Goal: Transaction & Acquisition: Purchase product/service

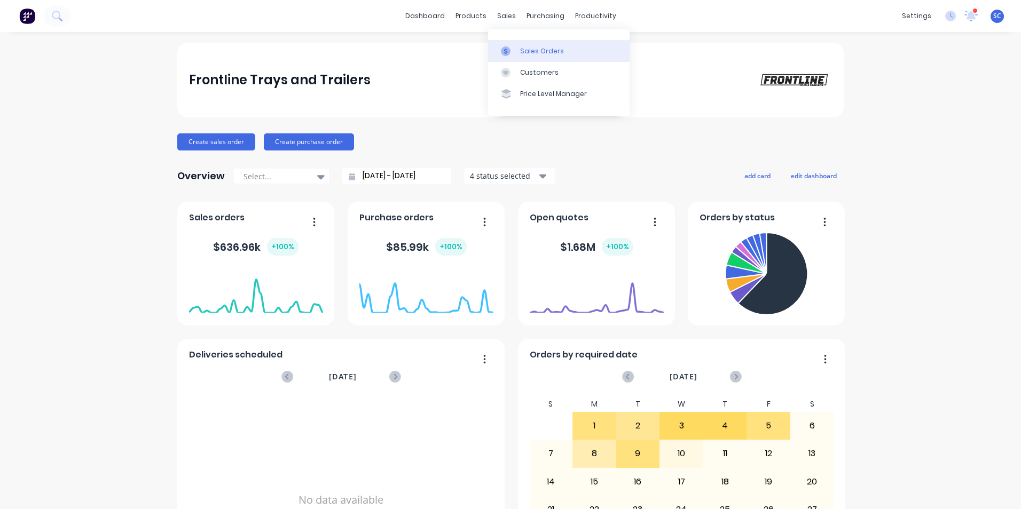
click at [516, 55] on div at bounding box center [509, 51] width 16 height 10
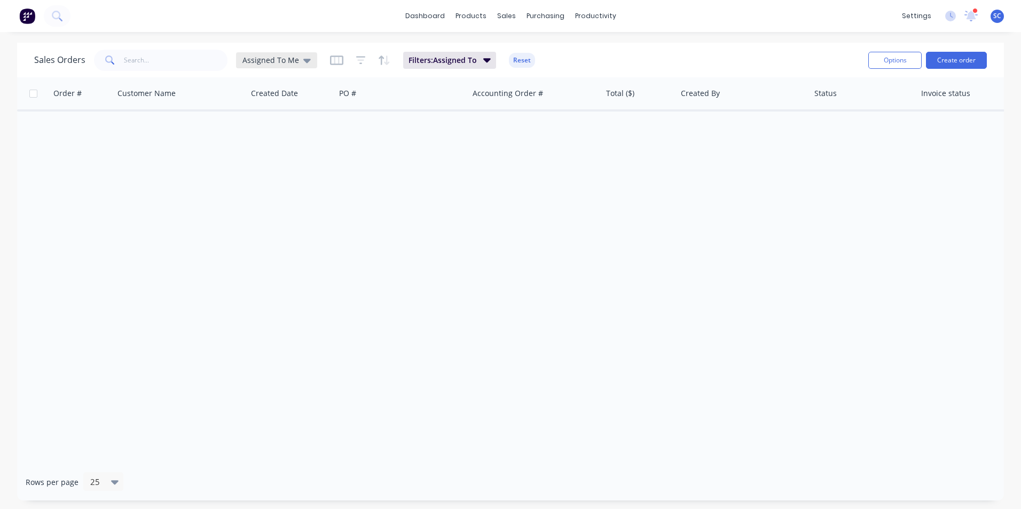
click at [269, 59] on span "Assigned To Me" at bounding box center [270, 59] width 57 height 11
click at [264, 152] on button "None" at bounding box center [300, 151] width 122 height 12
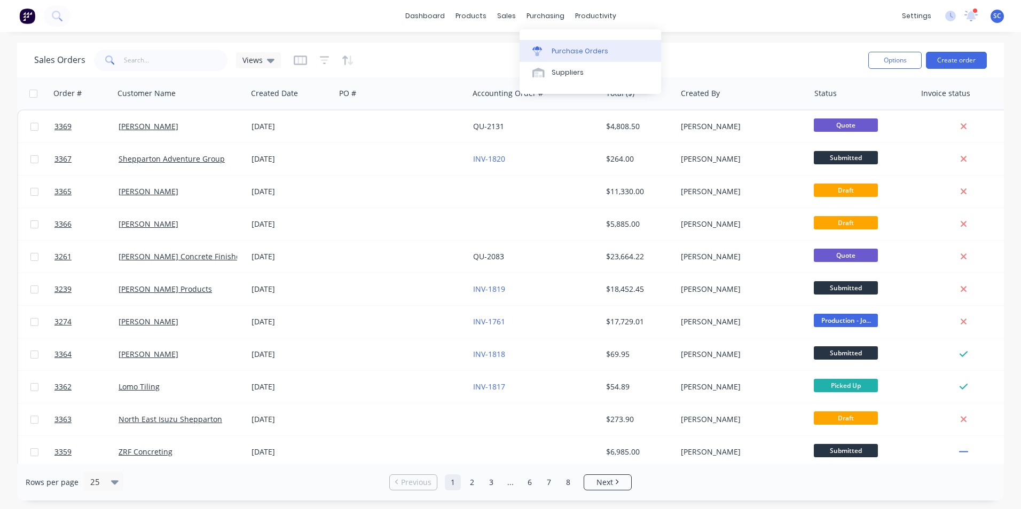
click at [563, 51] on div "Purchase Orders" at bounding box center [580, 51] width 57 height 10
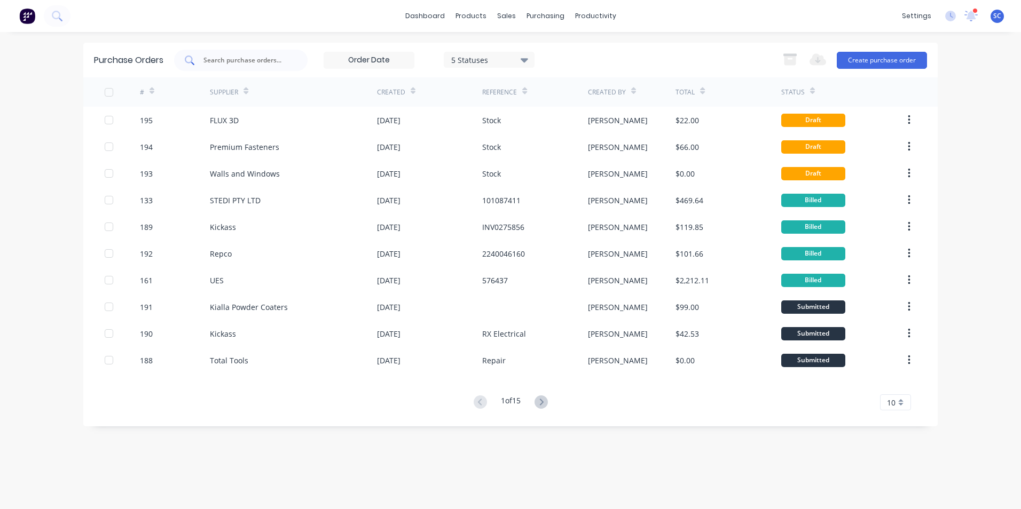
click at [259, 57] on input "text" at bounding box center [246, 60] width 89 height 11
type input "ics"
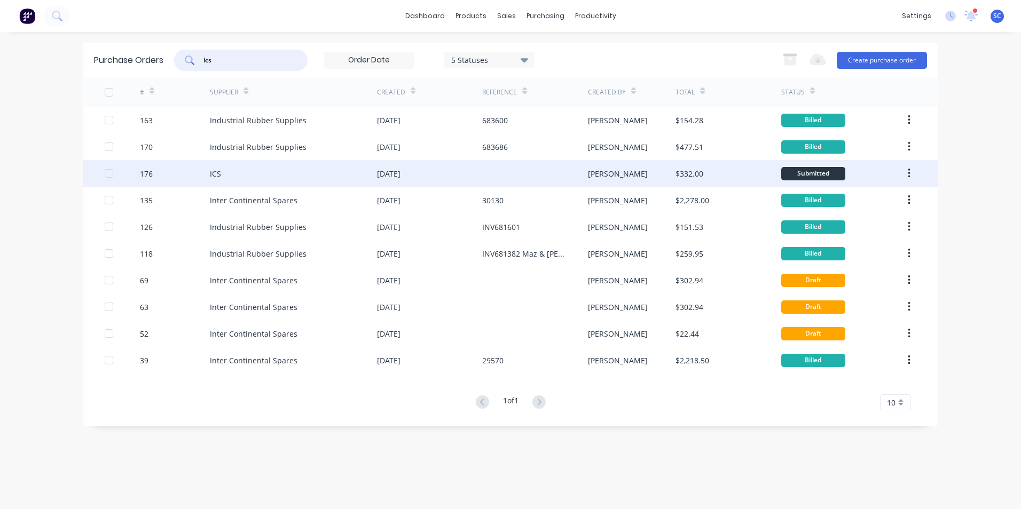
click at [327, 181] on div "ICS" at bounding box center [293, 173] width 167 height 27
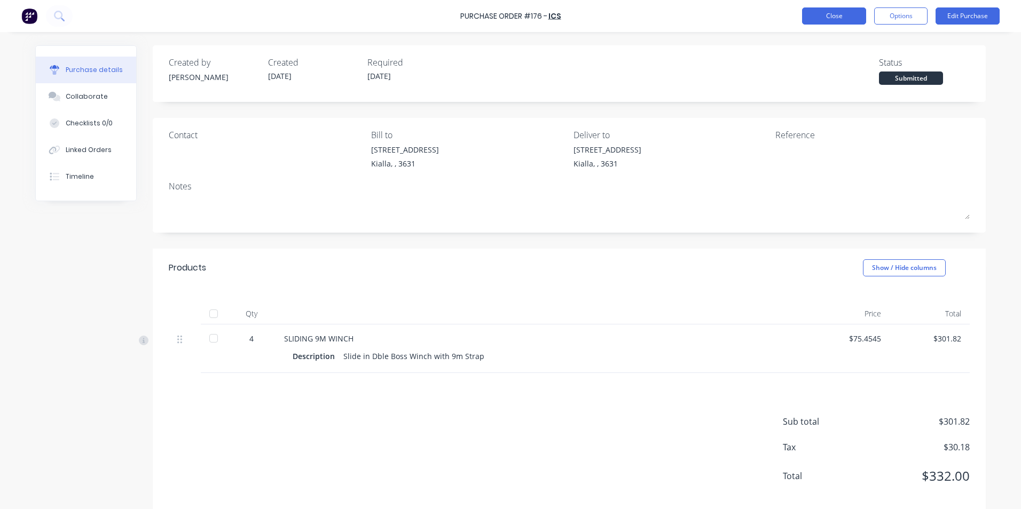
click at [821, 14] on button "Close" at bounding box center [834, 15] width 64 height 17
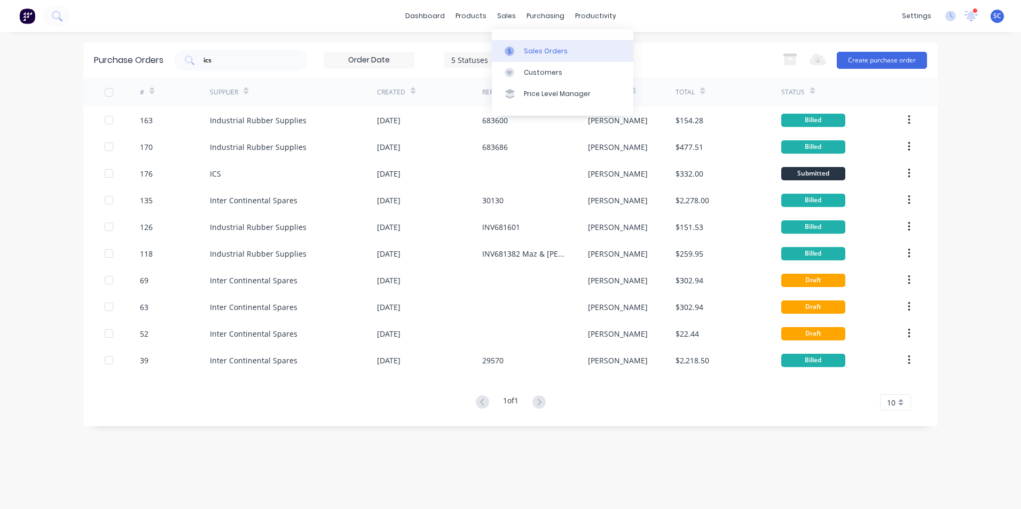
click at [520, 50] on div at bounding box center [513, 51] width 16 height 10
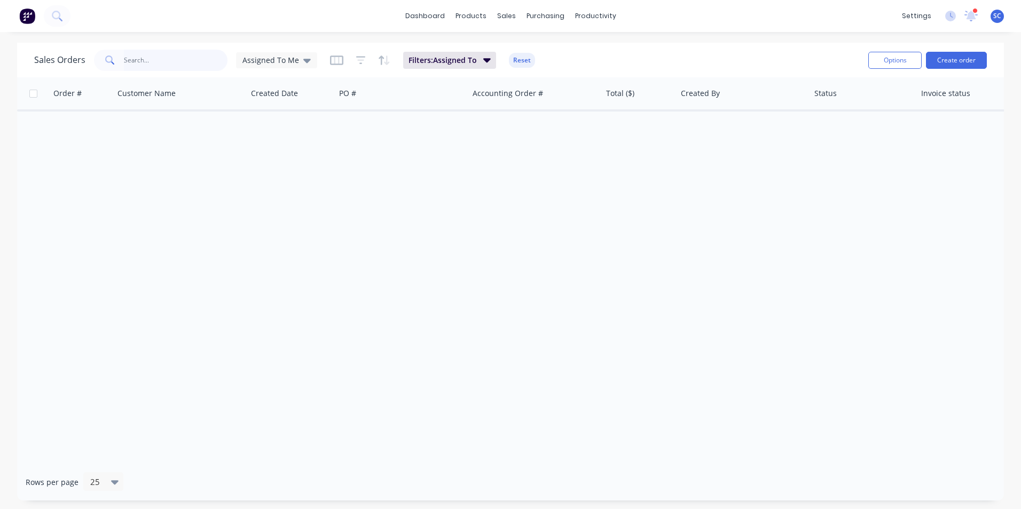
click at [158, 60] on input "text" at bounding box center [176, 60] width 104 height 21
click at [265, 56] on span "Assigned To Me" at bounding box center [270, 59] width 57 height 11
click at [265, 151] on button "None" at bounding box center [300, 151] width 122 height 12
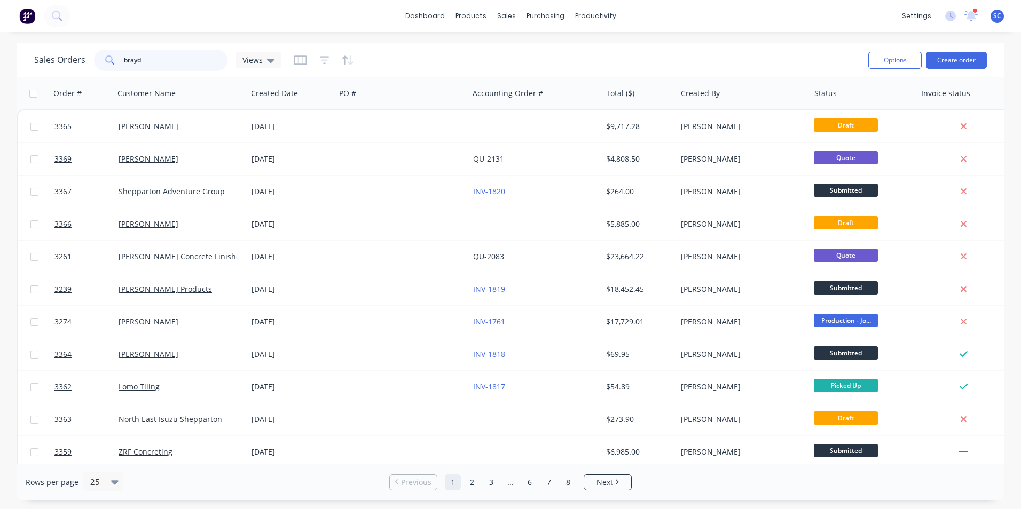
click at [150, 66] on input "brayd" at bounding box center [176, 60] width 104 height 21
type input "[PERSON_NAME]"
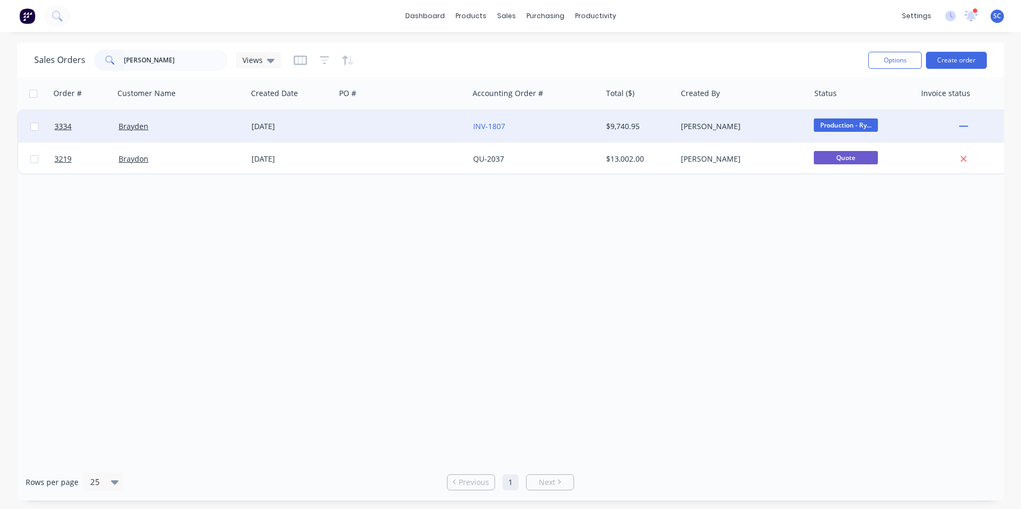
click at [704, 127] on div "[PERSON_NAME]" at bounding box center [740, 126] width 119 height 11
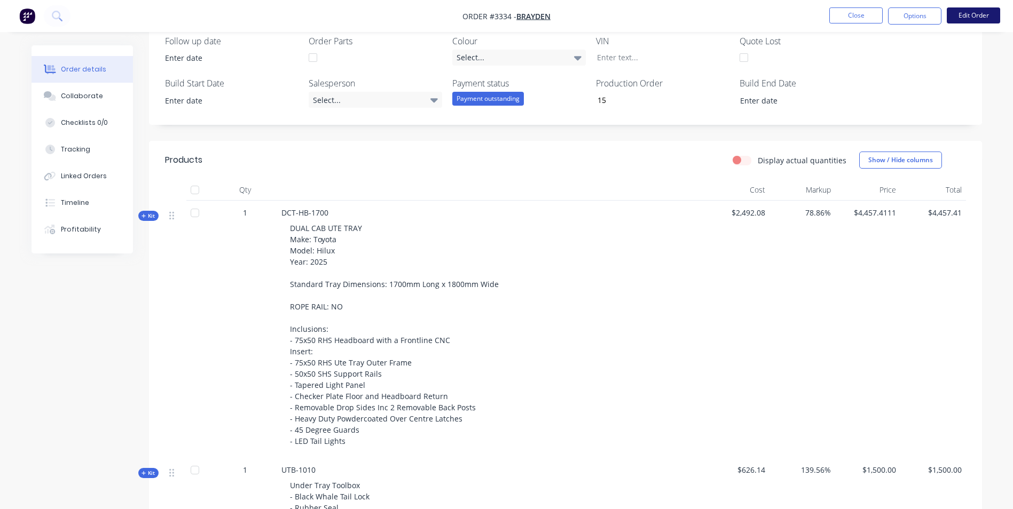
scroll to position [267, 0]
click at [904, 11] on button "Options" at bounding box center [914, 15] width 53 height 17
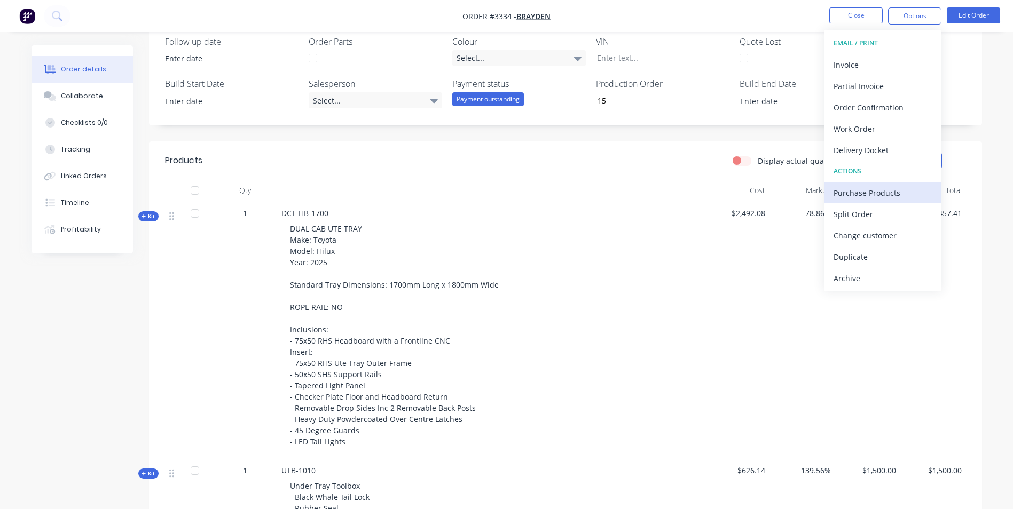
click at [883, 193] on div "Purchase Products" at bounding box center [882, 192] width 98 height 15
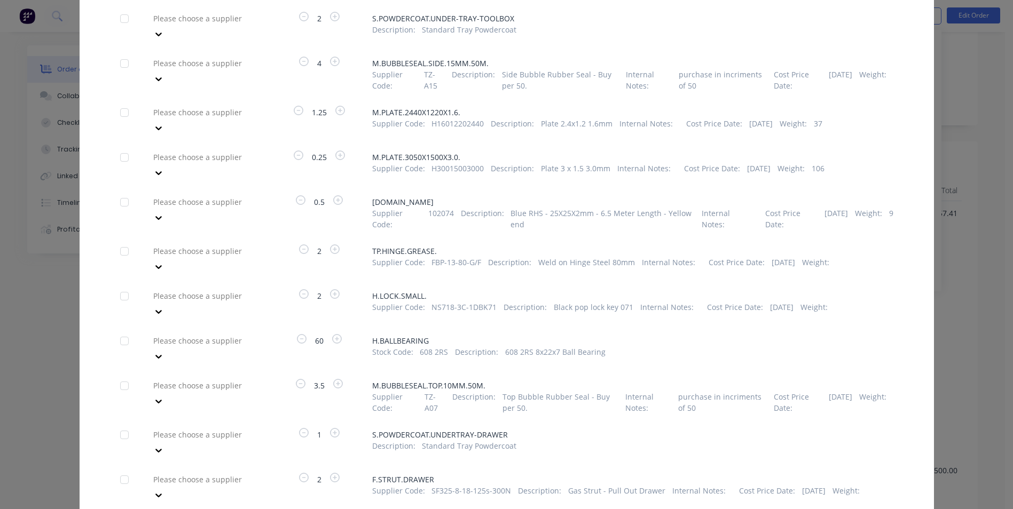
scroll to position [993, 0]
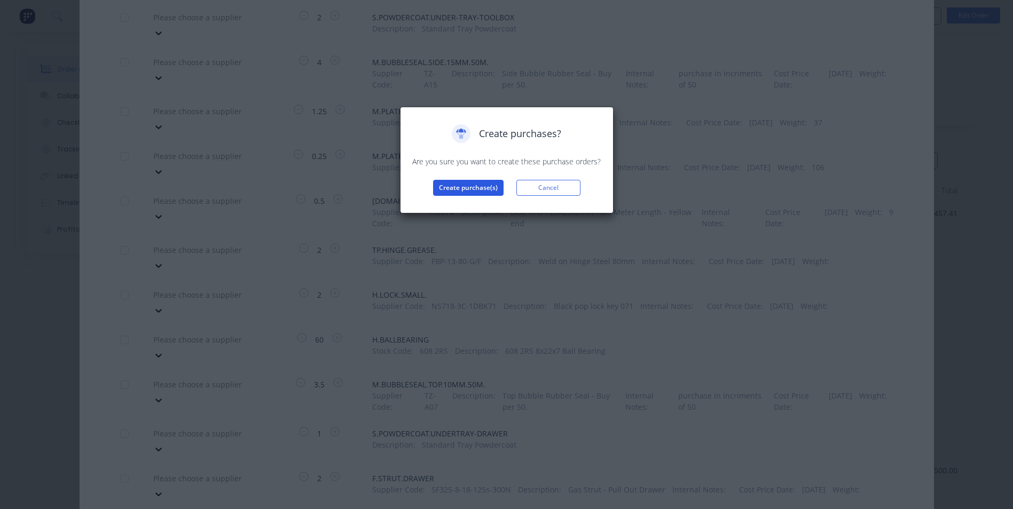
click at [459, 183] on button "Create purchase(s)" at bounding box center [468, 188] width 70 height 16
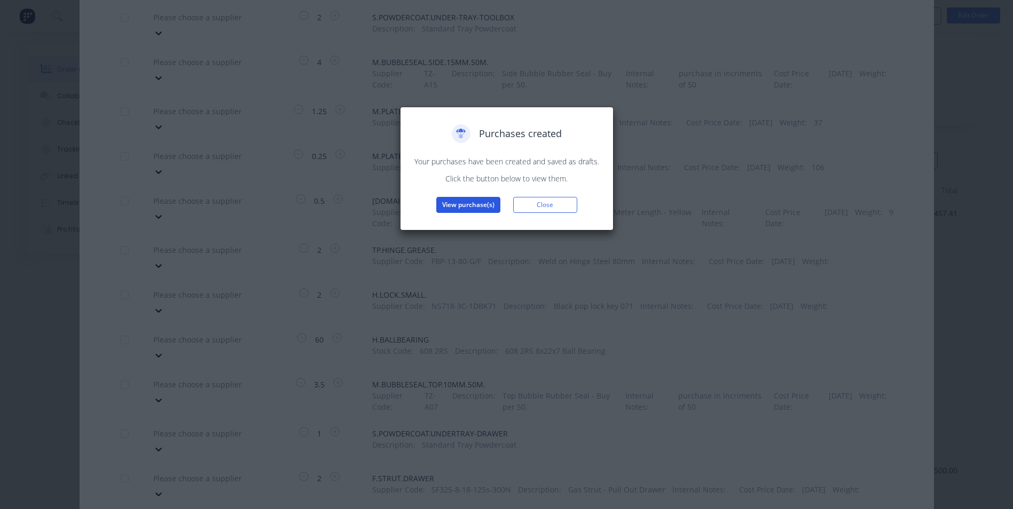
click at [471, 209] on button "View purchase(s)" at bounding box center [468, 205] width 64 height 16
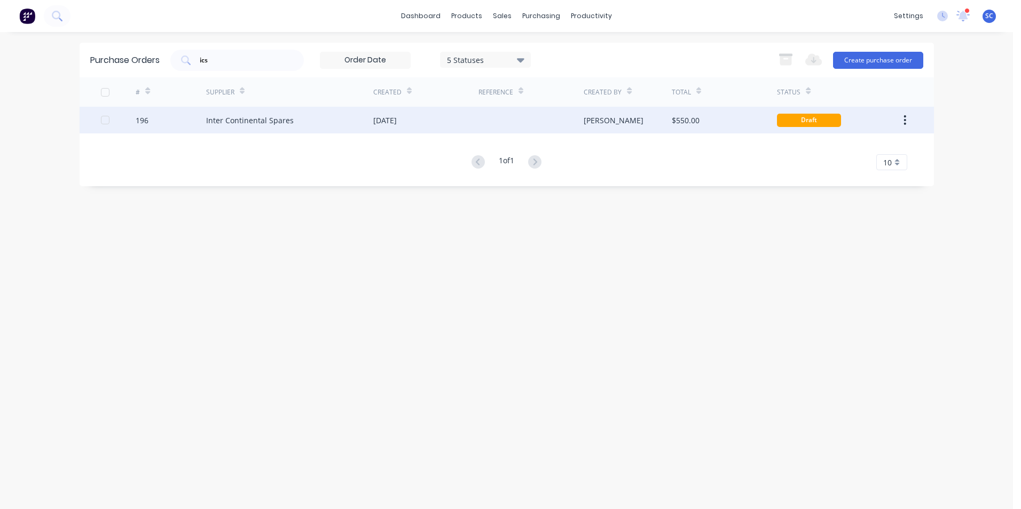
click at [904, 119] on icon "button" at bounding box center [904, 120] width 3 height 12
click at [573, 115] on div at bounding box center [530, 120] width 105 height 27
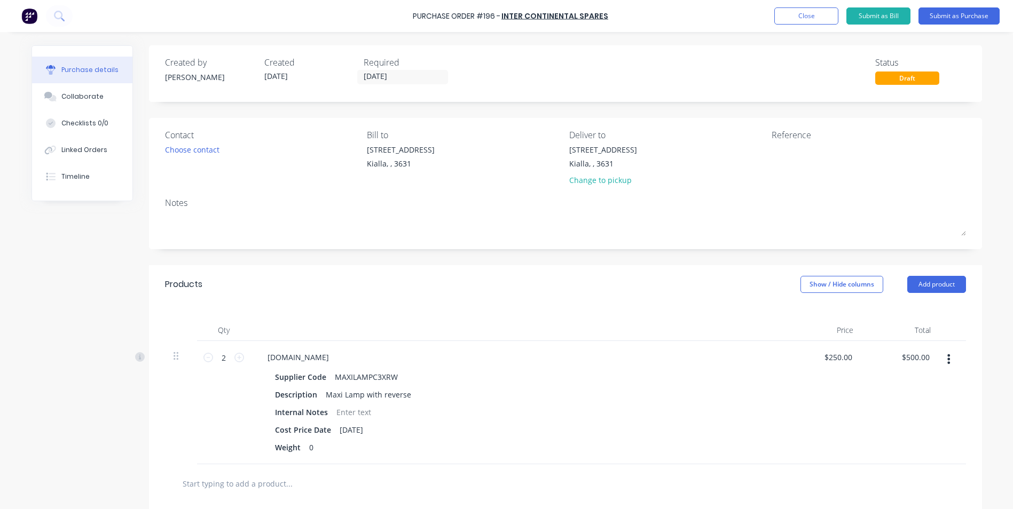
drag, startPoint x: 950, startPoint y: 17, endPoint x: 797, endPoint y: 230, distance: 262.4
click at [950, 16] on button "Submit as Purchase" at bounding box center [958, 15] width 81 height 17
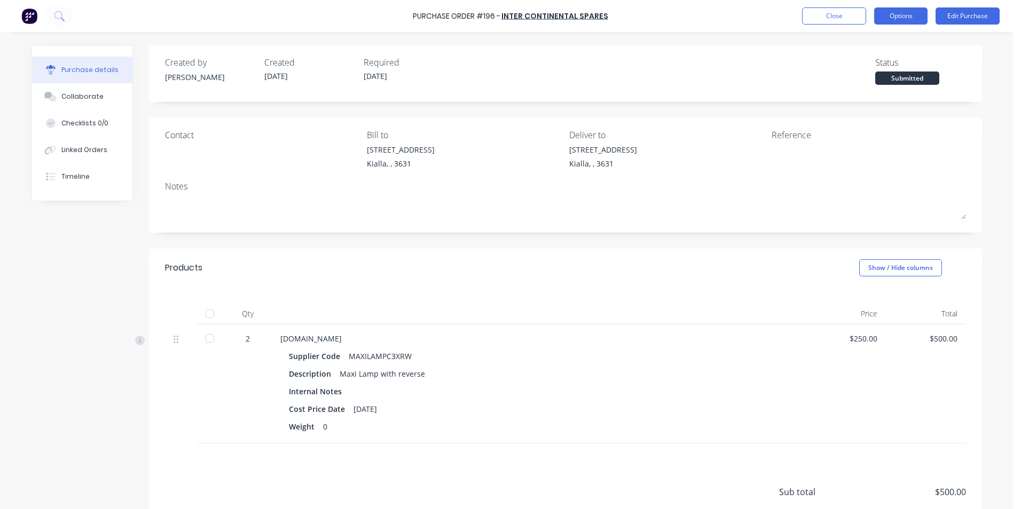
click at [904, 12] on button "Options" at bounding box center [900, 15] width 53 height 17
click at [756, 86] on div "Created by [PERSON_NAME] Created [DATE] Required [DATE] Status Submitted" at bounding box center [565, 73] width 833 height 57
click at [956, 15] on button "Edit Purchase" at bounding box center [967, 15] width 64 height 17
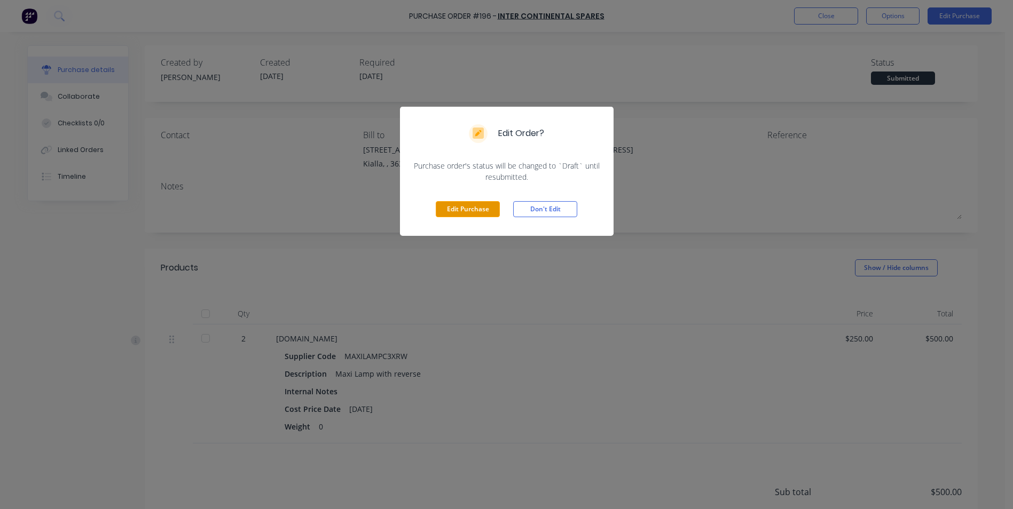
click at [474, 209] on button "Edit Purchase" at bounding box center [468, 209] width 64 height 16
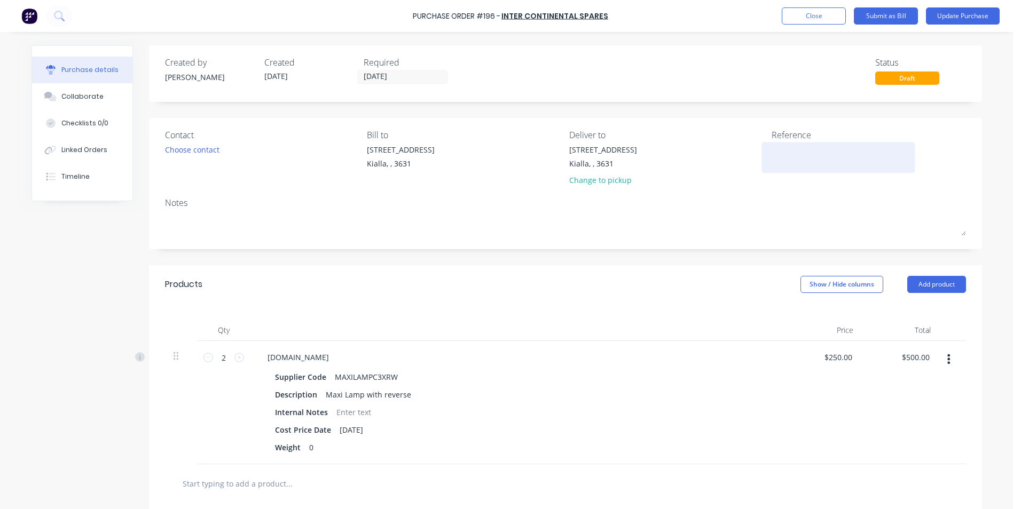
click at [782, 163] on textarea at bounding box center [838, 156] width 133 height 24
type textarea "BRAYDEN"
click at [966, 15] on button "Update Purchase" at bounding box center [963, 15] width 74 height 17
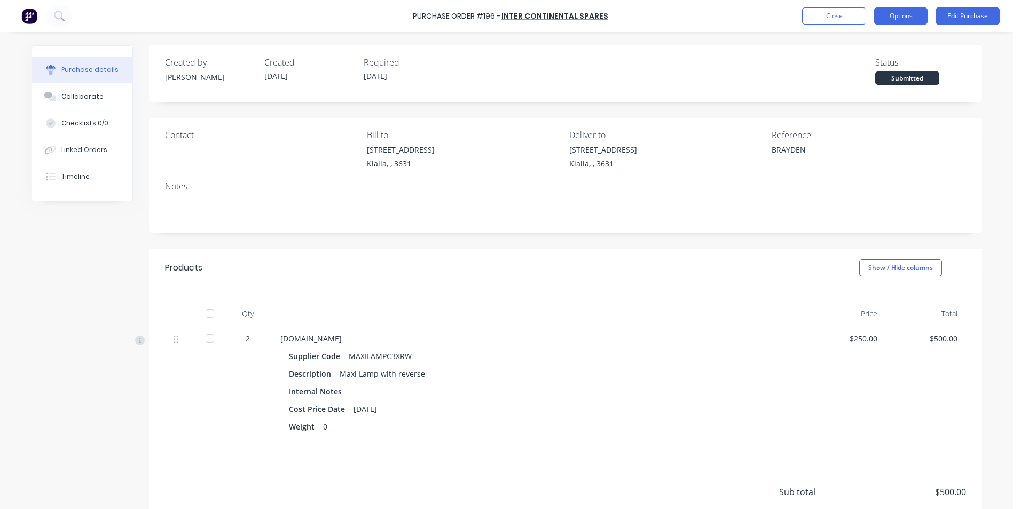
click at [913, 14] on button "Options" at bounding box center [900, 15] width 53 height 17
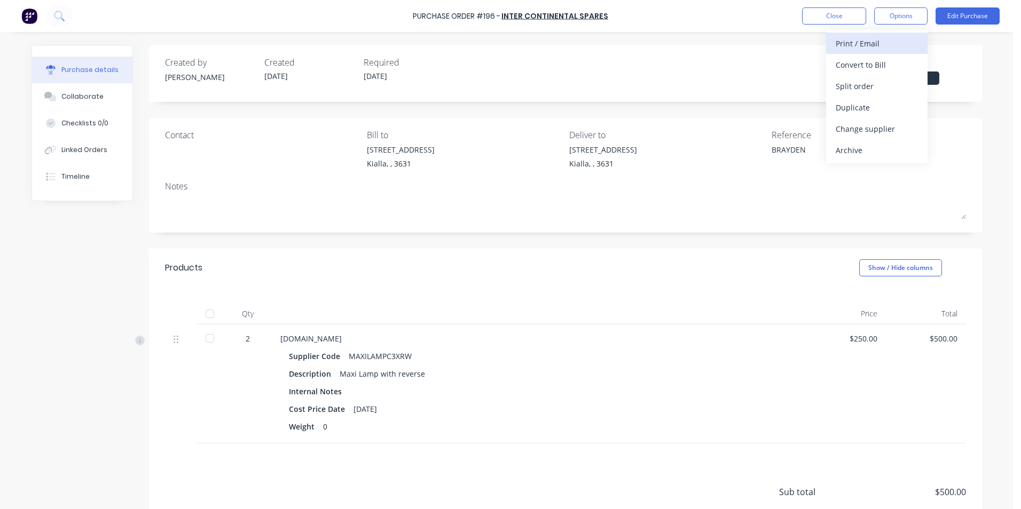
click at [864, 43] on div "Print / Email" at bounding box center [877, 43] width 82 height 15
click at [862, 85] on div "Without pricing" at bounding box center [877, 85] width 82 height 15
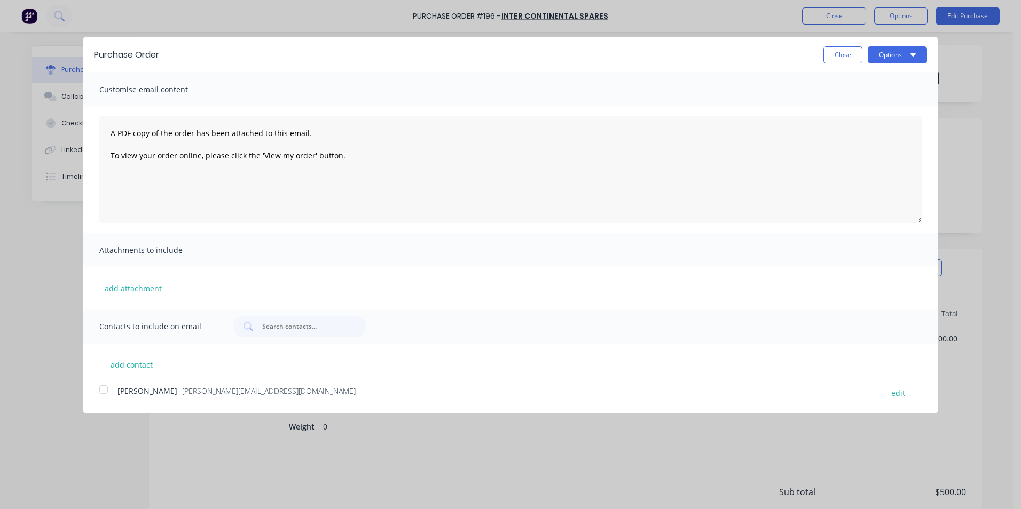
click at [106, 388] on div at bounding box center [103, 389] width 21 height 21
click at [887, 55] on button "Options" at bounding box center [897, 54] width 59 height 17
click at [852, 104] on div "Email" at bounding box center [876, 103] width 82 height 15
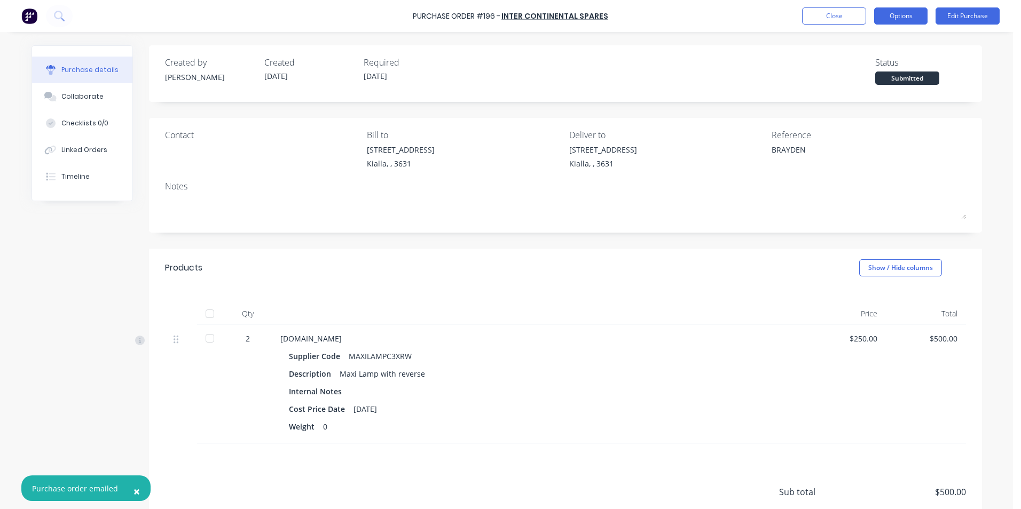
click at [898, 17] on button "Options" at bounding box center [900, 15] width 53 height 17
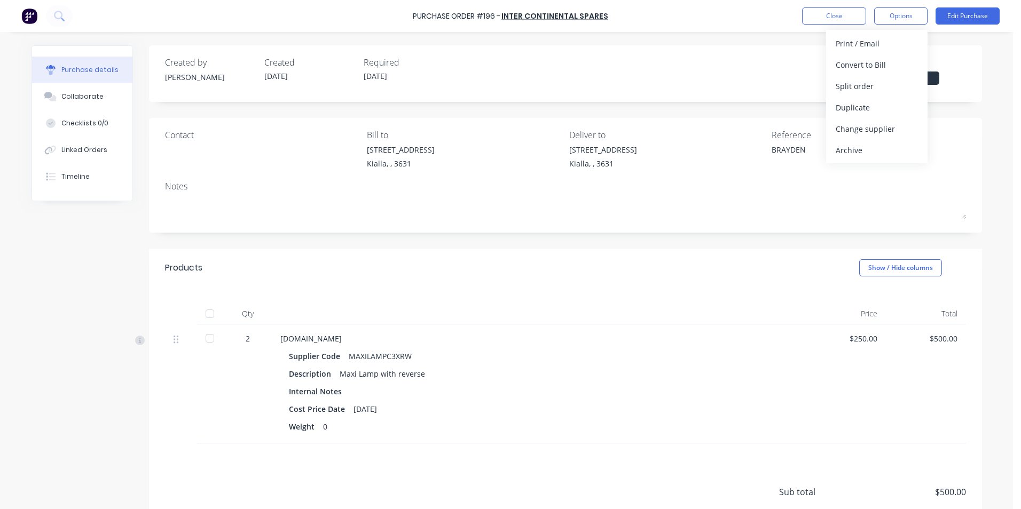
click at [978, 41] on div "Purchase details Collaborate Checklists 0/0 Linked Orders Timeline Created by […" at bounding box center [507, 239] width 972 height 456
click at [819, 15] on button "Close" at bounding box center [834, 15] width 64 height 17
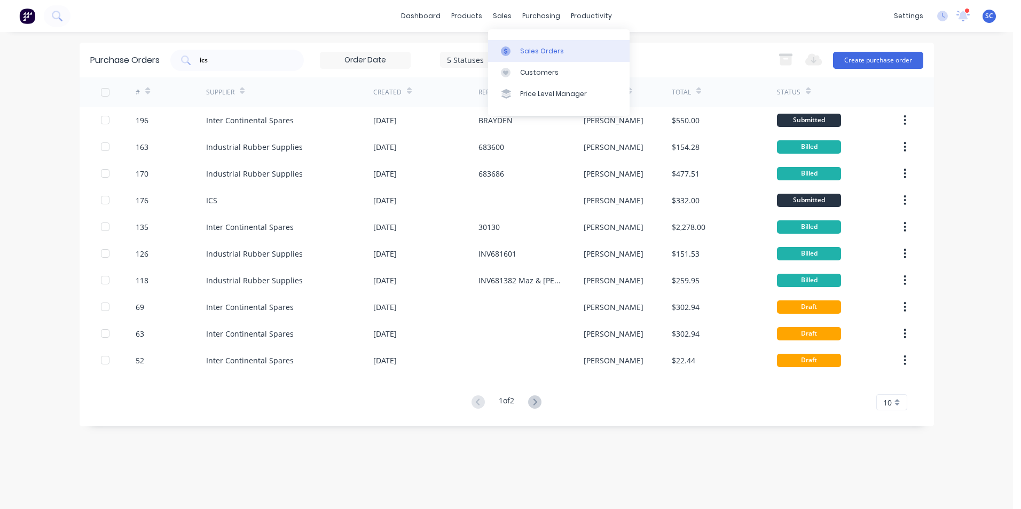
click at [539, 51] on div "Sales Orders" at bounding box center [542, 51] width 44 height 10
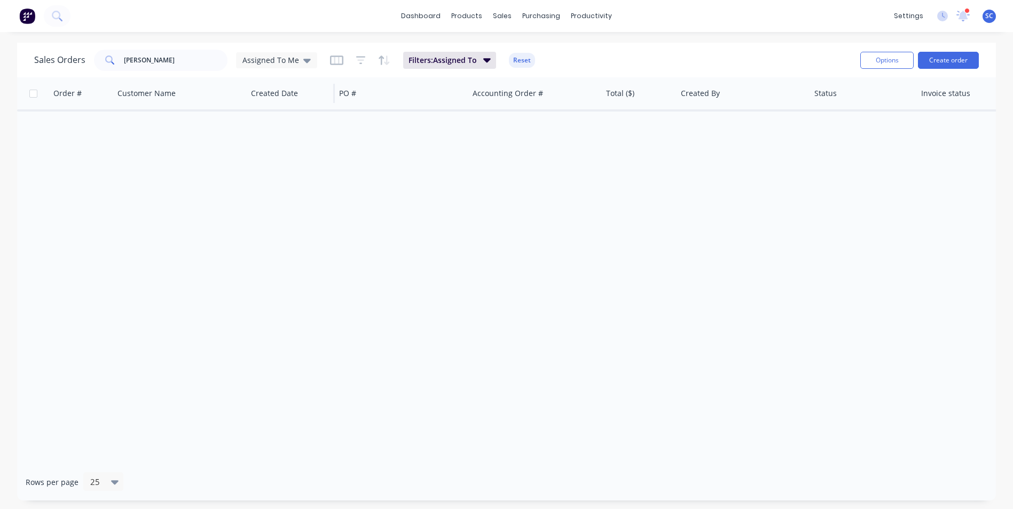
drag, startPoint x: 268, startPoint y: 60, endPoint x: 281, endPoint y: 78, distance: 22.5
click at [268, 60] on span "Assigned To Me" at bounding box center [270, 59] width 57 height 11
click at [282, 150] on button "None" at bounding box center [300, 151] width 122 height 12
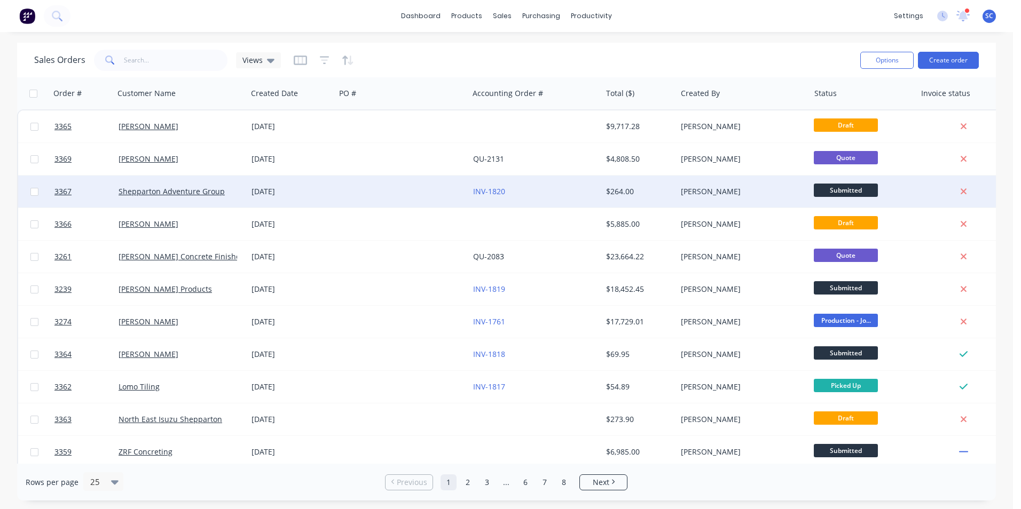
click at [656, 190] on div "$264.00" at bounding box center [637, 191] width 63 height 11
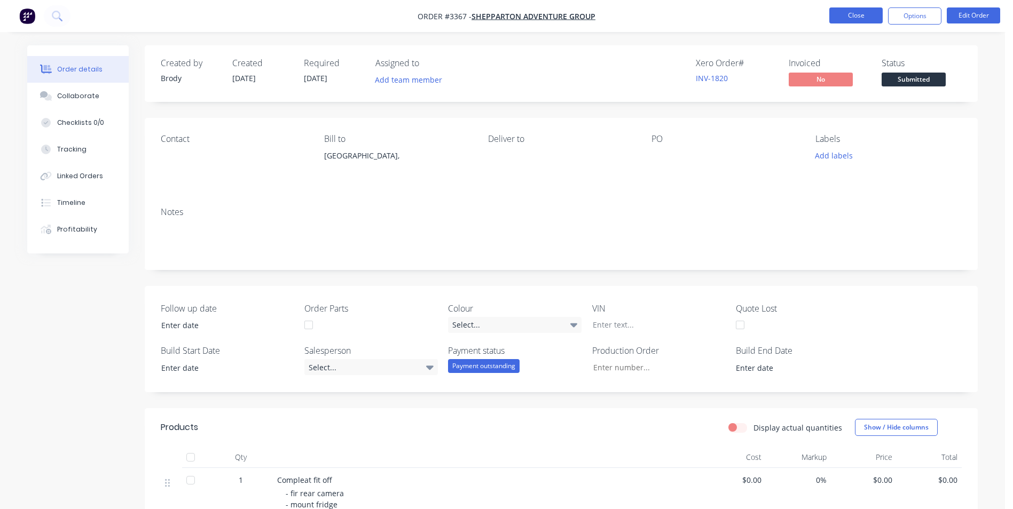
click at [851, 16] on button "Close" at bounding box center [855, 15] width 53 height 16
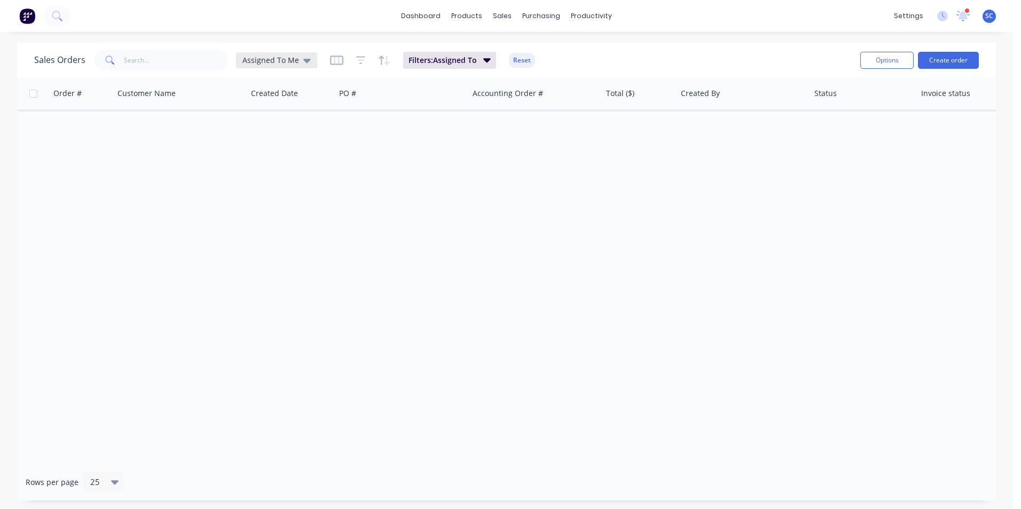
click at [280, 67] on div "Assigned To Me" at bounding box center [276, 60] width 81 height 16
click at [278, 156] on button "None" at bounding box center [300, 151] width 122 height 12
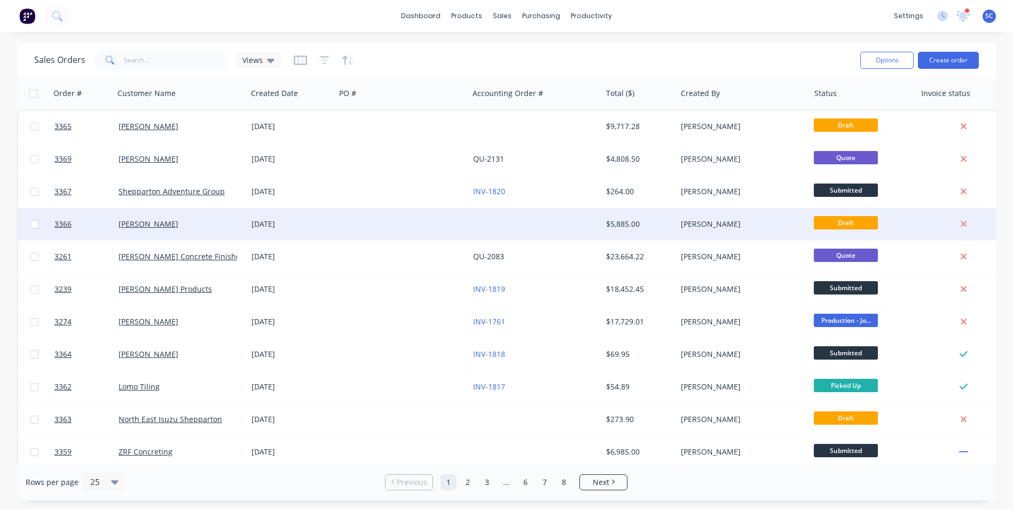
click at [429, 223] on div at bounding box center [401, 224] width 133 height 32
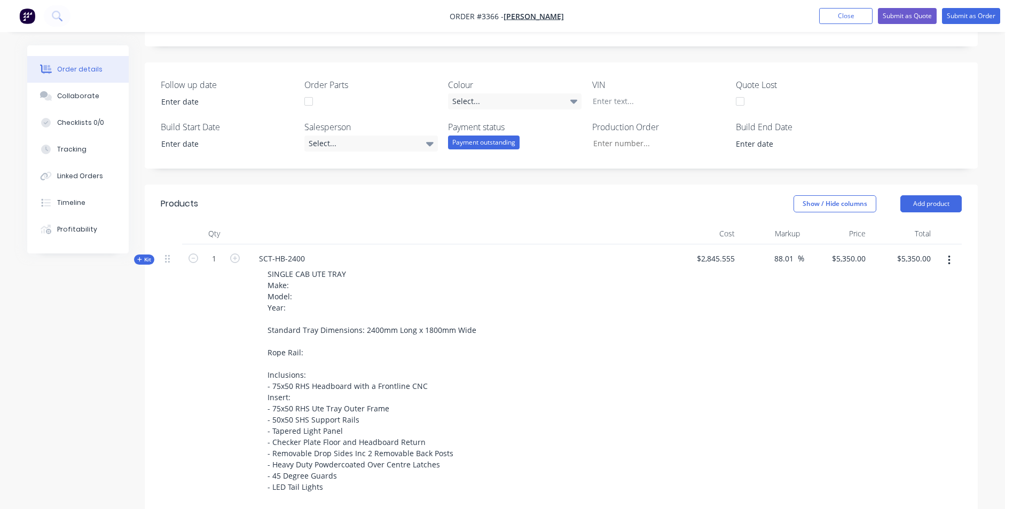
scroll to position [27, 0]
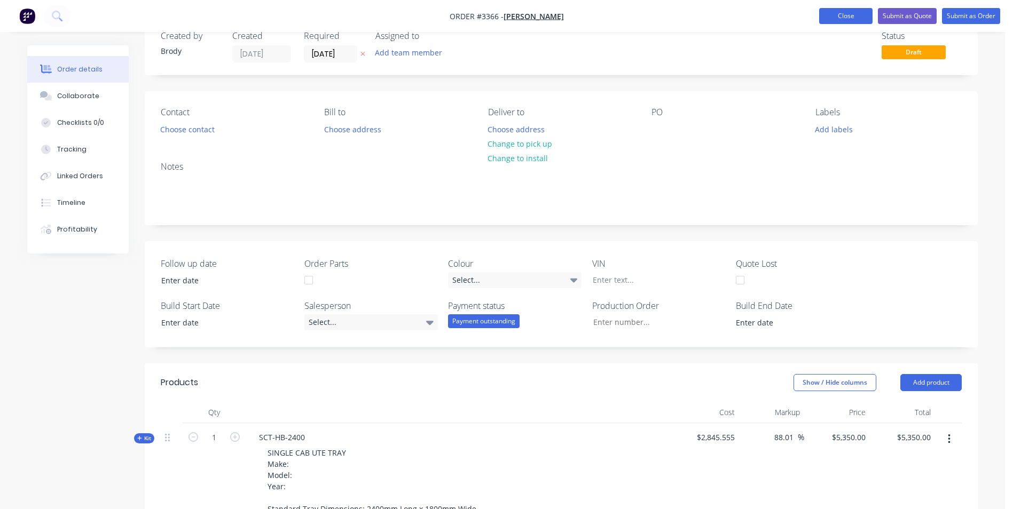
click at [844, 22] on button "Close" at bounding box center [845, 16] width 53 height 16
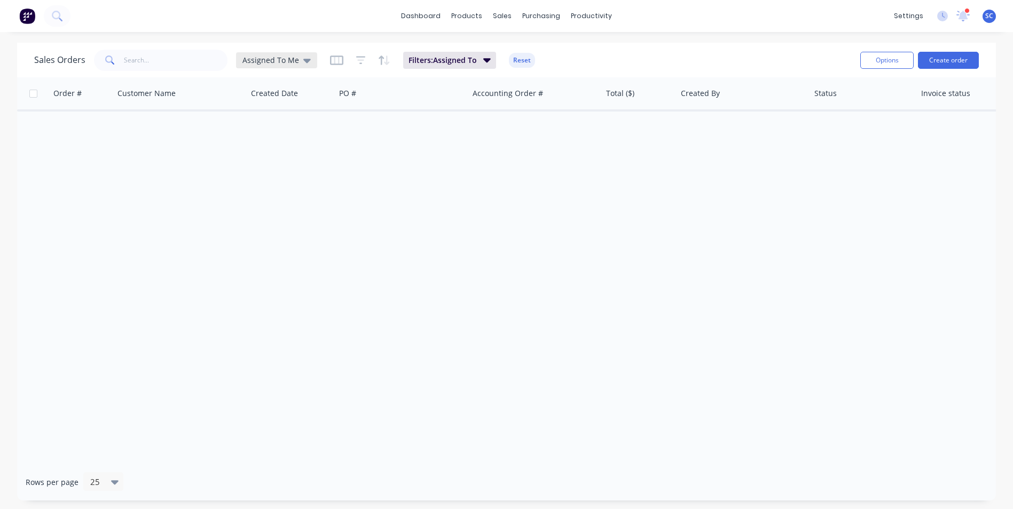
click at [293, 56] on span "Assigned To Me" at bounding box center [270, 59] width 57 height 11
click at [266, 150] on button "None" at bounding box center [300, 151] width 122 height 12
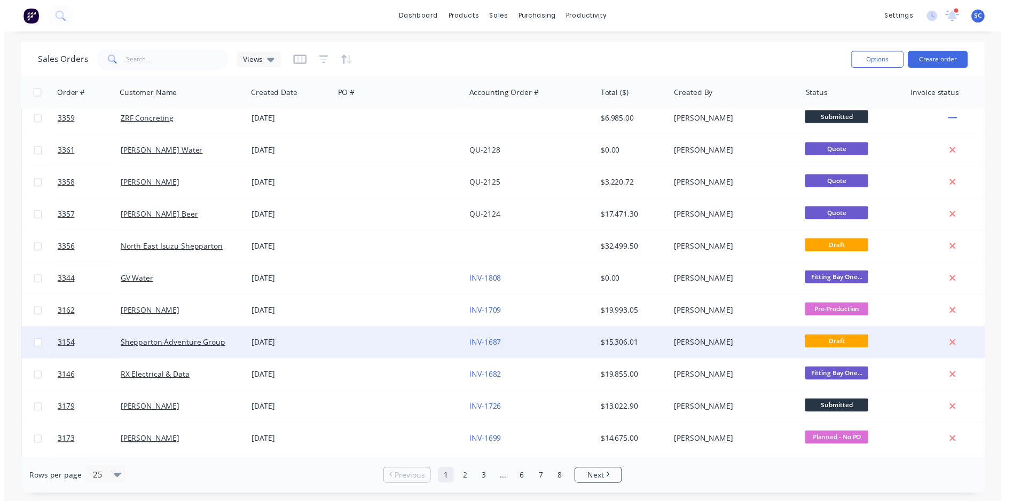
scroll to position [427, 0]
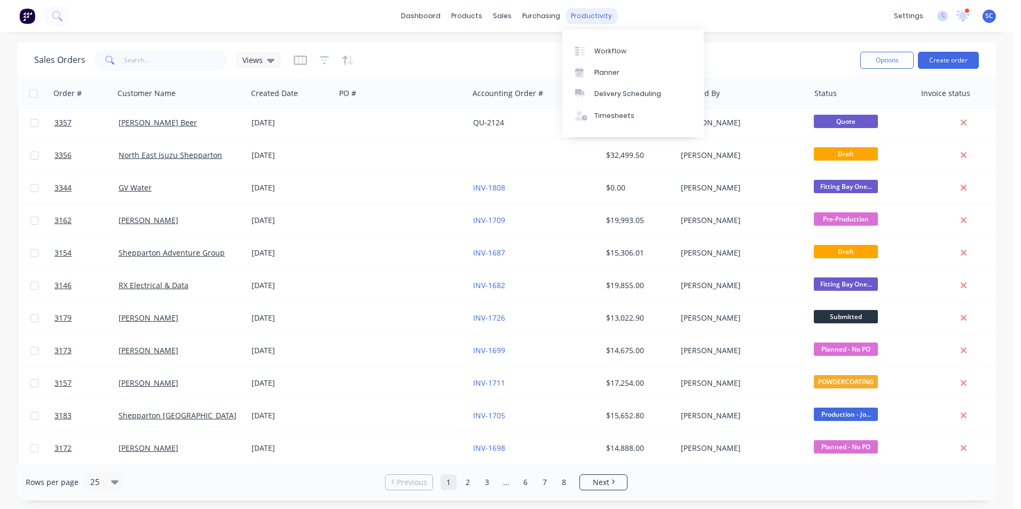
click at [585, 12] on div "productivity" at bounding box center [591, 16] width 52 height 16
click at [599, 56] on link "Workflow" at bounding box center [632, 50] width 141 height 21
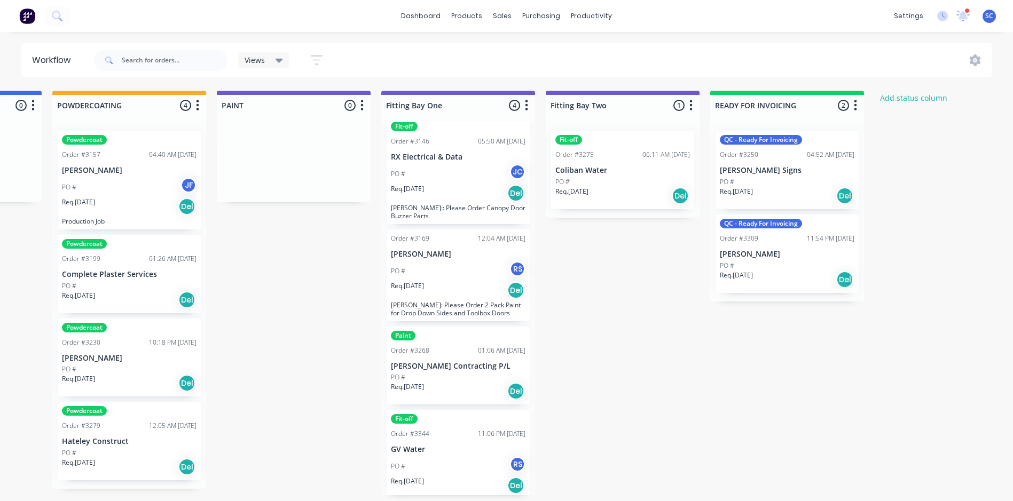
scroll to position [18, 0]
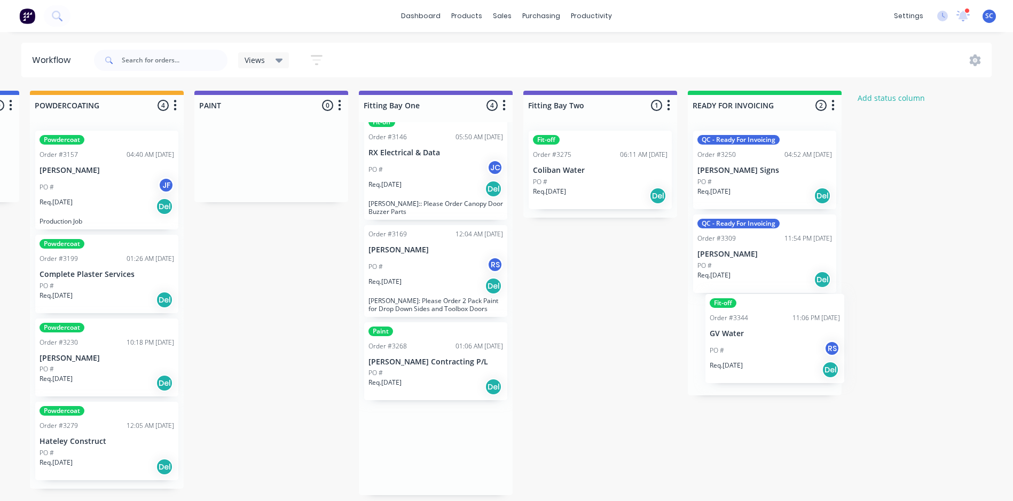
drag, startPoint x: 442, startPoint y: 431, endPoint x: 763, endPoint y: 323, distance: 339.4
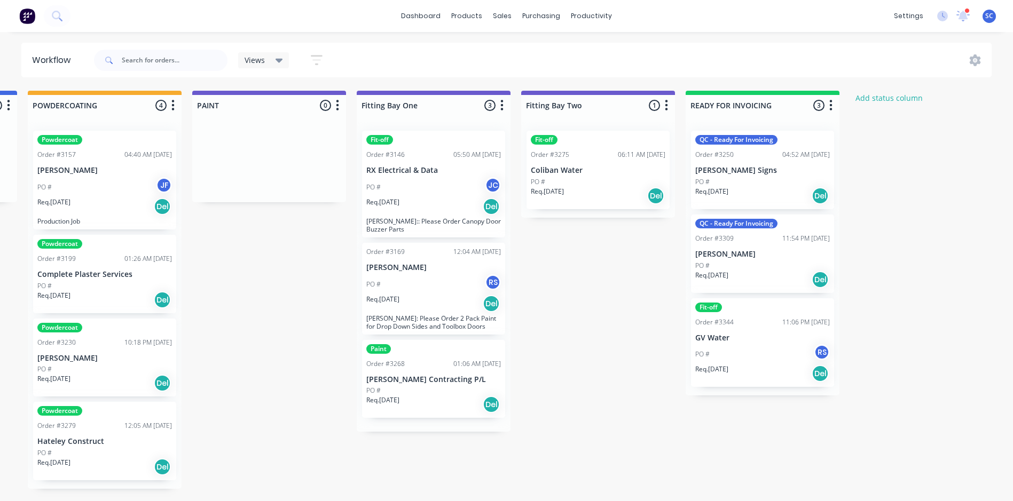
scroll to position [0, 0]
click at [93, 354] on p "[PERSON_NAME]" at bounding box center [104, 358] width 135 height 9
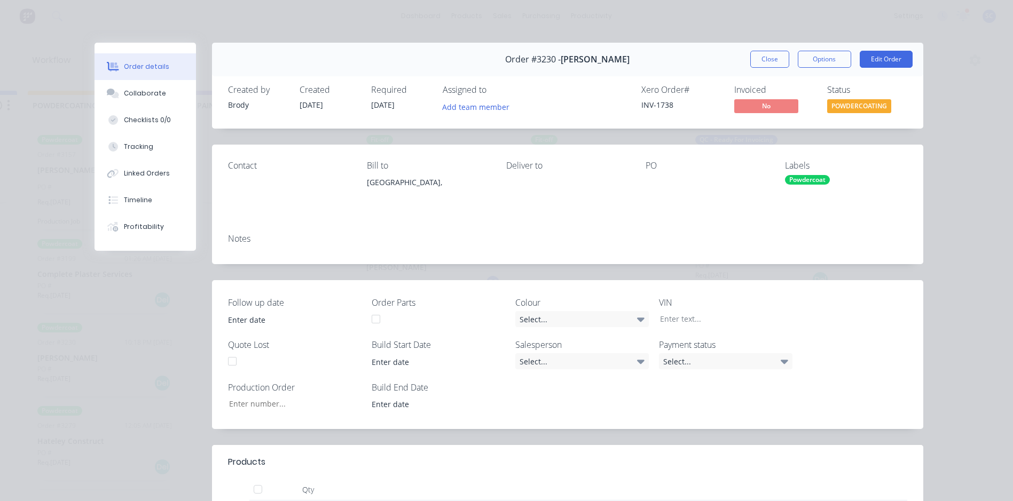
scroll to position [0, 2298]
click at [769, 58] on button "Close" at bounding box center [769, 59] width 39 height 17
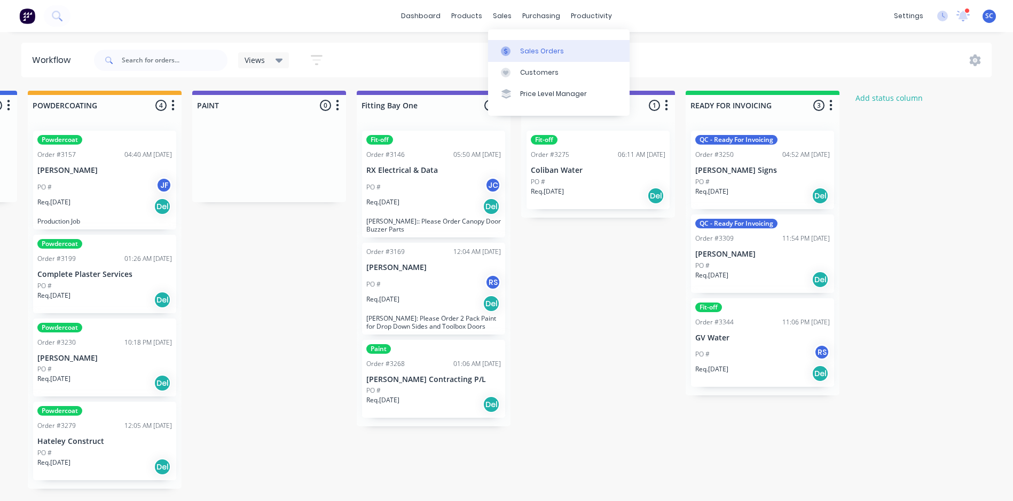
click at [512, 49] on div at bounding box center [509, 51] width 16 height 10
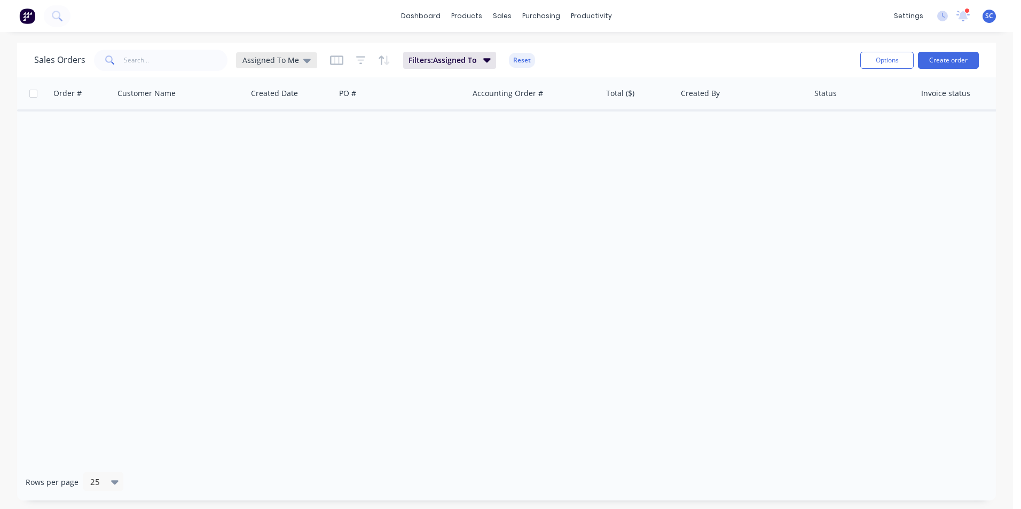
click at [278, 59] on span "Assigned To Me" at bounding box center [270, 59] width 57 height 11
click at [265, 151] on button "None" at bounding box center [300, 151] width 122 height 12
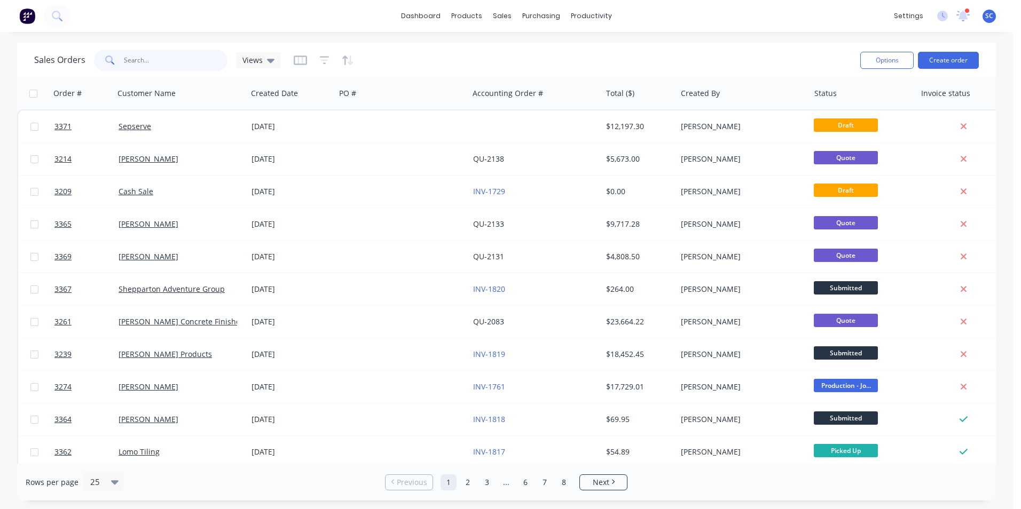
click at [172, 57] on input "text" at bounding box center [176, 60] width 104 height 21
type input "[PERSON_NAME]"
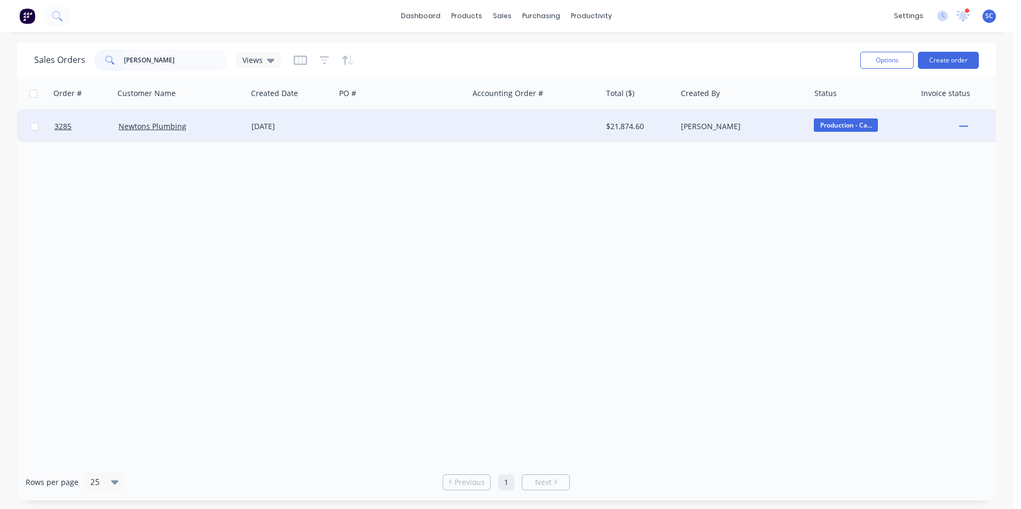
click at [323, 128] on div "[DATE]" at bounding box center [291, 126] width 80 height 11
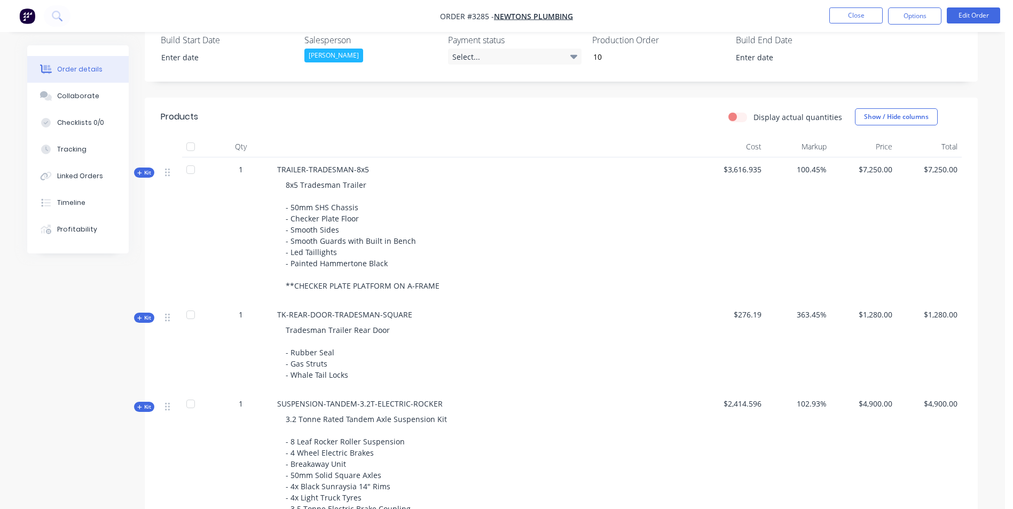
scroll to position [374, 0]
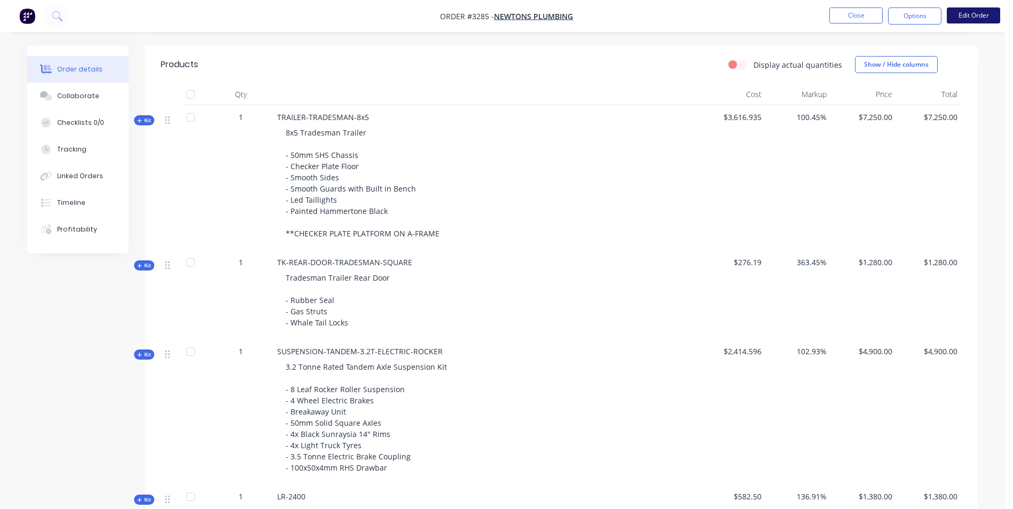
click at [969, 16] on button "Edit Order" at bounding box center [973, 15] width 53 height 16
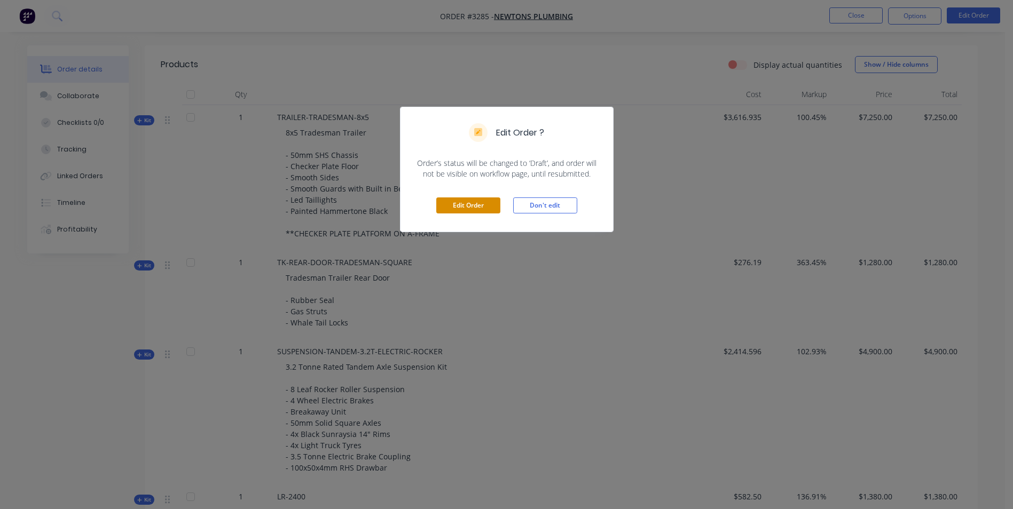
click at [465, 199] on button "Edit Order" at bounding box center [468, 206] width 64 height 16
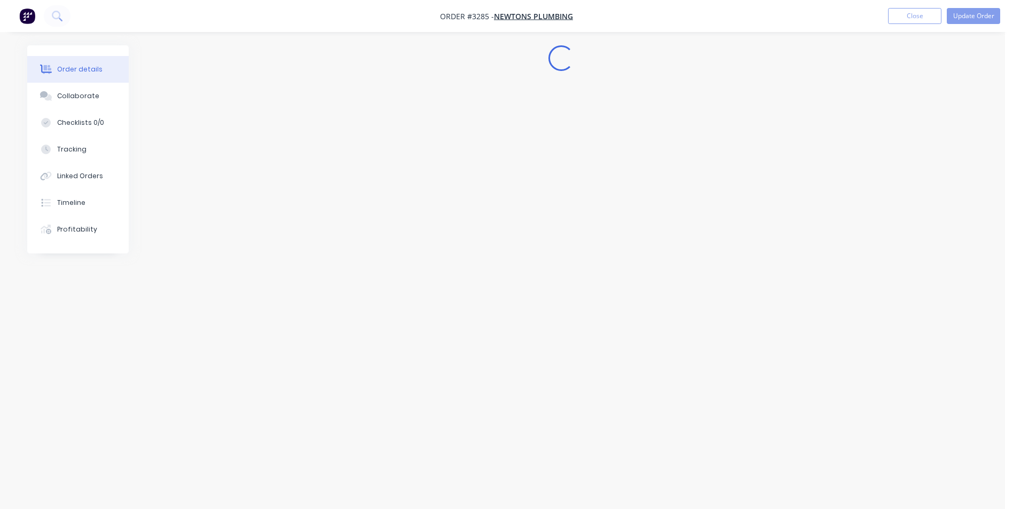
scroll to position [0, 0]
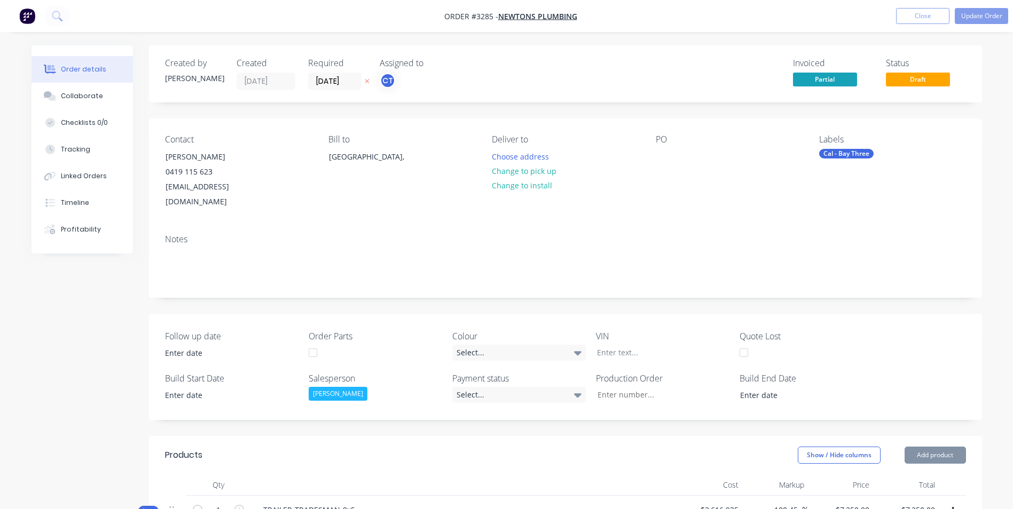
type input "10"
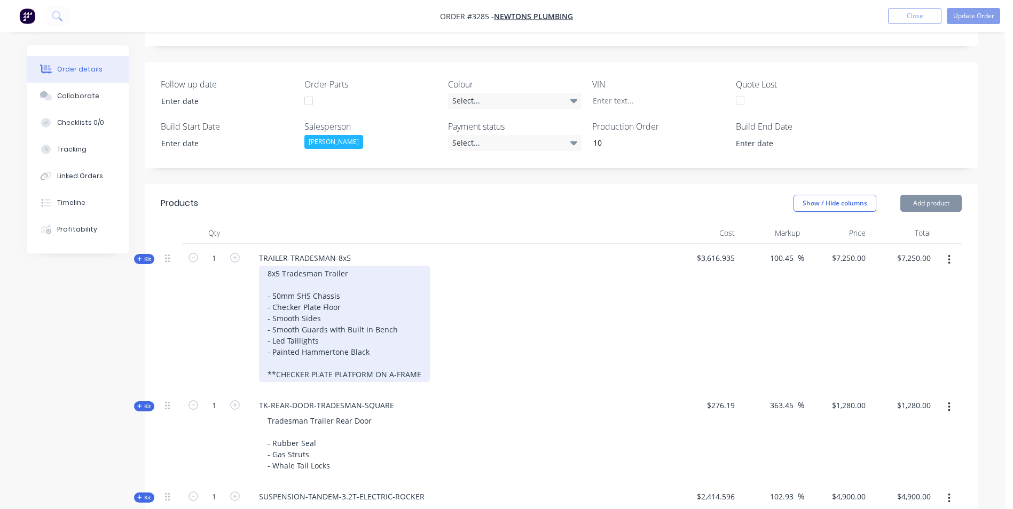
scroll to position [374, 0]
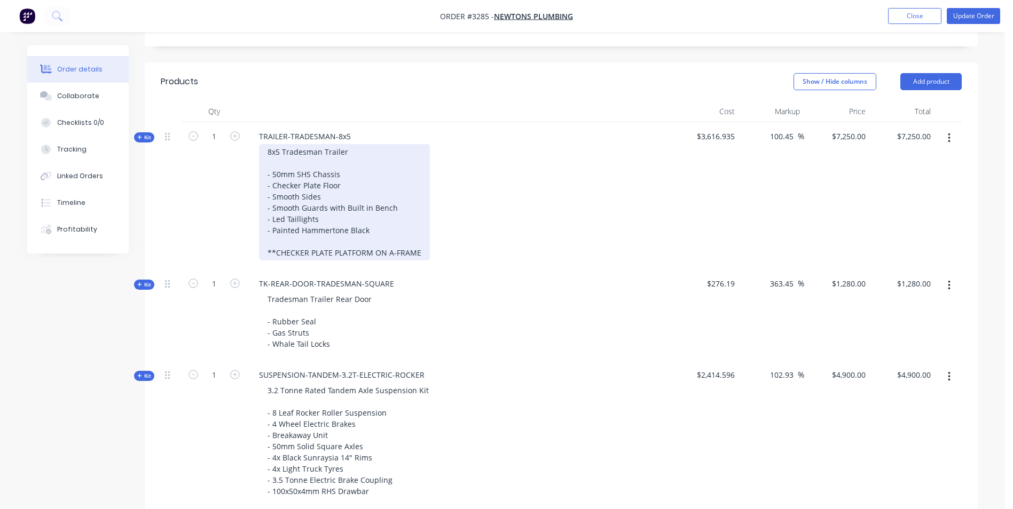
click at [420, 238] on div "8x5 Tradesman Trailer - 50mm SHS Chassis - Checker Plate Floor - Smooth Sides -…" at bounding box center [344, 202] width 171 height 116
drag, startPoint x: 420, startPoint y: 238, endPoint x: 276, endPoint y: 239, distance: 144.2
click at [276, 239] on div "8x5 Tradesman Trailer - 50mm SHS Chassis - Checker Plate Floor - Smooth Sides -…" at bounding box center [344, 202] width 171 height 116
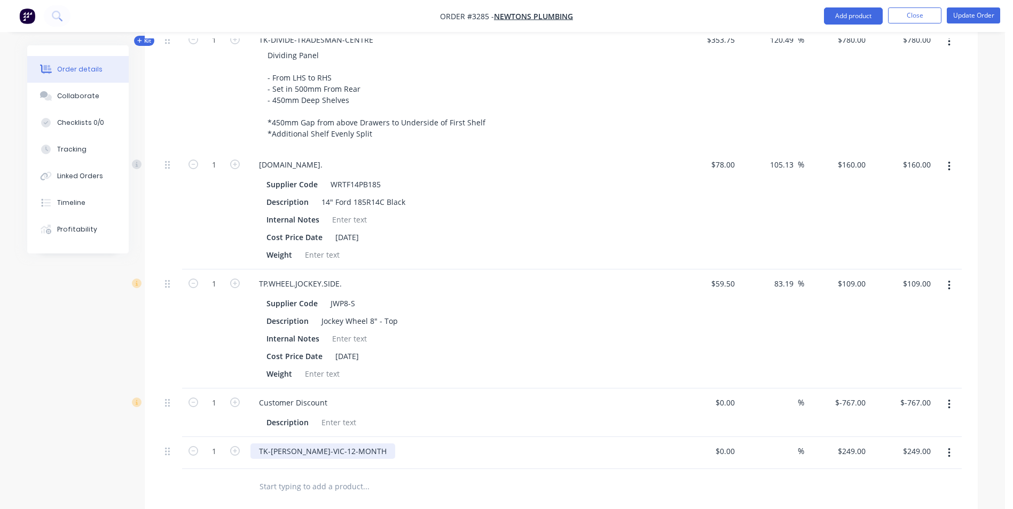
scroll to position [1546, 0]
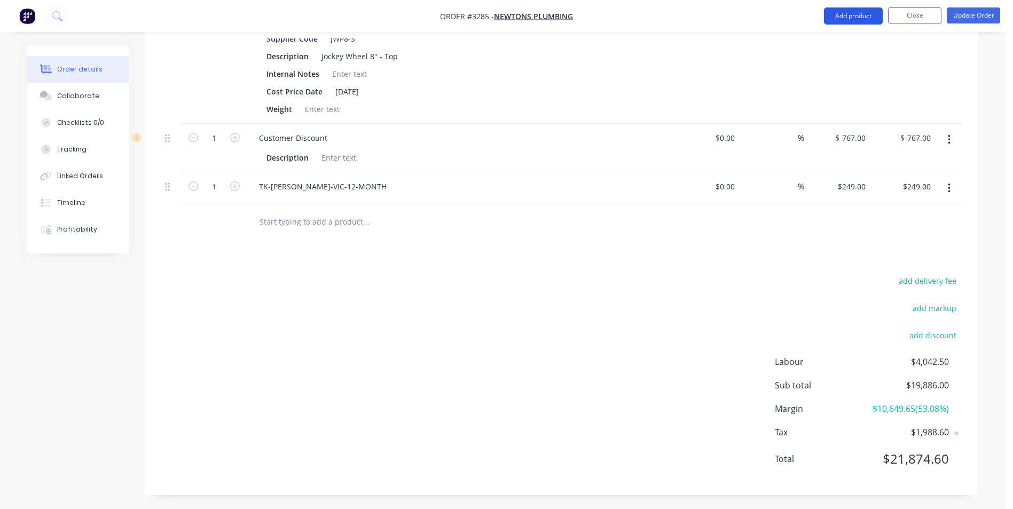
click at [851, 14] on button "Add product" at bounding box center [853, 15] width 59 height 17
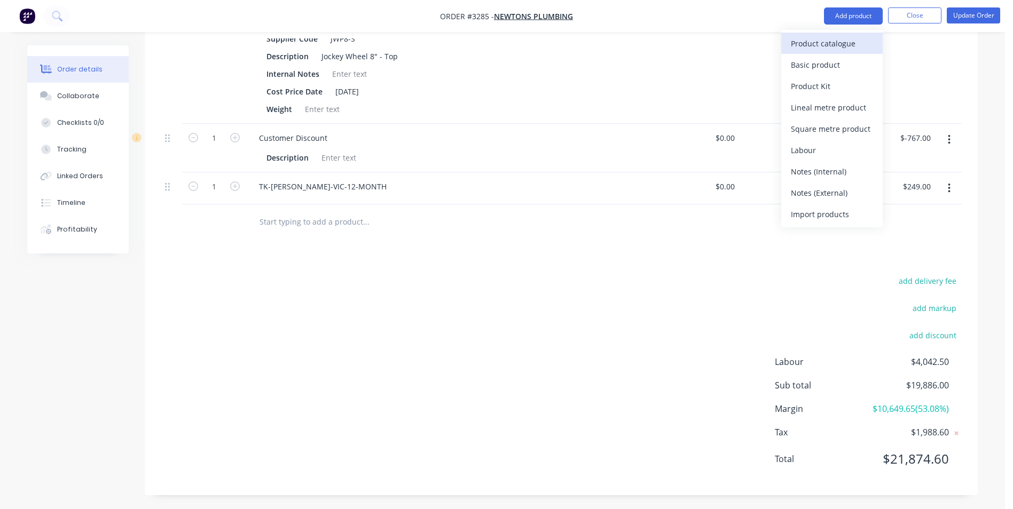
click at [841, 41] on div "Product catalogue" at bounding box center [832, 43] width 82 height 15
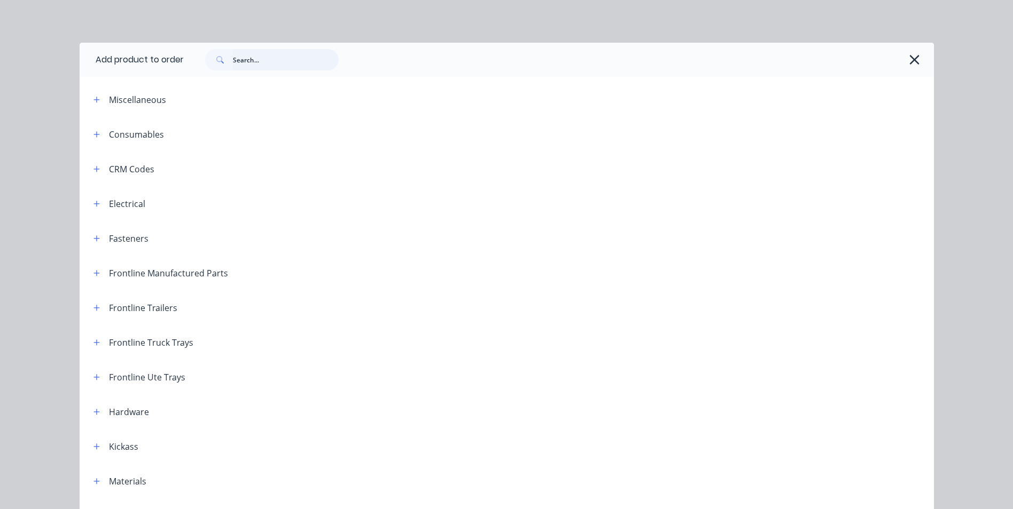
click at [252, 61] on input "text" at bounding box center [286, 59] width 106 height 21
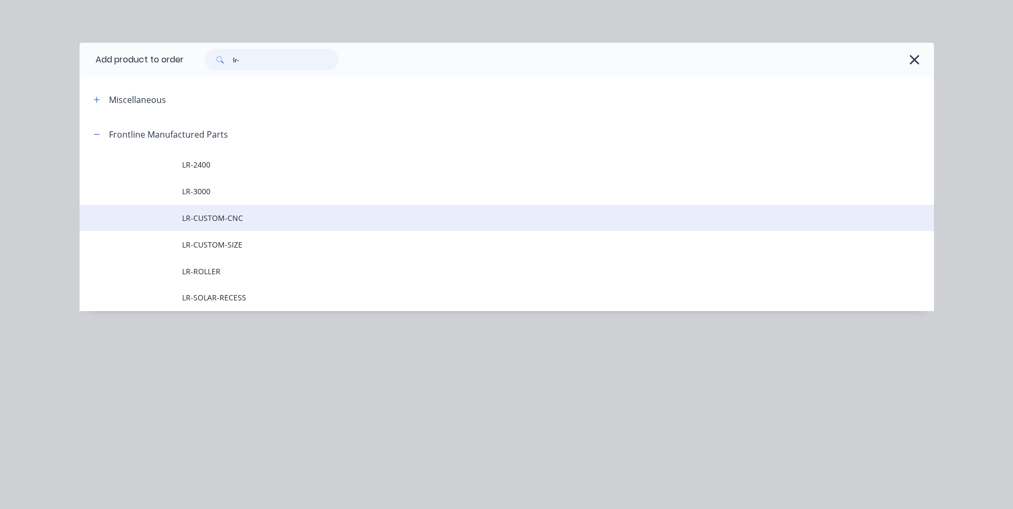
type input "lr-"
click at [207, 217] on span "LR-CUSTOM-CNC" at bounding box center [482, 218] width 601 height 11
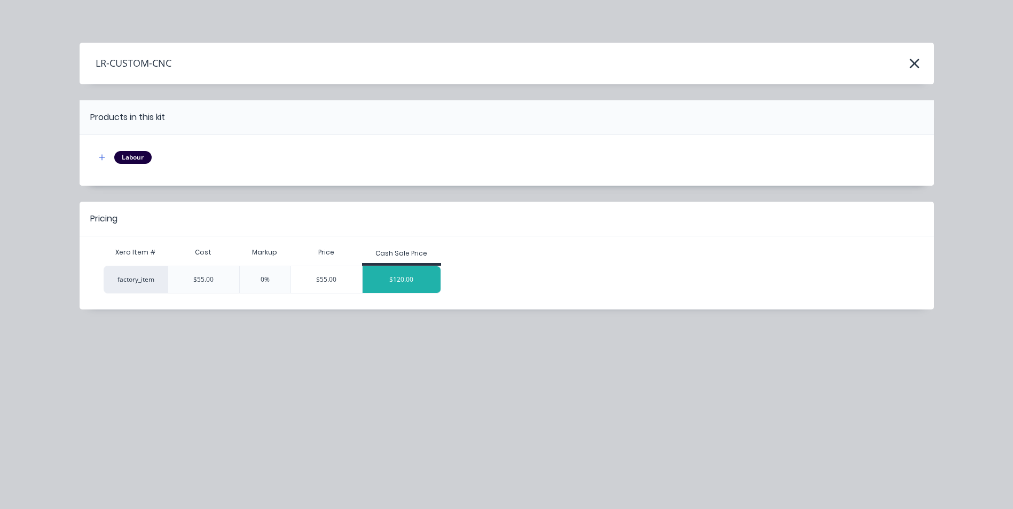
click at [397, 287] on div "$120.00" at bounding box center [402, 279] width 78 height 27
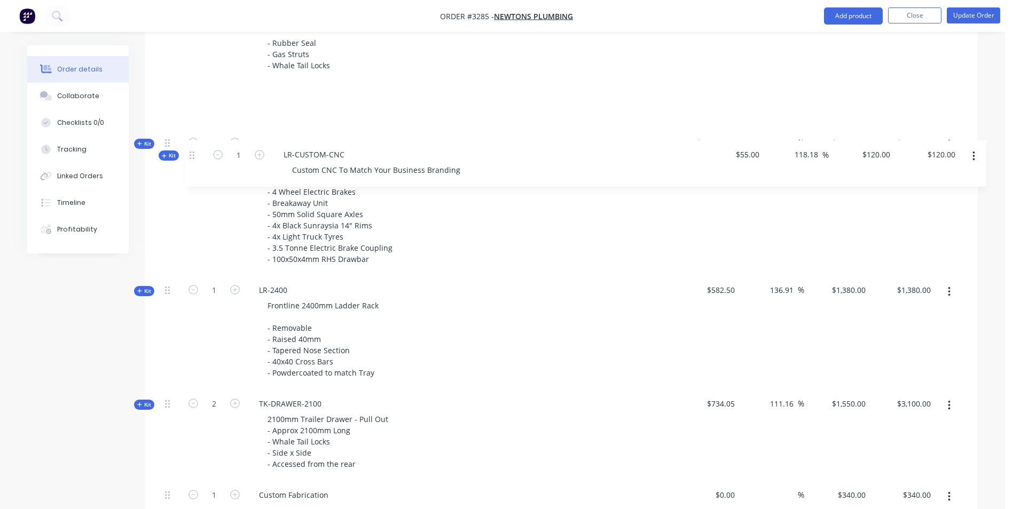
scroll to position [648, 0]
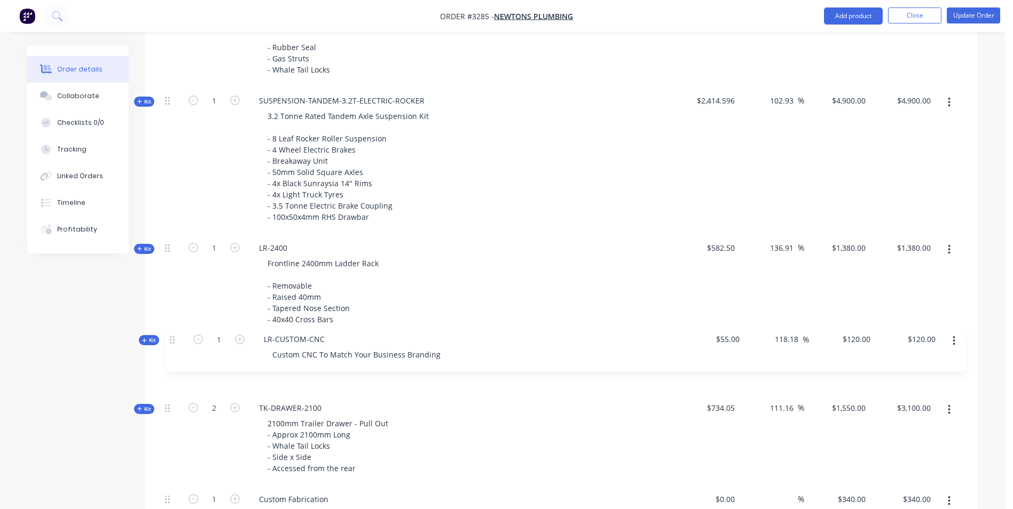
drag, startPoint x: 166, startPoint y: 261, endPoint x: 171, endPoint y: 339, distance: 78.7
click at [171, 339] on div "Kit 1 TRAILER-TRADESMAN-8x5 8x5 Tradesman Trailer - 50mm SHS Chassis - Checker …" at bounding box center [561, 499] width 801 height 1302
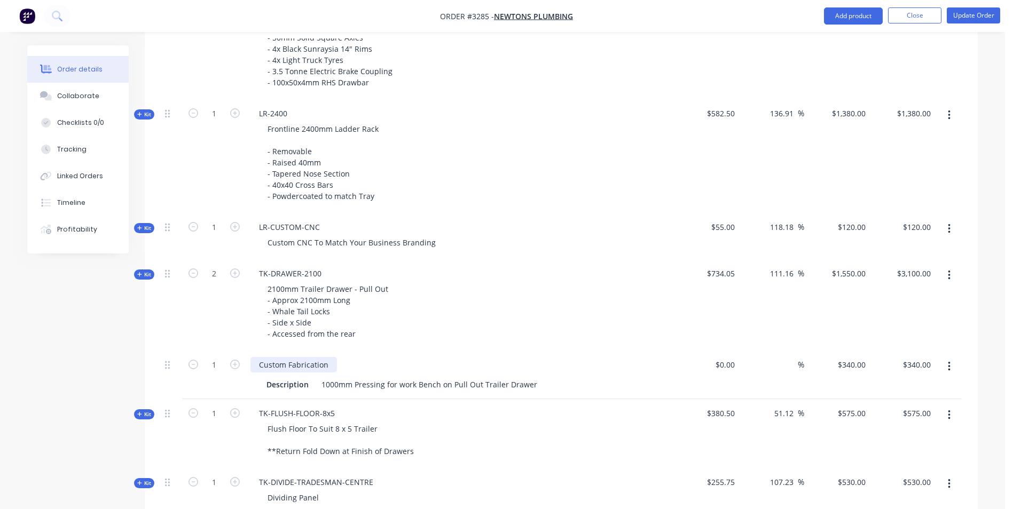
scroll to position [808, 0]
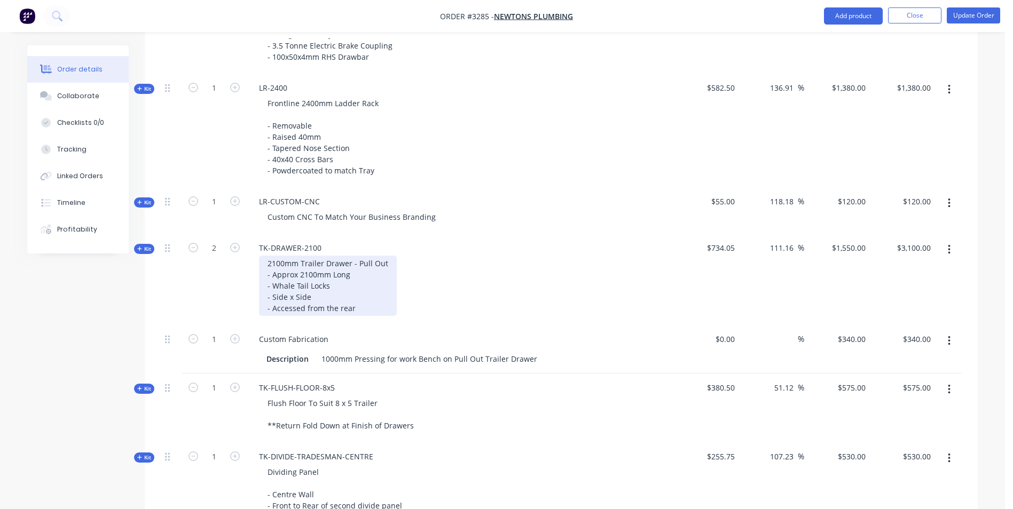
click at [275, 256] on div "2100mm Trailer Drawer - Pull Out - Approx 2100mm Long - Whale Tail Locks - Side…" at bounding box center [328, 286] width 138 height 60
drag, startPoint x: 305, startPoint y: 258, endPoint x: 313, endPoint y: 253, distance: 9.6
click at [305, 258] on div "2300mm Trailer Drawer - Pull Out - Approx 2100mm Long - Whale Tail Locks - Side…" at bounding box center [328, 286] width 138 height 60
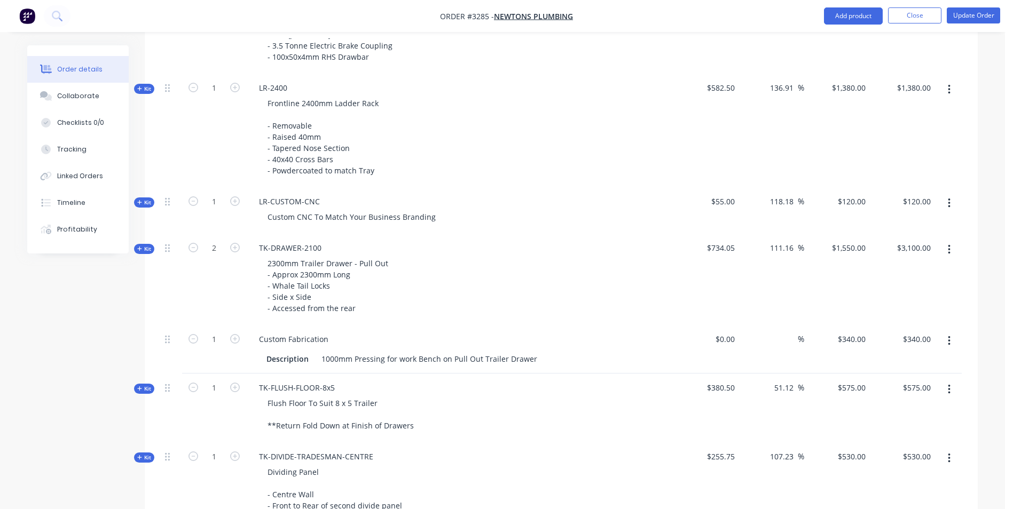
click at [443, 281] on div "2300mm Trailer Drawer - Pull Out - Approx 2300mm Long - Whale Tail Locks - Side…" at bounding box center [459, 286] width 419 height 60
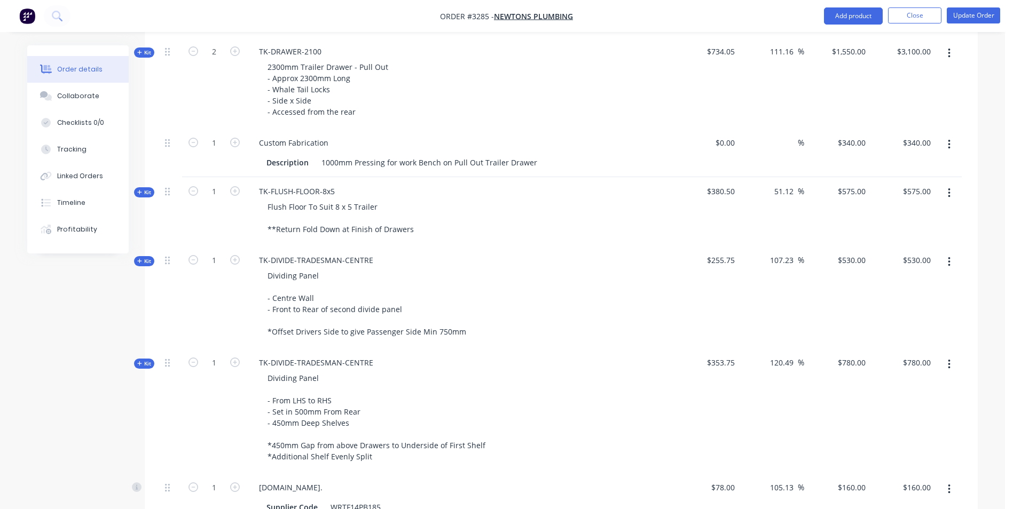
scroll to position [1022, 0]
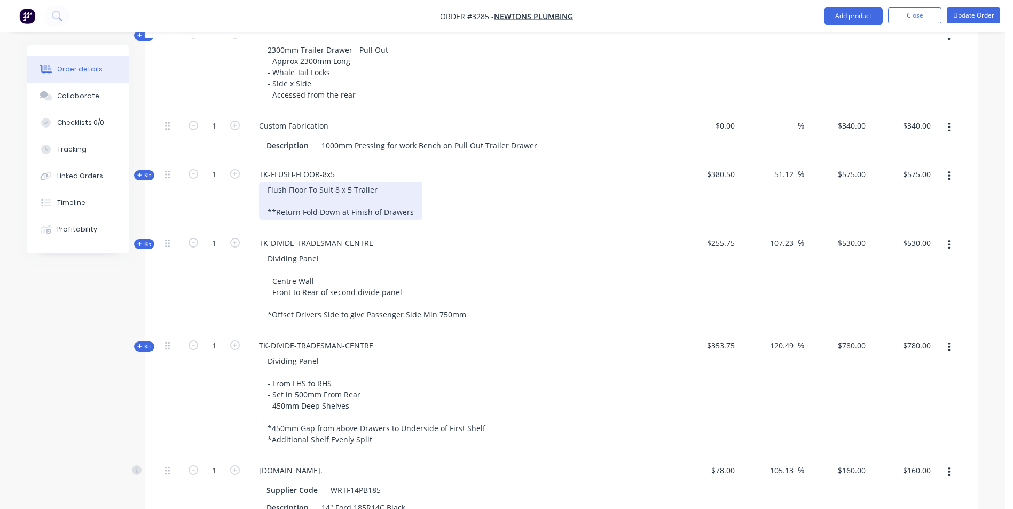
click at [401, 199] on div "Flush Floor To Suit 8 x 5 Trailer **Return Fold Down at Finish of Drawers" at bounding box center [340, 201] width 163 height 38
drag, startPoint x: 411, startPoint y: 198, endPoint x: 263, endPoint y: 198, distance: 147.4
click at [263, 198] on div "Flush Floor To Suit 8 x 5 Trailer **Return Fold Down at Finish of Drawers" at bounding box center [340, 201] width 163 height 38
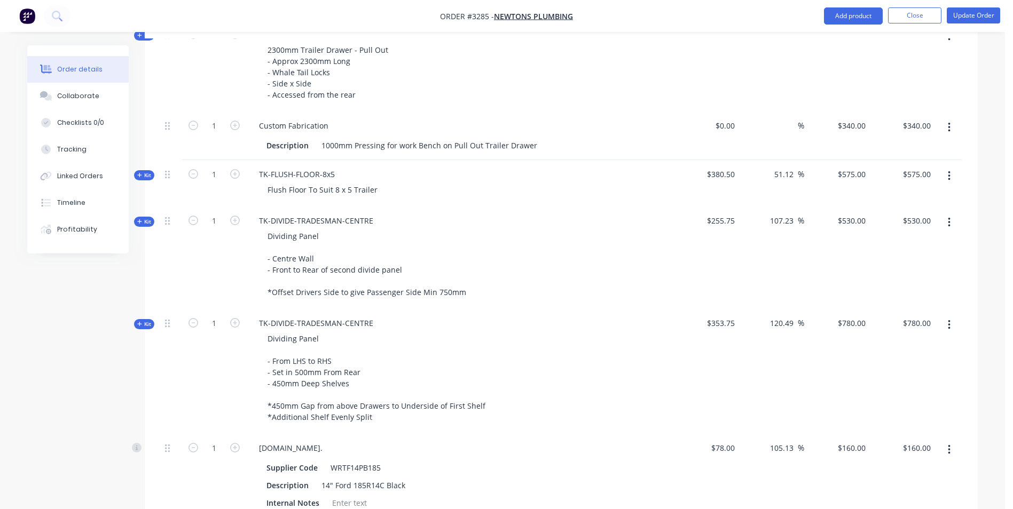
click at [575, 182] on div "Flush Floor To Suit 8 x 5 Trailer" at bounding box center [459, 189] width 419 height 15
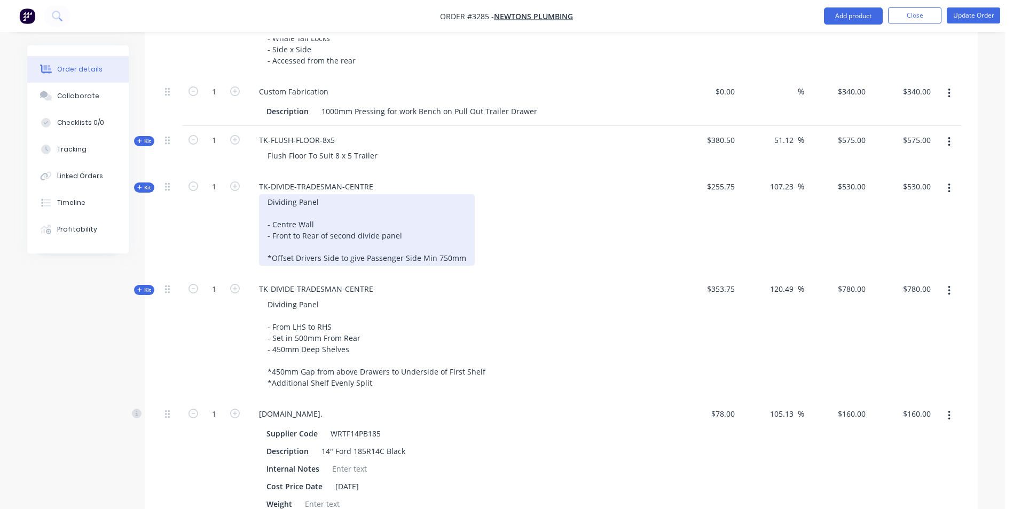
scroll to position [1075, 0]
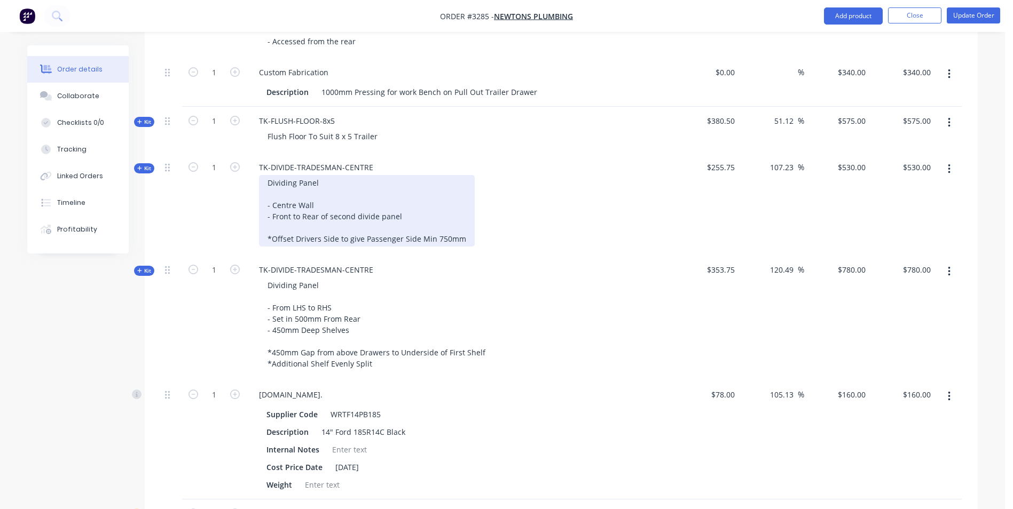
click at [326, 188] on div "Dividing Panel - Centre Wall - Front to Rear of second divide panel *Offset Dri…" at bounding box center [367, 211] width 216 height 72
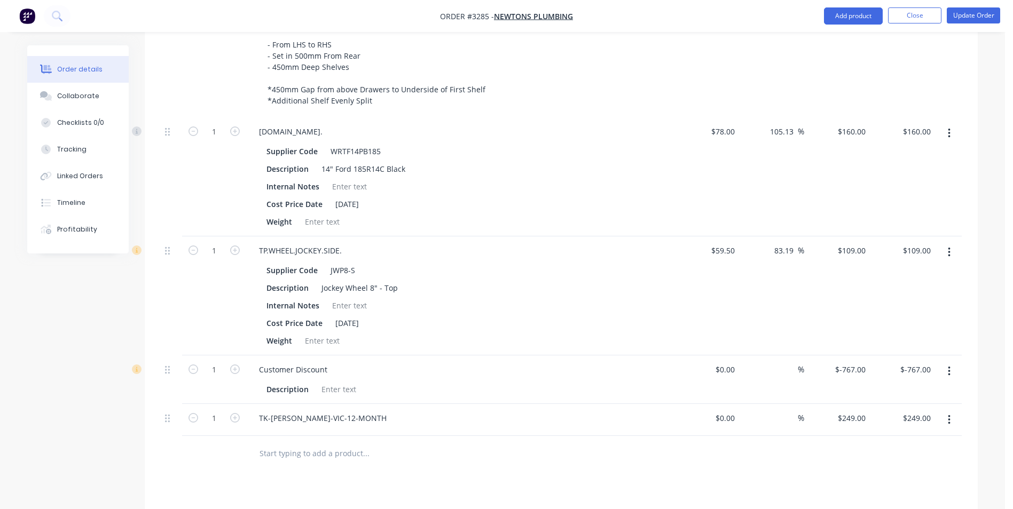
scroll to position [1396, 0]
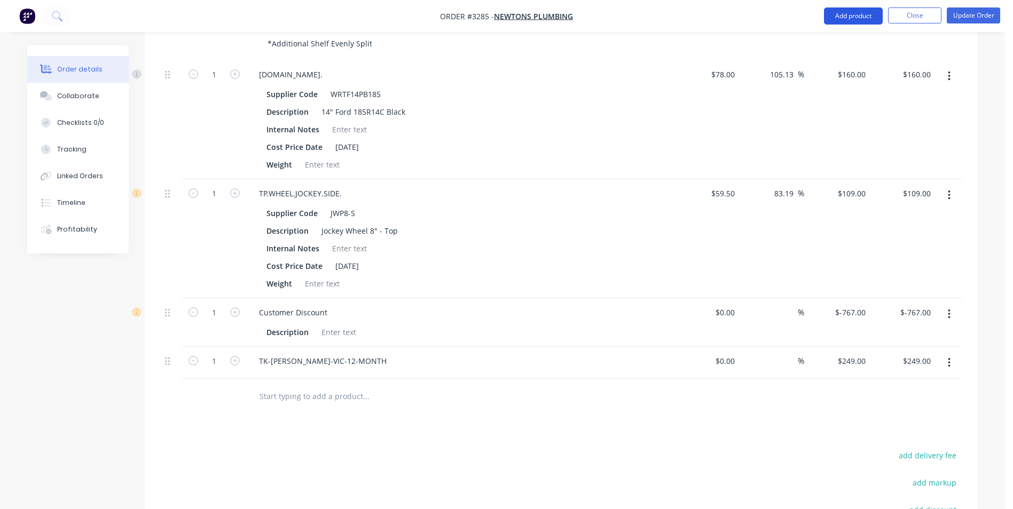
click at [861, 19] on button "Add product" at bounding box center [853, 15] width 59 height 17
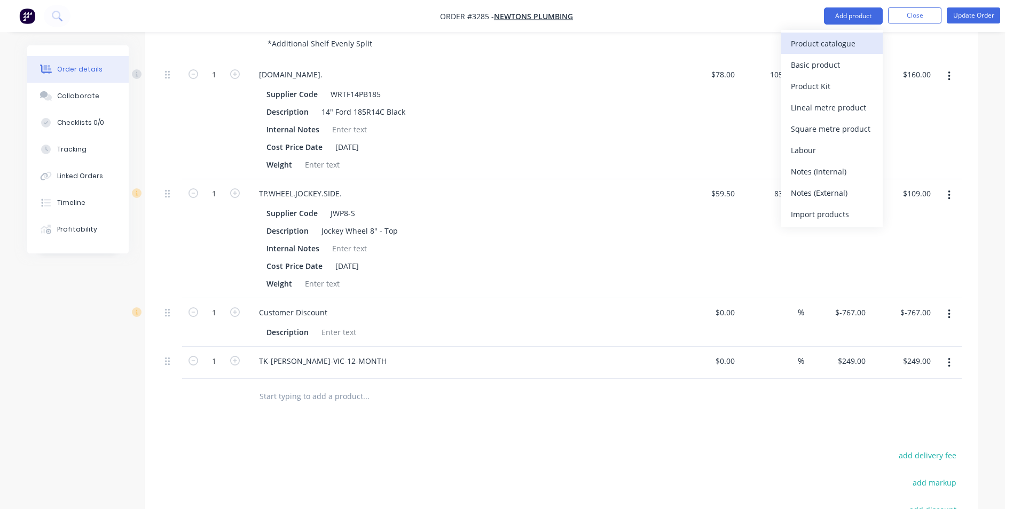
click at [819, 45] on div "Product catalogue" at bounding box center [832, 43] width 82 height 15
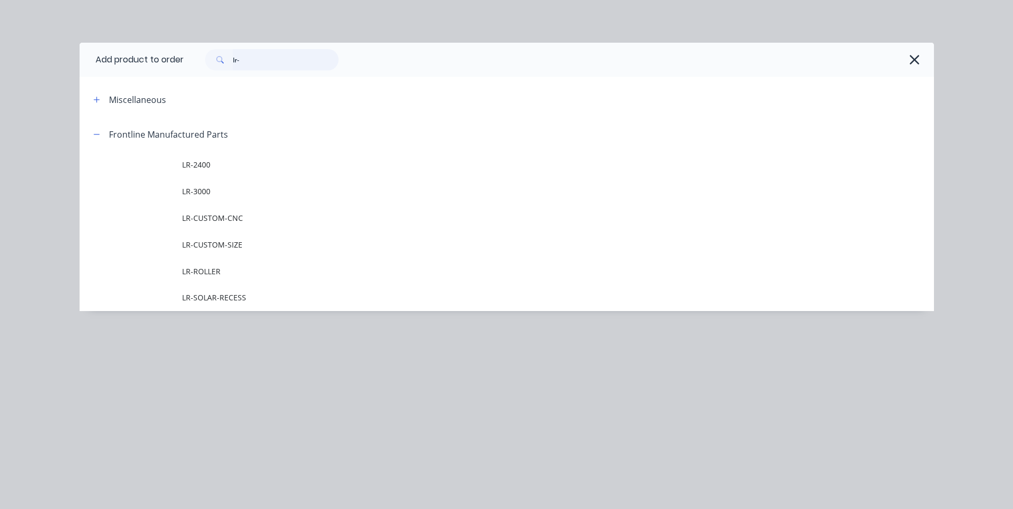
click at [251, 59] on input "lr-" at bounding box center [286, 59] width 106 height 21
type input "l"
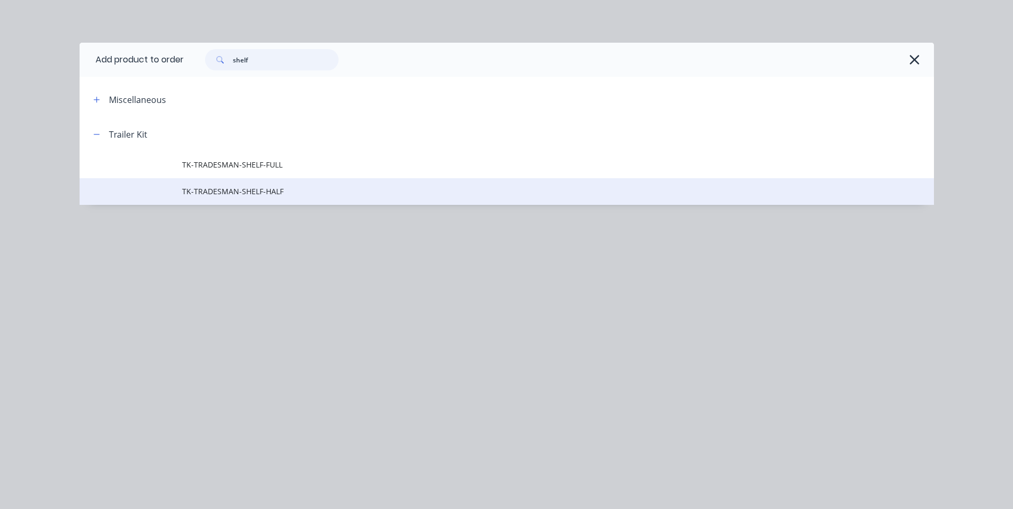
type input "shelf"
click at [251, 193] on span "TK-TRADESMAN-SHELF-HALF" at bounding box center [482, 191] width 601 height 11
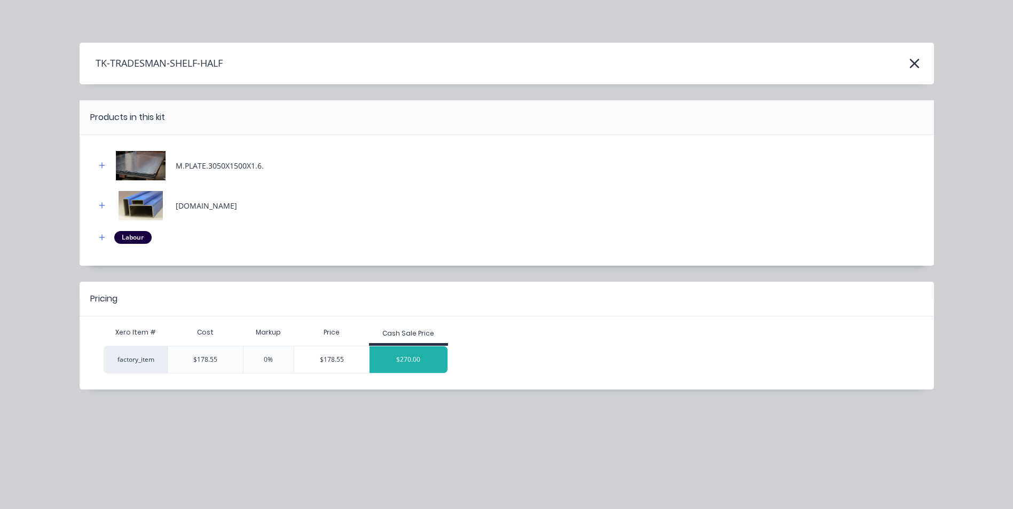
click at [414, 358] on div "$270.00" at bounding box center [408, 360] width 78 height 27
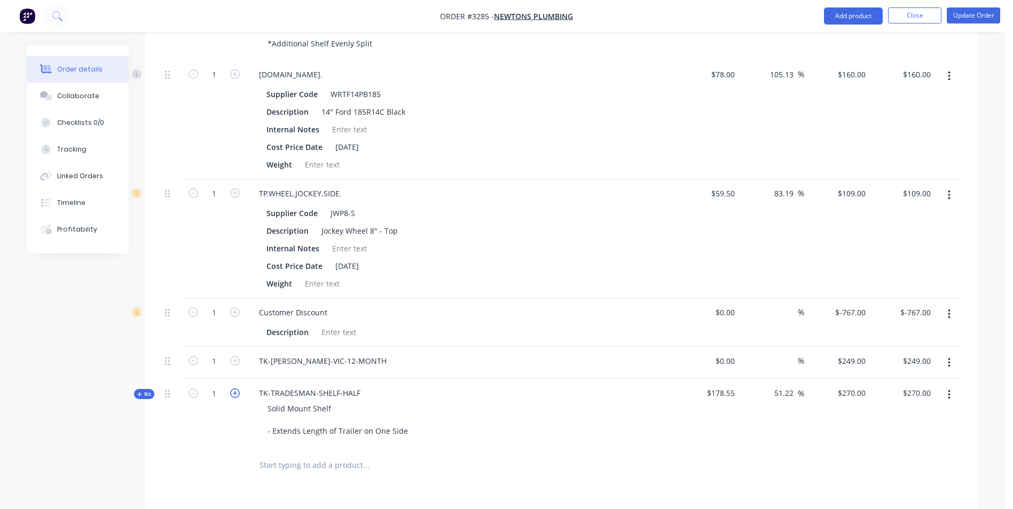
click at [232, 389] on icon "button" at bounding box center [235, 394] width 10 height 10
type input "2"
type input "$540.00"
click at [232, 389] on icon "button" at bounding box center [235, 394] width 10 height 10
type input "3"
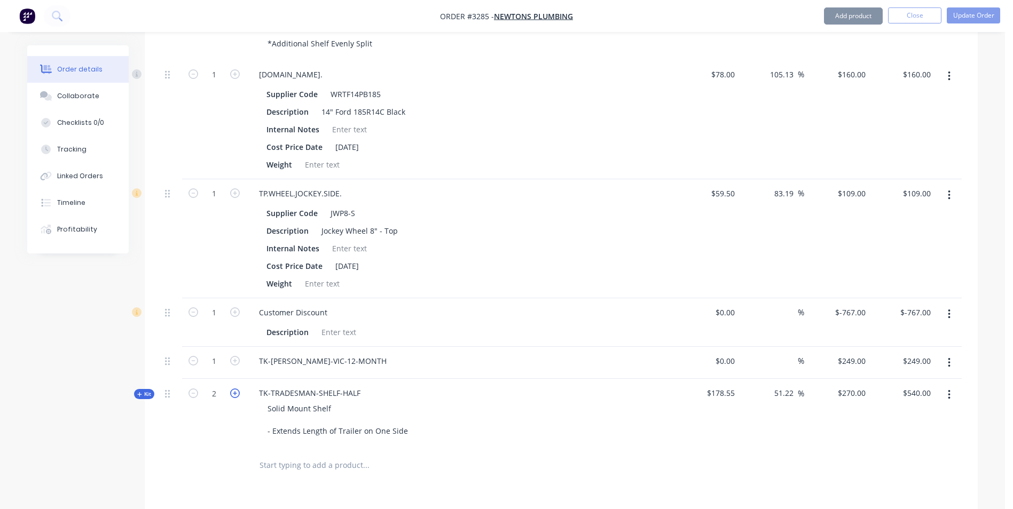
type input "$810.00"
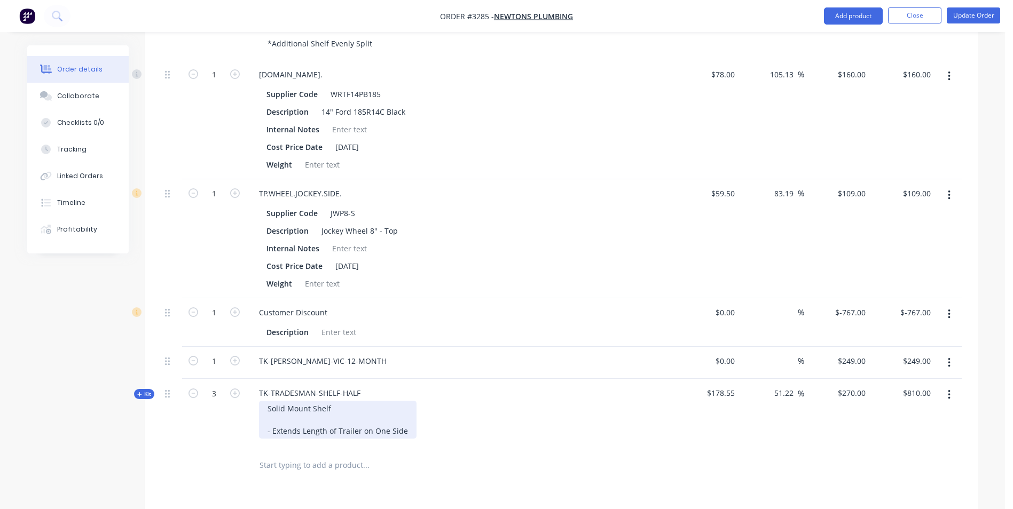
click at [401, 415] on div "Solid Mount Shelf - Extends Length of Trailer on One Side" at bounding box center [338, 420] width 158 height 38
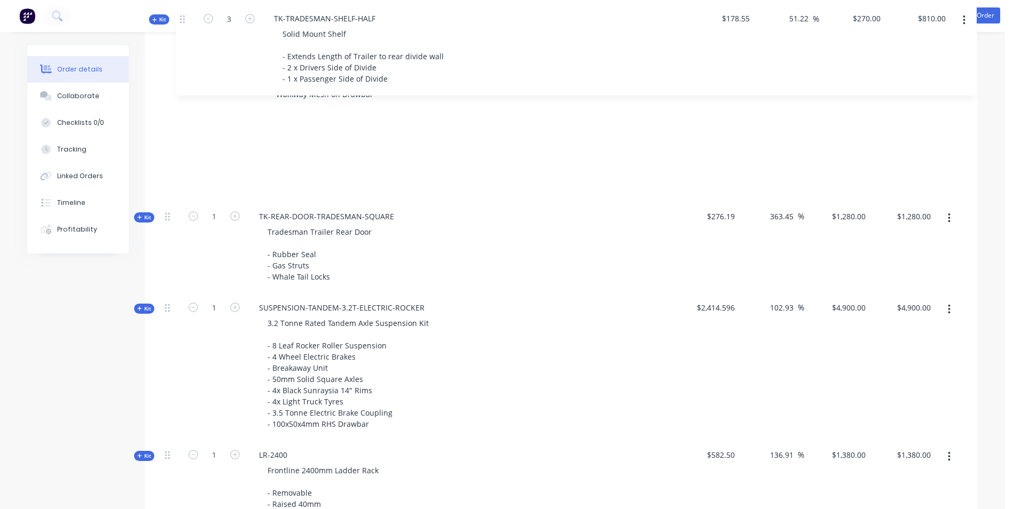
scroll to position [505, 0]
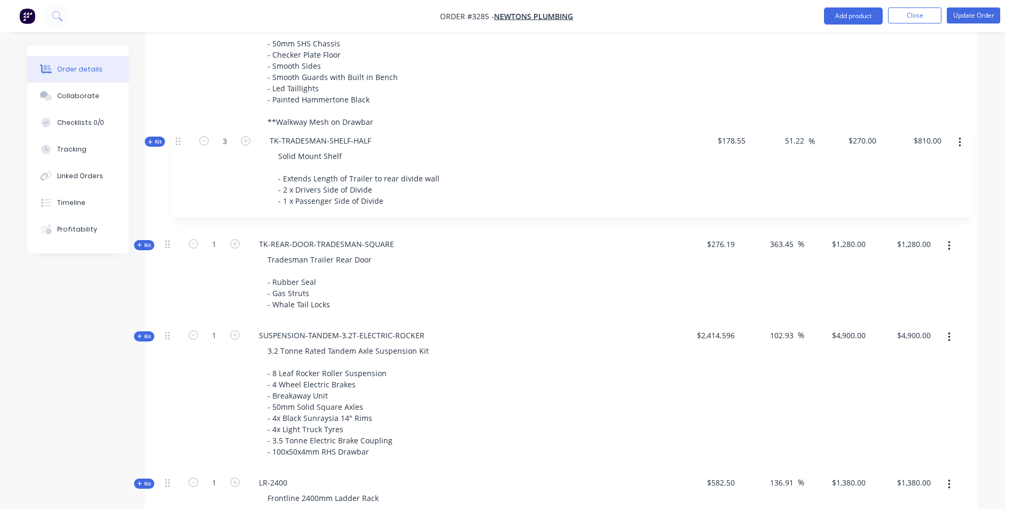
drag, startPoint x: 168, startPoint y: 436, endPoint x: 180, endPoint y: 141, distance: 294.5
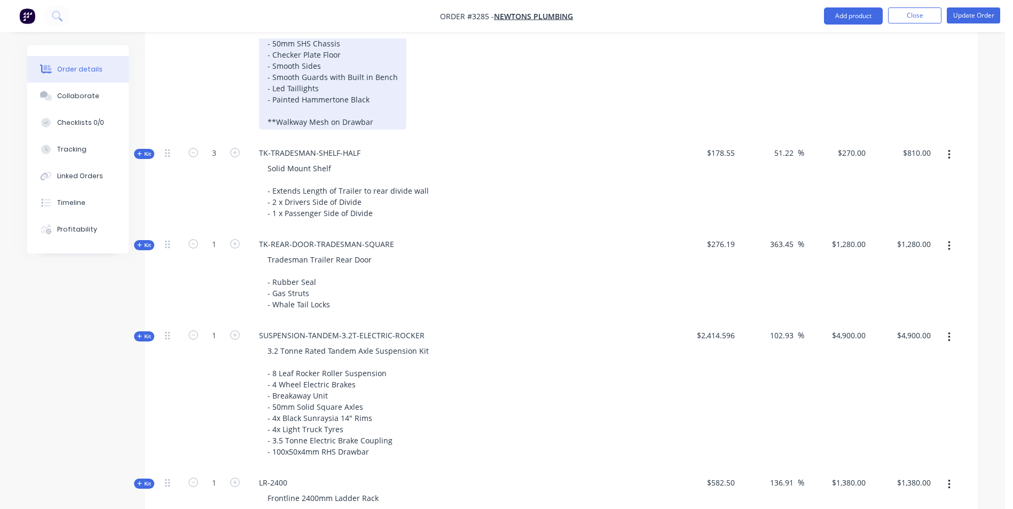
click at [305, 111] on div "8x5 Tradesman Trailer - 50mm SHS Chassis - Checker Plate Floor - Smooth Sides -…" at bounding box center [332, 71] width 147 height 116
drag, startPoint x: 384, startPoint y: 103, endPoint x: 287, endPoint y: 111, distance: 98.0
click at [287, 111] on div "8x5 Tradesman Trailer - 50mm SHS Chassis - Checker Plate Floor - Smooth Sides -…" at bounding box center [332, 71] width 147 height 116
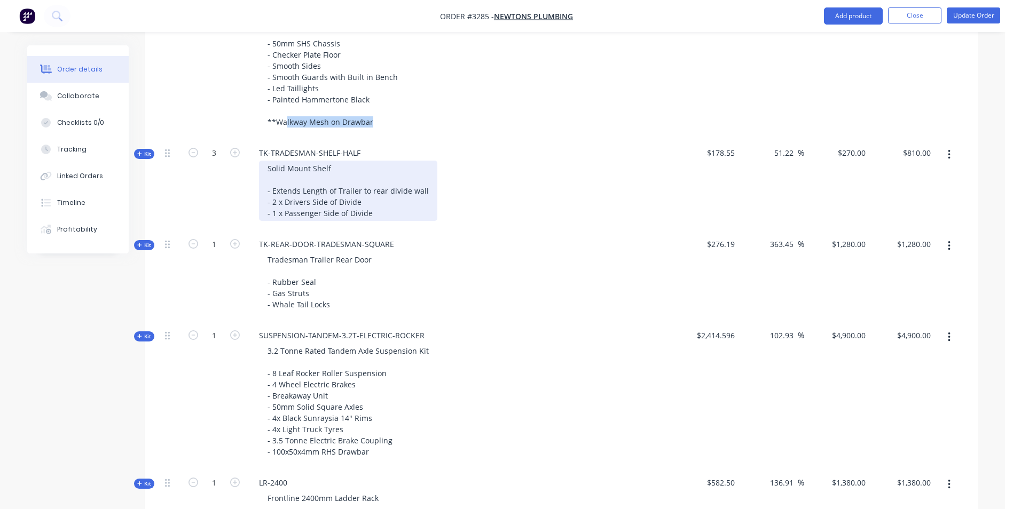
click at [329, 178] on div "Solid Mount Shelf - Extends Length of Trailer to rear divide wall - 2 x Drivers…" at bounding box center [348, 191] width 178 height 60
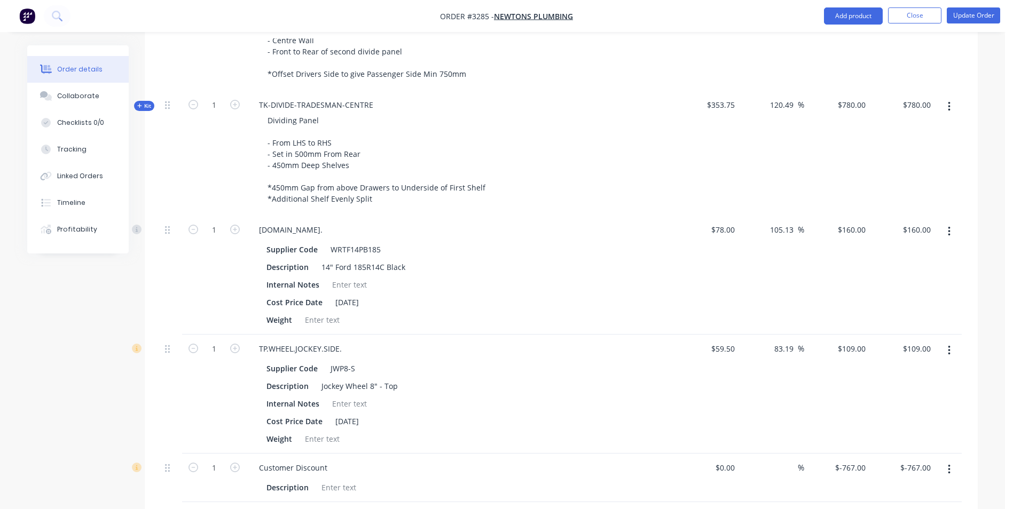
scroll to position [1466, 0]
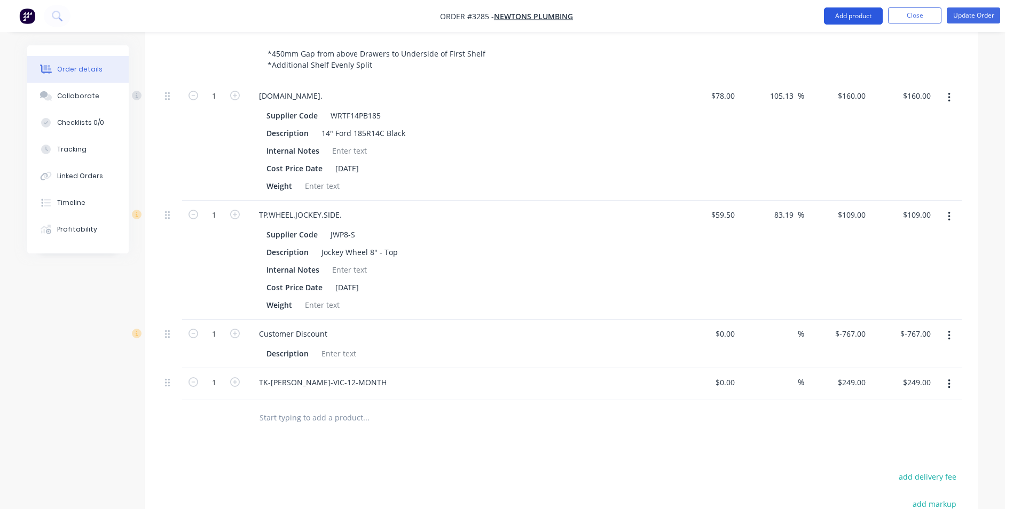
click at [853, 16] on button "Add product" at bounding box center [853, 15] width 59 height 17
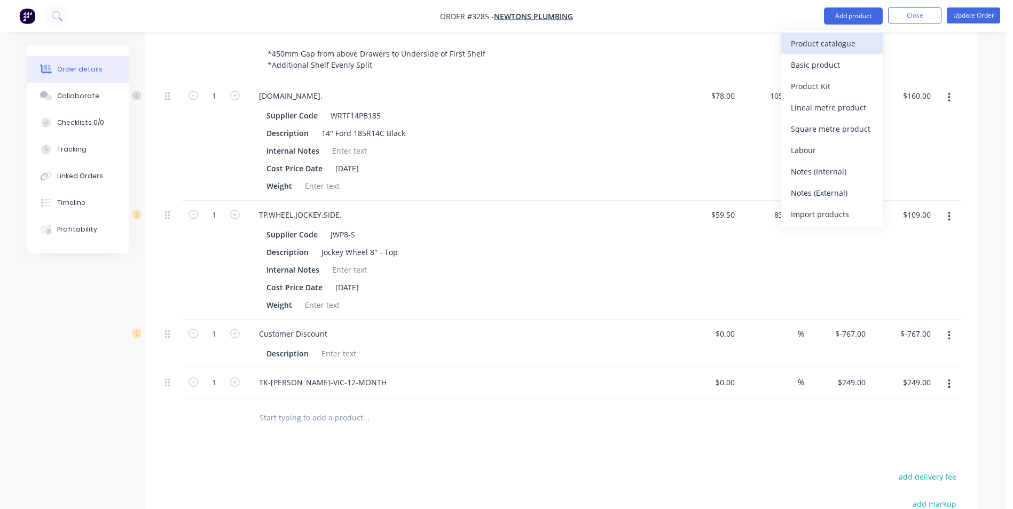
click at [813, 46] on div "Product catalogue" at bounding box center [832, 43] width 82 height 15
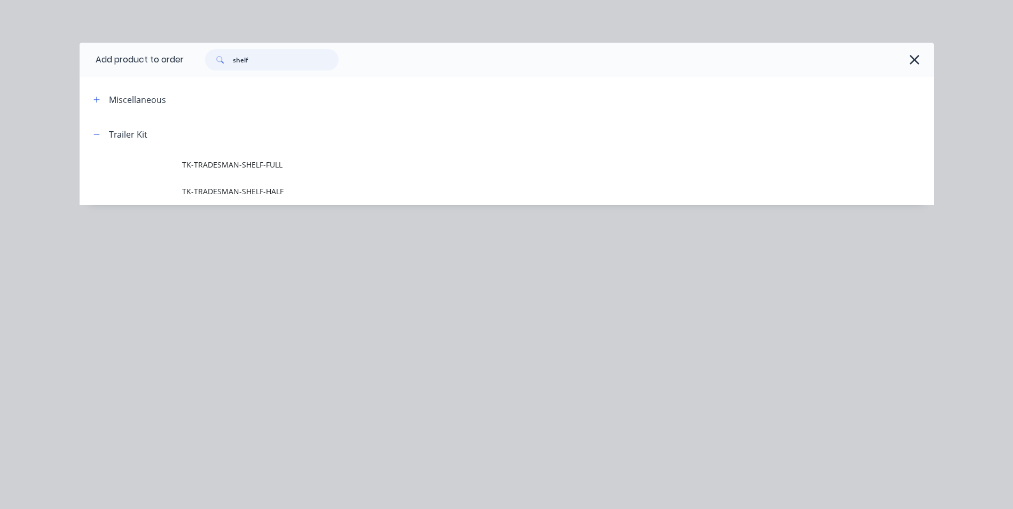
drag, startPoint x: 271, startPoint y: 62, endPoint x: 205, endPoint y: 51, distance: 66.6
click at [205, 51] on div "shelf" at bounding box center [266, 59] width 144 height 21
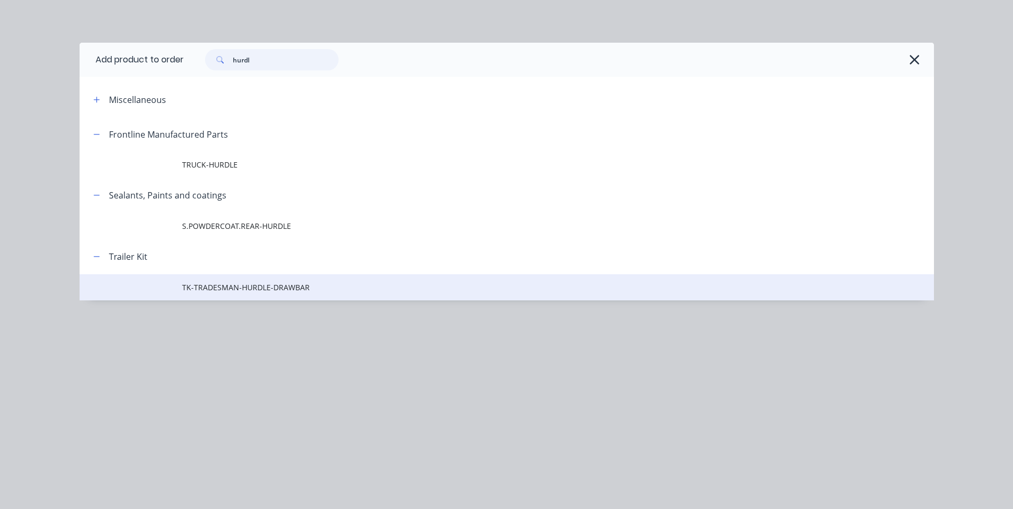
type input "hurdl"
click at [234, 287] on span "TK-TRADESMAN-HURDLE-DRAWBAR" at bounding box center [482, 287] width 601 height 11
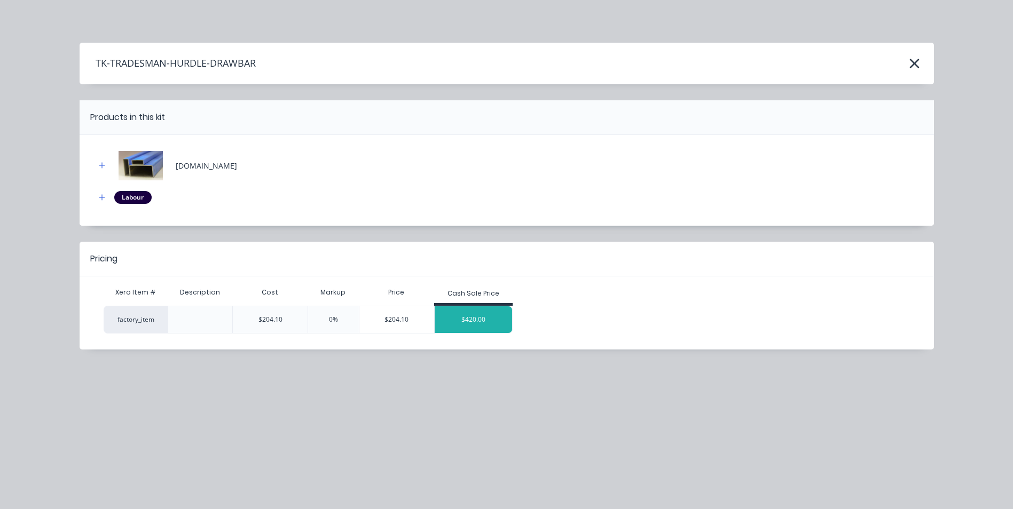
click at [491, 321] on div "$420.00" at bounding box center [474, 319] width 78 height 27
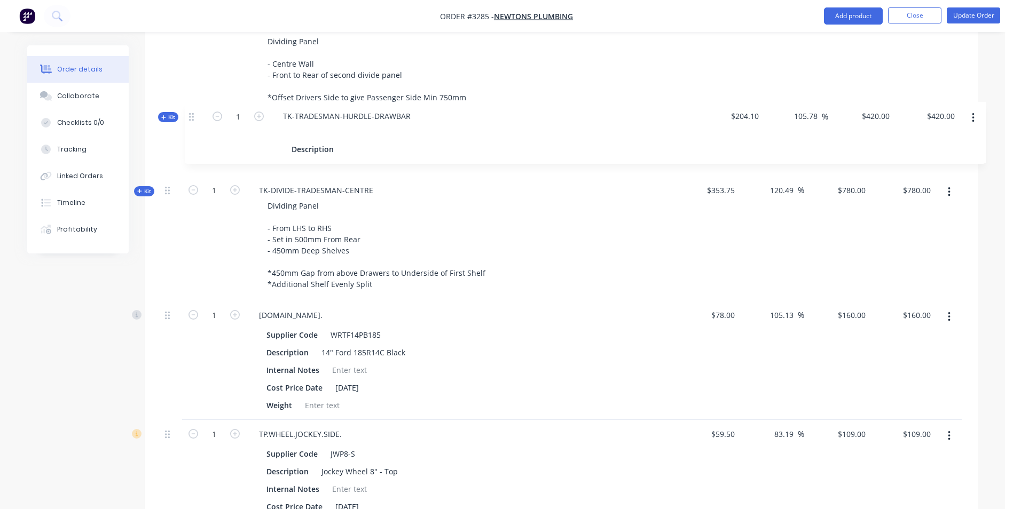
scroll to position [1308, 0]
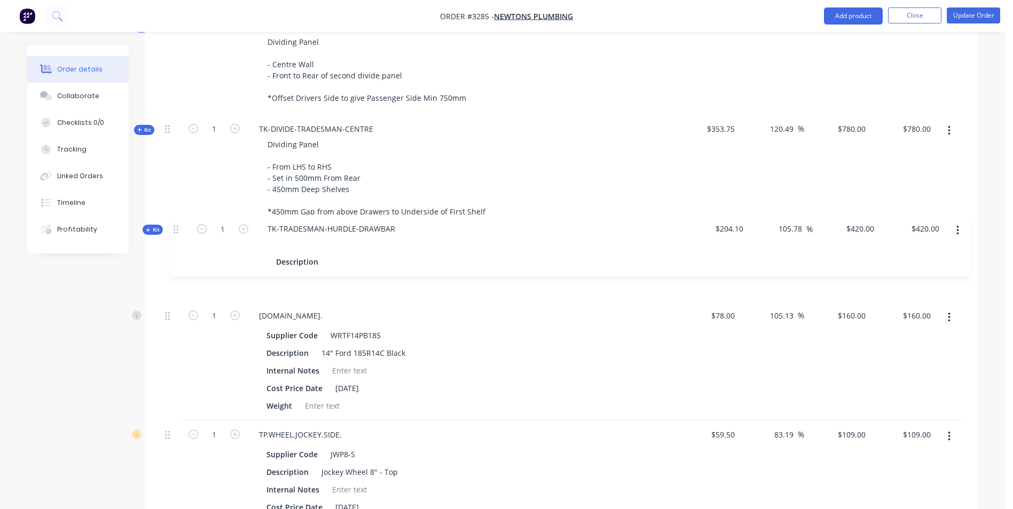
drag, startPoint x: 167, startPoint y: 403, endPoint x: 178, endPoint y: 219, distance: 183.5
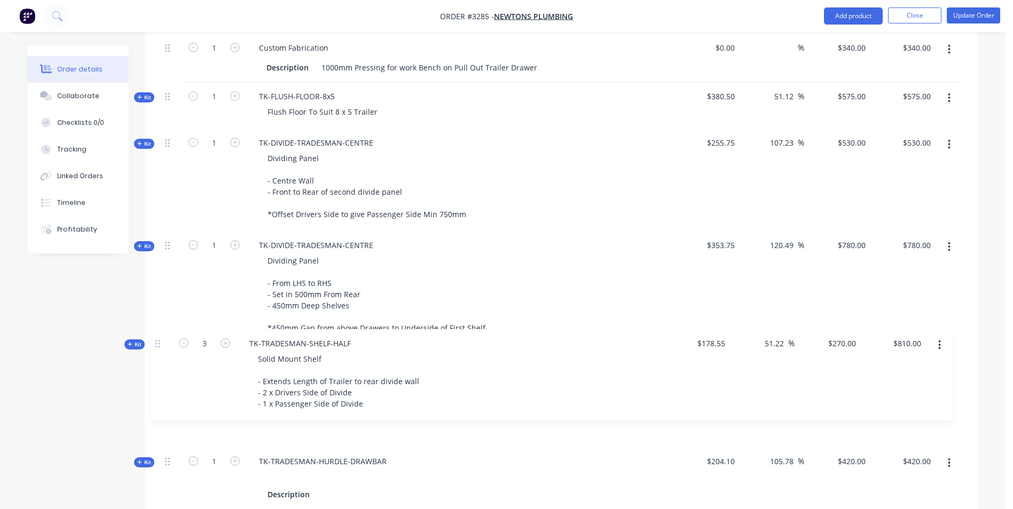
scroll to position [1125, 0]
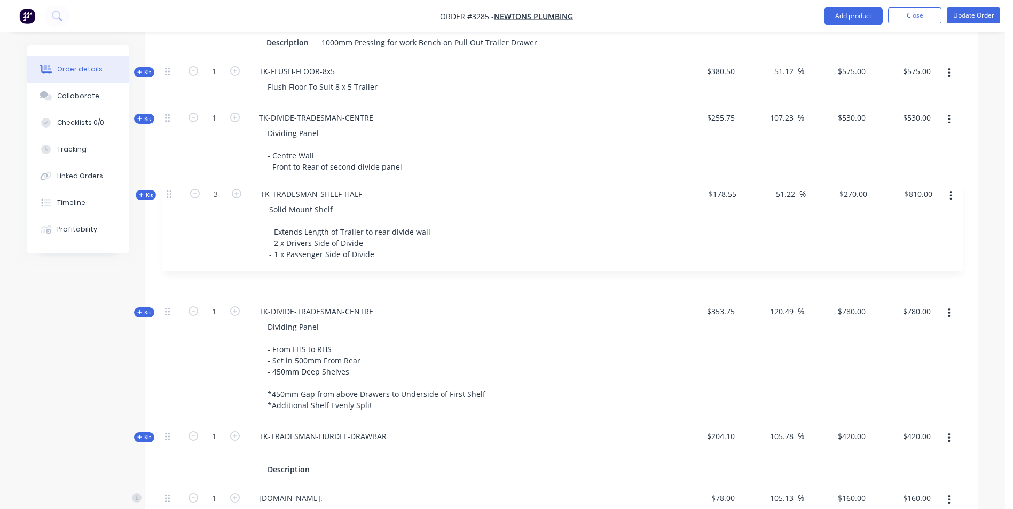
drag, startPoint x: 169, startPoint y: 138, endPoint x: 173, endPoint y: 207, distance: 69.0
click at [171, 207] on div "Kit 1 TRAILER-TRADESMAN-8x5 8x5 Tradesman Trailer - 50mm SHS Chassis - Checker …" at bounding box center [561, 87] width 801 height 1433
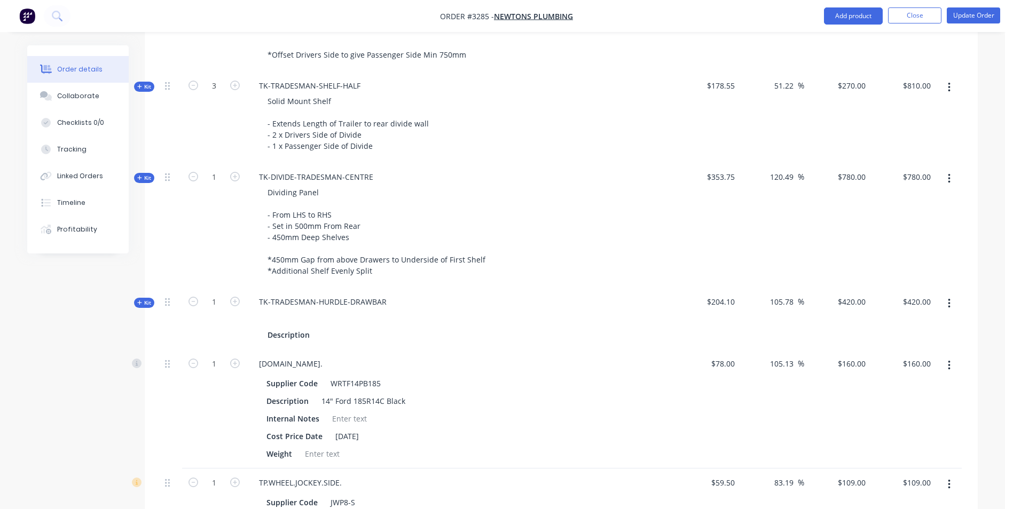
scroll to position [1285, 0]
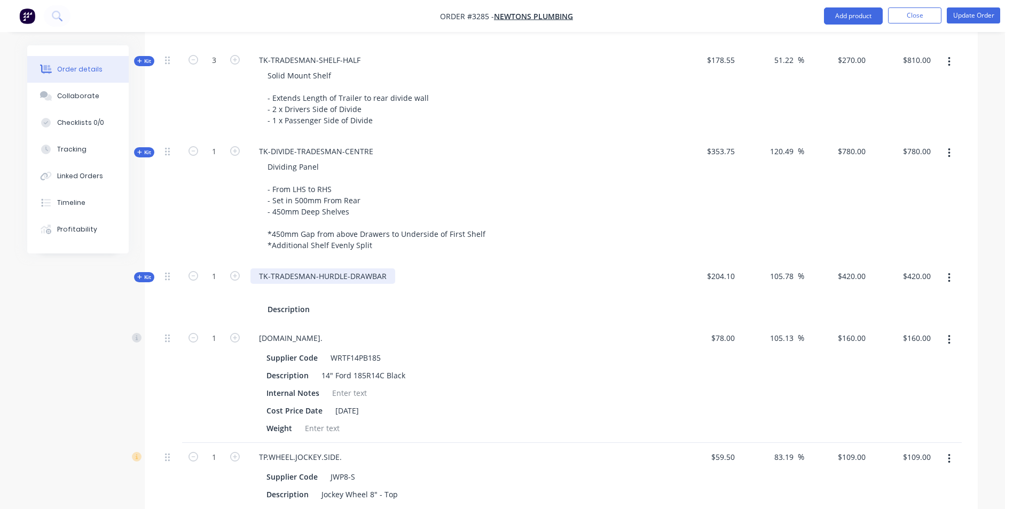
click at [388, 269] on div "TK-TRADESMAN-HURDLE-DRAWBAR" at bounding box center [322, 276] width 145 height 15
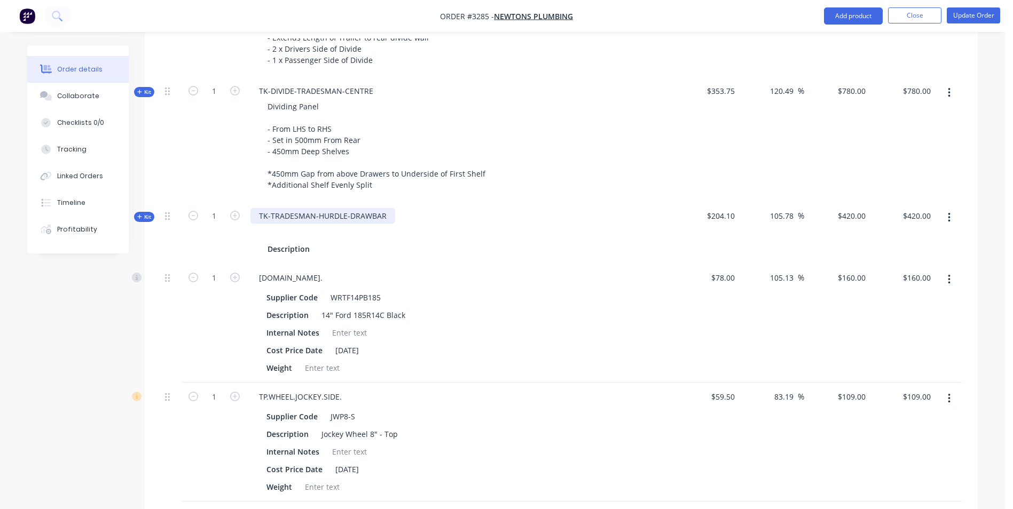
scroll to position [1445, 0]
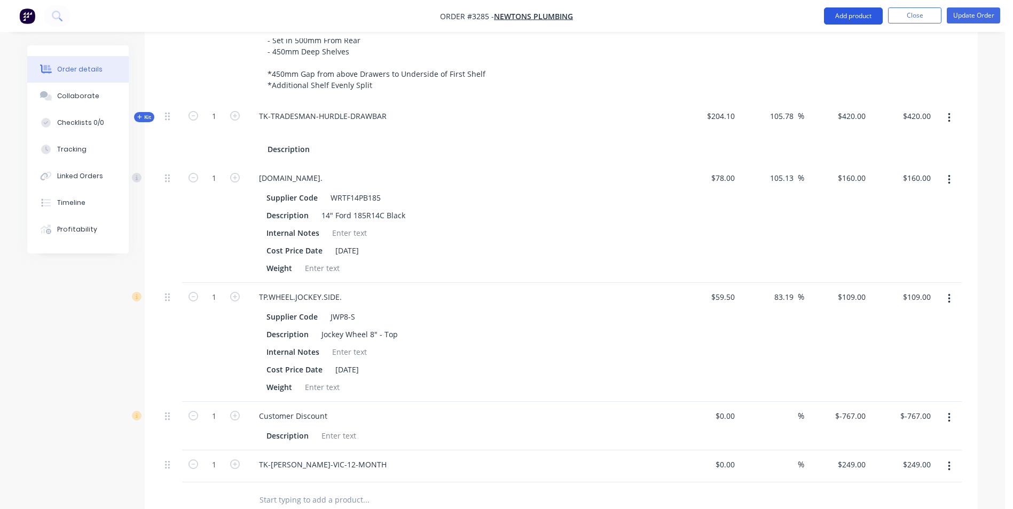
click at [853, 18] on button "Add product" at bounding box center [853, 15] width 59 height 17
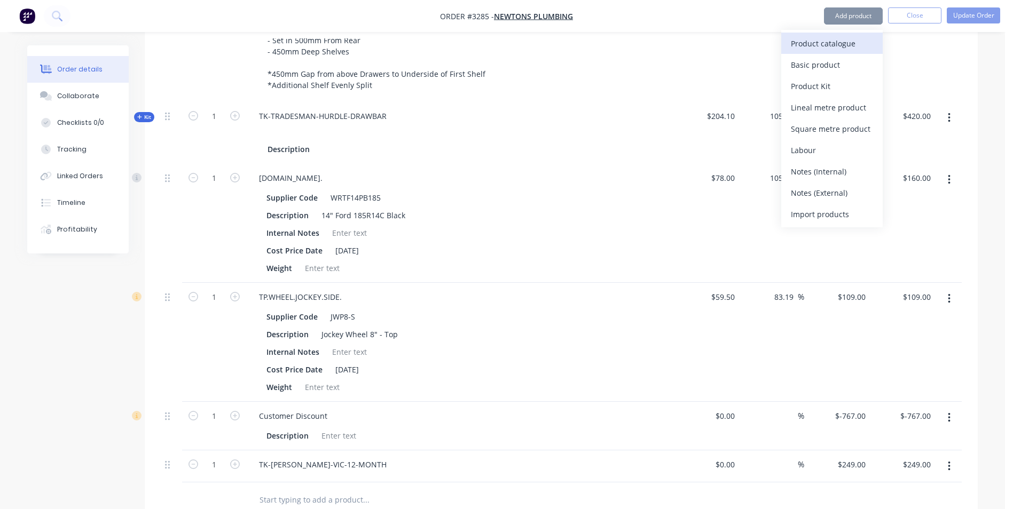
click at [846, 45] on div "Product catalogue" at bounding box center [832, 43] width 82 height 15
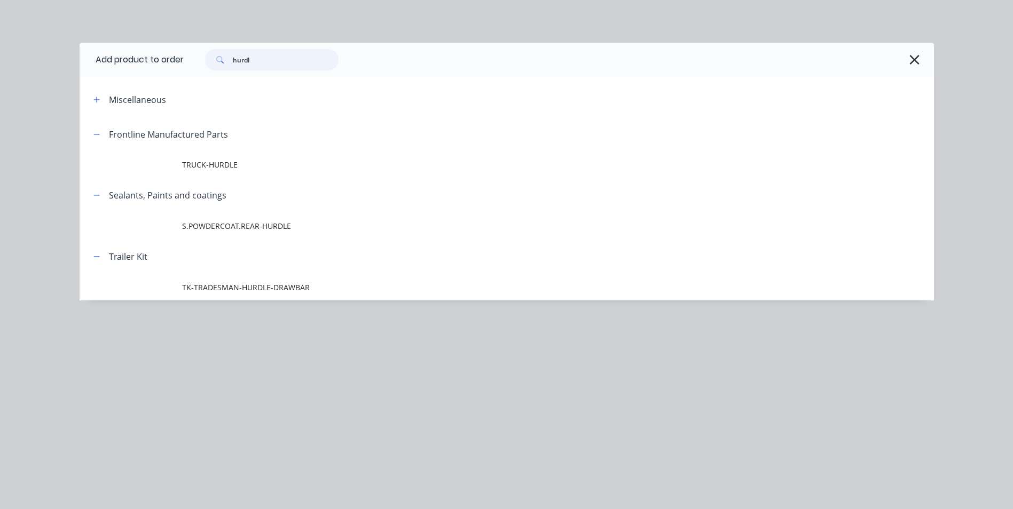
drag, startPoint x: 281, startPoint y: 60, endPoint x: 137, endPoint y: 63, distance: 144.2
click at [137, 63] on header "Add product to order hurdl" at bounding box center [507, 60] width 854 height 34
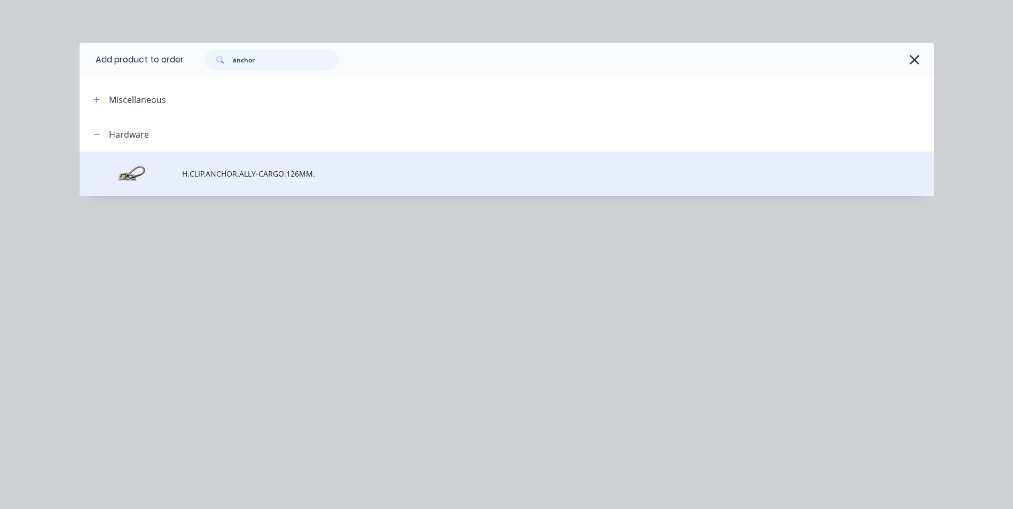
type input "anchor"
click at [248, 180] on td "H.CLIP.ANCHOR.ALLY-CARGO.126MM." at bounding box center [558, 174] width 752 height 44
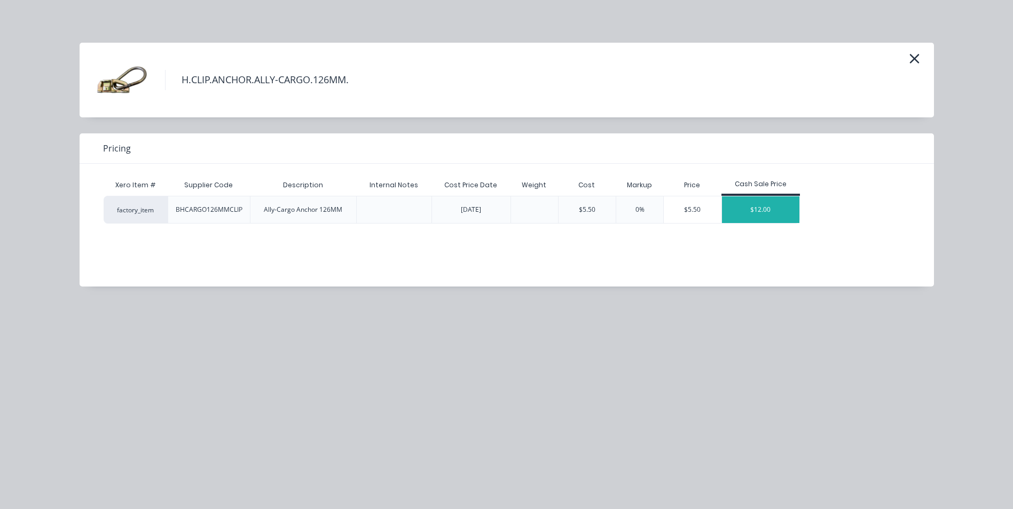
click at [768, 207] on div "$12.00" at bounding box center [761, 209] width 78 height 27
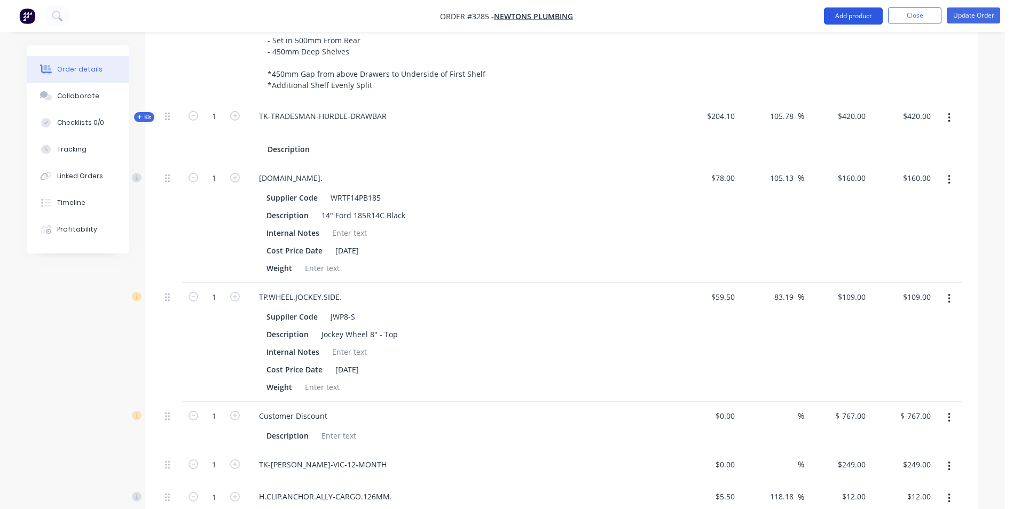
click at [840, 19] on button "Add product" at bounding box center [853, 15] width 59 height 17
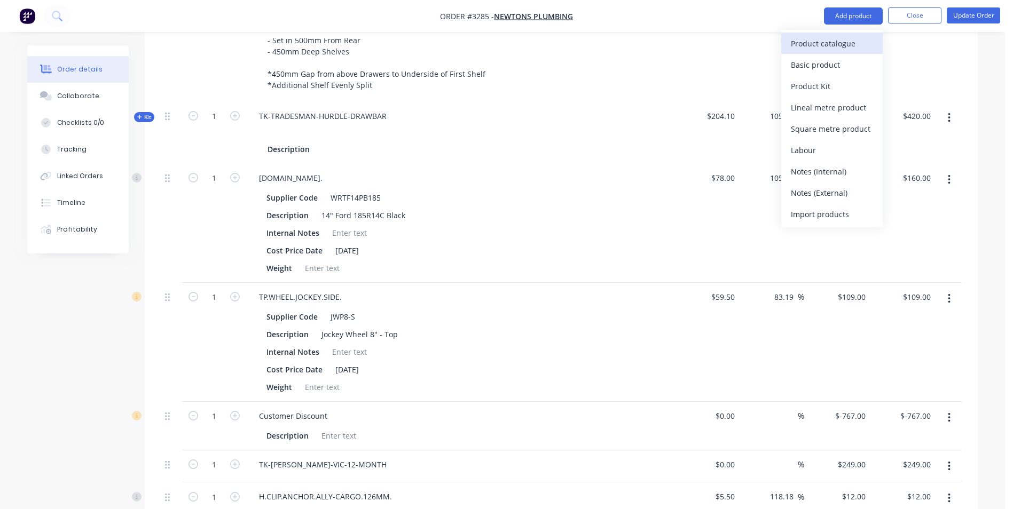
click at [842, 42] on div "Product catalogue" at bounding box center [832, 43] width 82 height 15
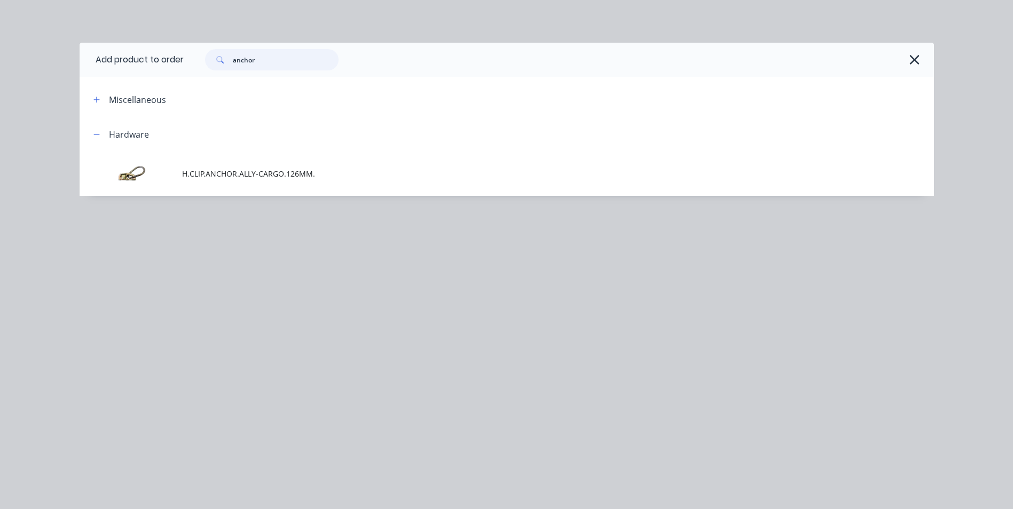
drag, startPoint x: 264, startPoint y: 62, endPoint x: 191, endPoint y: 68, distance: 74.0
click at [191, 68] on div "anchor" at bounding box center [554, 59] width 740 height 21
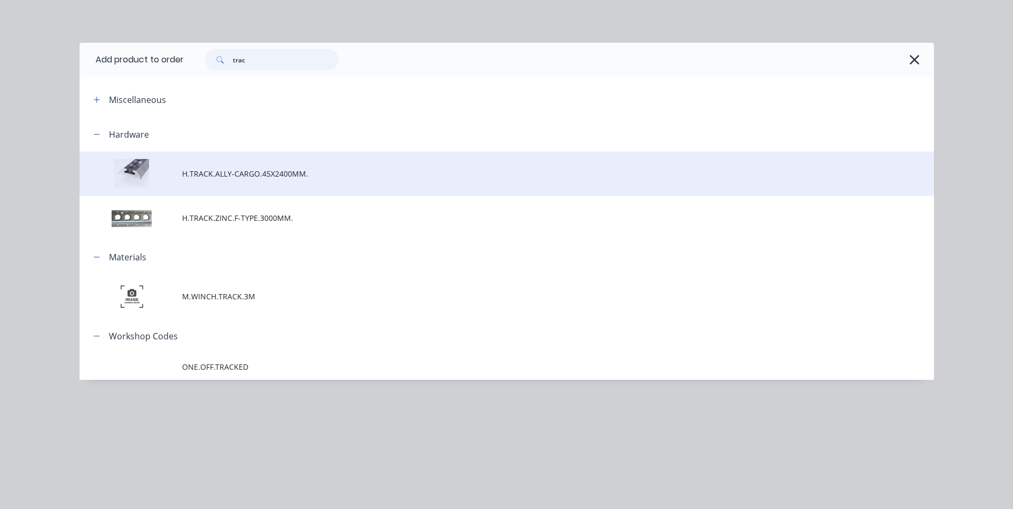
type input "trac"
click at [238, 176] on span "H.TRACK.ALLY-CARGO.45X2400MM." at bounding box center [482, 173] width 601 height 11
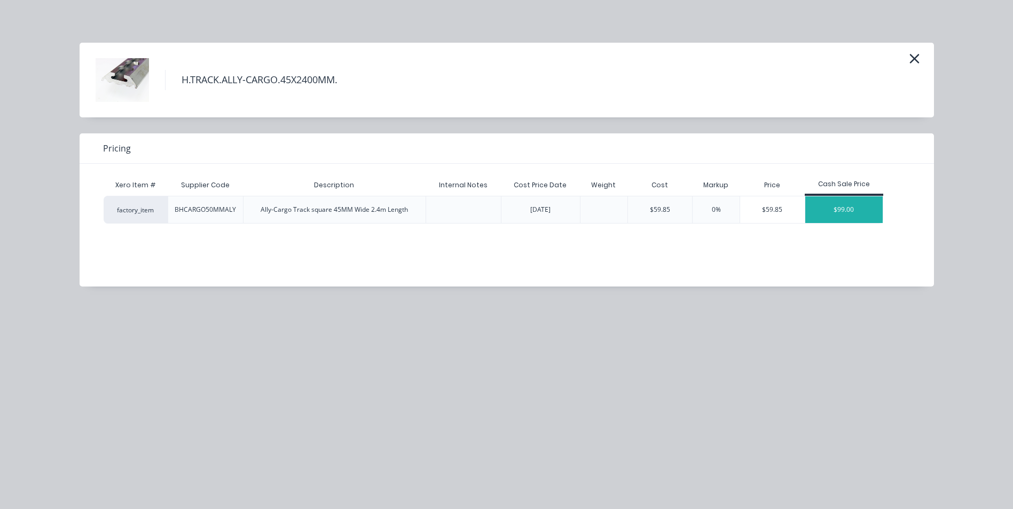
click at [847, 215] on div "$99.00" at bounding box center [844, 209] width 78 height 27
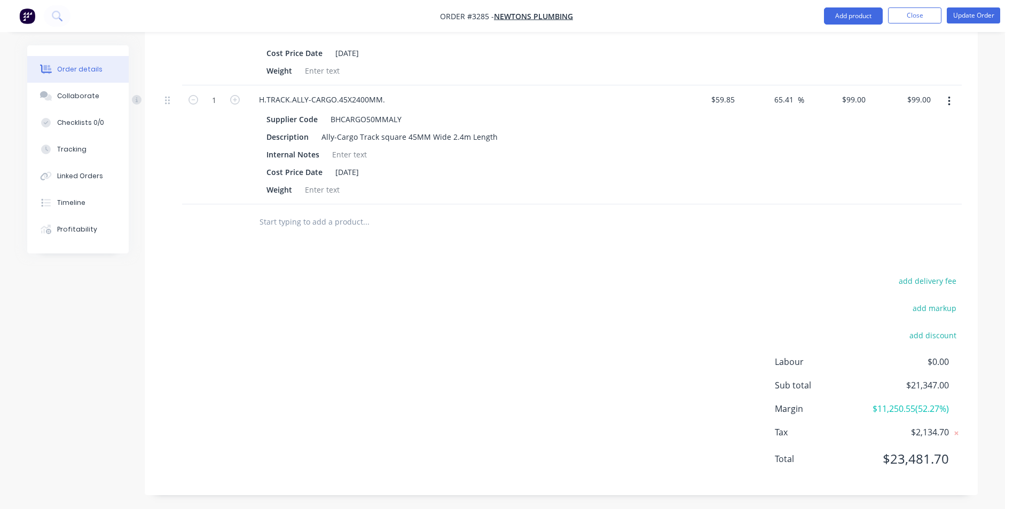
scroll to position [1802, 0]
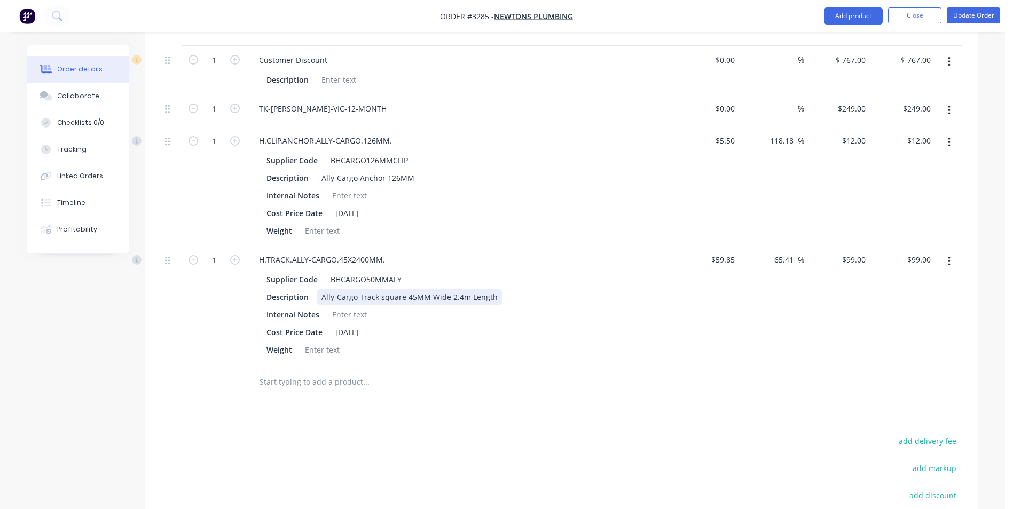
click at [489, 289] on div "Ally-Cargo Track square 45MM Wide 2.4m Length" at bounding box center [409, 296] width 185 height 15
click at [492, 289] on div "Ally-Cargo Track square 45MM Wide 2.4m Length" at bounding box center [409, 296] width 185 height 15
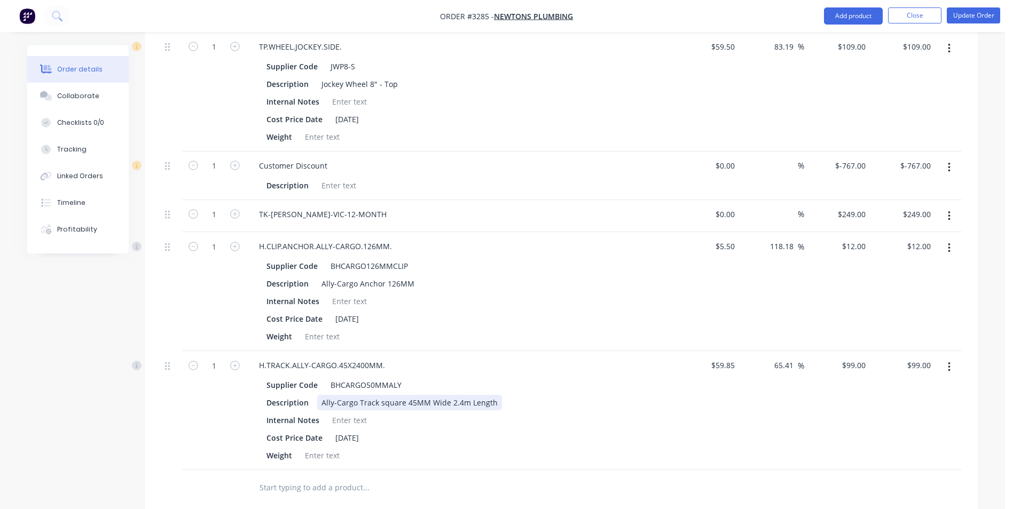
scroll to position [1695, 0]
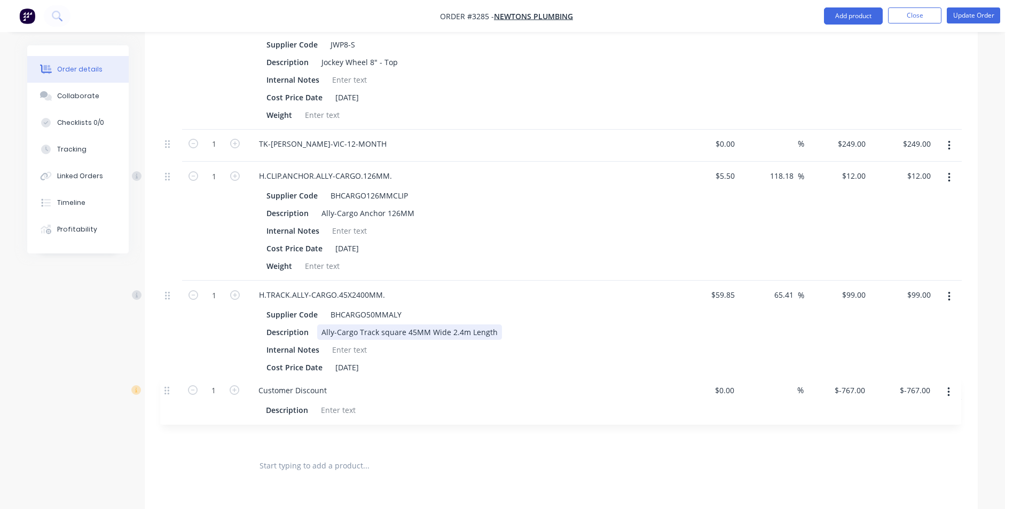
drag, startPoint x: 166, startPoint y: 154, endPoint x: 166, endPoint y: 396, distance: 242.4
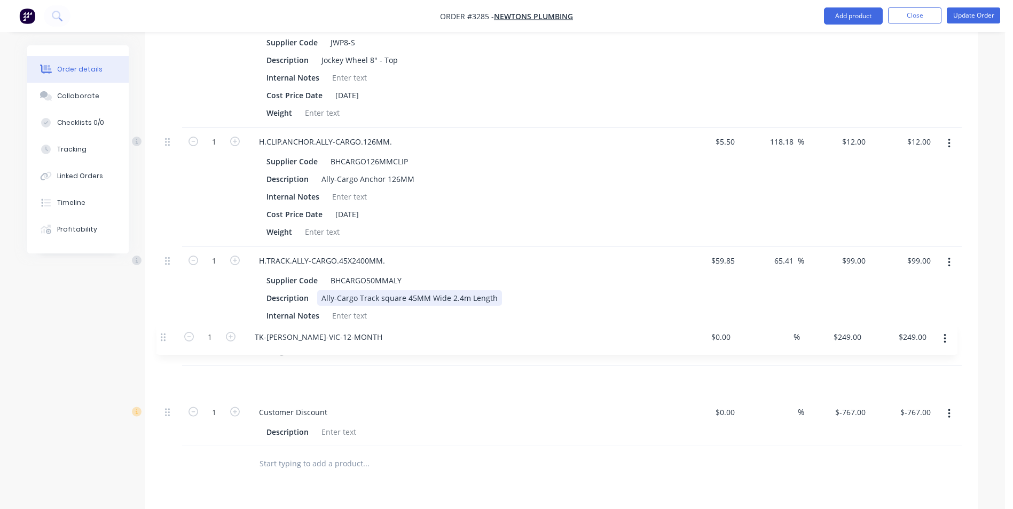
drag, startPoint x: 168, startPoint y: 129, endPoint x: 164, endPoint y: 343, distance: 214.7
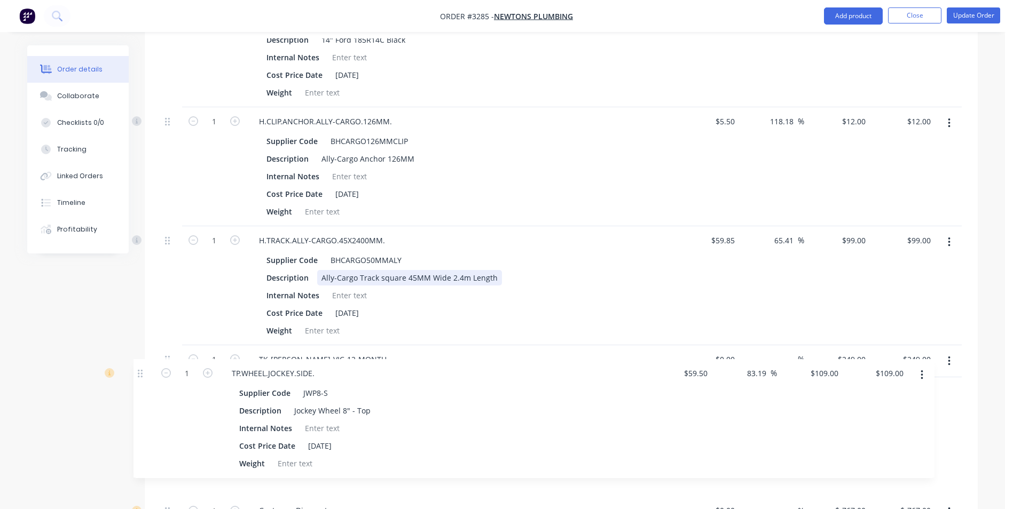
scroll to position [1622, 0]
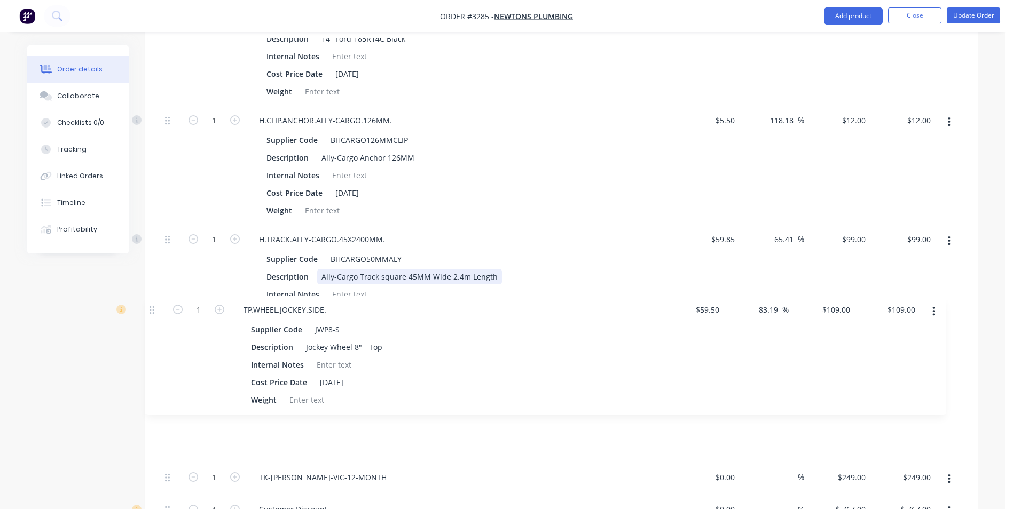
drag, startPoint x: 167, startPoint y: 116, endPoint x: 152, endPoint y: 315, distance: 199.8
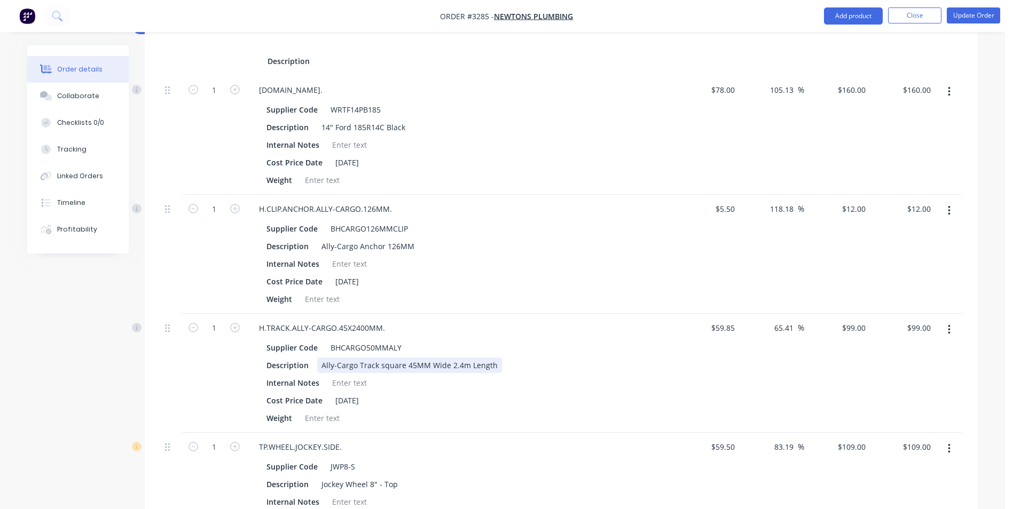
scroll to position [1515, 0]
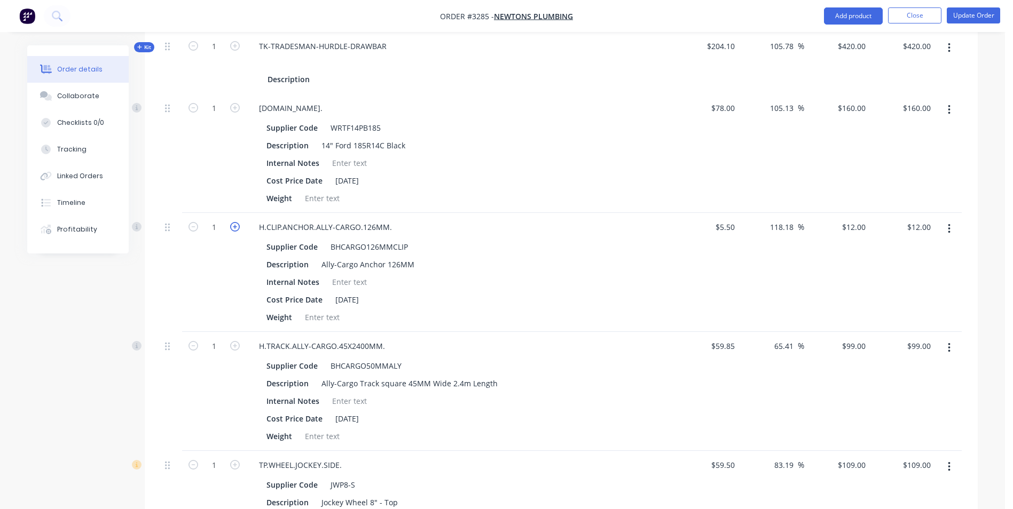
click at [233, 222] on icon "button" at bounding box center [235, 227] width 10 height 10
type input "2"
type input "$24.00"
click at [233, 222] on icon "button" at bounding box center [235, 227] width 10 height 10
type input "3"
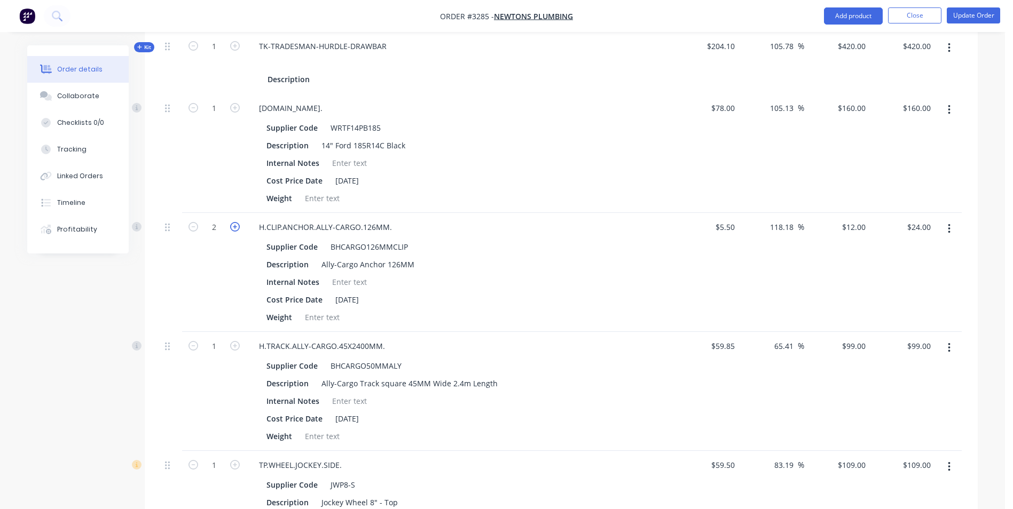
type input "$36.00"
click at [234, 222] on icon "button" at bounding box center [235, 227] width 10 height 10
type input "4"
type input "$48.00"
click at [235, 341] on icon "button" at bounding box center [235, 346] width 10 height 10
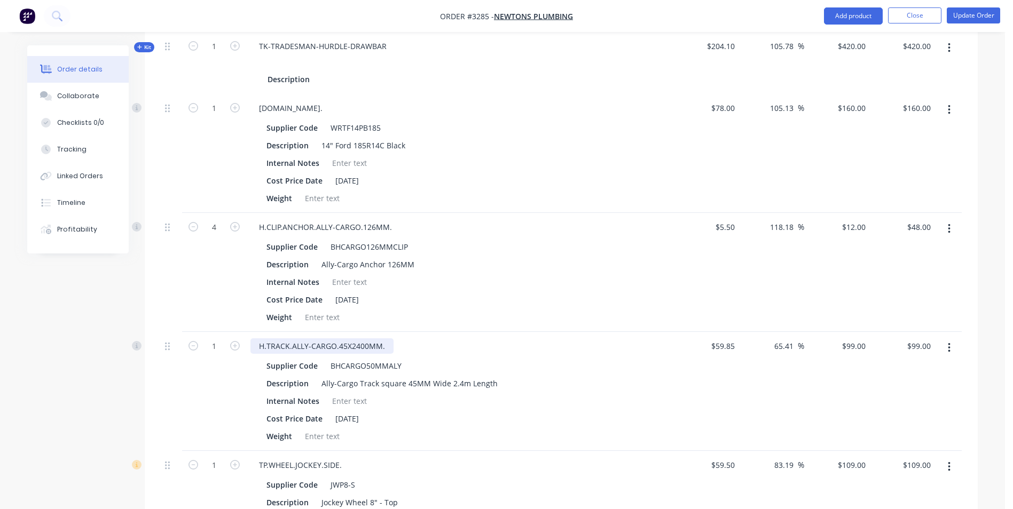
type input "2"
type input "$198.00"
click at [462, 376] on div "Ally-Cargo Track square 45MM Wide 2.4m Length" at bounding box center [409, 383] width 185 height 15
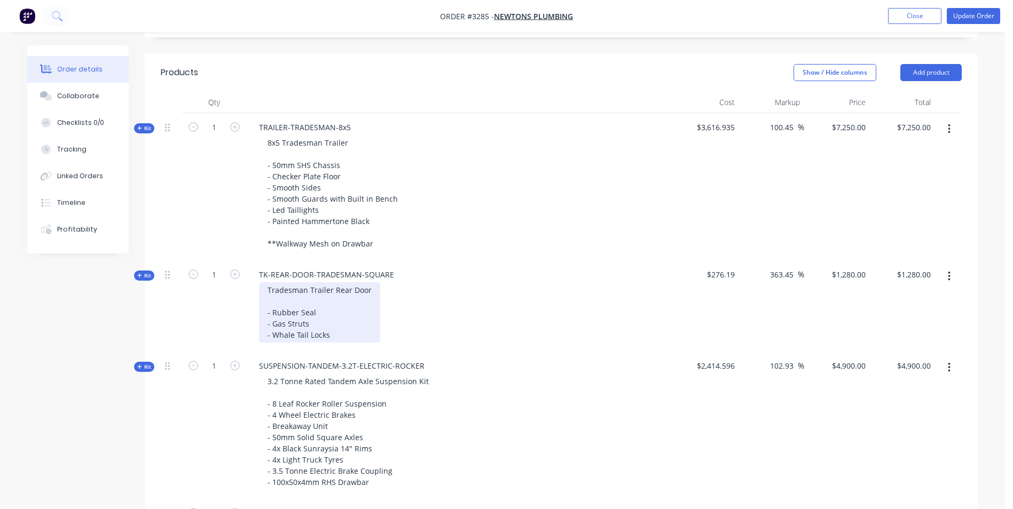
scroll to position [394, 0]
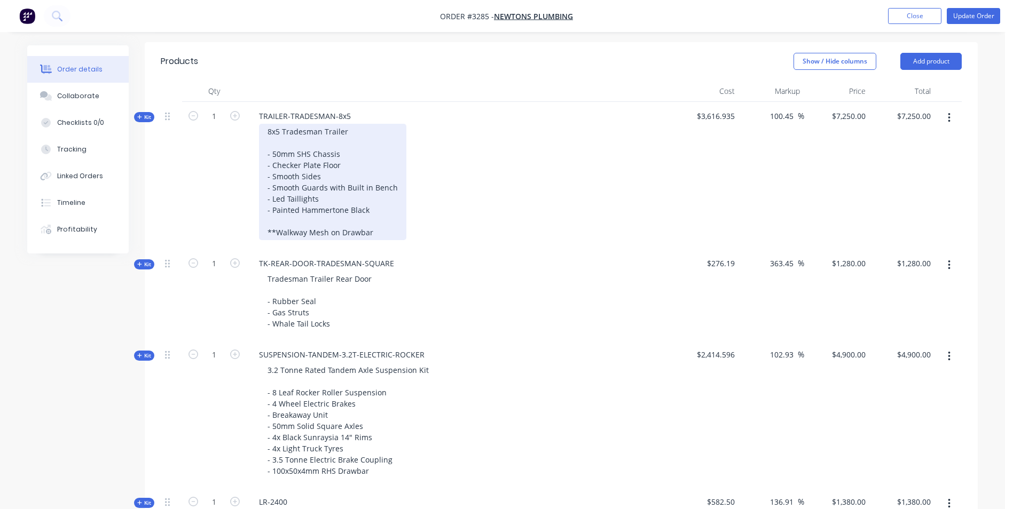
click at [374, 197] on div "8x5 Tradesman Trailer - 50mm SHS Chassis - Checker Plate Floor - Smooth Sides -…" at bounding box center [332, 182] width 147 height 116
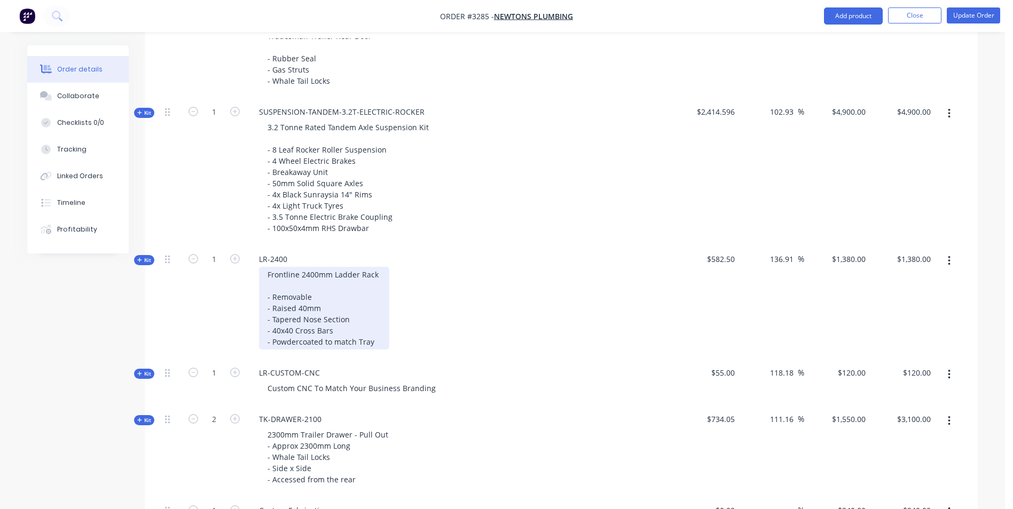
scroll to position [661, 0]
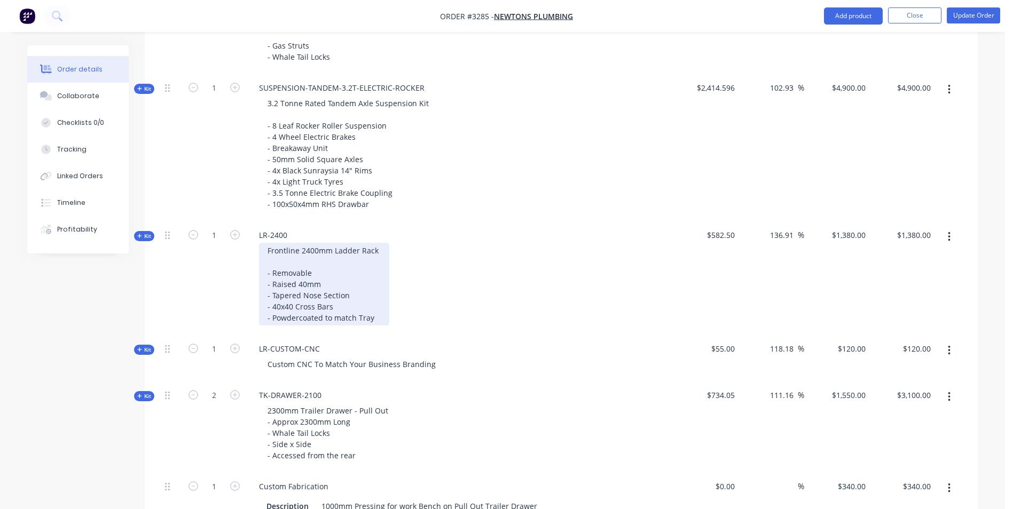
click at [304, 261] on div "Frontline 2400mm Ladder Rack - Removable - Raised 40mm - Tapered Nose Section -…" at bounding box center [324, 284] width 130 height 83
click at [315, 258] on div "Frontline 2400mm Ladder Rack - Removable - Raised 40mm - Tapered Nose Section -…" at bounding box center [324, 284] width 130 height 83
click at [371, 304] on div "Frontline 2400mm Ladder Rack - Removable - Raised 40mm - Tapered Nose Section -…" at bounding box center [324, 284] width 130 height 83
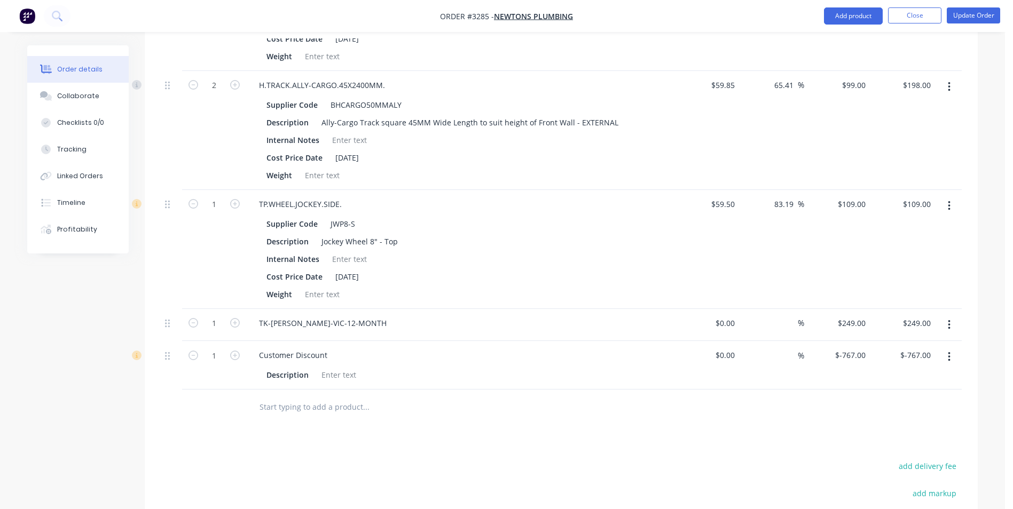
scroll to position [1836, 0]
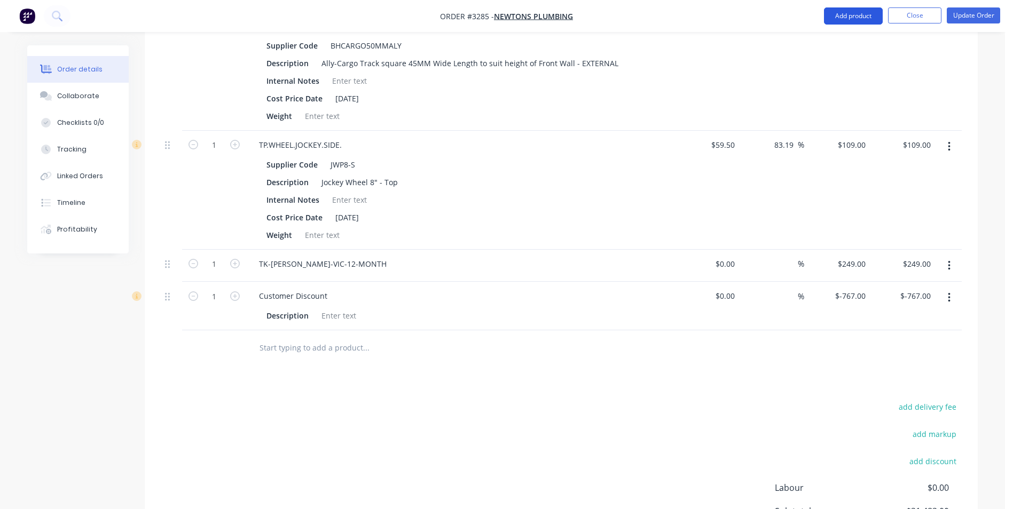
click at [857, 16] on button "Add product" at bounding box center [853, 15] width 59 height 17
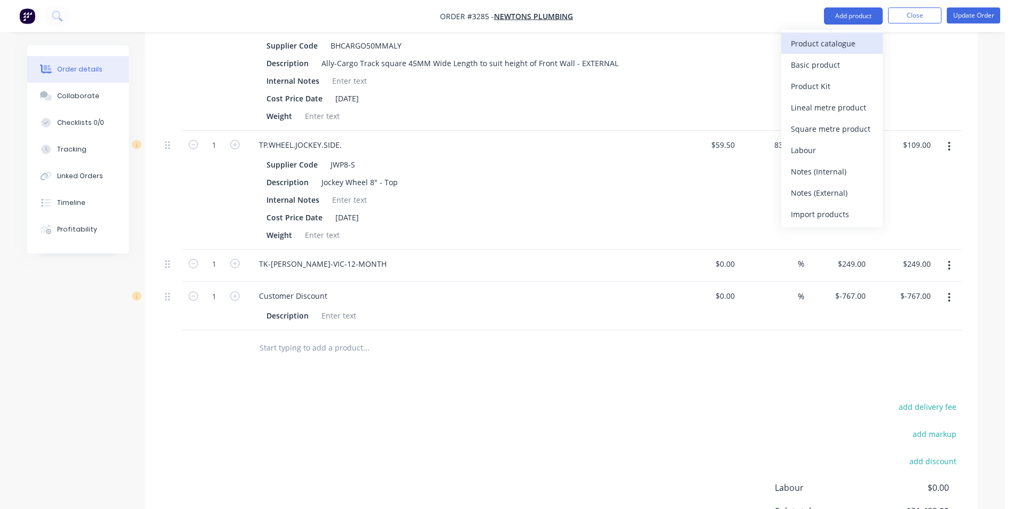
click at [856, 46] on div "Product catalogue" at bounding box center [832, 43] width 82 height 15
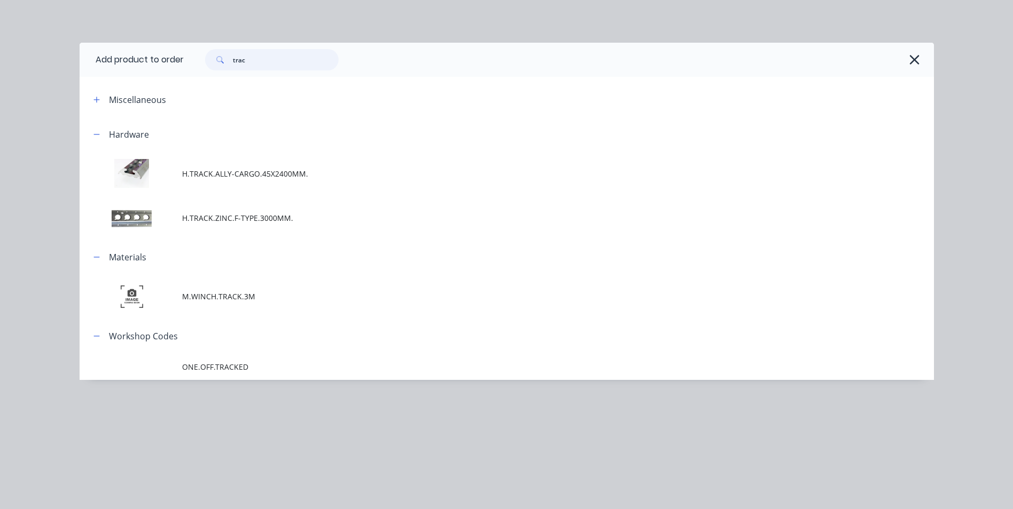
drag, startPoint x: 236, startPoint y: 62, endPoint x: 216, endPoint y: 57, distance: 20.3
click at [216, 57] on div "trac" at bounding box center [271, 59] width 133 height 21
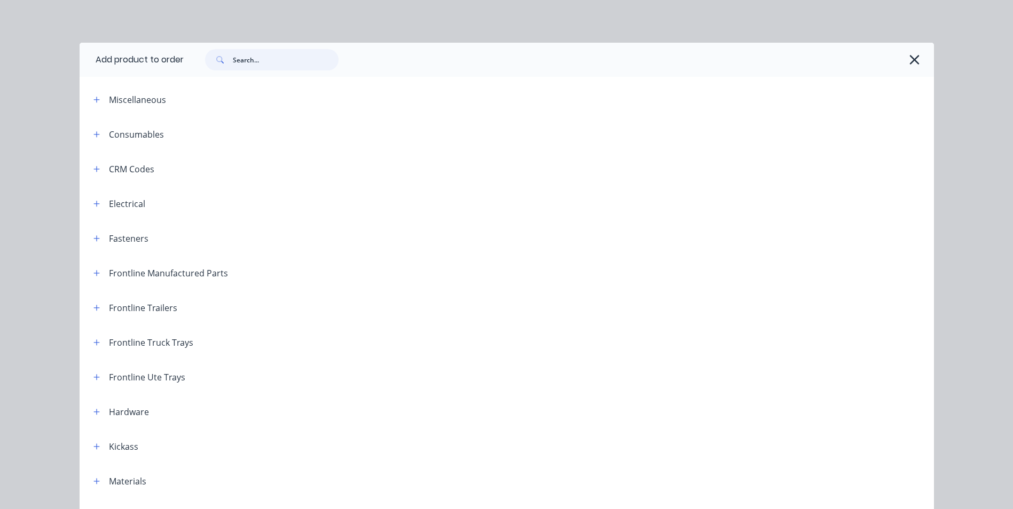
click at [250, 55] on input "text" at bounding box center [286, 59] width 106 height 21
click at [246, 60] on input "text" at bounding box center [286, 59] width 106 height 21
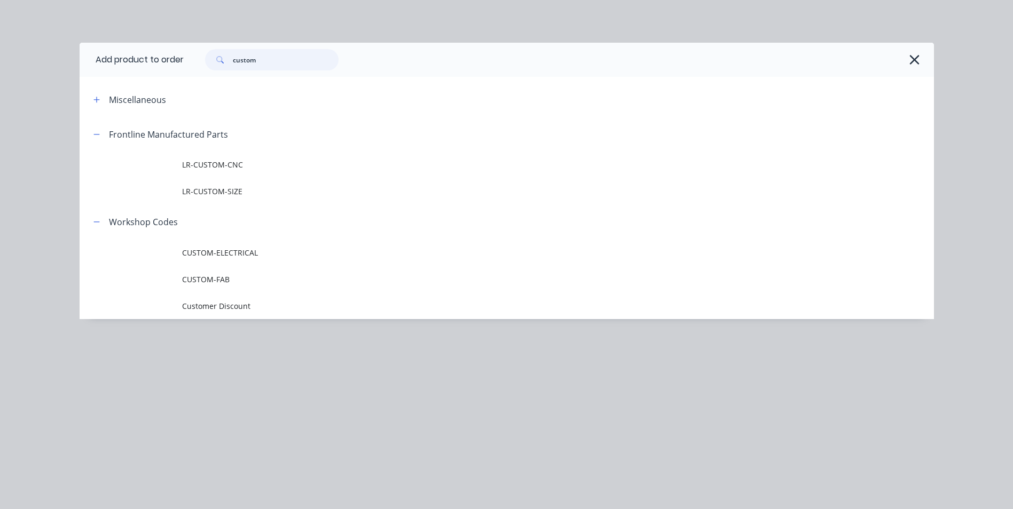
type input "custom"
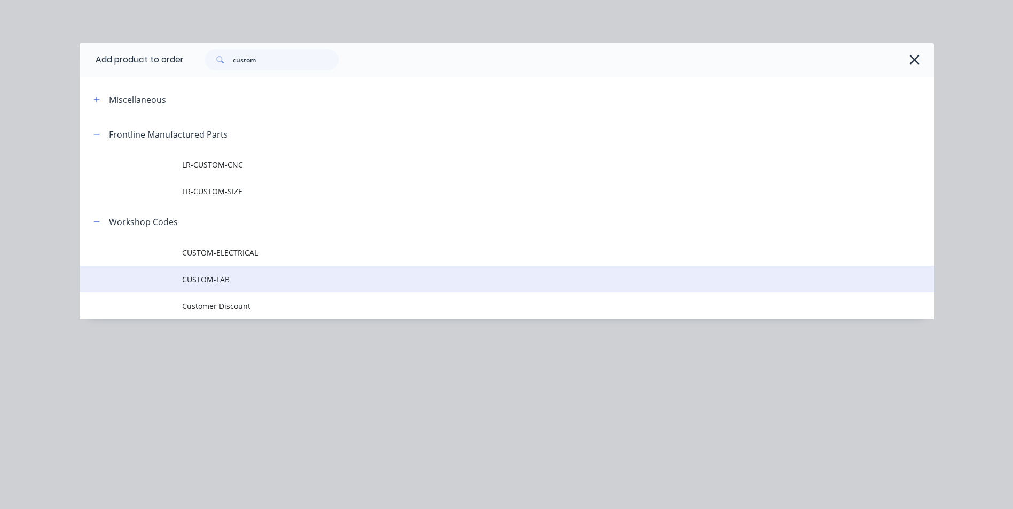
click at [218, 277] on span "CUSTOM-FAB" at bounding box center [482, 279] width 601 height 11
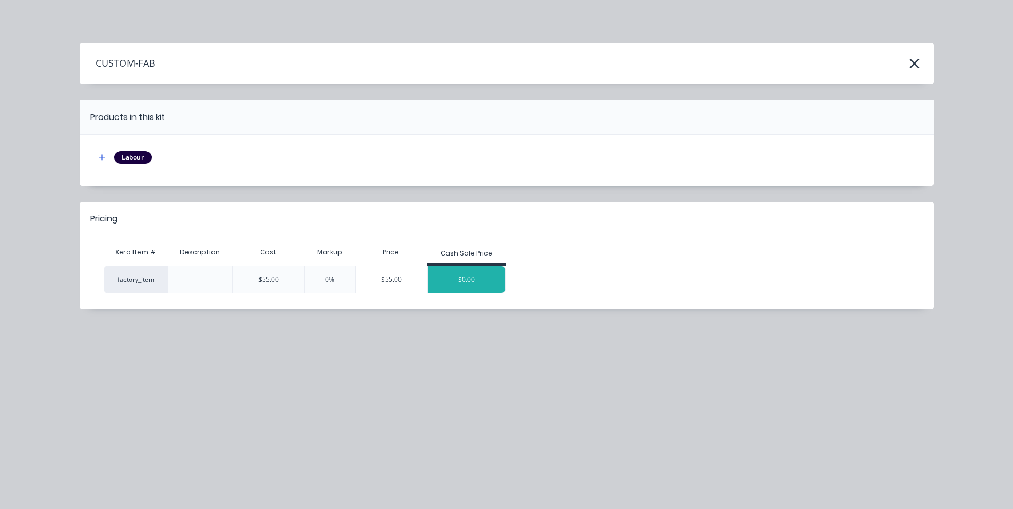
click at [479, 279] on div "$0.00" at bounding box center [467, 279] width 78 height 27
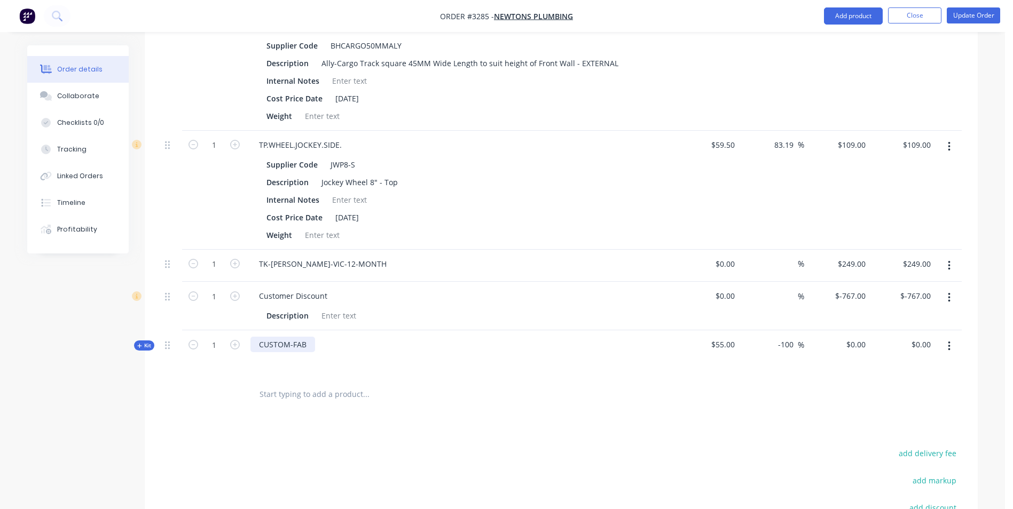
click at [303, 337] on div "CUSTOM-FAB" at bounding box center [282, 344] width 65 height 15
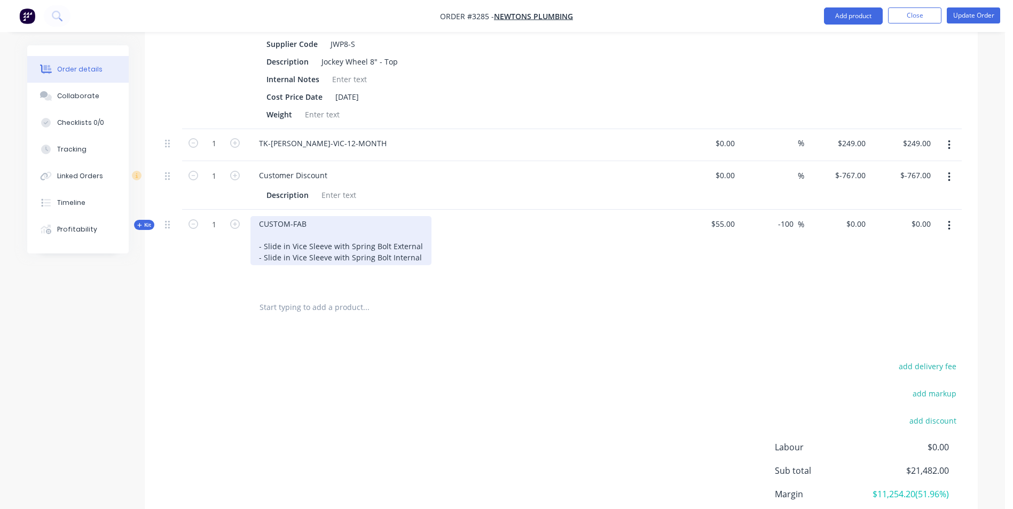
scroll to position [2042, 0]
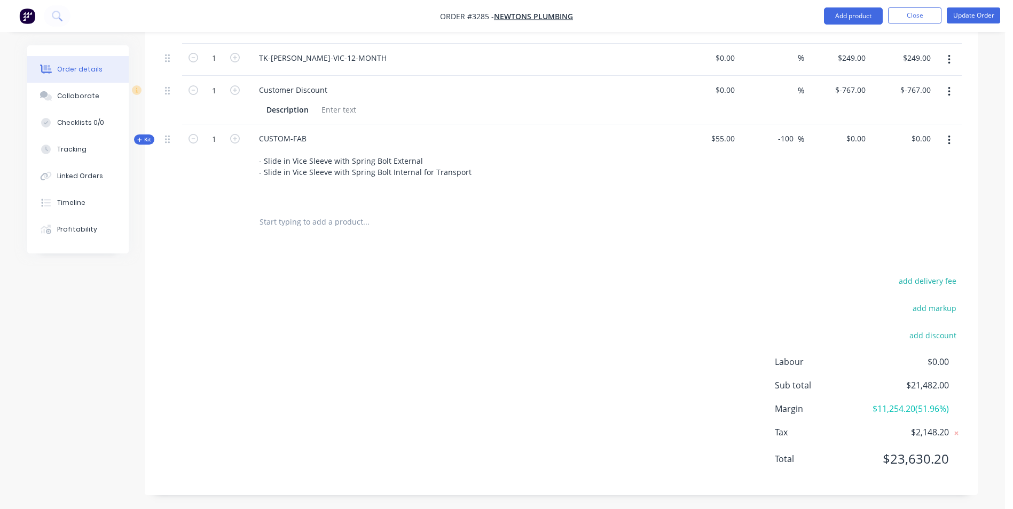
click at [138, 137] on icon at bounding box center [139, 139] width 5 height 5
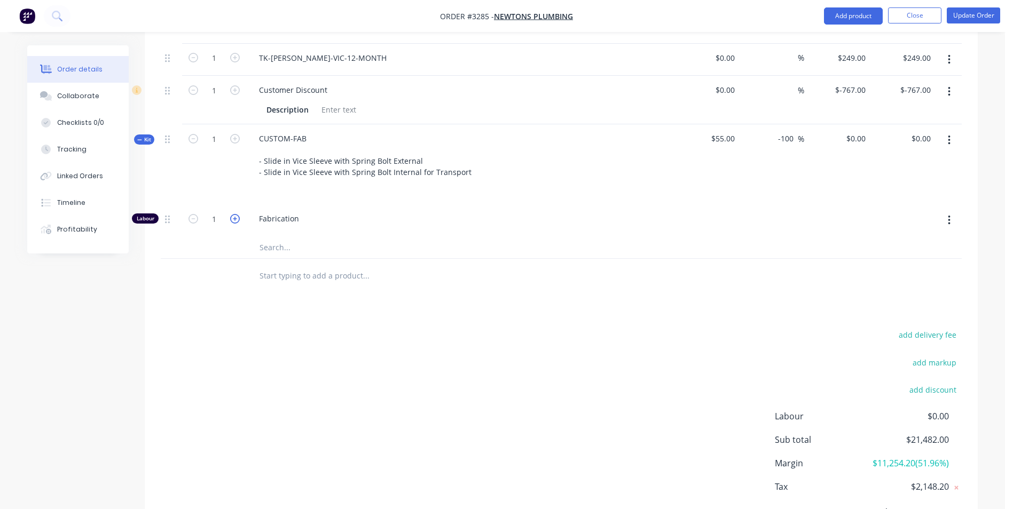
click at [233, 214] on icon "button" at bounding box center [235, 219] width 10 height 10
type input "3"
click at [858, 131] on div "0 $0.00" at bounding box center [857, 138] width 25 height 15
type input "440"
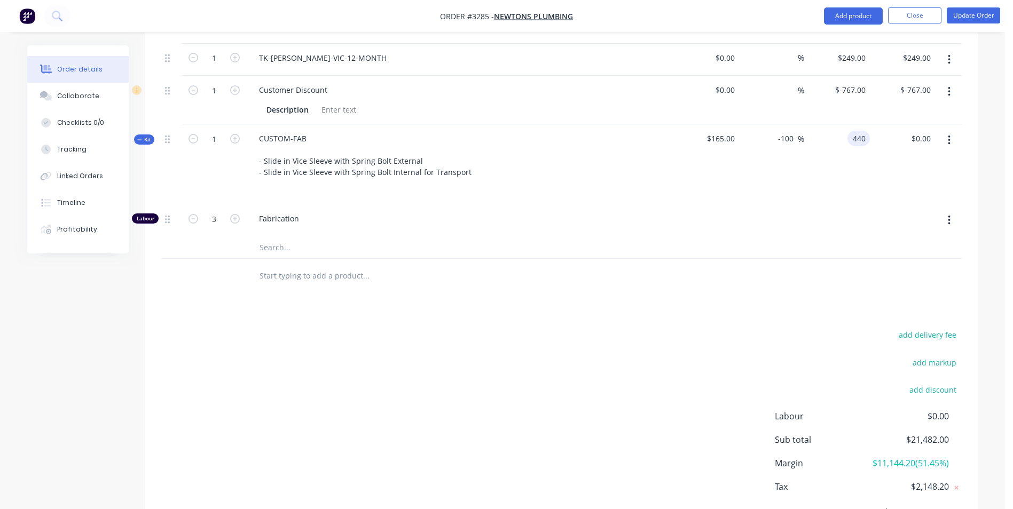
type input "166.67"
type input "$440.00"
click at [852, 131] on input "440" at bounding box center [853, 138] width 33 height 15
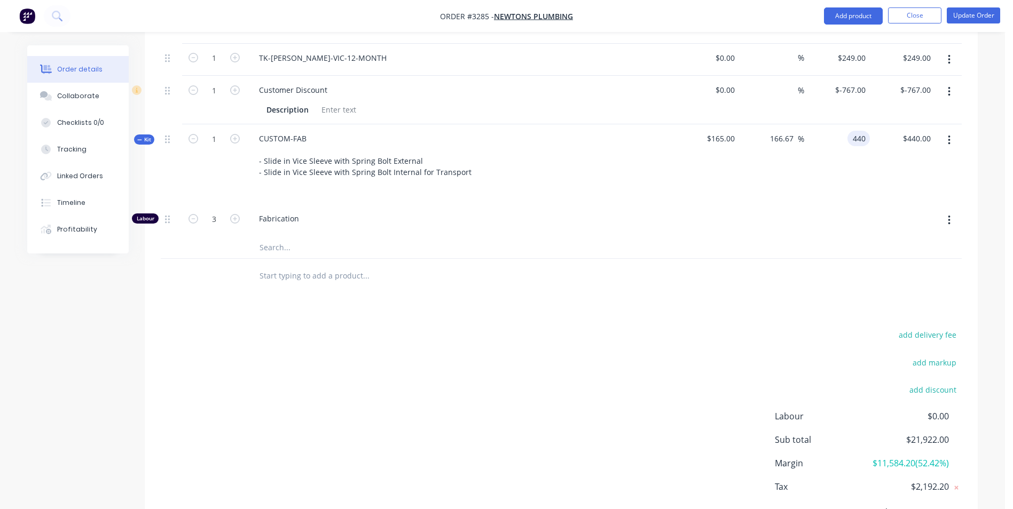
click at [192, 214] on icon "button" at bounding box center [193, 219] width 10 height 10
type input "$293.3333"
type input "$293.33"
type input "2"
click at [841, 131] on input "293.3333" at bounding box center [849, 138] width 42 height 15
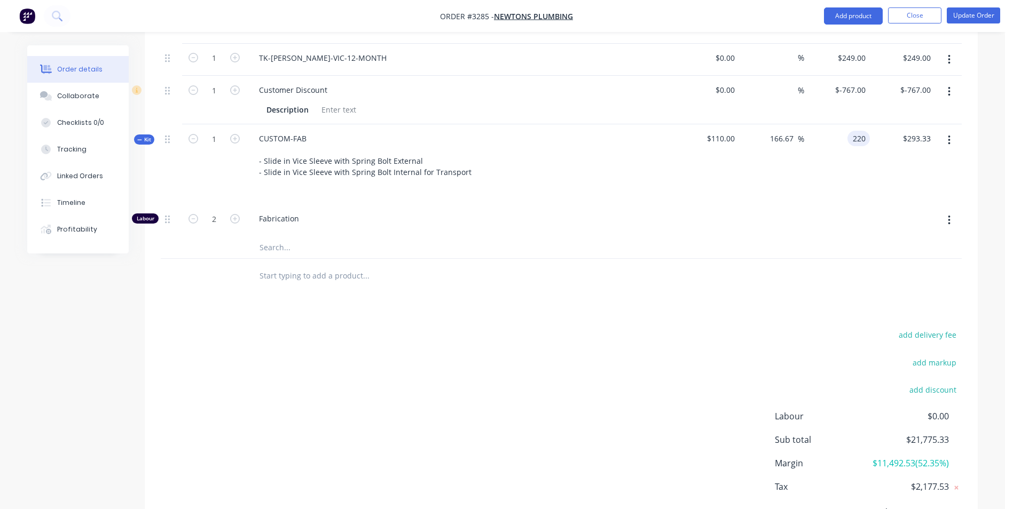
type input "220"
click at [880, 178] on div "$293.33 $293.33" at bounding box center [903, 164] width 66 height 80
type input "100"
type input "$220.00"
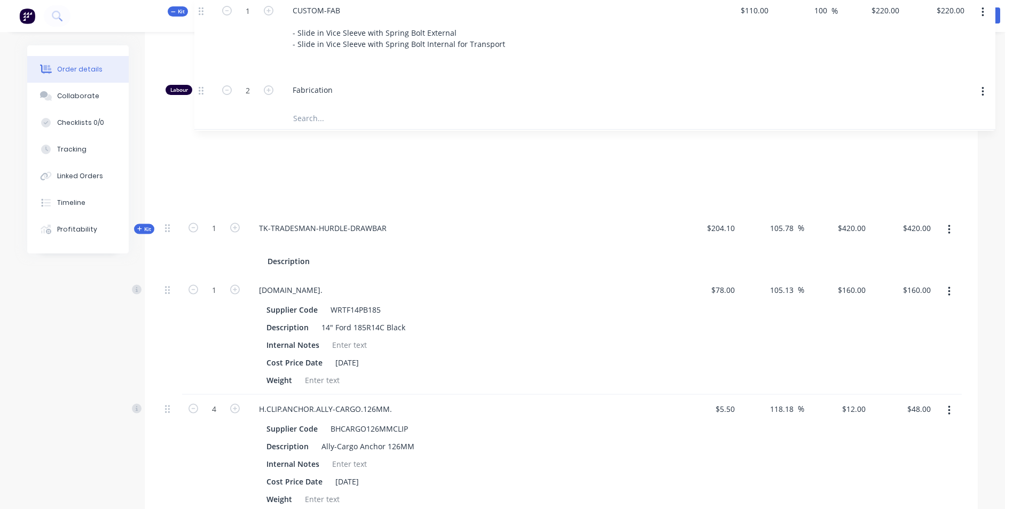
scroll to position [1467, 0]
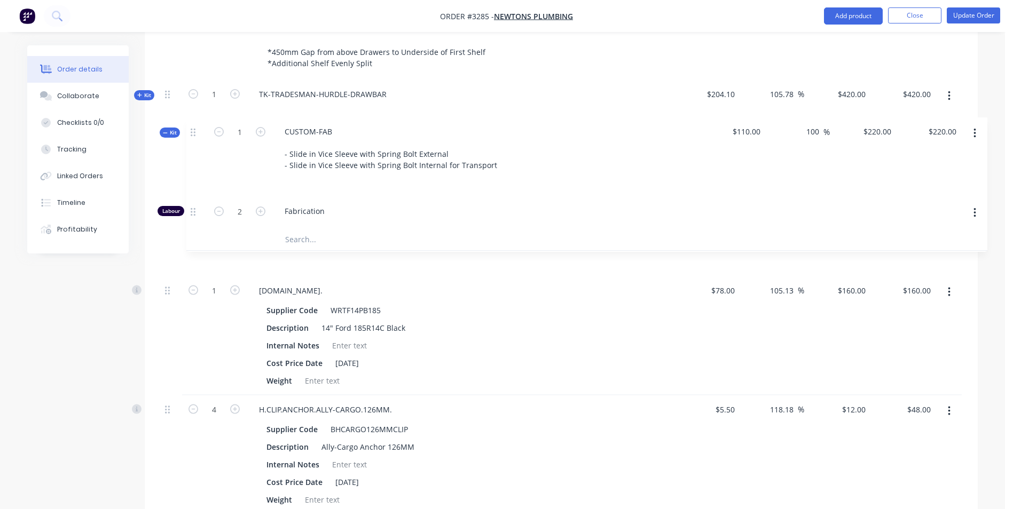
drag, startPoint x: 167, startPoint y: 127, endPoint x: 193, endPoint y: 131, distance: 26.5
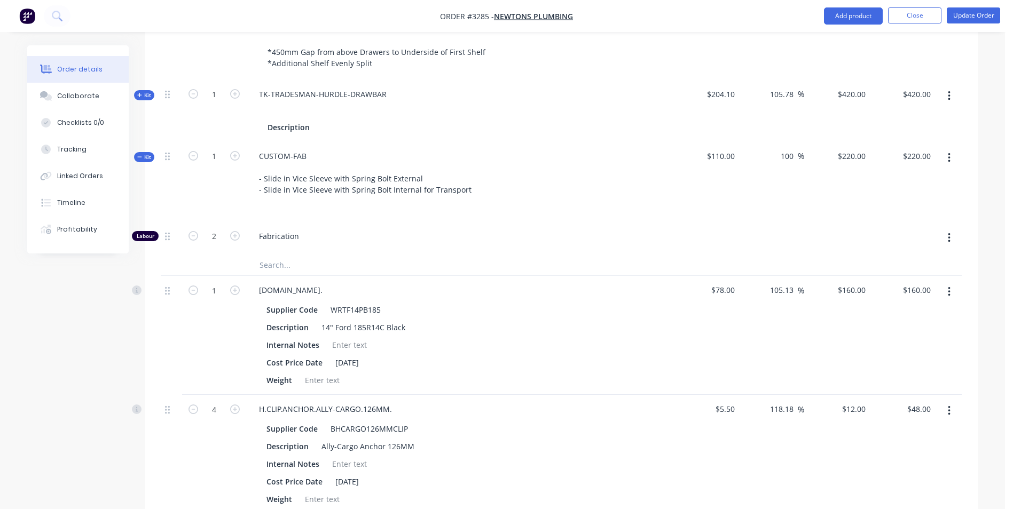
click at [138, 154] on icon at bounding box center [139, 156] width 5 height 5
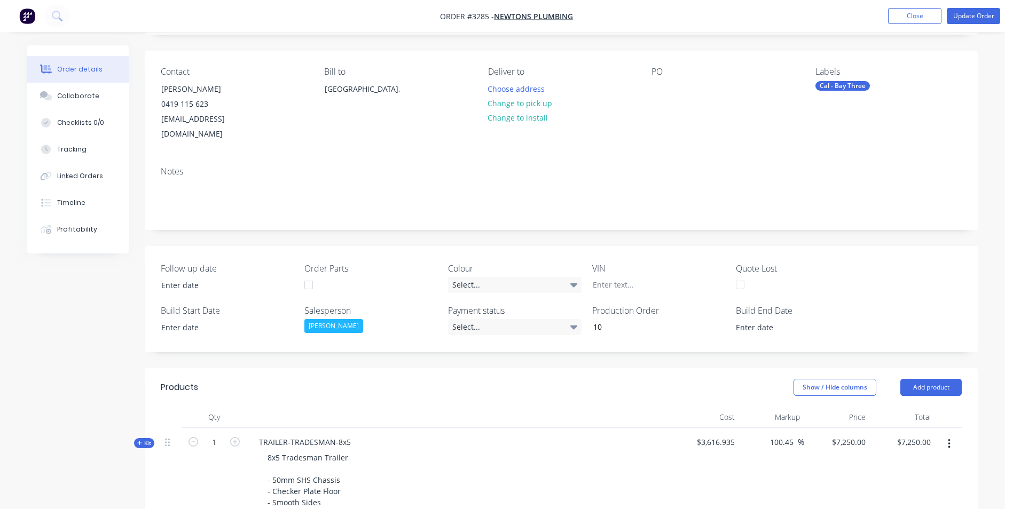
scroll to position [66, 0]
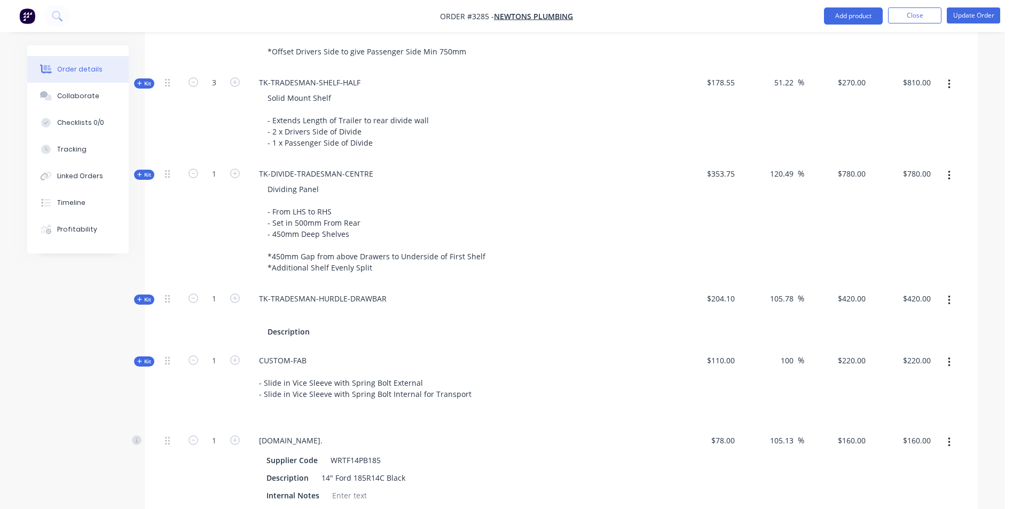
scroll to position [1281, 0]
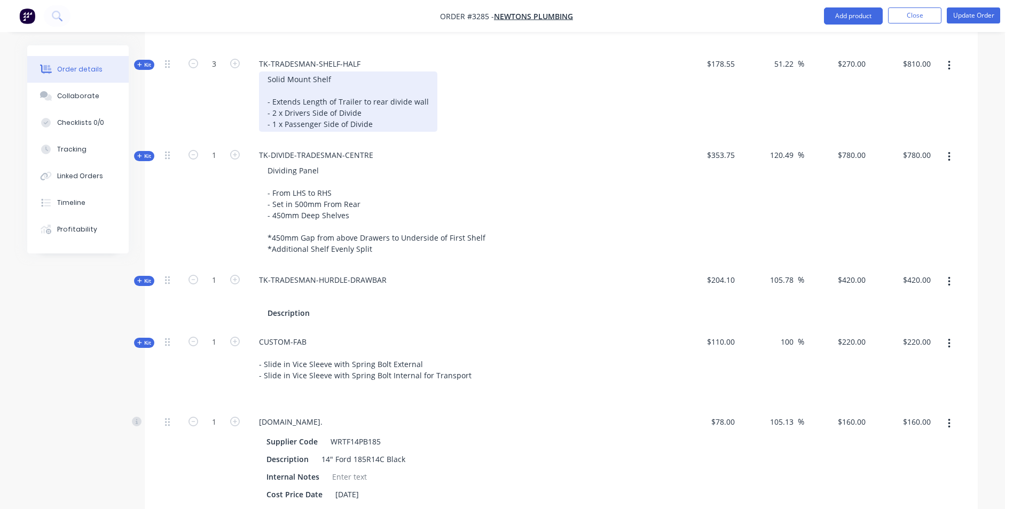
click at [380, 105] on div "Solid Mount Shelf - Extends Length of Trailer to rear divide wall - 2 x Drivers…" at bounding box center [348, 102] width 178 height 60
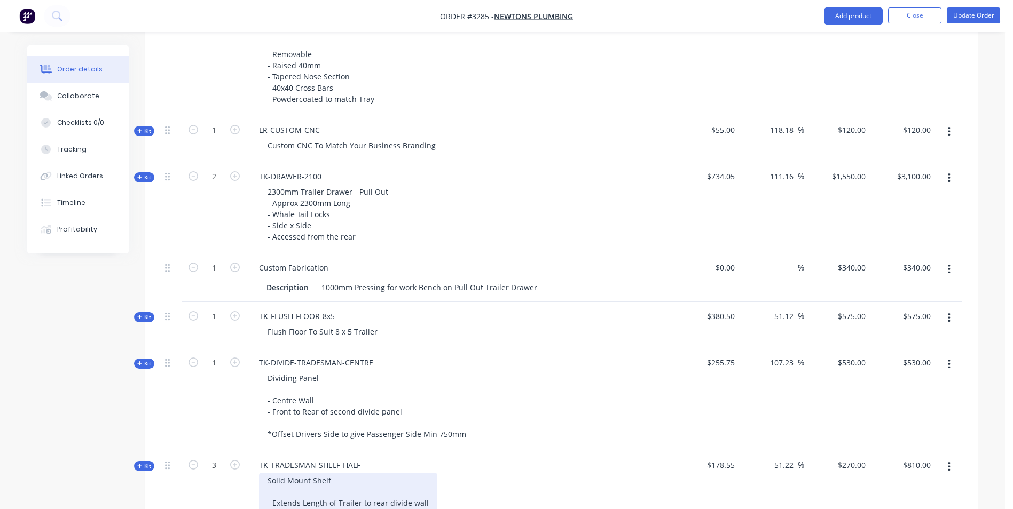
scroll to position [760, 0]
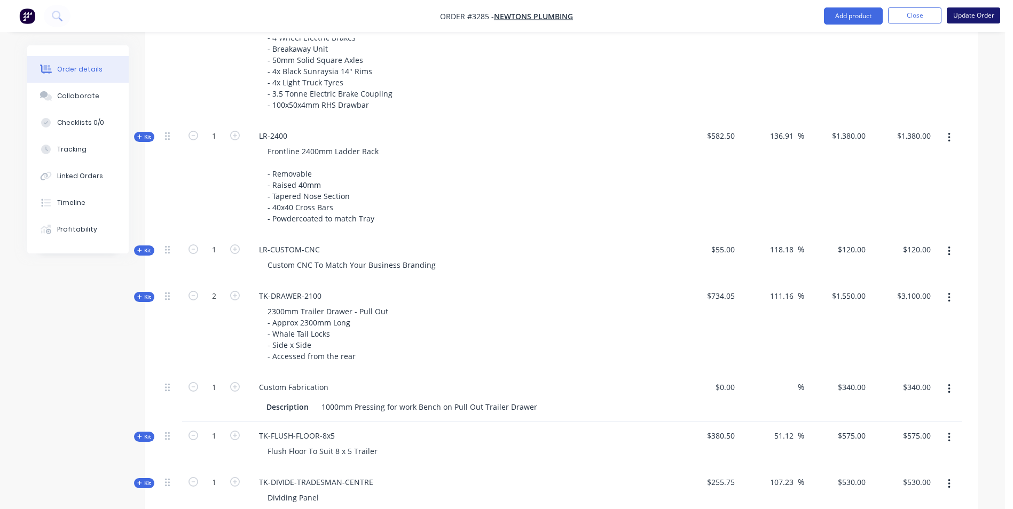
click at [969, 17] on button "Update Order" at bounding box center [973, 15] width 53 height 16
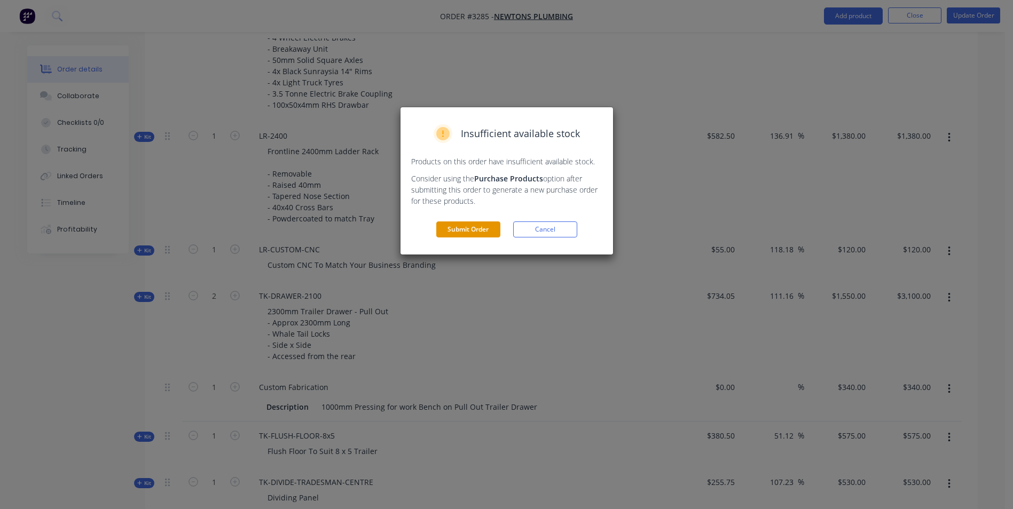
click at [464, 230] on button "Submit Order" at bounding box center [468, 230] width 64 height 16
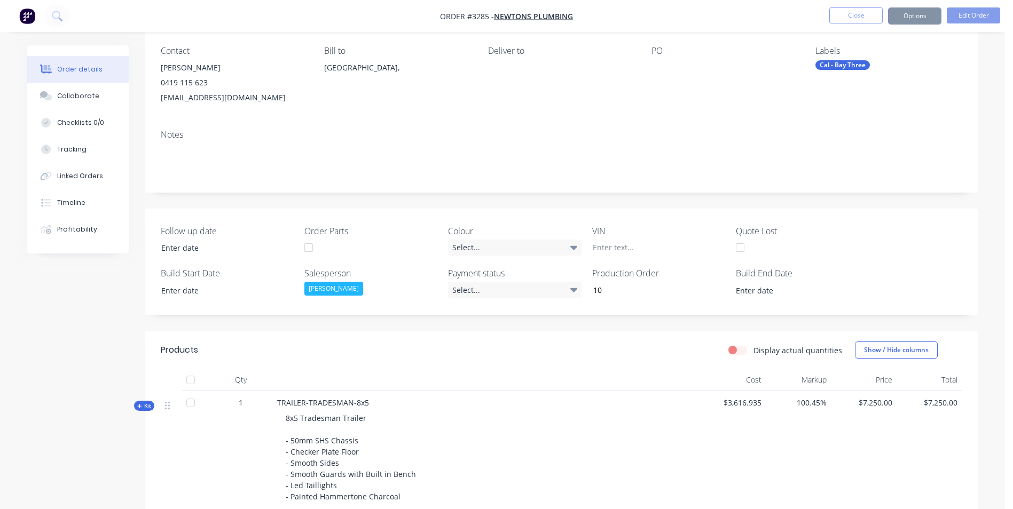
scroll to position [0, 0]
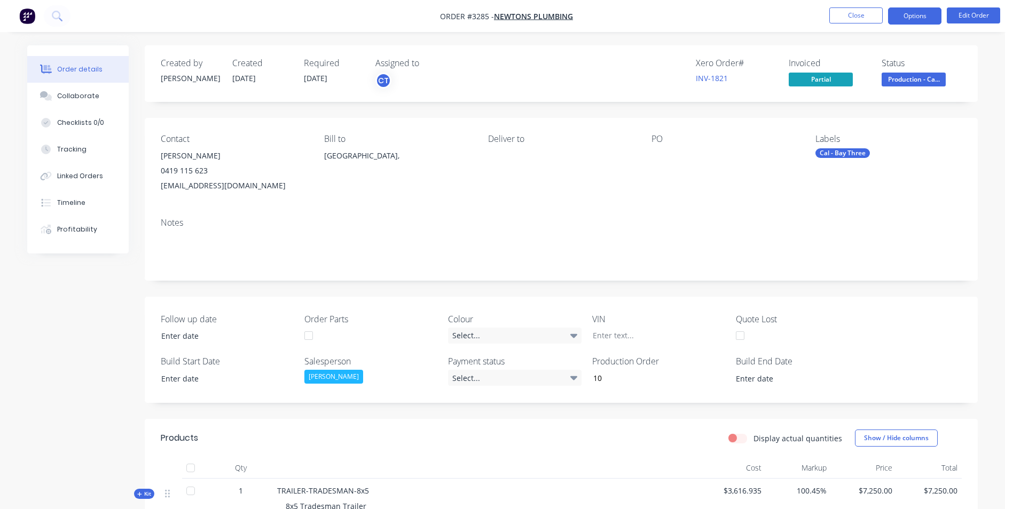
click at [907, 12] on button "Options" at bounding box center [914, 15] width 53 height 17
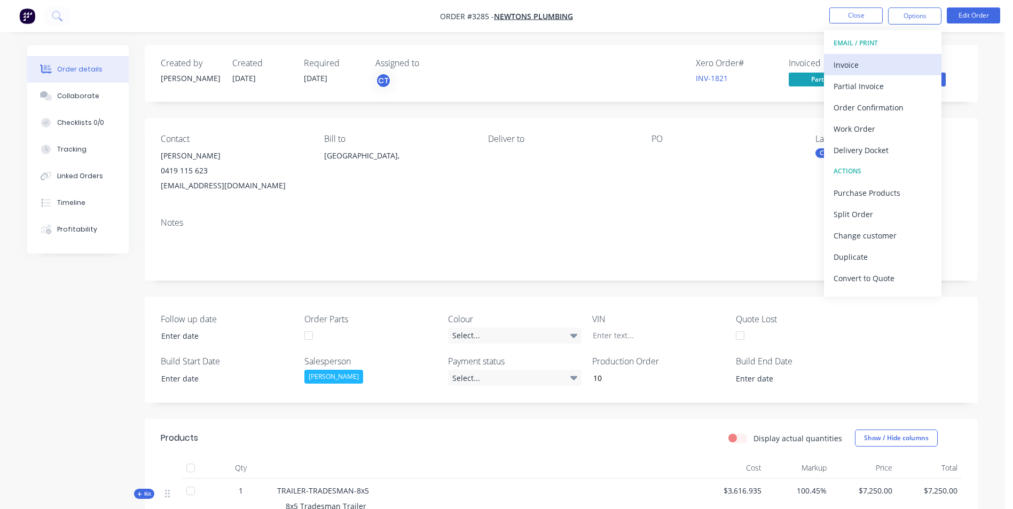
click at [864, 68] on div "Invoice" at bounding box center [882, 64] width 98 height 15
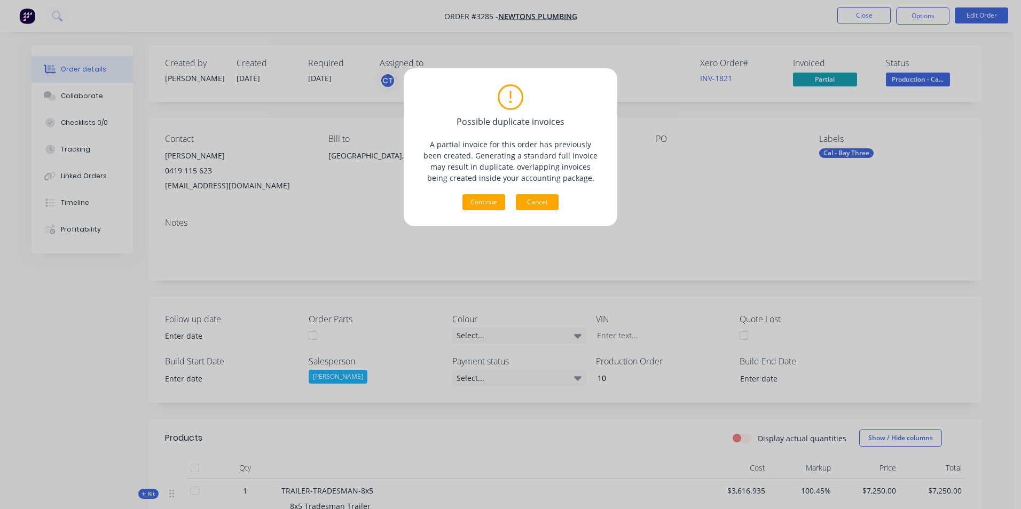
click at [541, 201] on button "Cancel" at bounding box center [537, 202] width 43 height 16
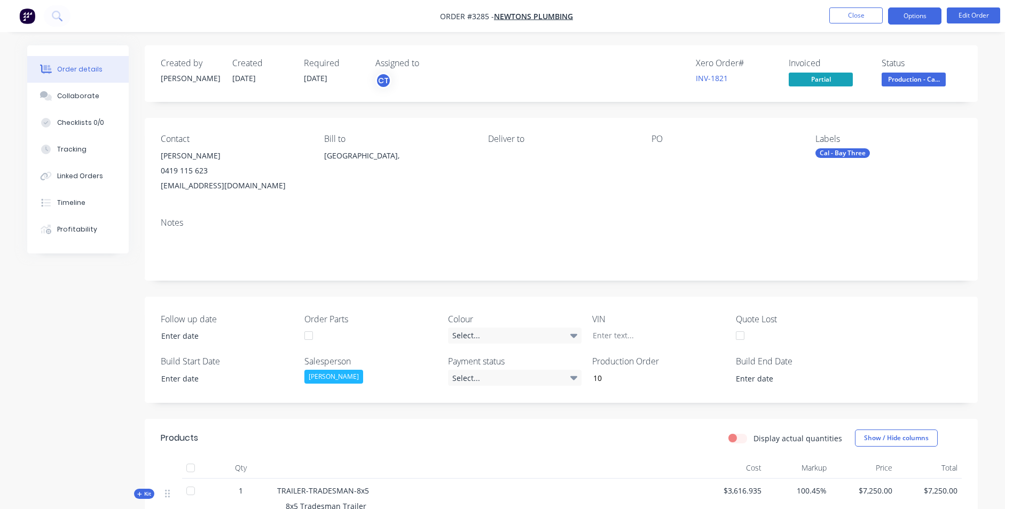
click at [913, 18] on button "Options" at bounding box center [914, 15] width 53 height 17
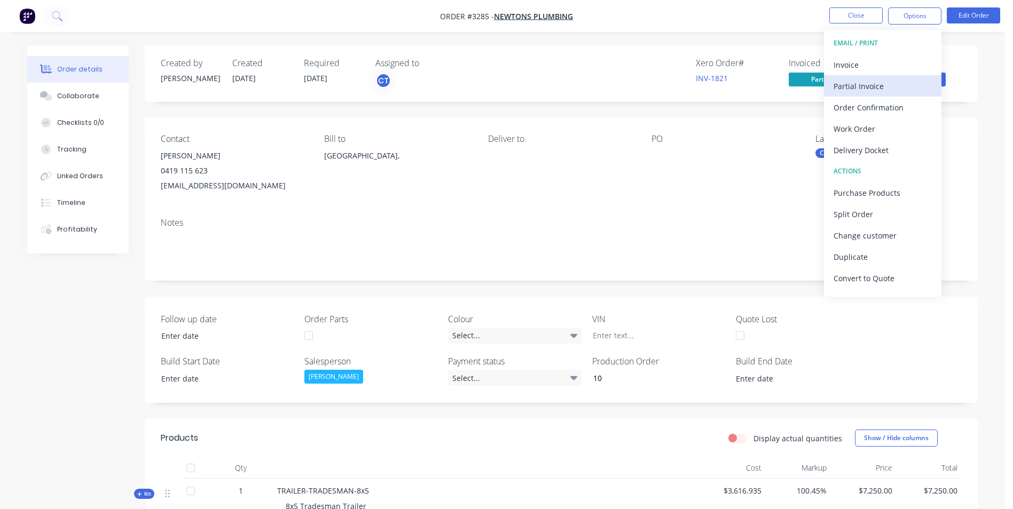
click at [861, 86] on div "Partial Invoice" at bounding box center [882, 85] width 98 height 15
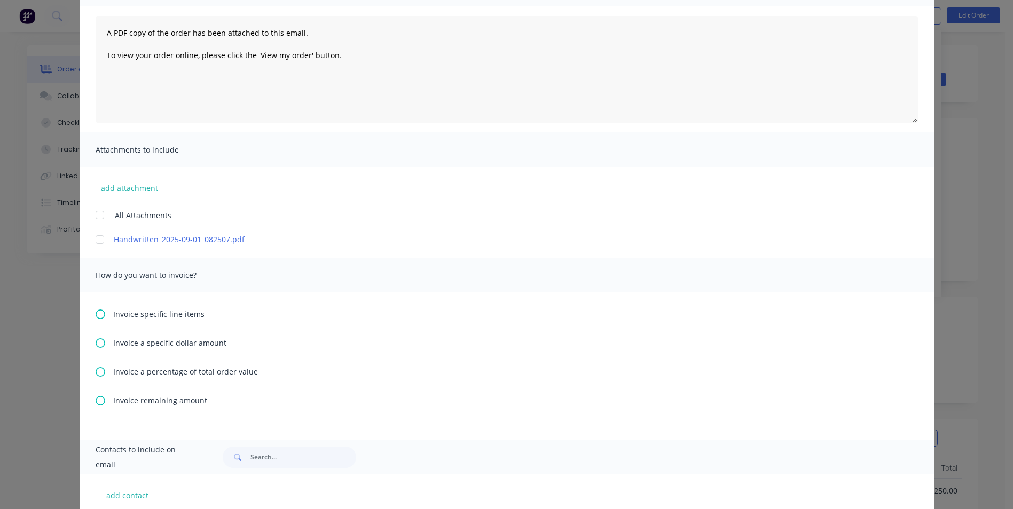
scroll to position [107, 0]
click at [96, 401] on icon at bounding box center [101, 400] width 10 height 10
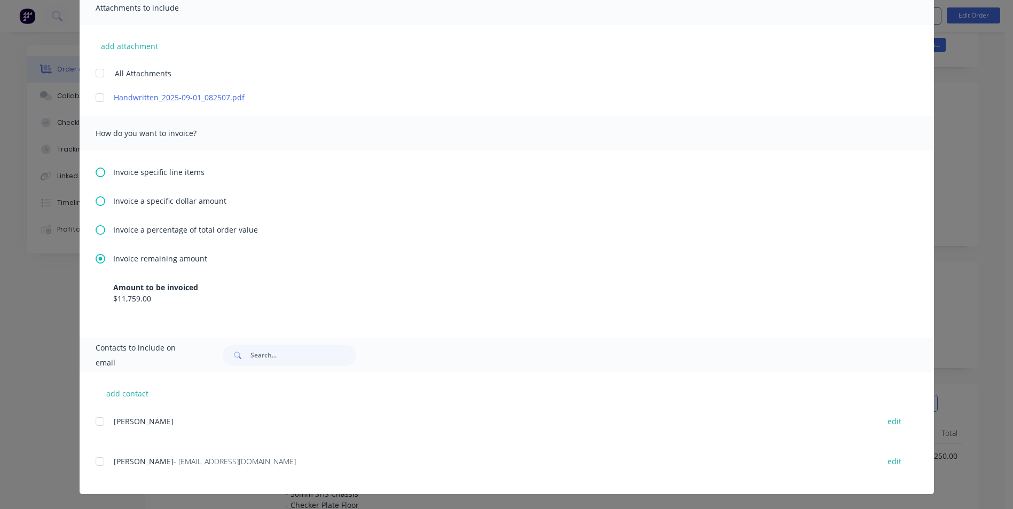
scroll to position [53, 0]
click at [95, 461] on div at bounding box center [99, 461] width 21 height 21
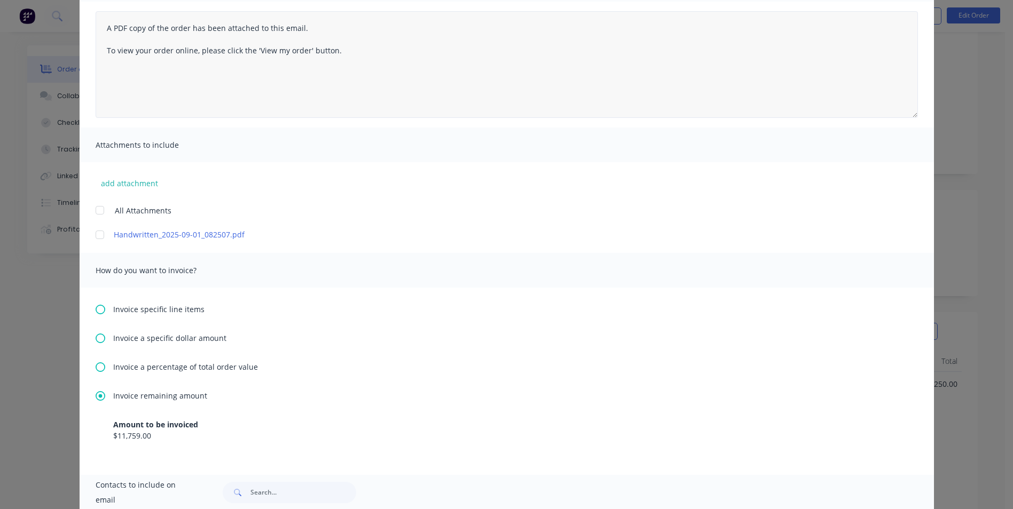
scroll to position [0, 0]
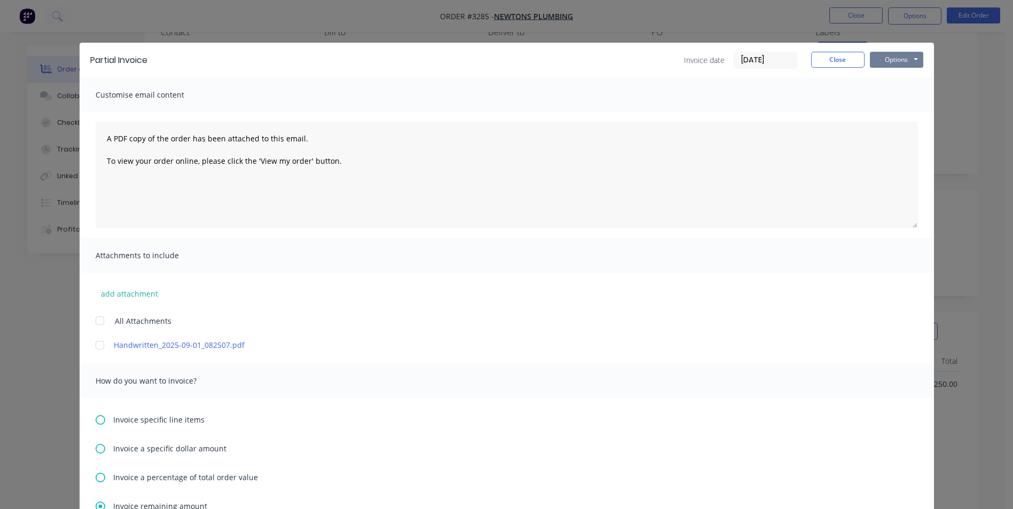
click at [898, 59] on button "Options" at bounding box center [896, 60] width 53 height 16
click at [896, 117] on button "Email" at bounding box center [904, 114] width 68 height 18
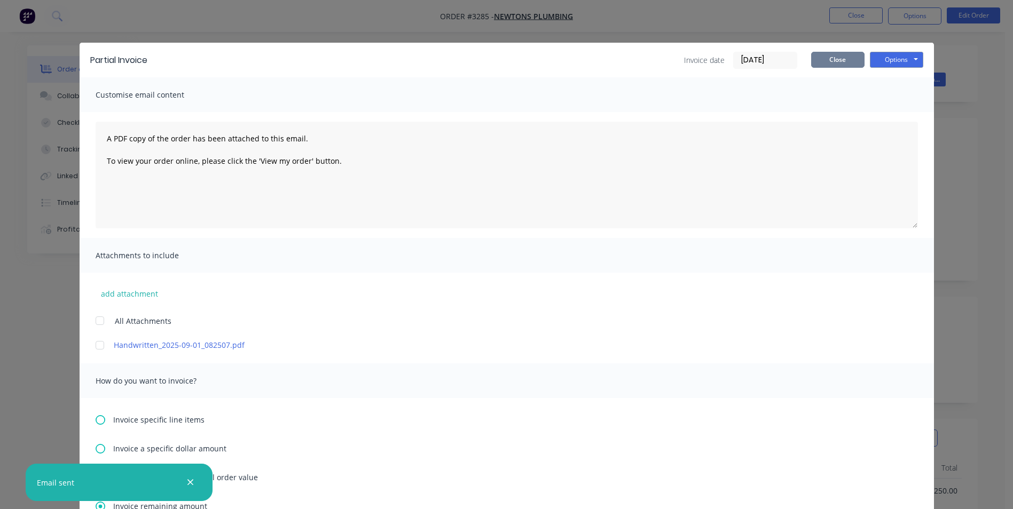
click at [822, 56] on button "Close" at bounding box center [837, 60] width 53 height 16
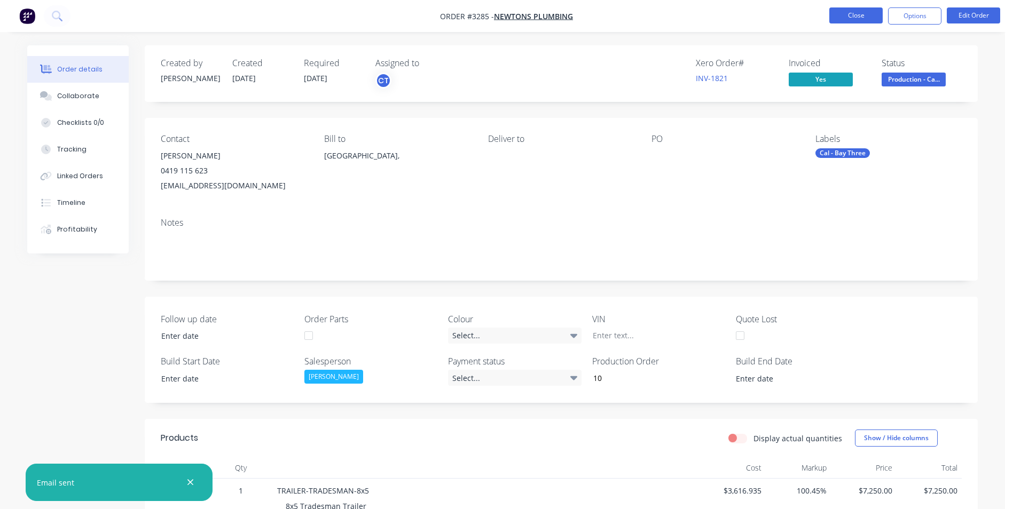
click at [858, 18] on button "Close" at bounding box center [855, 15] width 53 height 16
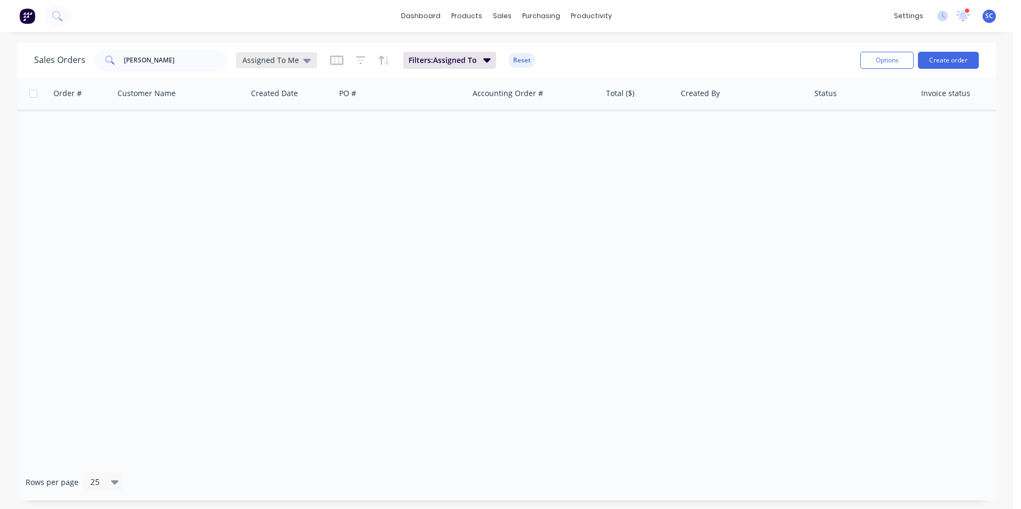
drag, startPoint x: 277, startPoint y: 61, endPoint x: 277, endPoint y: 67, distance: 6.4
click at [277, 61] on span "Assigned To Me" at bounding box center [270, 59] width 57 height 11
click at [264, 154] on button "None" at bounding box center [300, 151] width 122 height 12
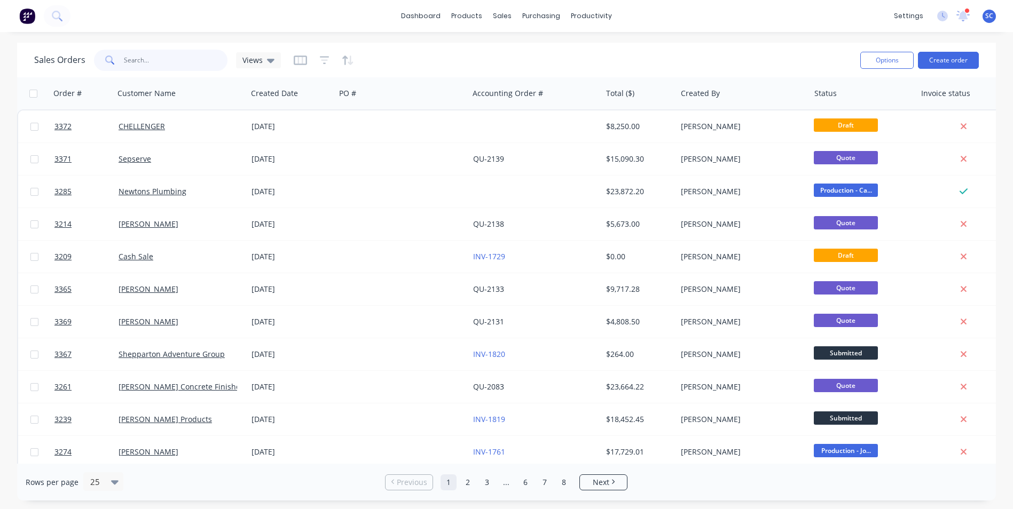
drag, startPoint x: 154, startPoint y: 61, endPoint x: 60, endPoint y: 46, distance: 95.7
click at [46, 59] on div "Sales Orders [PERSON_NAME] Views" at bounding box center [157, 60] width 247 height 21
type input "gv pl"
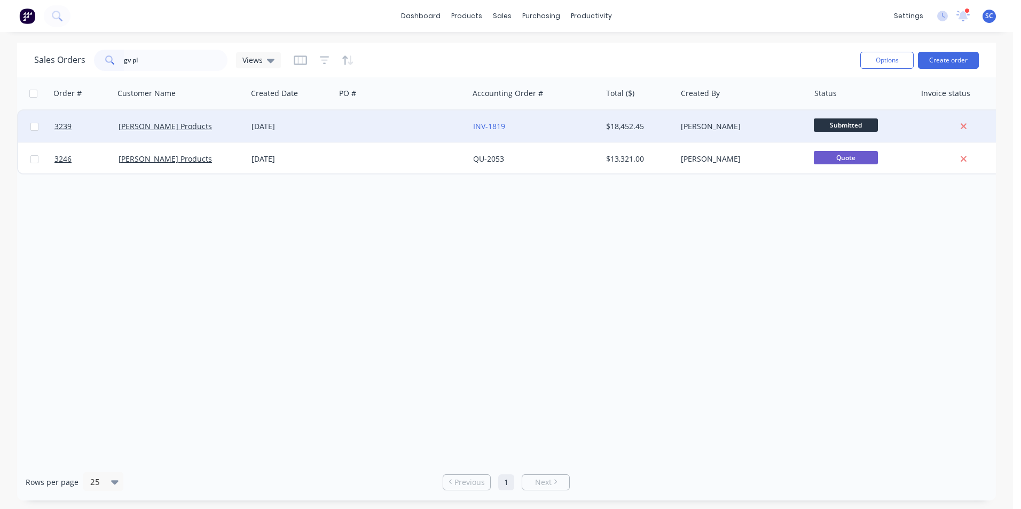
click at [742, 122] on div "[PERSON_NAME]" at bounding box center [740, 126] width 119 height 11
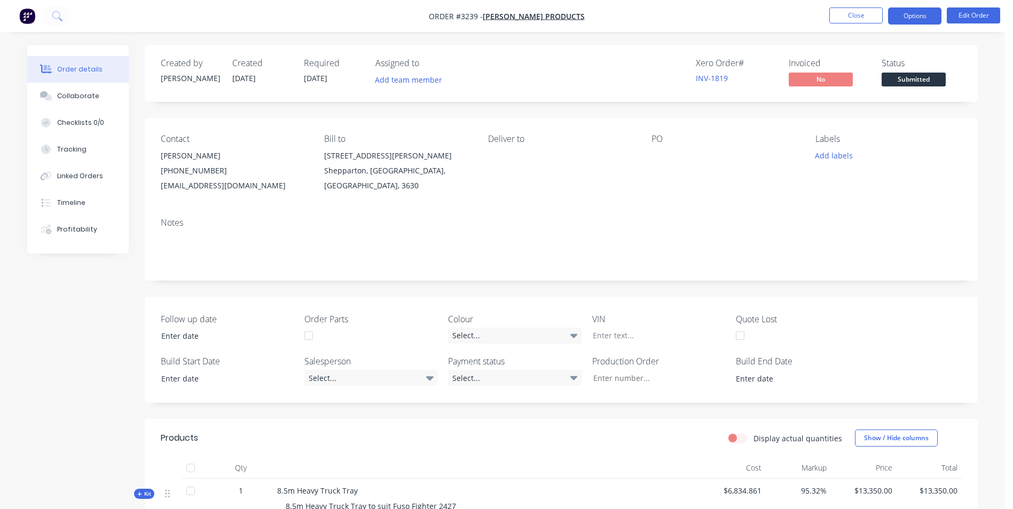
click at [905, 19] on button "Options" at bounding box center [914, 15] width 53 height 17
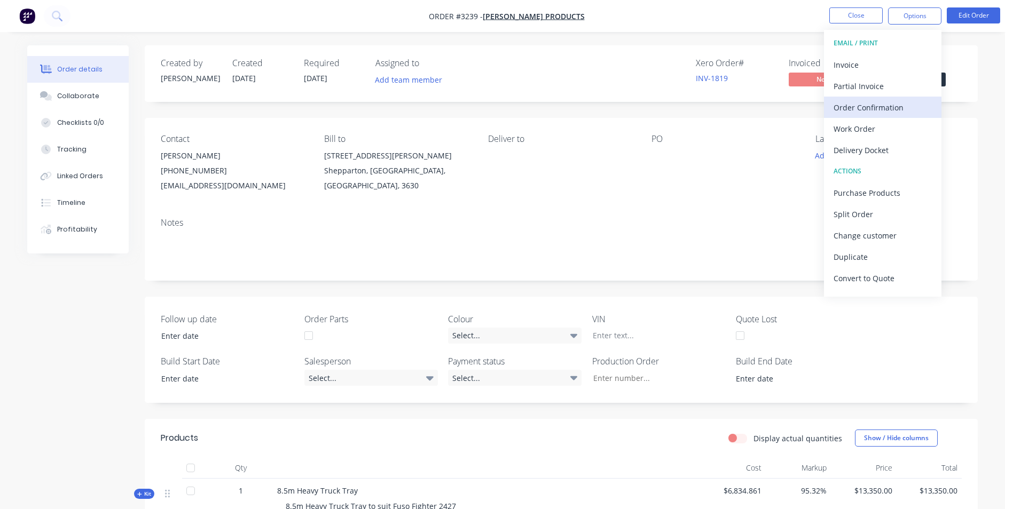
click at [870, 109] on div "Order Confirmation" at bounding box center [882, 107] width 98 height 15
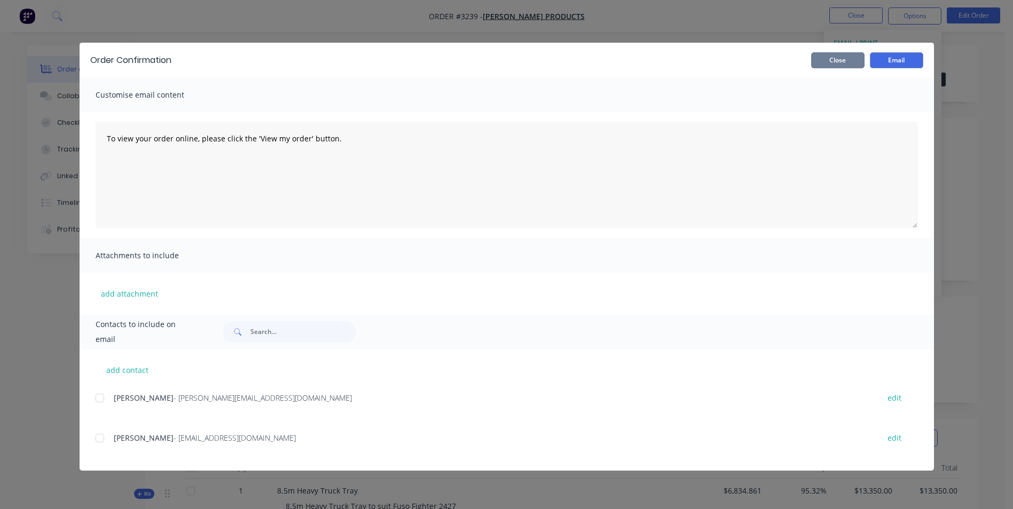
click at [843, 62] on button "Close" at bounding box center [837, 60] width 53 height 16
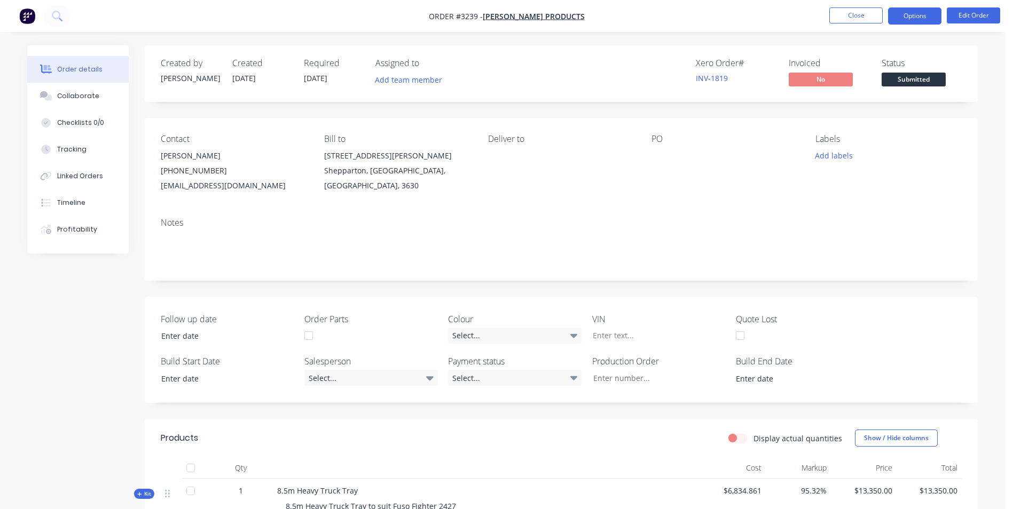
click at [919, 20] on button "Options" at bounding box center [914, 15] width 53 height 17
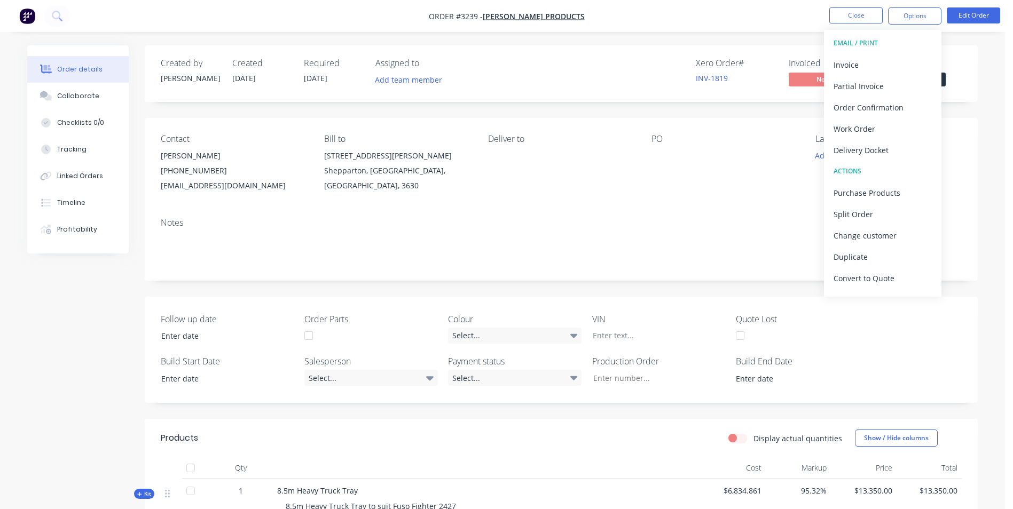
click at [861, 45] on div "EMAIL / PRINT" at bounding box center [882, 43] width 98 height 14
click at [862, 44] on div "EMAIL / PRINT" at bounding box center [882, 43] width 98 height 14
click at [851, 63] on div "Invoice" at bounding box center [882, 64] width 98 height 15
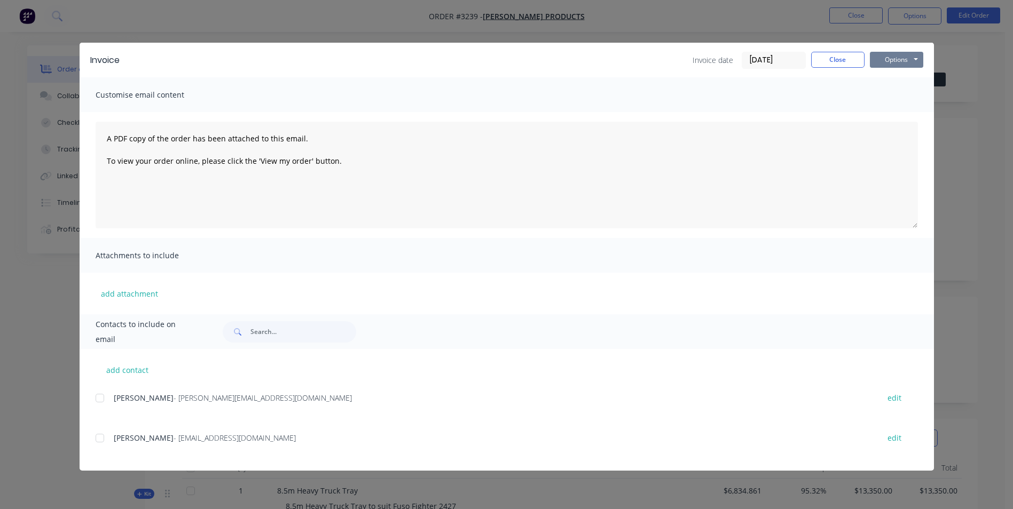
click at [908, 64] on button "Options" at bounding box center [896, 60] width 53 height 16
click at [899, 96] on button "Print" at bounding box center [904, 97] width 68 height 18
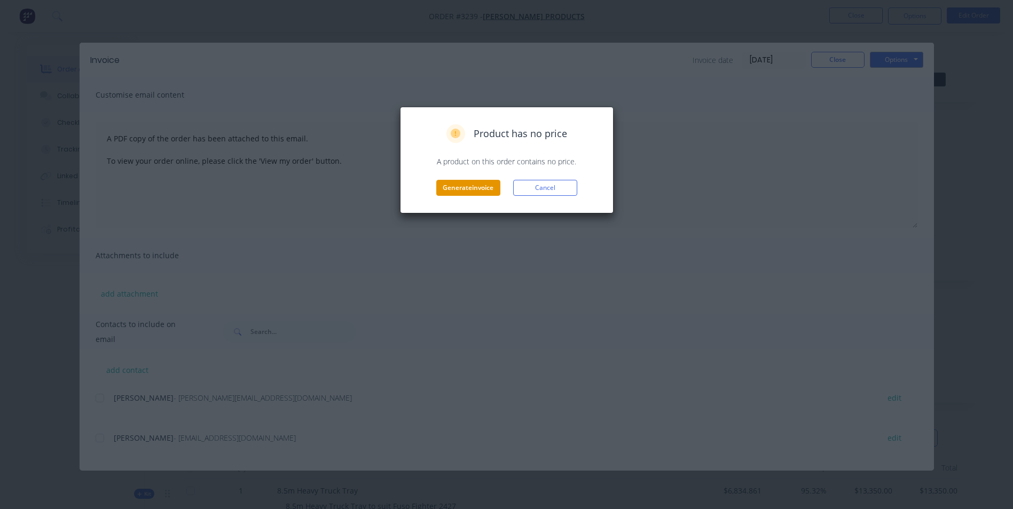
click at [463, 188] on button "Generate invoice" at bounding box center [468, 188] width 64 height 16
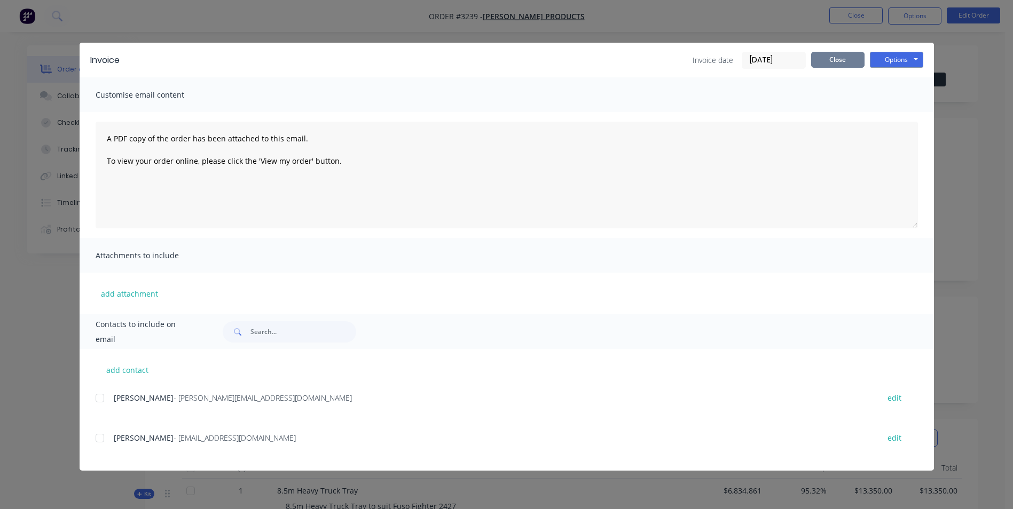
click at [821, 63] on button "Close" at bounding box center [837, 60] width 53 height 16
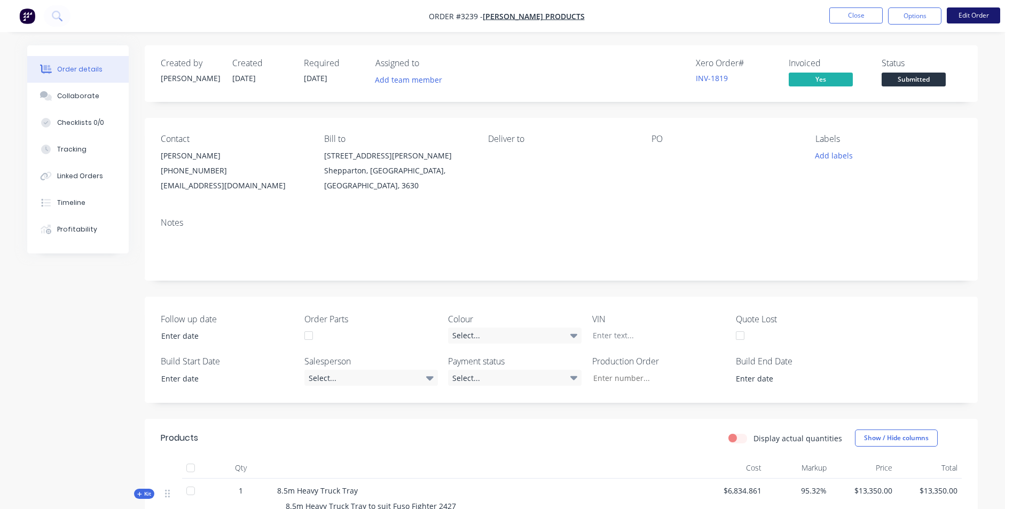
click at [972, 13] on button "Edit Order" at bounding box center [973, 15] width 53 height 16
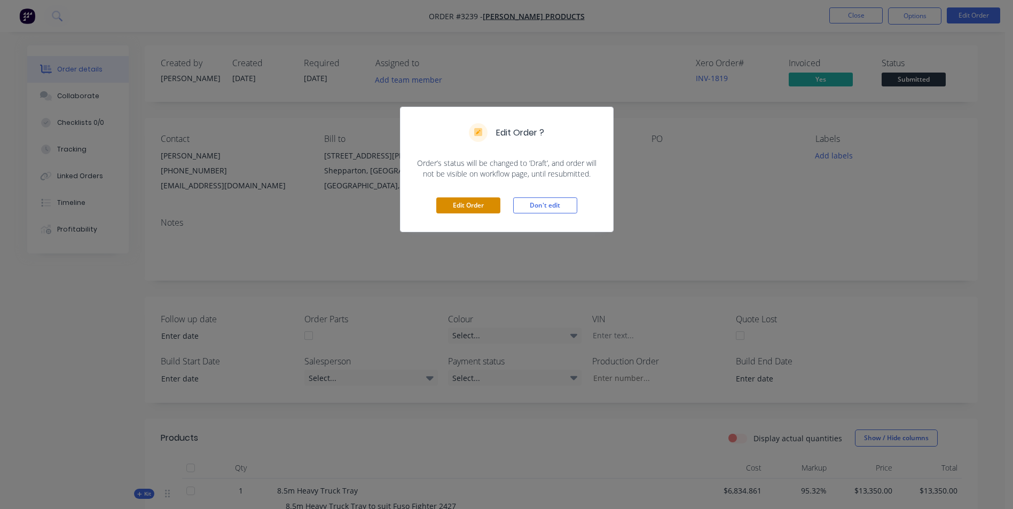
click at [478, 206] on button "Edit Order" at bounding box center [468, 206] width 64 height 16
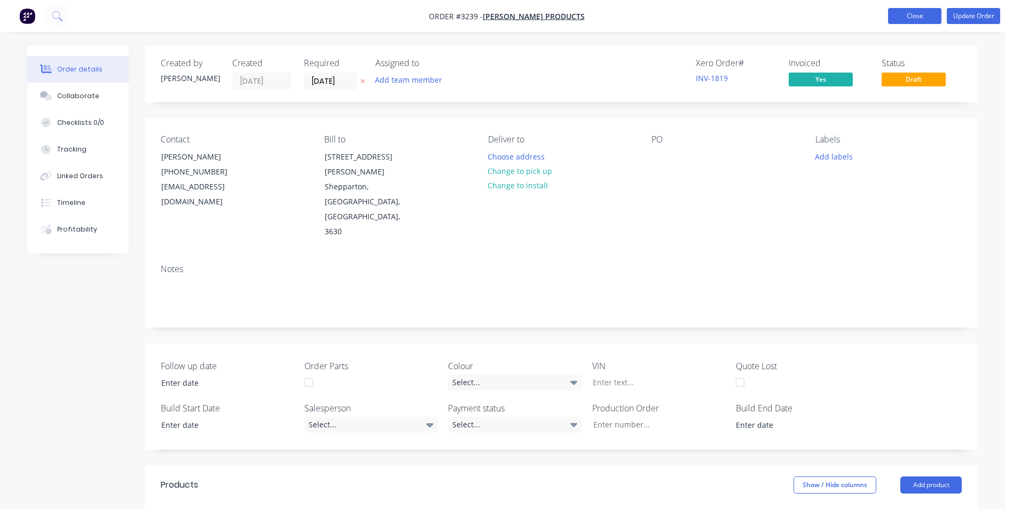
click at [901, 19] on button "Close" at bounding box center [914, 16] width 53 height 16
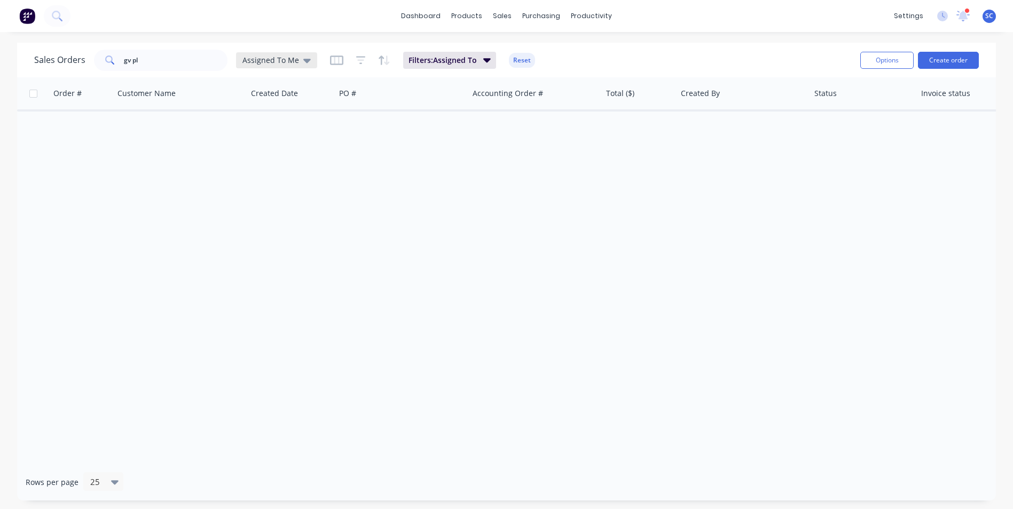
click at [278, 58] on span "Assigned To Me" at bounding box center [270, 59] width 57 height 11
click at [268, 150] on button "None" at bounding box center [300, 151] width 122 height 12
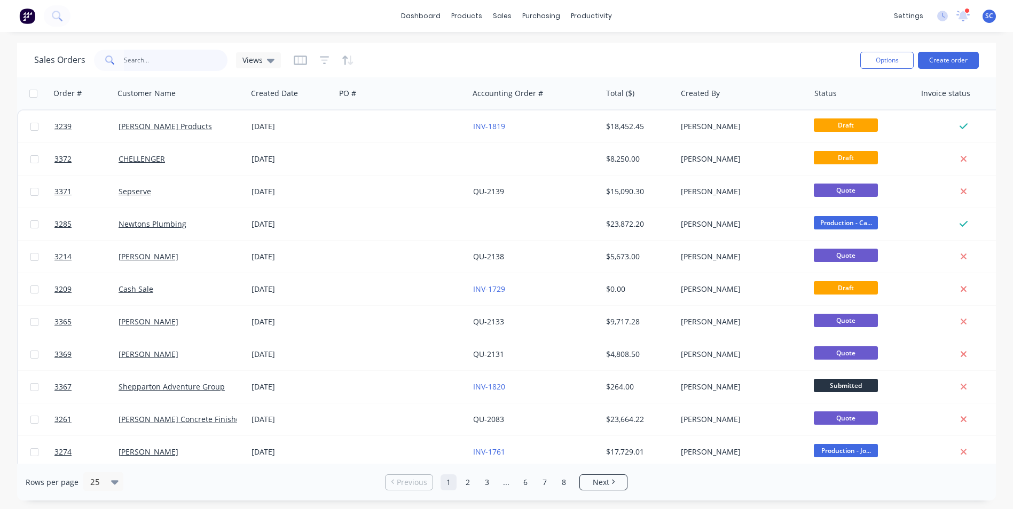
click at [155, 62] on input "gv pl" at bounding box center [176, 60] width 104 height 21
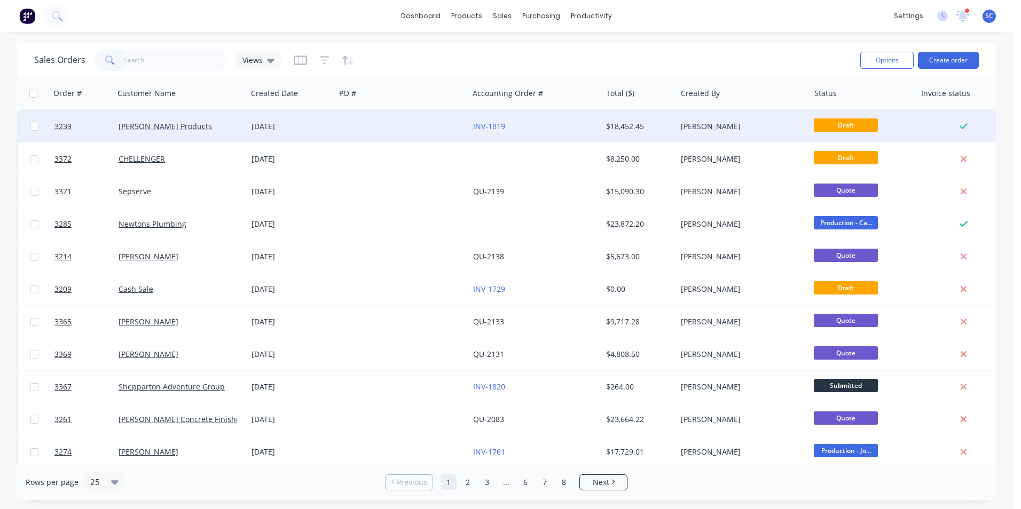
click at [391, 132] on div at bounding box center [401, 127] width 133 height 32
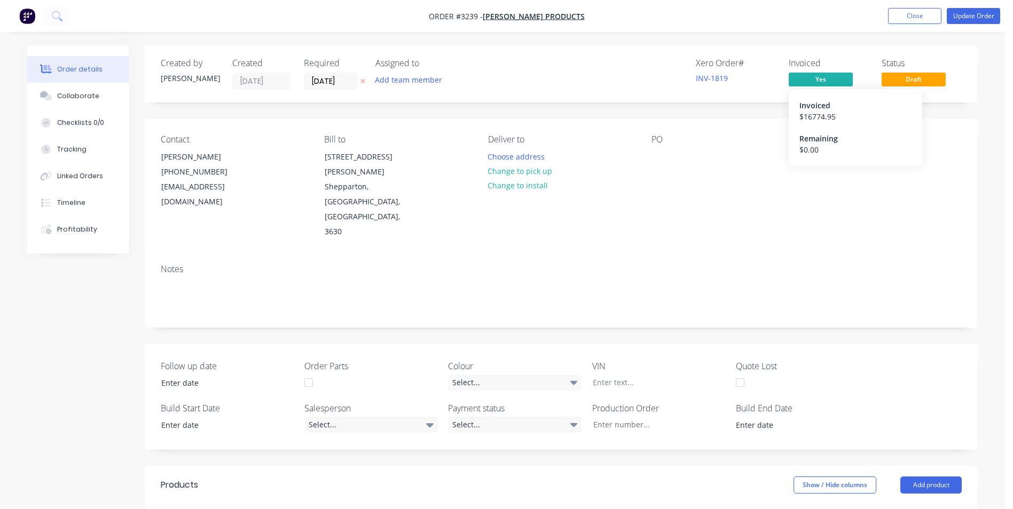
click at [821, 80] on span "Yes" at bounding box center [821, 79] width 64 height 13
click at [824, 78] on span "Yes" at bounding box center [821, 79] width 64 height 13
click at [957, 19] on button "Update Order" at bounding box center [973, 16] width 53 height 16
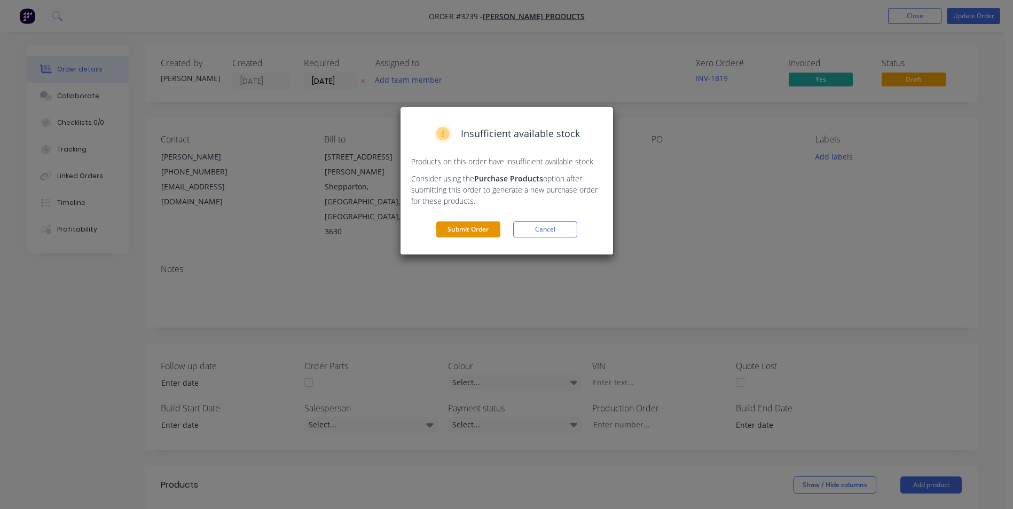
click at [456, 231] on button "Submit Order" at bounding box center [468, 230] width 64 height 16
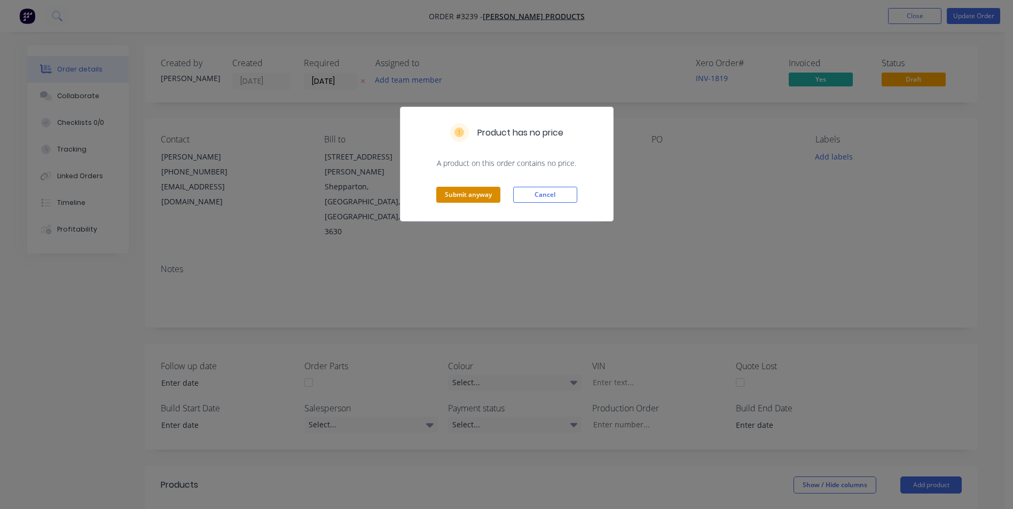
click at [476, 196] on button "Submit anyway" at bounding box center [468, 195] width 64 height 16
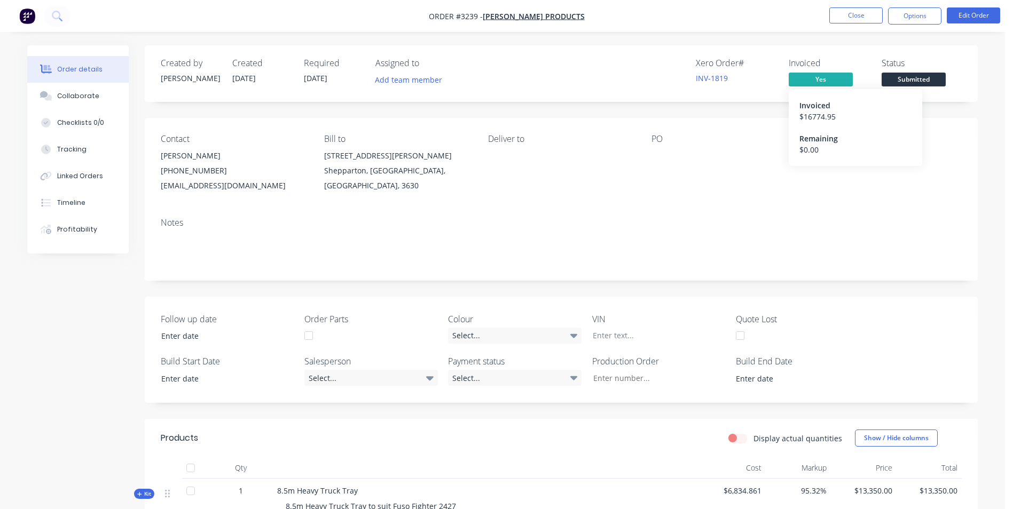
click at [825, 79] on span "Yes" at bounding box center [821, 79] width 64 height 13
click at [929, 19] on button "Options" at bounding box center [914, 15] width 53 height 17
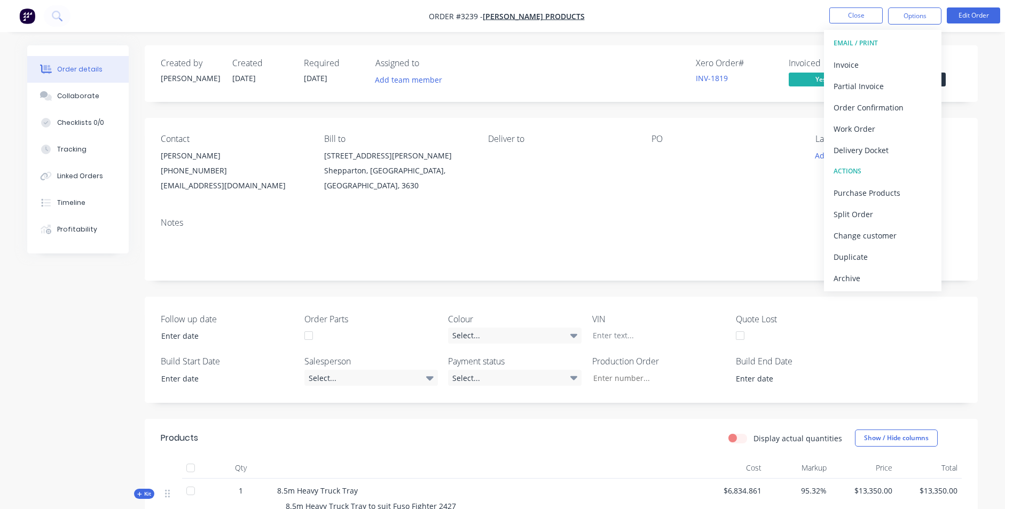
click at [950, 85] on div "Status Submitted" at bounding box center [922, 73] width 80 height 31
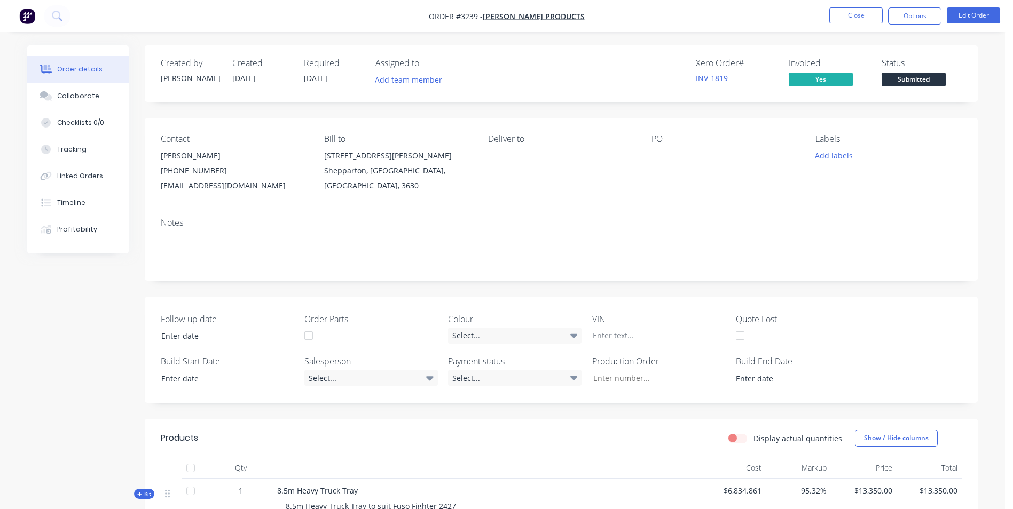
click at [932, 81] on span "Submitted" at bounding box center [914, 79] width 64 height 13
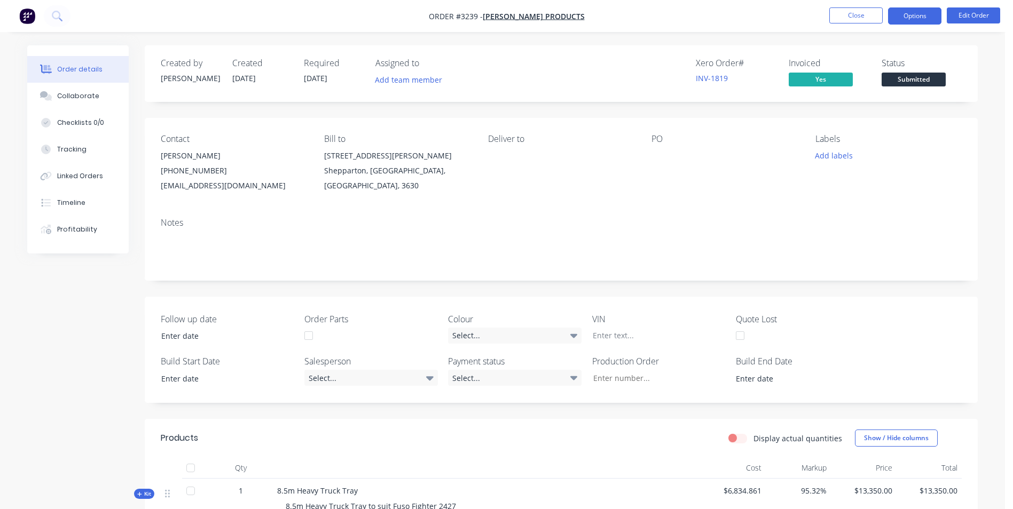
click at [909, 18] on button "Options" at bounding box center [914, 15] width 53 height 17
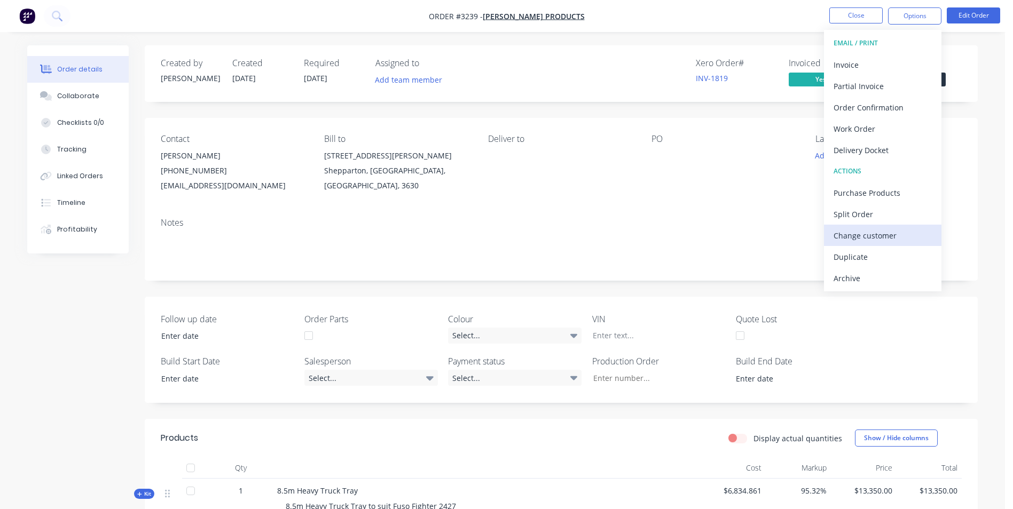
click at [871, 238] on div "Change customer" at bounding box center [882, 235] width 98 height 15
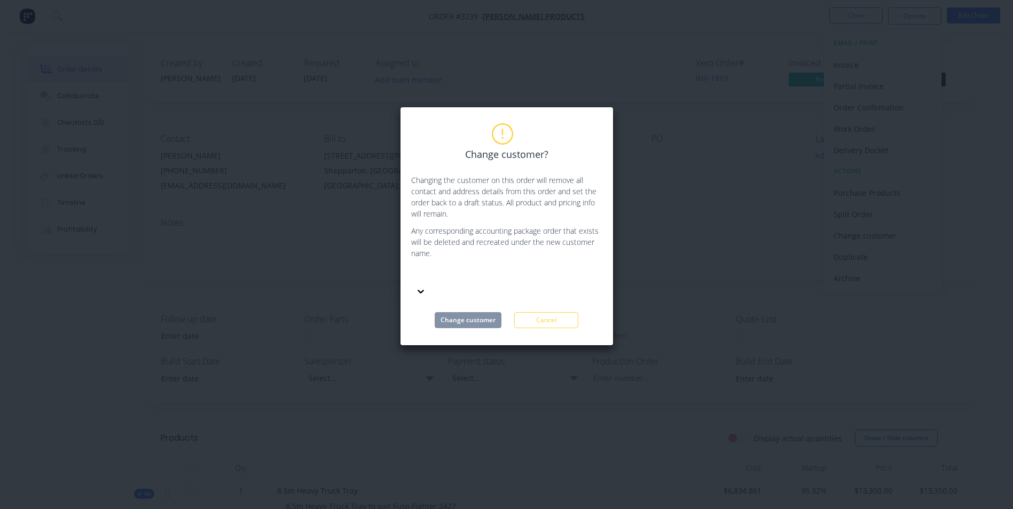
click at [436, 280] on div at bounding box center [491, 275] width 154 height 13
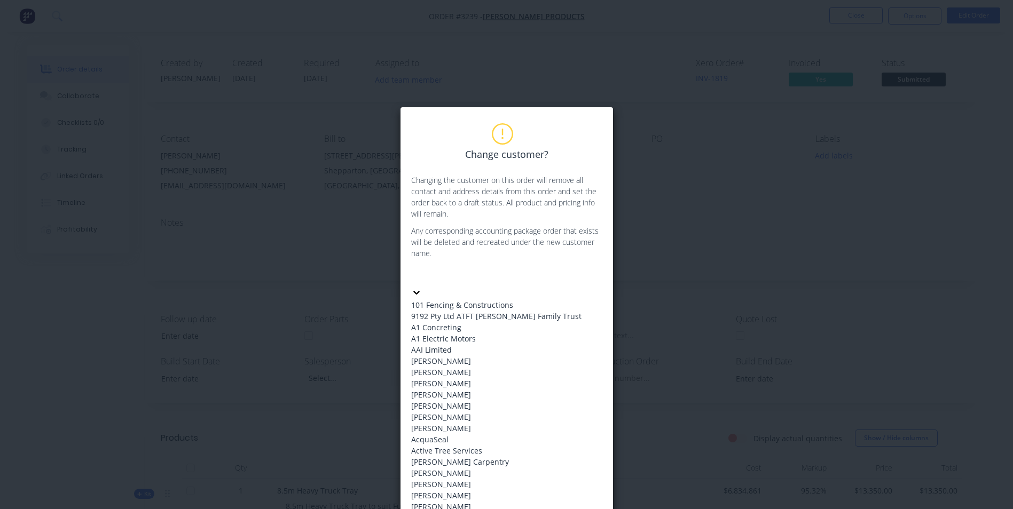
click at [706, 258] on div "Change customer? Changing the customer on this order will remove all contact an…" at bounding box center [506, 254] width 1013 height 509
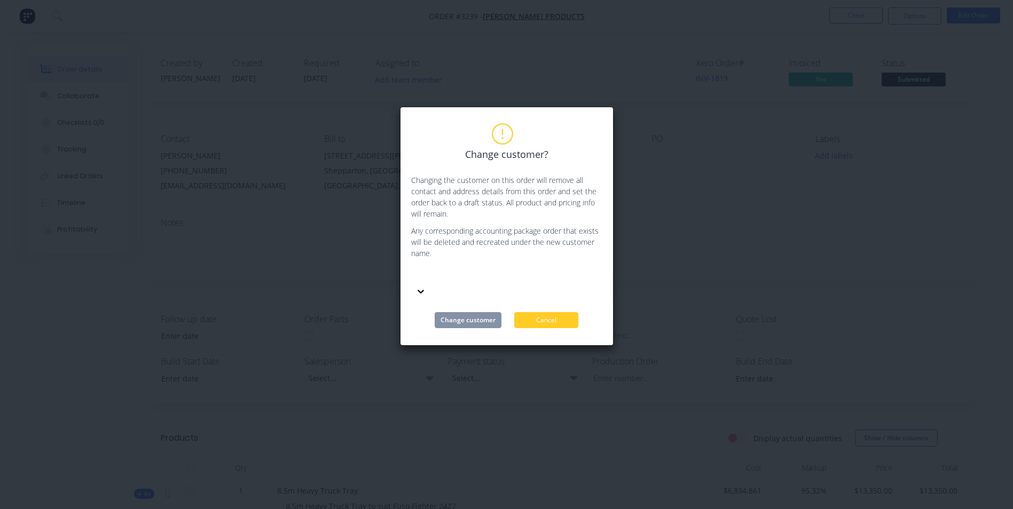
click at [534, 312] on button "Cancel" at bounding box center [546, 320] width 64 height 16
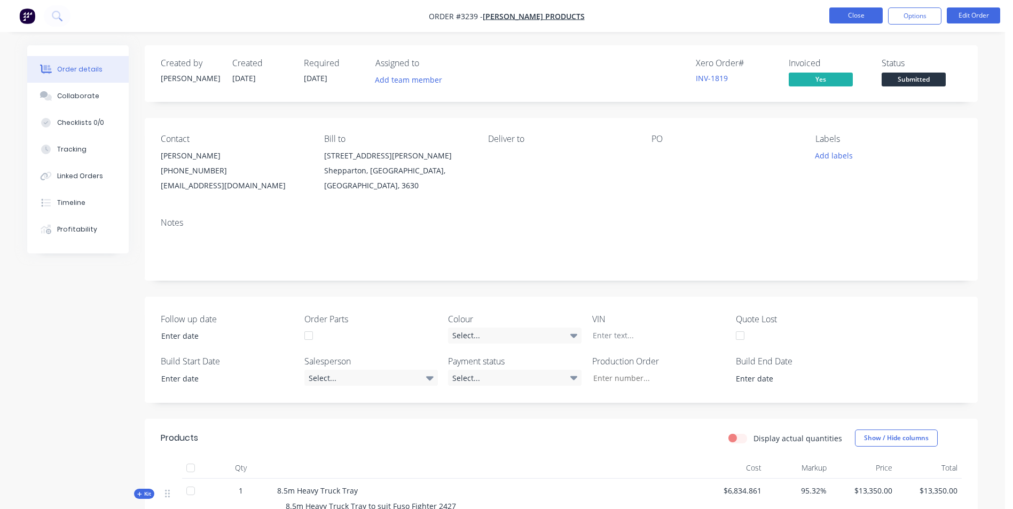
click at [862, 17] on button "Close" at bounding box center [855, 15] width 53 height 16
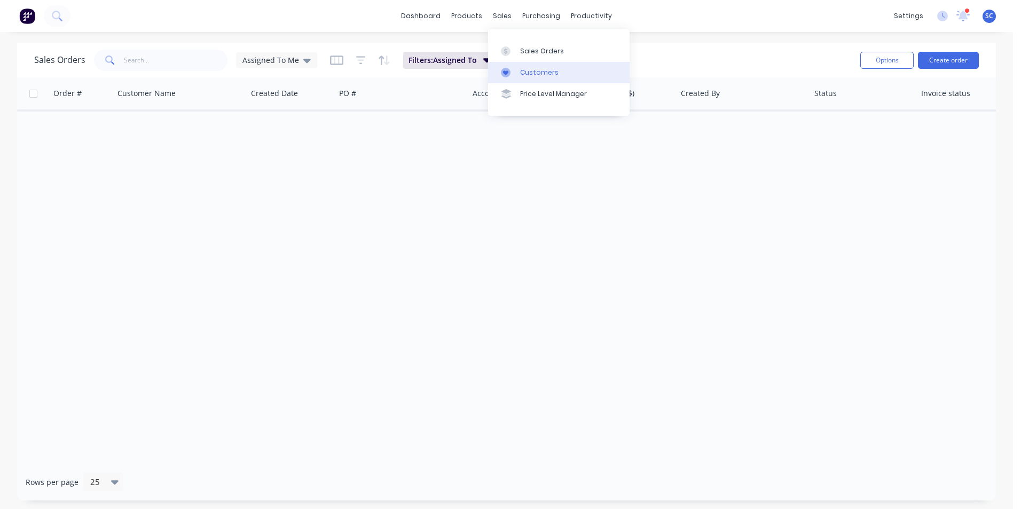
click at [524, 72] on div "Customers" at bounding box center [539, 73] width 38 height 10
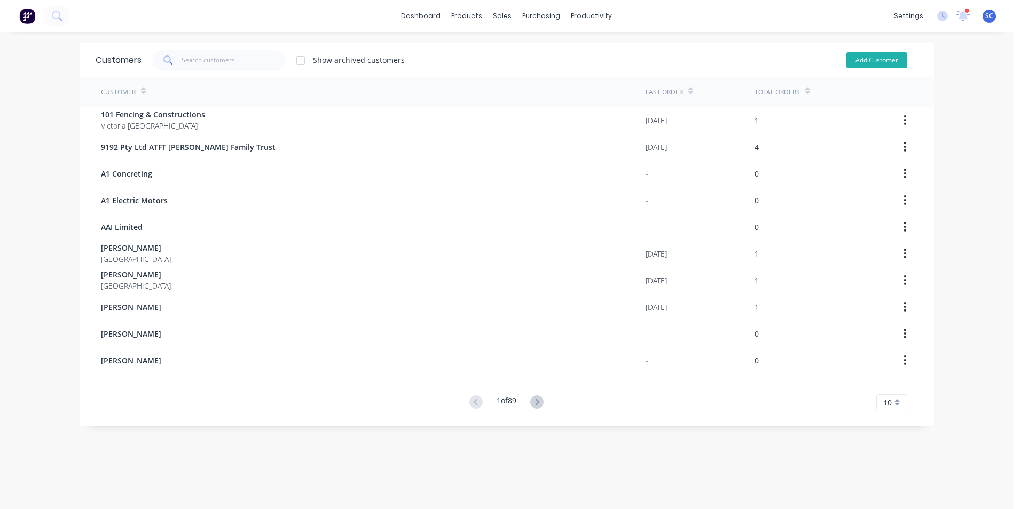
click at [867, 63] on button "Add Customer" at bounding box center [876, 60] width 61 height 16
select select "AU"
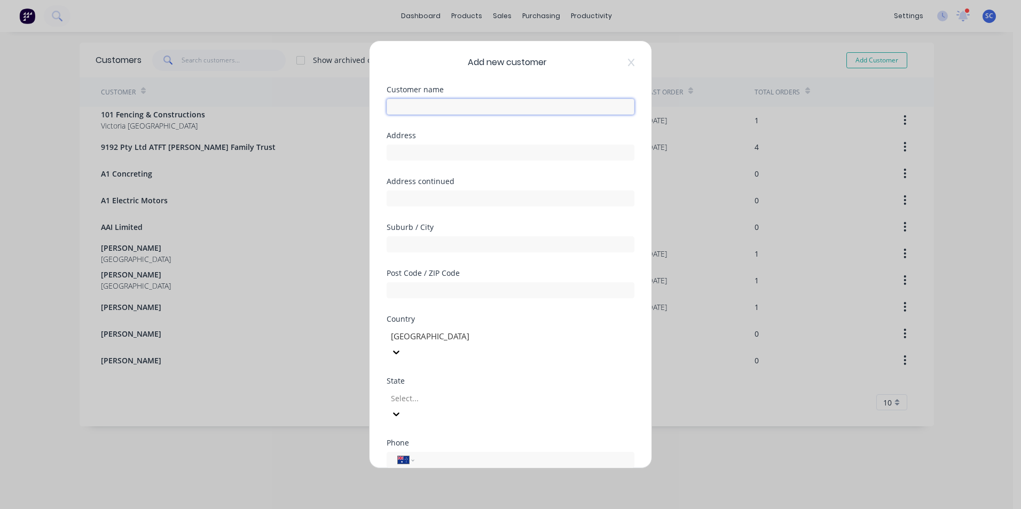
click at [452, 108] on input "text" at bounding box center [511, 107] width 248 height 16
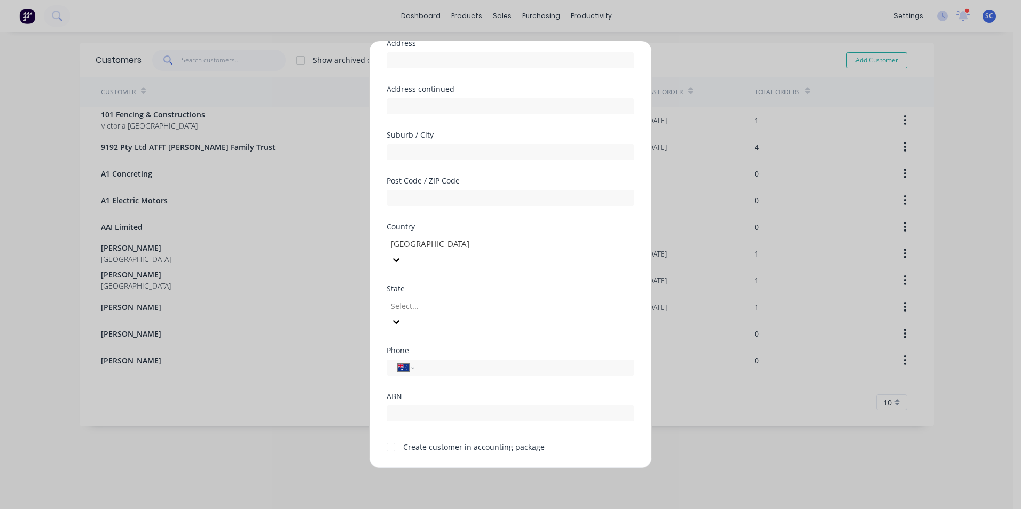
scroll to position [94, 0]
type input "Daimler Trucks Shepparton"
click at [390, 435] on div at bounding box center [390, 445] width 21 height 21
click at [441, 298] on div at bounding box center [467, 304] width 154 height 13
drag, startPoint x: 438, startPoint y: 430, endPoint x: 450, endPoint y: 423, distance: 13.6
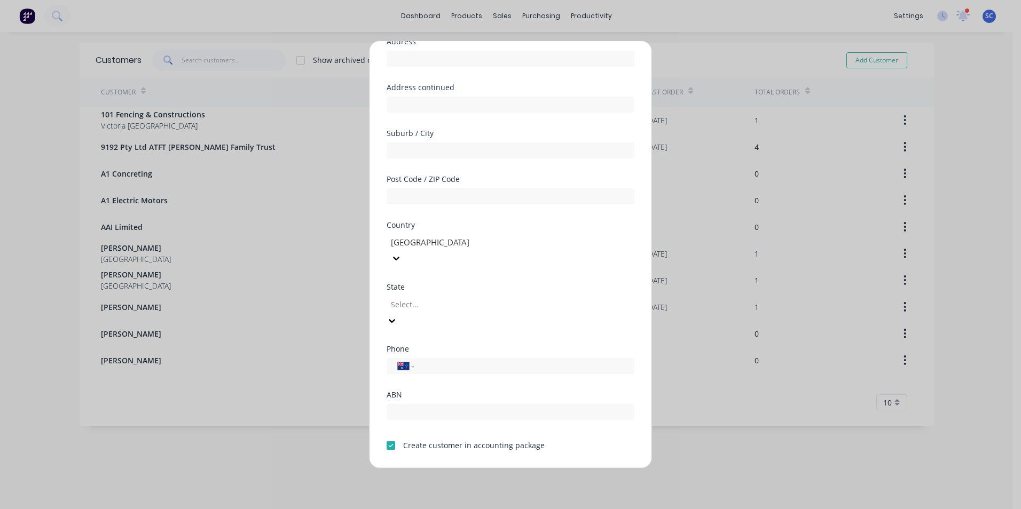
click at [476, 468] on button "Save" at bounding box center [476, 476] width 59 height 17
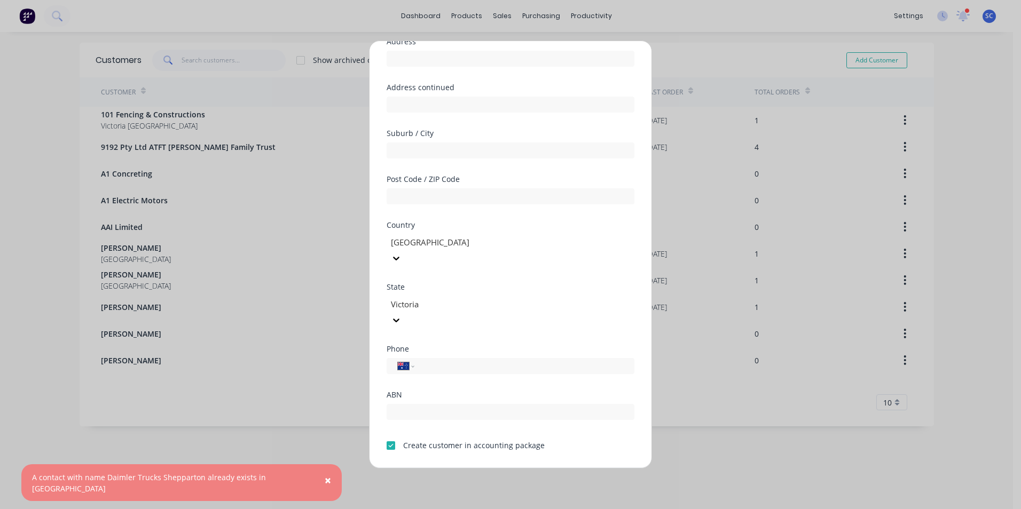
click at [389, 435] on div at bounding box center [390, 445] width 21 height 21
click at [470, 468] on button "Save" at bounding box center [476, 476] width 59 height 17
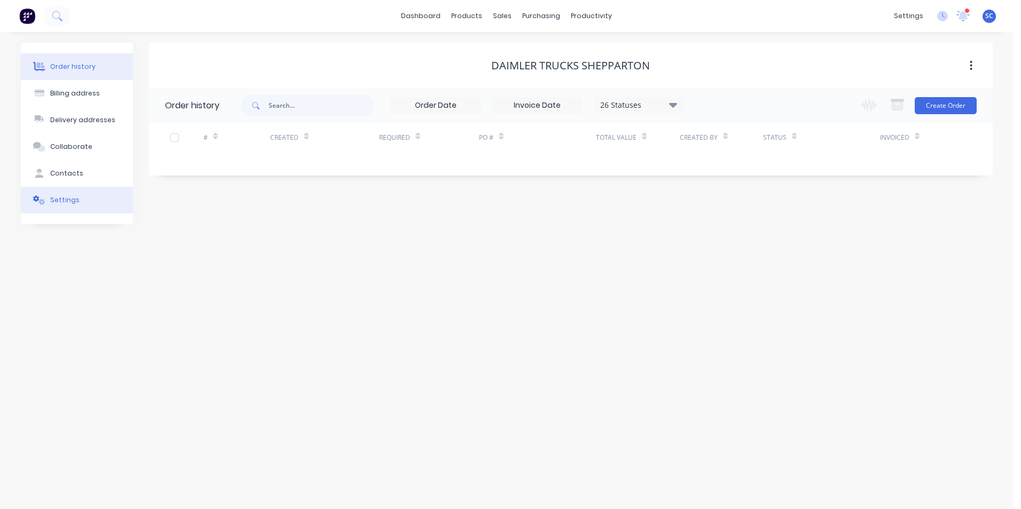
click at [66, 206] on button "Settings" at bounding box center [77, 200] width 112 height 27
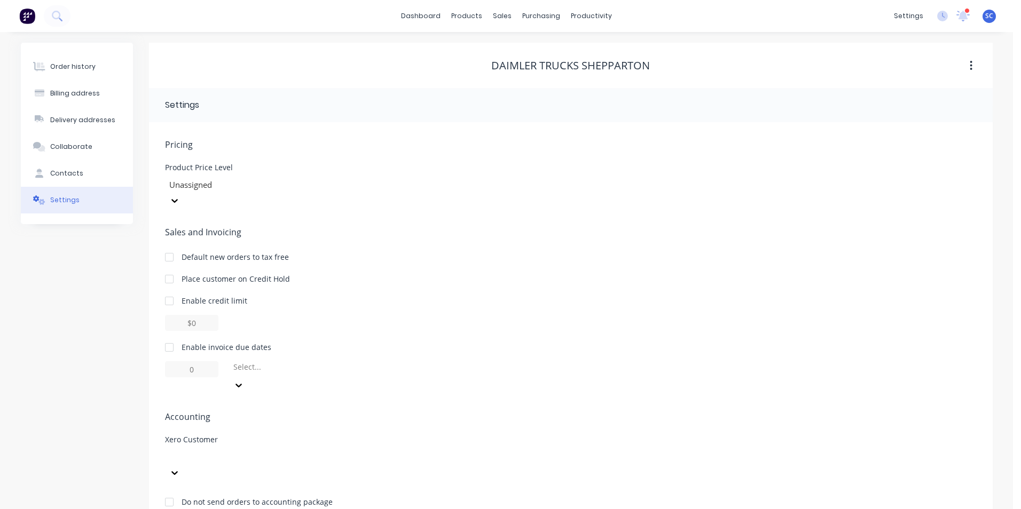
click at [248, 451] on div at bounding box center [245, 457] width 154 height 13
type input "Daiml"
click at [223, 481] on div "Daimler Trucks Shepparton" at bounding box center [245, 486] width 160 height 11
click at [433, 436] on div "Xero Customer option Daimler Trucks Shepparton, selected. Daimler Trucks Sheppa…" at bounding box center [571, 458] width 812 height 45
click at [58, 66] on div "Order history" at bounding box center [72, 67] width 45 height 10
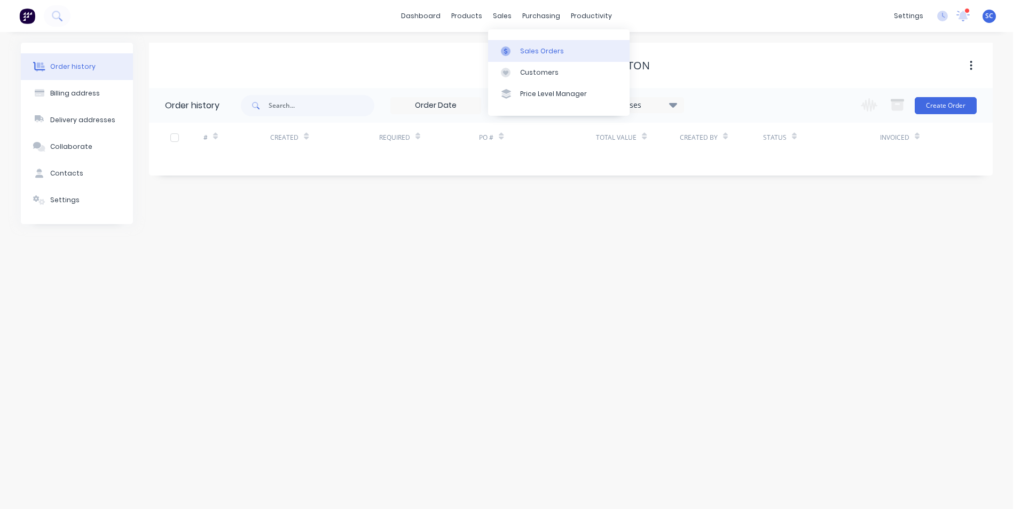
click at [517, 49] on link "Sales Orders" at bounding box center [558, 50] width 141 height 21
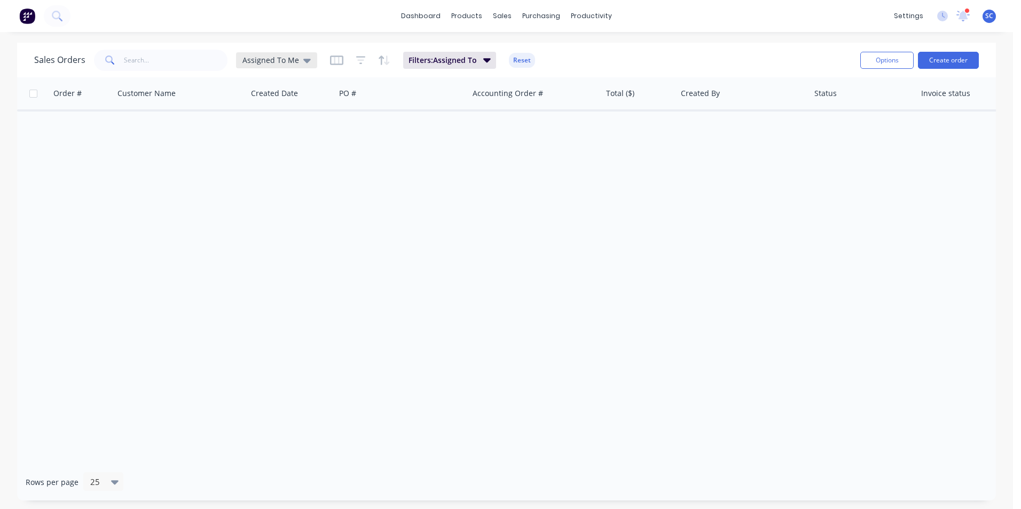
click at [287, 64] on span "Assigned To Me" at bounding box center [270, 59] width 57 height 11
click at [264, 153] on button "None" at bounding box center [300, 151] width 122 height 12
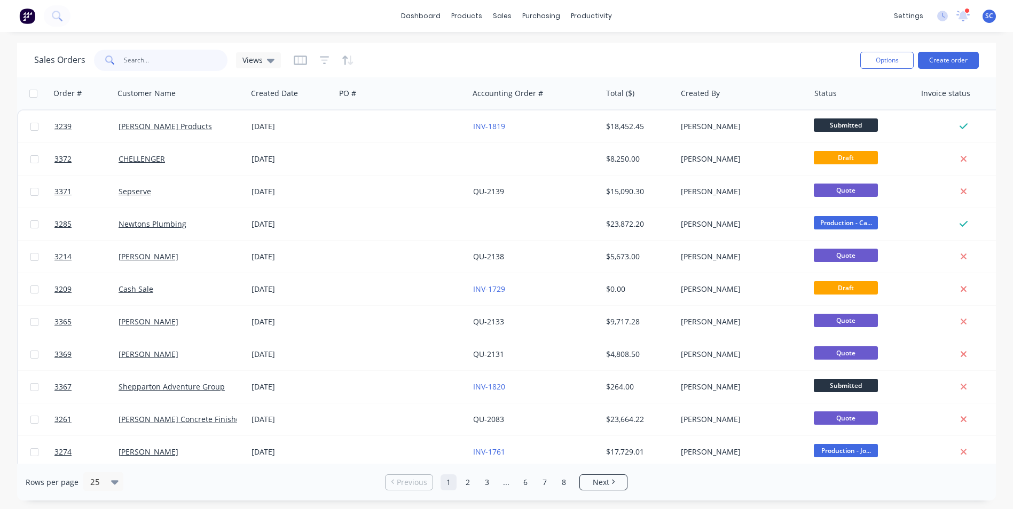
click at [126, 61] on input "text" at bounding box center [176, 60] width 104 height 21
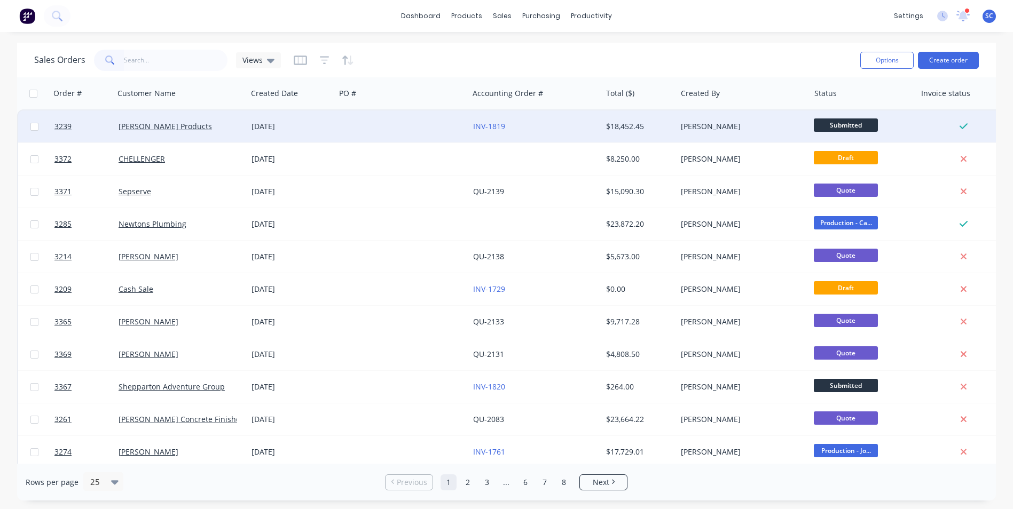
click at [848, 126] on span "Submitted" at bounding box center [846, 125] width 64 height 13
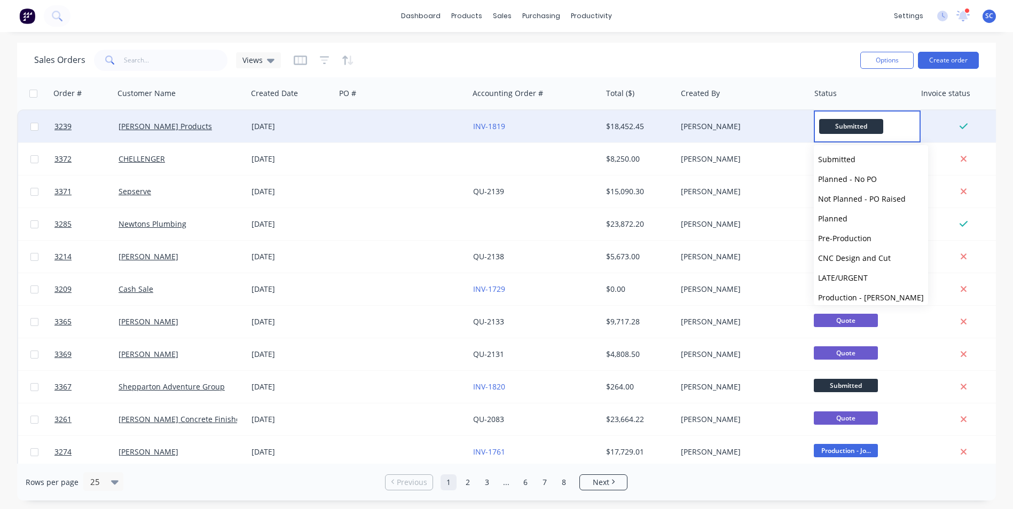
click at [758, 129] on div "[PERSON_NAME]" at bounding box center [740, 126] width 119 height 11
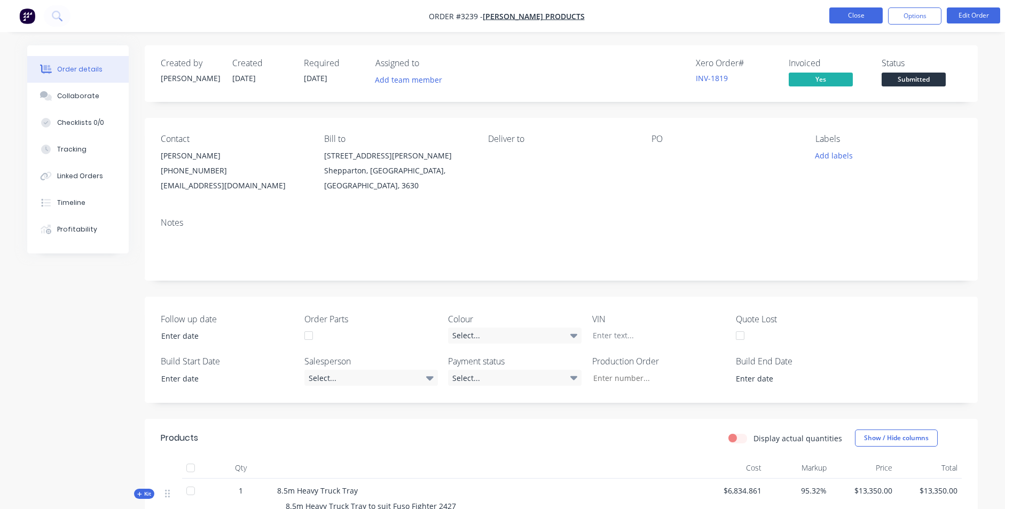
click at [861, 16] on button "Close" at bounding box center [855, 15] width 53 height 16
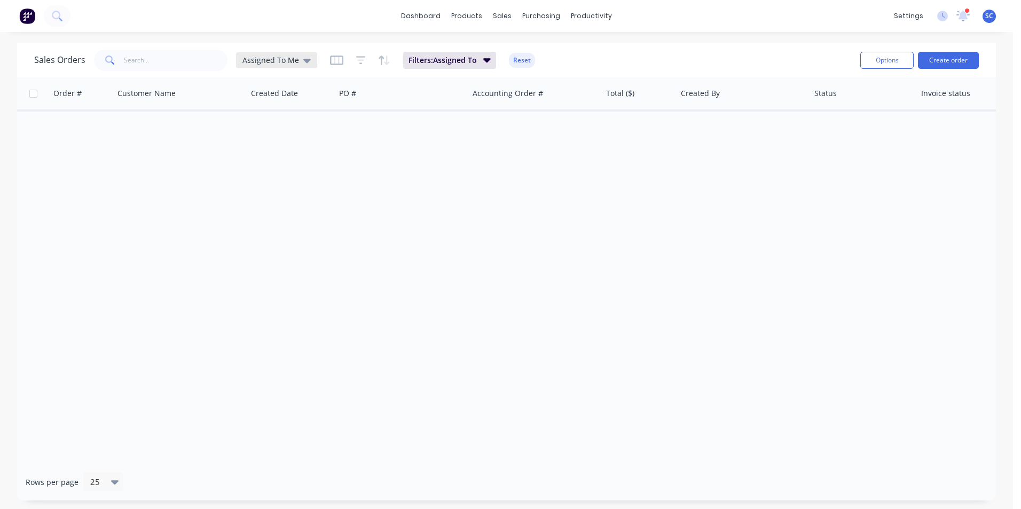
click at [265, 60] on span "Assigned To Me" at bounding box center [270, 59] width 57 height 11
click at [257, 150] on button "None" at bounding box center [300, 151] width 122 height 12
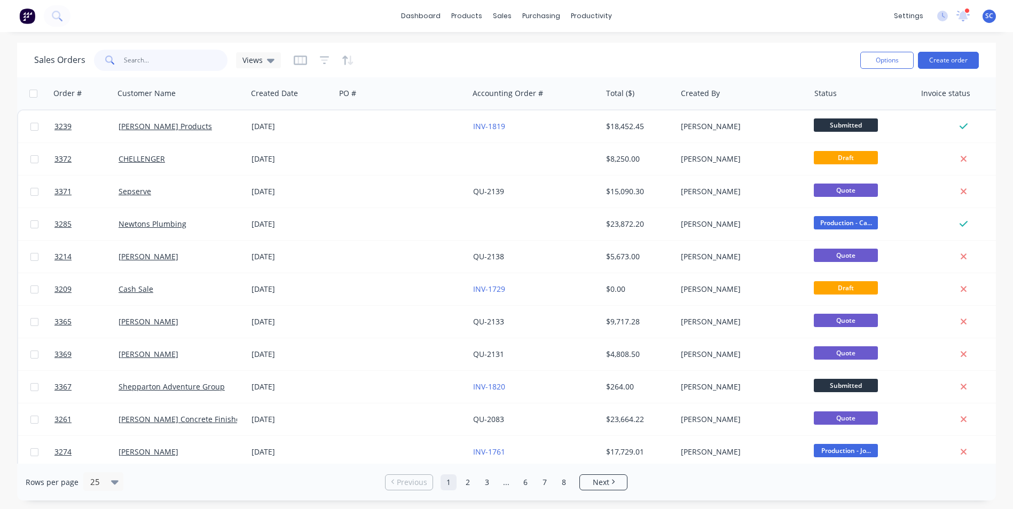
click at [171, 61] on input "text" at bounding box center [176, 60] width 104 height 21
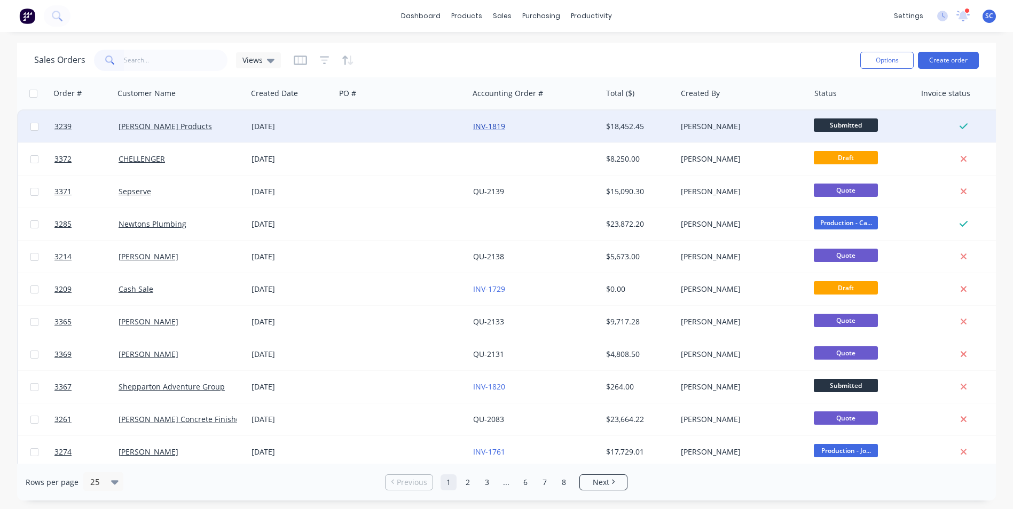
click at [486, 126] on link "INV-1819" at bounding box center [489, 126] width 32 height 10
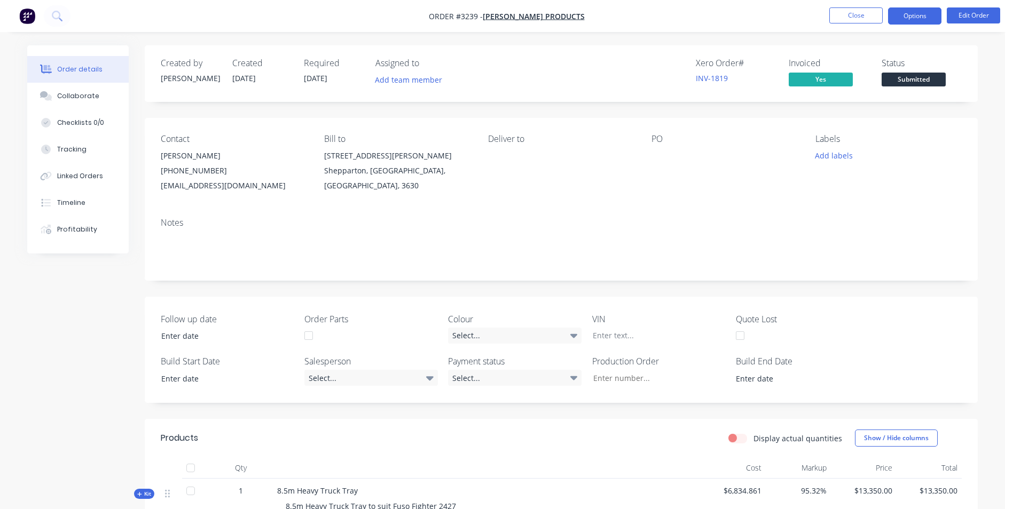
click at [911, 18] on button "Options" at bounding box center [914, 15] width 53 height 17
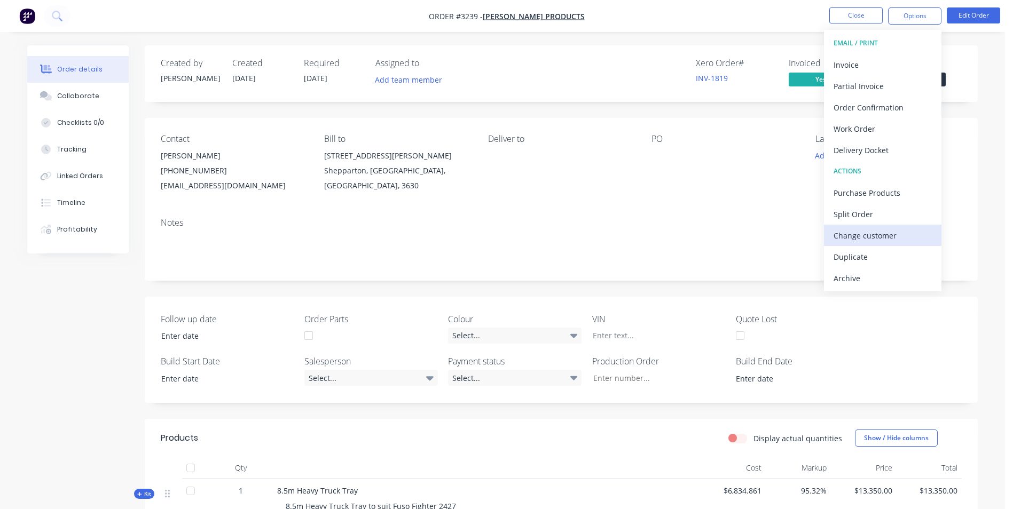
click at [878, 233] on div "Change customer" at bounding box center [882, 235] width 98 height 15
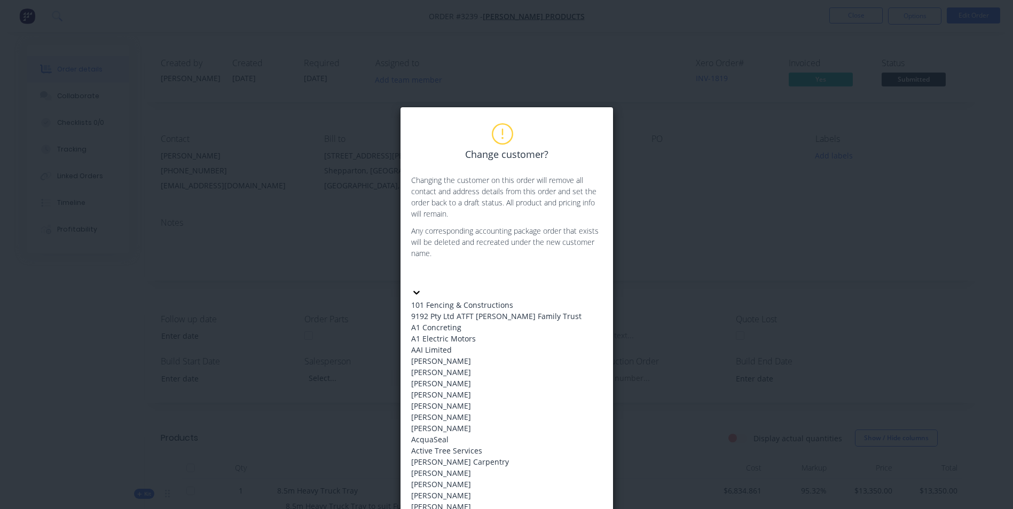
click at [483, 276] on div at bounding box center [491, 275] width 154 height 13
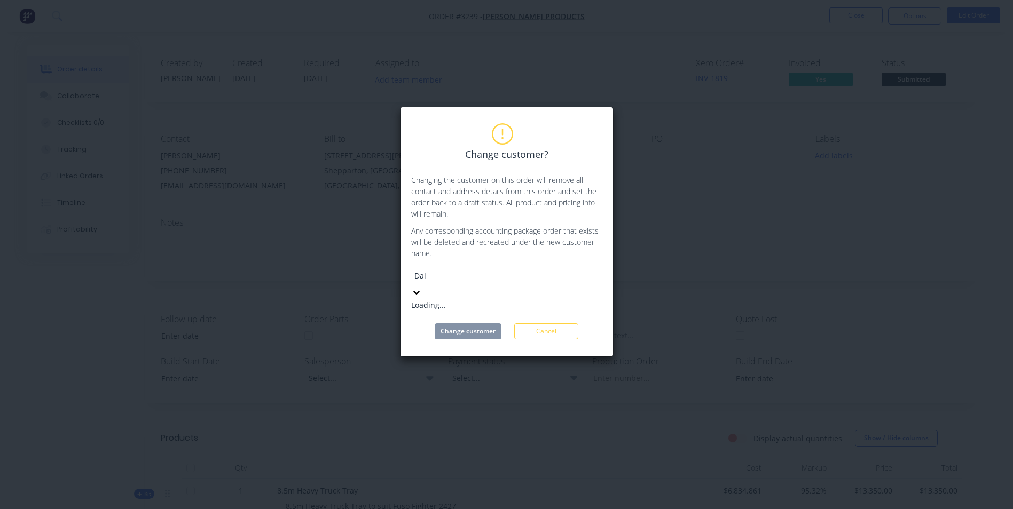
type input "Daim"
click at [497, 303] on div "Daimler Trucks Shepparton" at bounding box center [491, 305] width 160 height 11
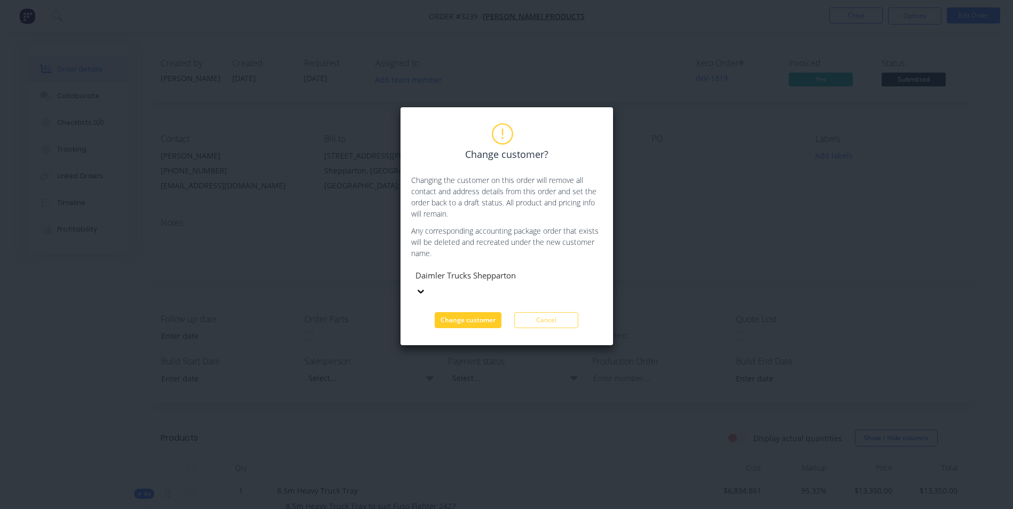
click at [482, 312] on button "Change customer" at bounding box center [468, 320] width 67 height 16
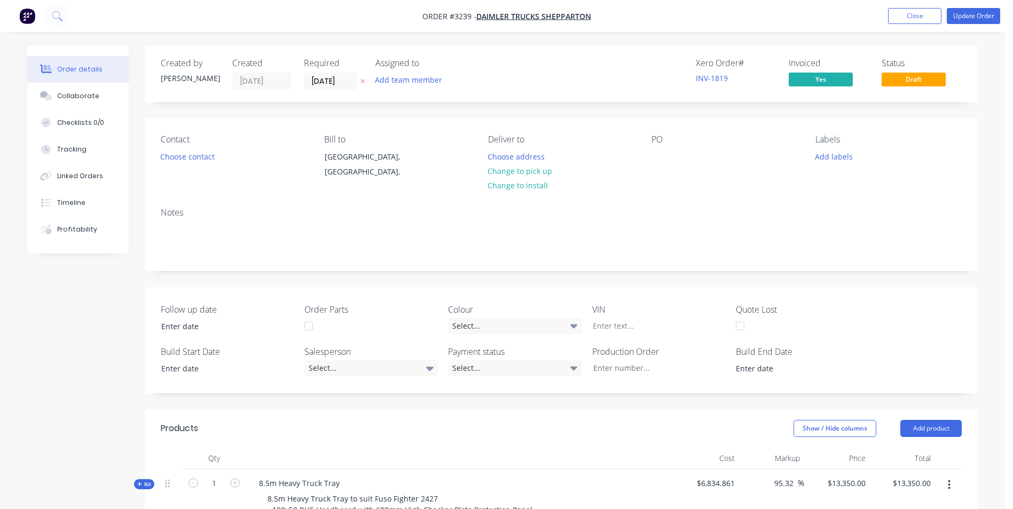
drag, startPoint x: 706, startPoint y: 77, endPoint x: 694, endPoint y: 89, distance: 17.4
click at [694, 89] on div "Xero Order # INV-1819 Invoiced Yes Status Draft" at bounding box center [721, 74] width 479 height 32
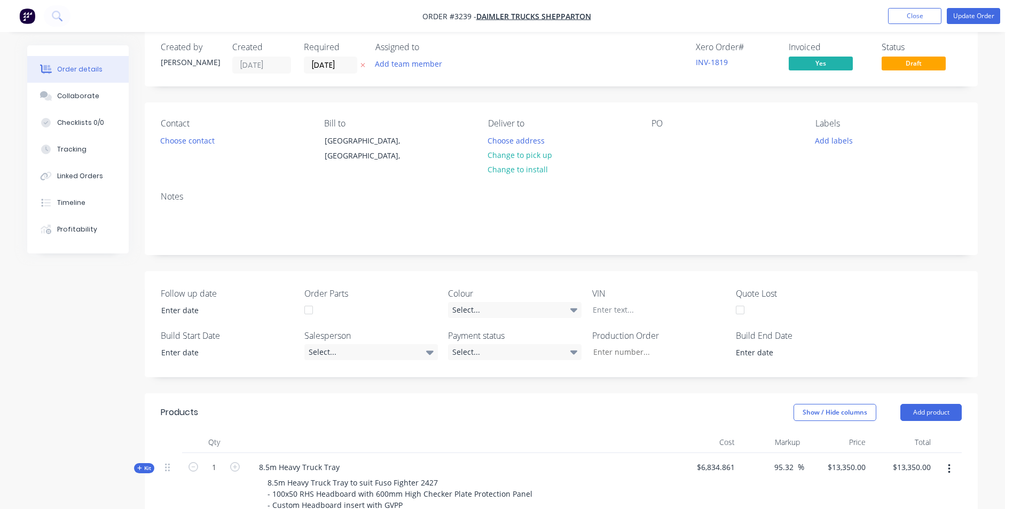
scroll to position [11, 0]
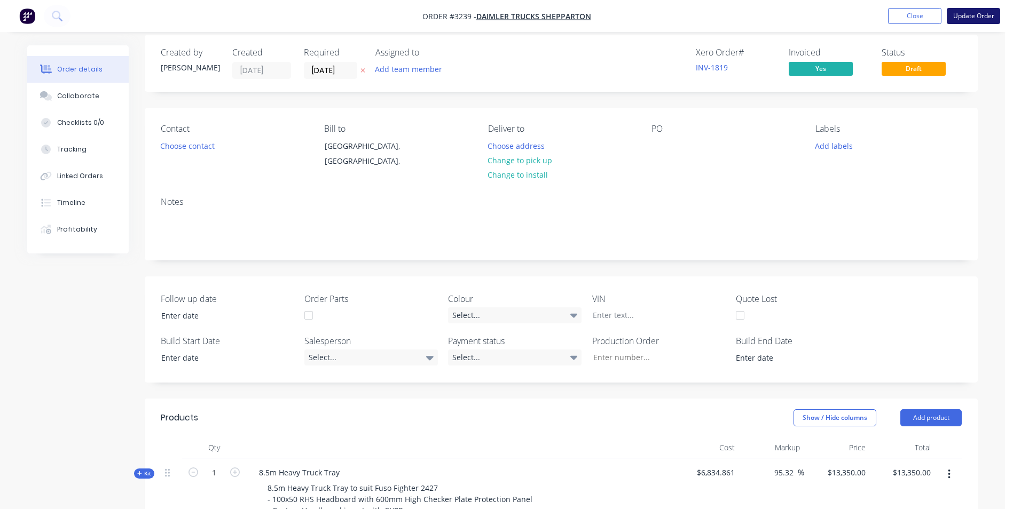
click at [974, 14] on button "Update Order" at bounding box center [973, 16] width 53 height 16
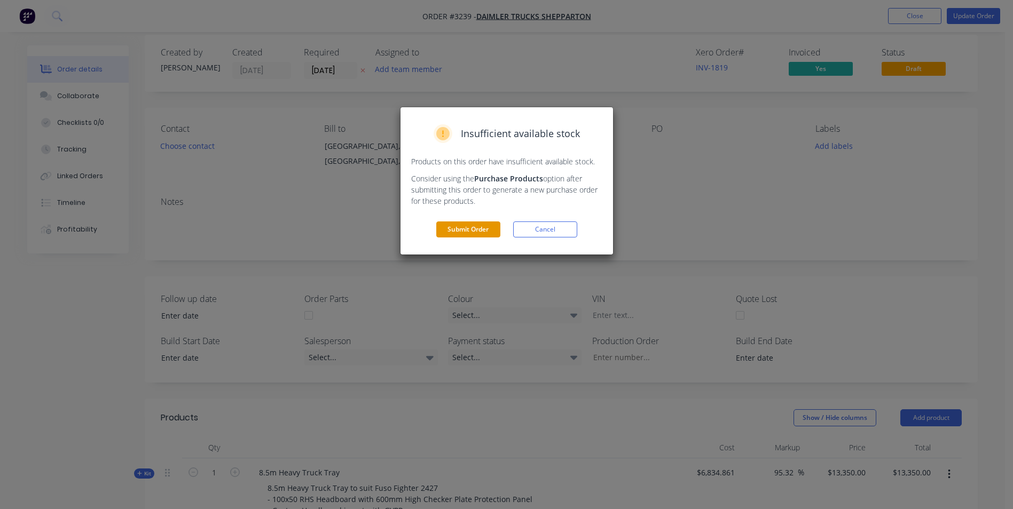
click at [475, 233] on button "Submit Order" at bounding box center [468, 230] width 64 height 16
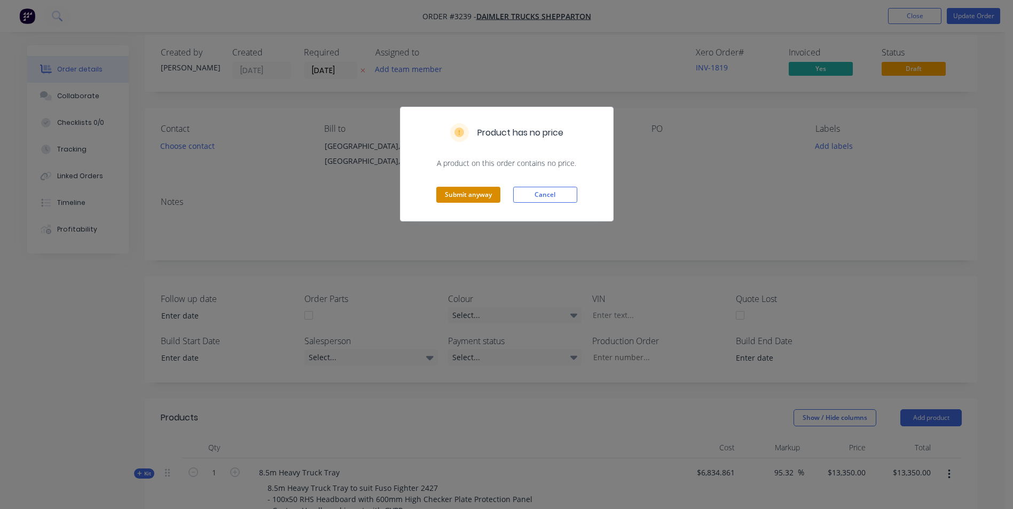
click at [466, 194] on button "Submit anyway" at bounding box center [468, 195] width 64 height 16
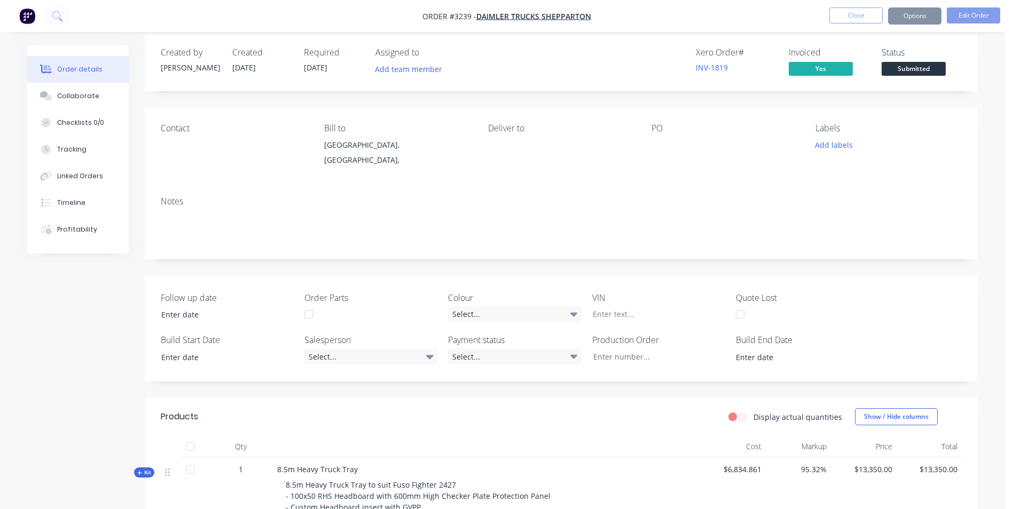
click at [927, 18] on button "Options" at bounding box center [914, 15] width 53 height 17
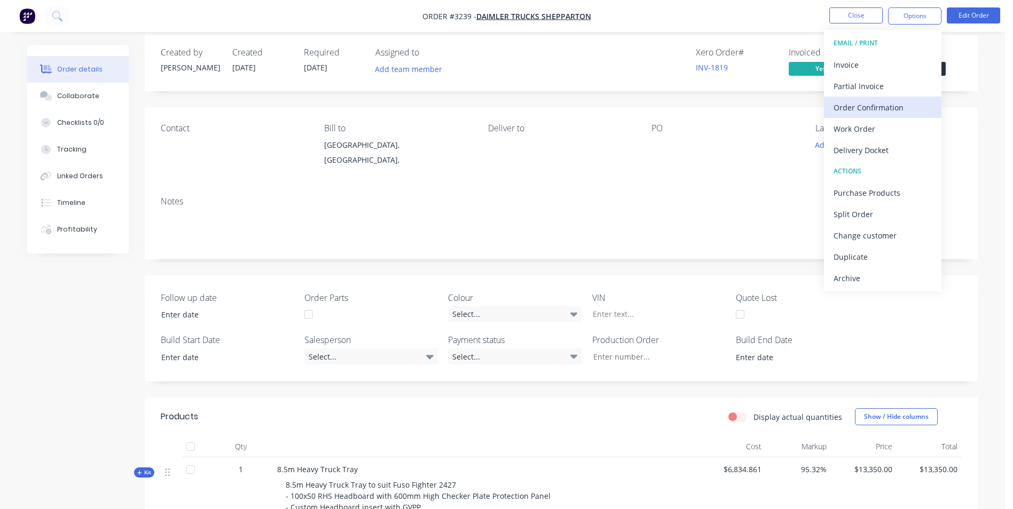
click at [892, 108] on div "Order Confirmation" at bounding box center [882, 107] width 98 height 15
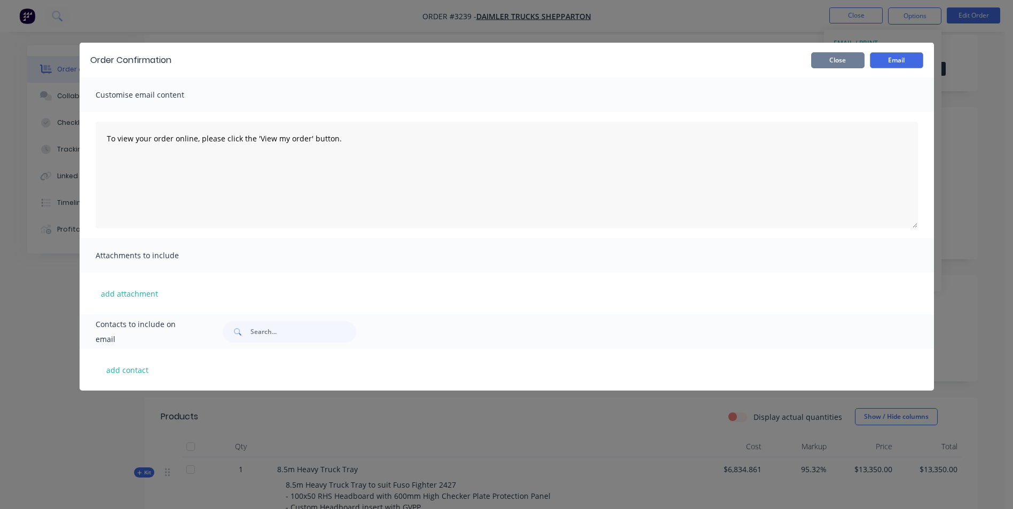
click at [824, 66] on button "Close" at bounding box center [837, 60] width 53 height 16
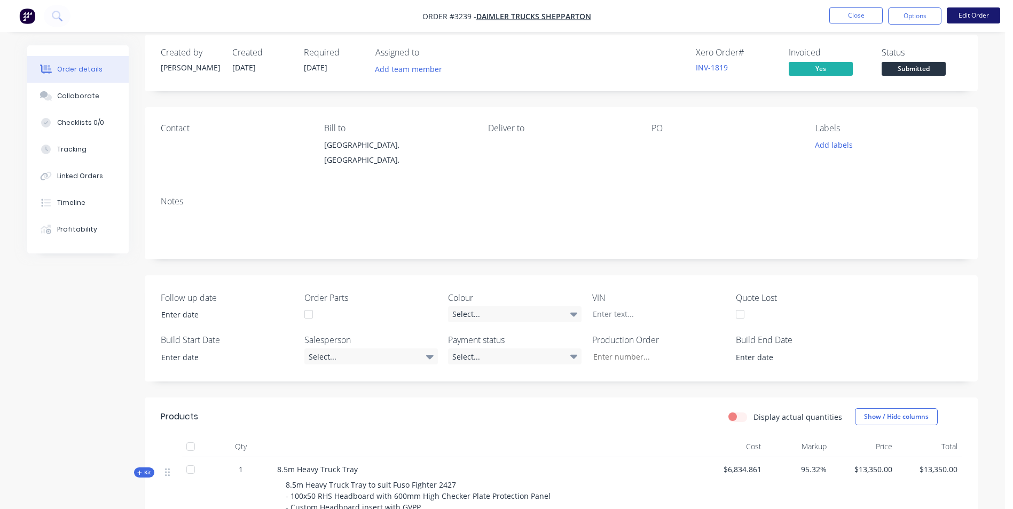
click at [985, 17] on button "Edit Order" at bounding box center [973, 15] width 53 height 16
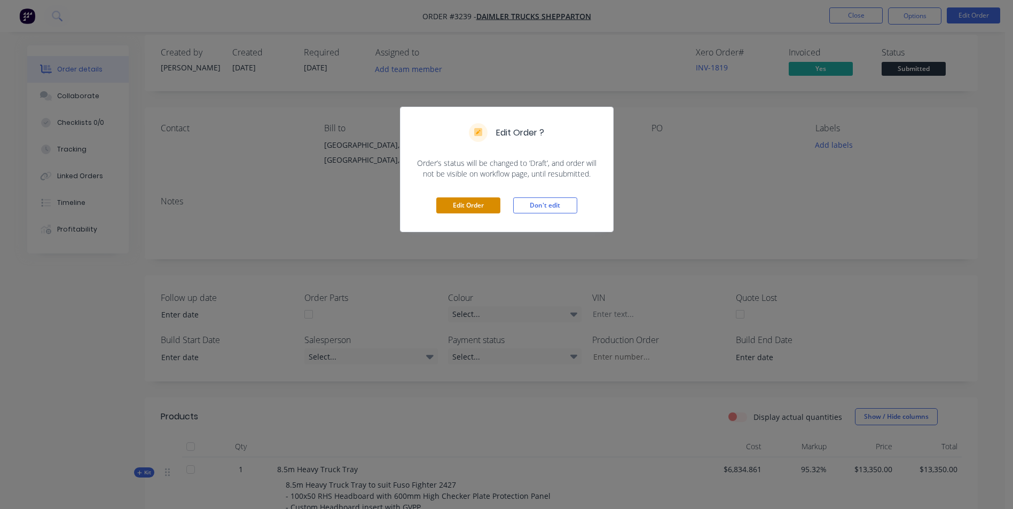
click at [473, 209] on button "Edit Order" at bounding box center [468, 206] width 64 height 16
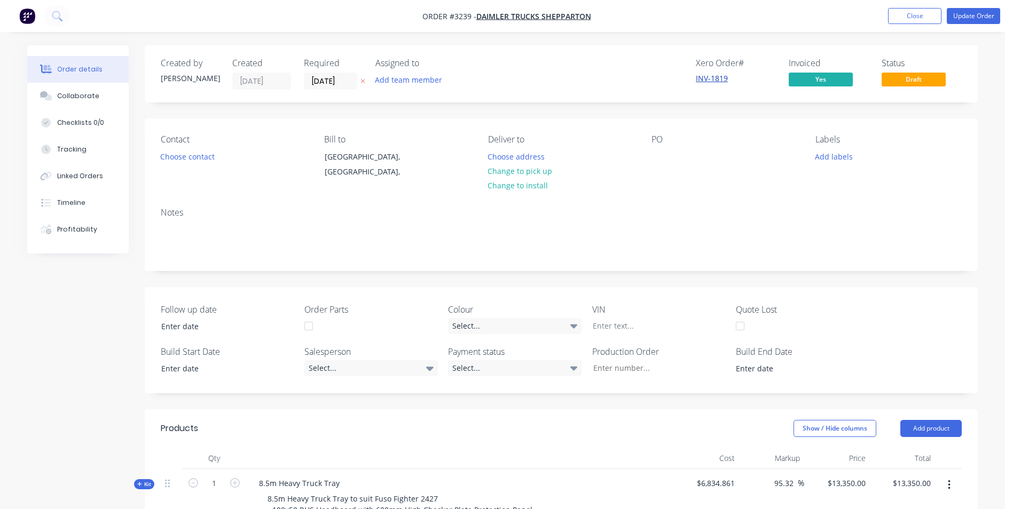
drag, startPoint x: 714, startPoint y: 80, endPoint x: 708, endPoint y: 80, distance: 5.9
click at [708, 80] on link "INV-1819" at bounding box center [712, 78] width 32 height 10
click at [832, 76] on span "Yes" at bounding box center [821, 79] width 64 height 13
click at [826, 76] on span "Yes" at bounding box center [821, 79] width 64 height 13
drag, startPoint x: 826, startPoint y: 76, endPoint x: 809, endPoint y: 77, distance: 17.1
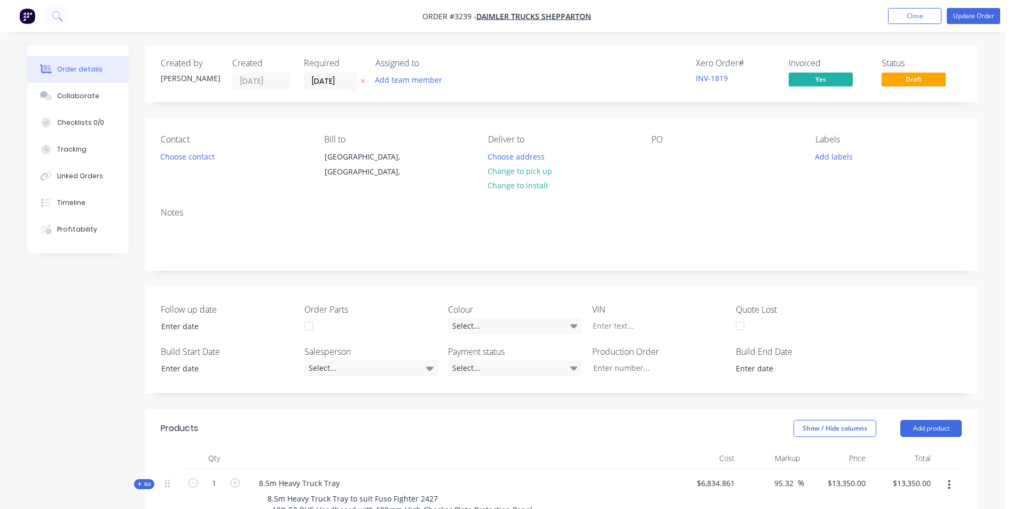
click at [809, 77] on span "Yes" at bounding box center [821, 79] width 64 height 13
drag, startPoint x: 809, startPoint y: 77, endPoint x: 806, endPoint y: 65, distance: 12.6
click at [806, 63] on div "Invoiced" at bounding box center [829, 63] width 80 height 10
click at [814, 82] on span "Yes" at bounding box center [821, 79] width 64 height 13
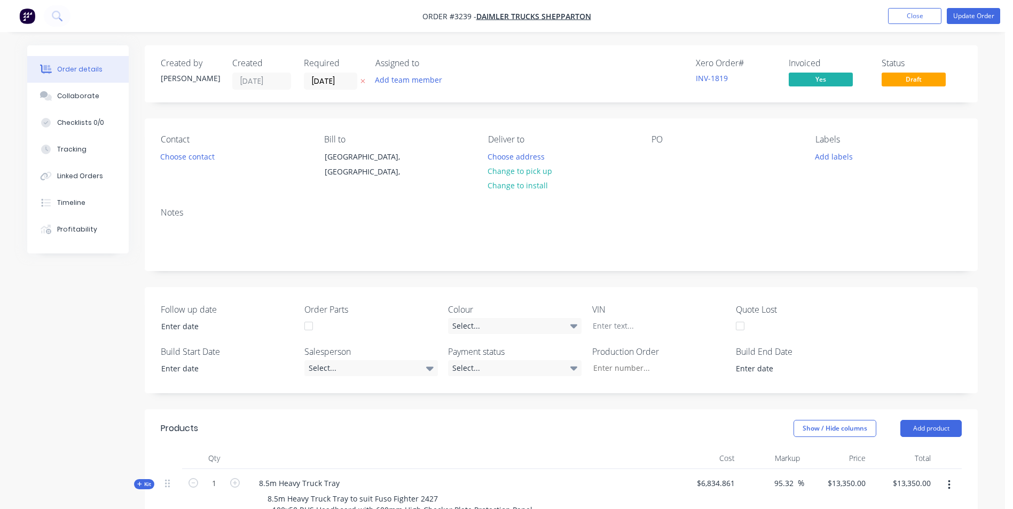
click at [811, 76] on span "Yes" at bounding box center [821, 79] width 64 height 13
click at [813, 80] on span "Yes" at bounding box center [821, 79] width 64 height 13
click at [813, 75] on span "Yes" at bounding box center [821, 79] width 64 height 13
click at [813, 74] on span "Yes" at bounding box center [821, 79] width 64 height 13
click at [814, 81] on span "Yes" at bounding box center [821, 79] width 64 height 13
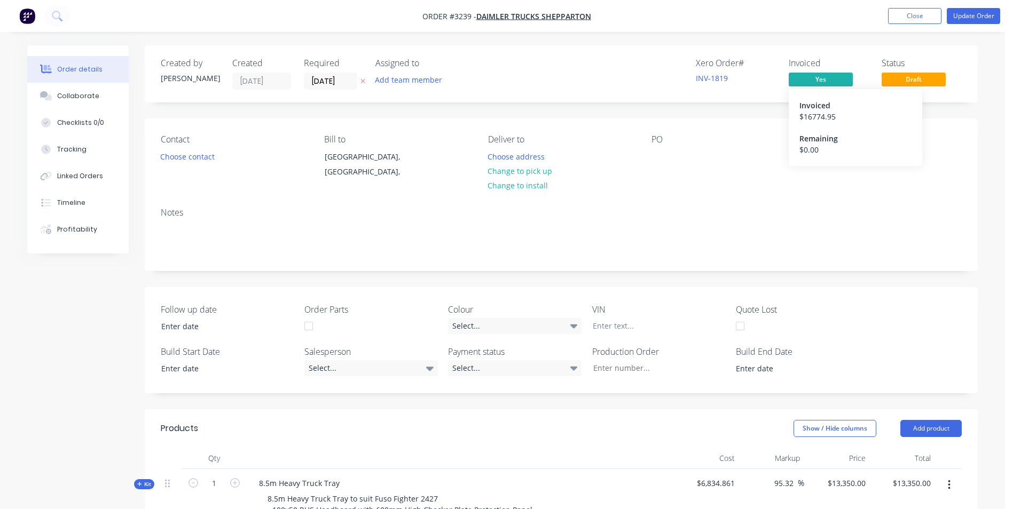
click at [812, 114] on div "$ 16774.95" at bounding box center [855, 116] width 112 height 11
click at [814, 143] on div "Remaining" at bounding box center [855, 138] width 112 height 11
click at [811, 153] on div "$ 0.00" at bounding box center [855, 149] width 112 height 11
click at [811, 151] on div "$ 0.00" at bounding box center [855, 149] width 112 height 11
drag, startPoint x: 811, startPoint y: 151, endPoint x: 840, endPoint y: 42, distance: 113.0
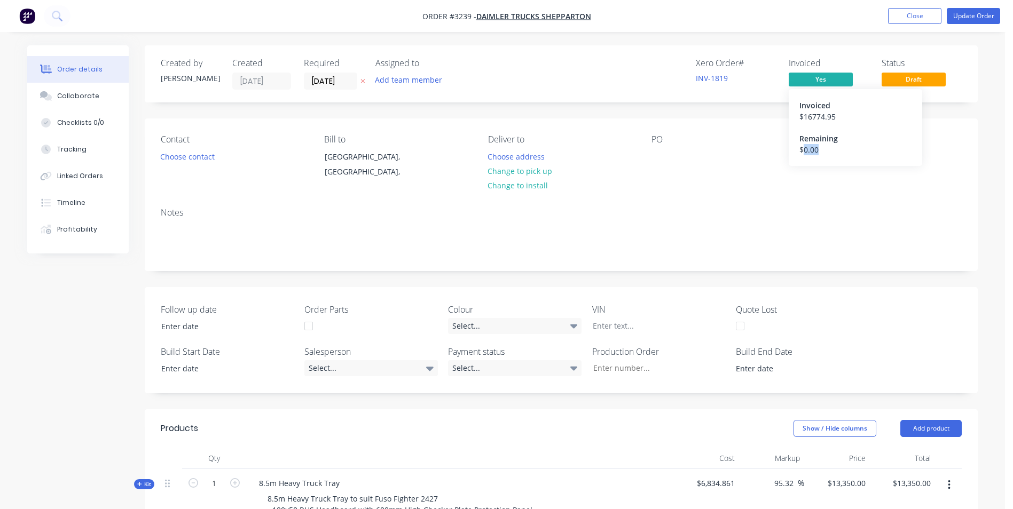
click at [70, 178] on div "Linked Orders" at bounding box center [80, 176] width 46 height 10
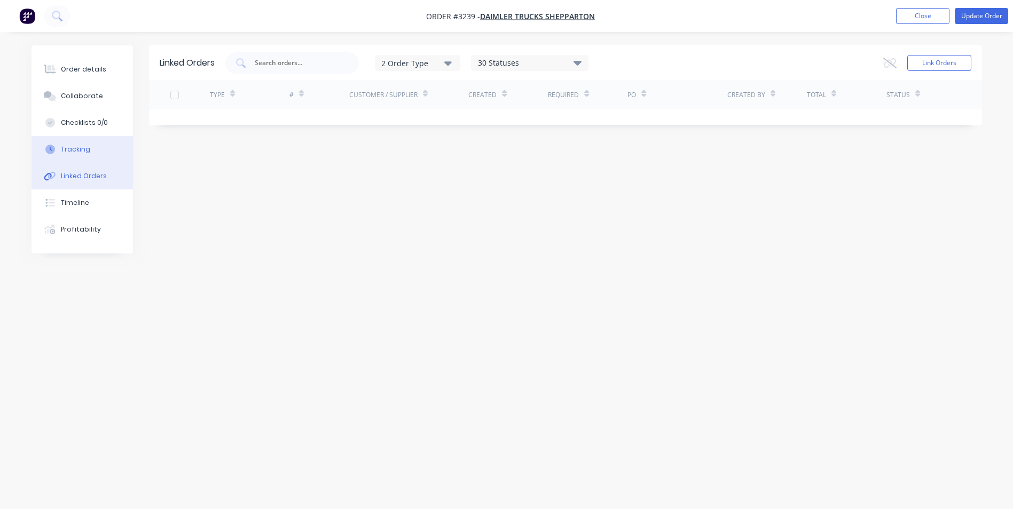
click at [72, 156] on button "Tracking" at bounding box center [82, 149] width 101 height 27
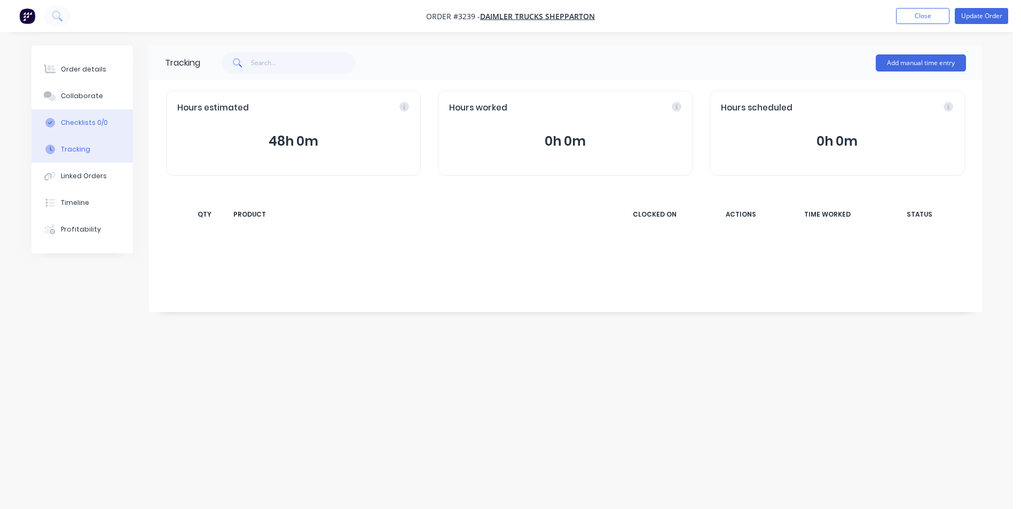
click at [75, 127] on div "Checklists 0/0" at bounding box center [84, 123] width 47 height 10
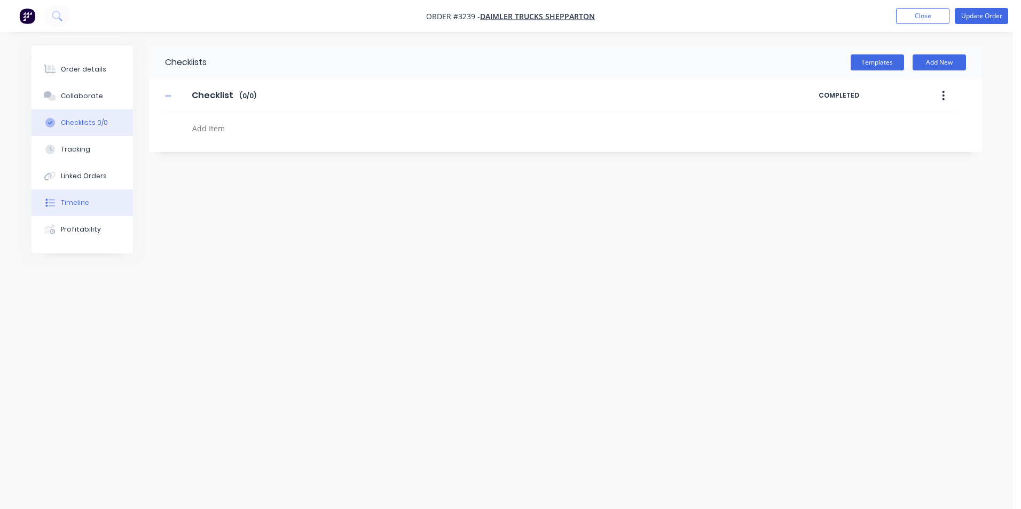
click at [91, 195] on button "Timeline" at bounding box center [82, 203] width 101 height 27
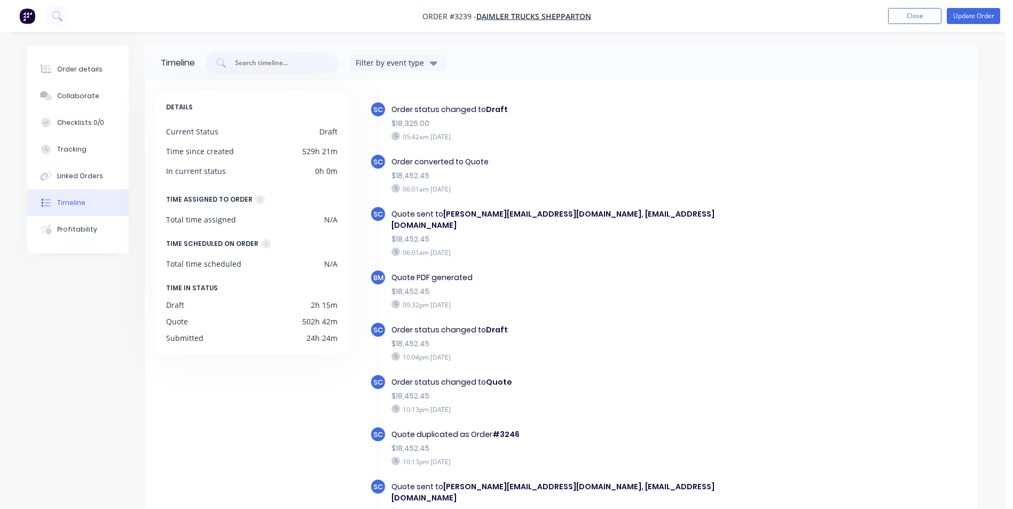
scroll to position [160, 0]
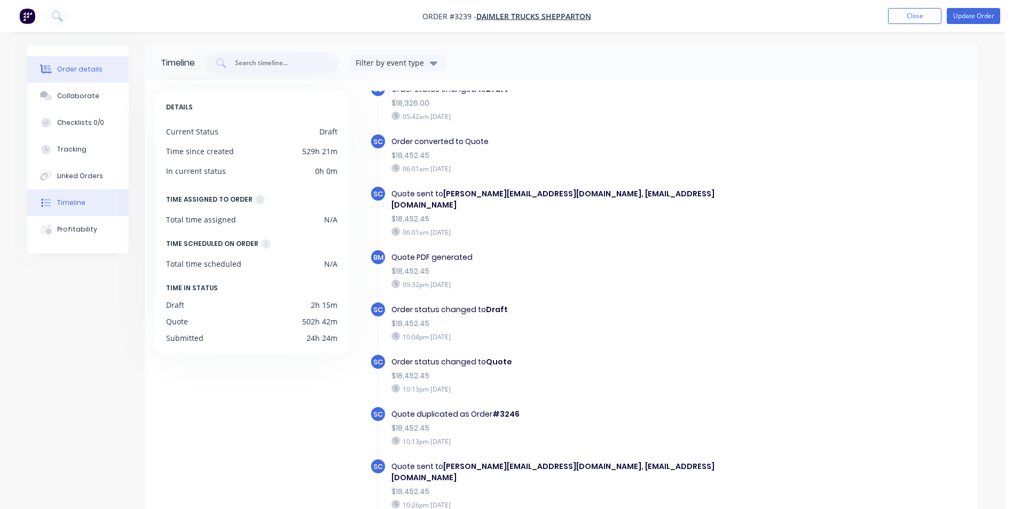
click at [63, 68] on div "Order details" at bounding box center [79, 70] width 45 height 10
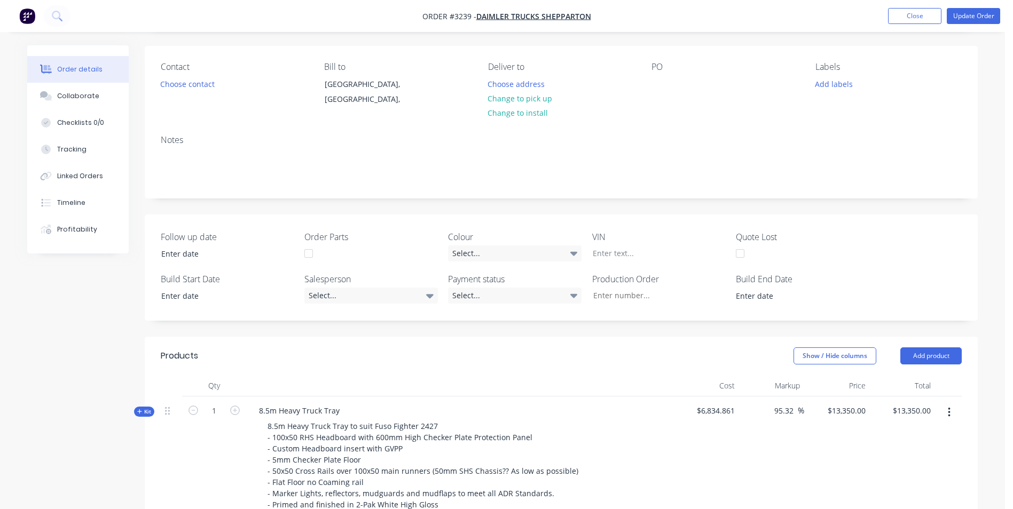
scroll to position [11, 0]
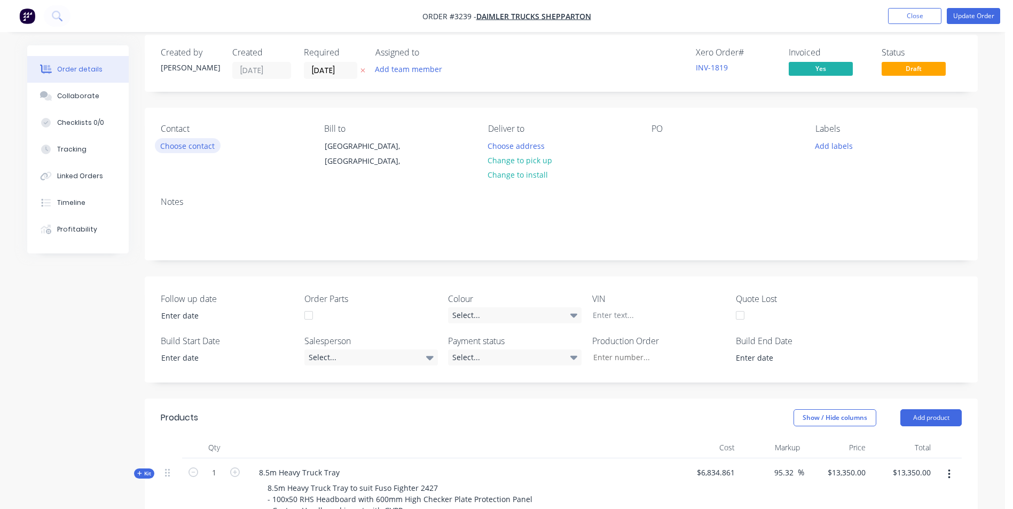
click at [196, 149] on button "Choose contact" at bounding box center [188, 145] width 66 height 14
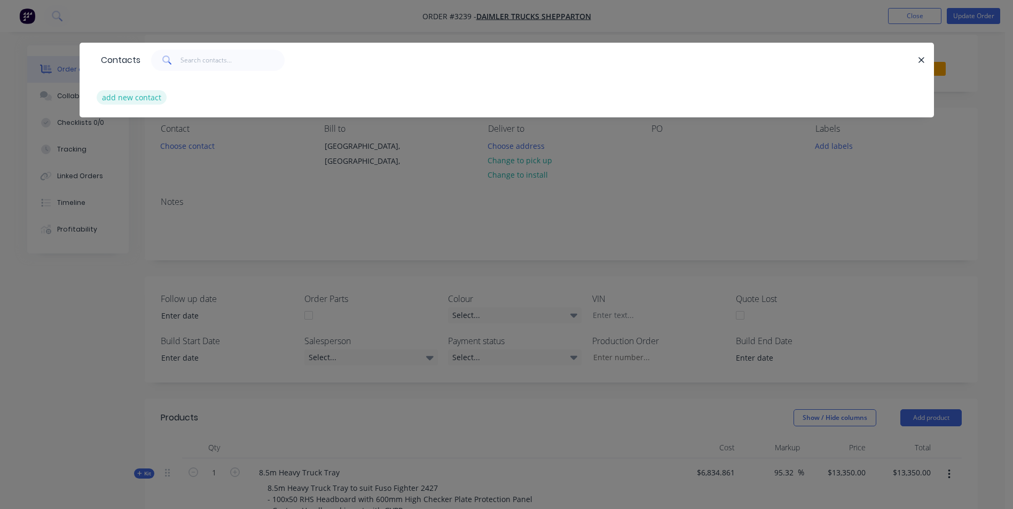
click at [123, 99] on button "add new contact" at bounding box center [132, 97] width 70 height 14
select select "AU"
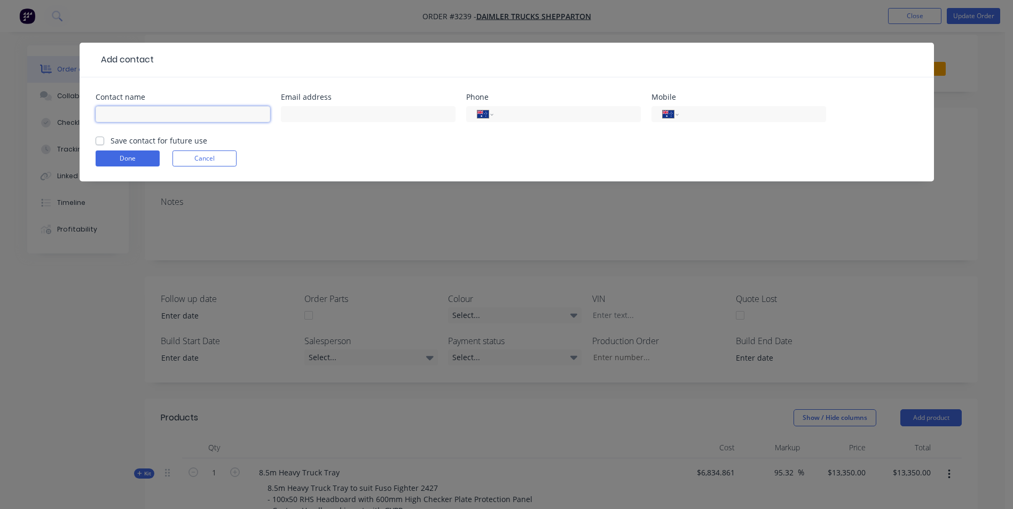
click at [168, 120] on input "text" at bounding box center [183, 114] width 175 height 16
type input "[PERSON_NAME]"
click at [306, 108] on input "text" at bounding box center [368, 114] width 175 height 16
type input "[PERSON_NAME][EMAIL_ADDRESS][DOMAIN_NAME]"
click at [703, 114] on input "tel" at bounding box center [750, 114] width 128 height 12
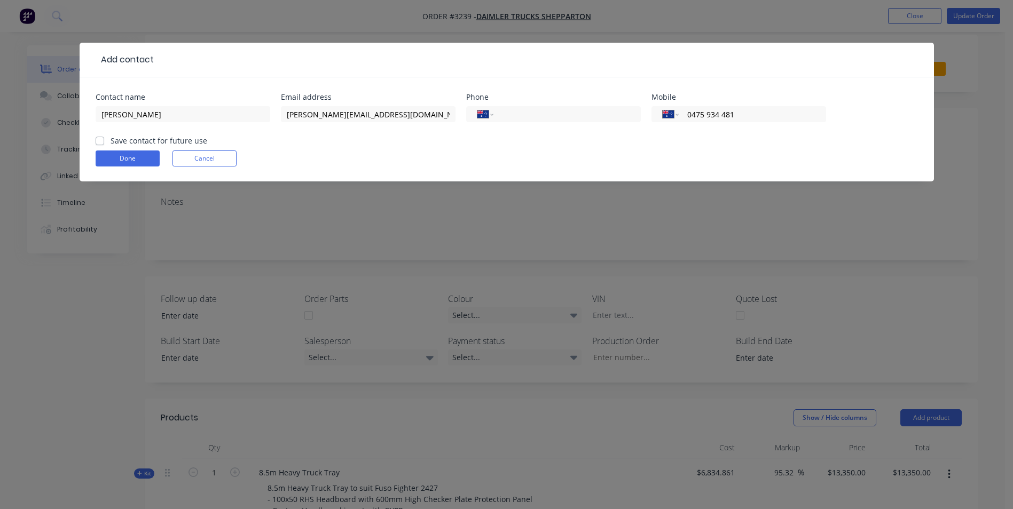
type input "0475 934 481"
click at [667, 146] on form "Contact name [PERSON_NAME] Email address [PERSON_NAME][EMAIL_ADDRESS][DOMAIN_NA…" at bounding box center [507, 137] width 822 height 88
click at [111, 140] on label "Save contact for future use" at bounding box center [159, 140] width 97 height 11
click at [98, 140] on input "Save contact for future use" at bounding box center [100, 140] width 9 height 10
checkbox input "true"
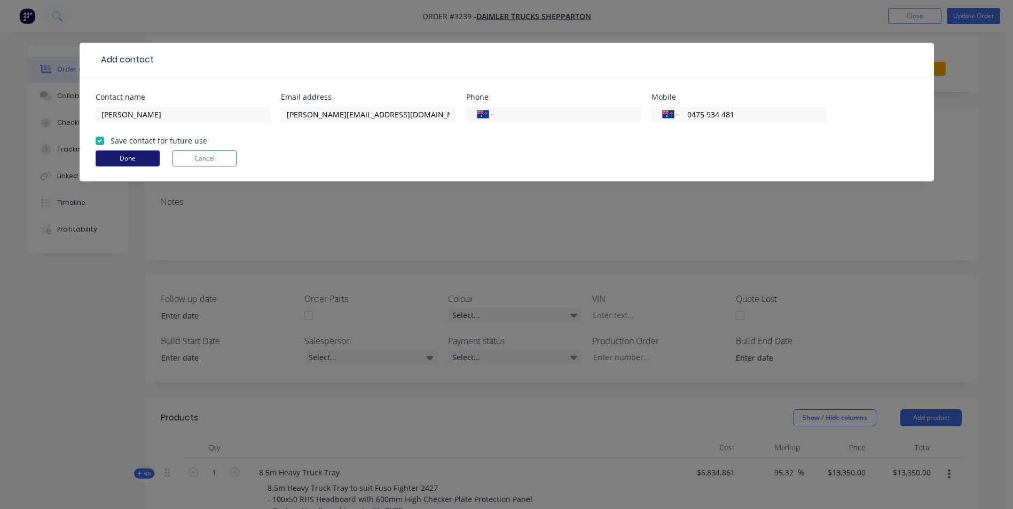
click at [132, 159] on button "Done" at bounding box center [128, 159] width 64 height 16
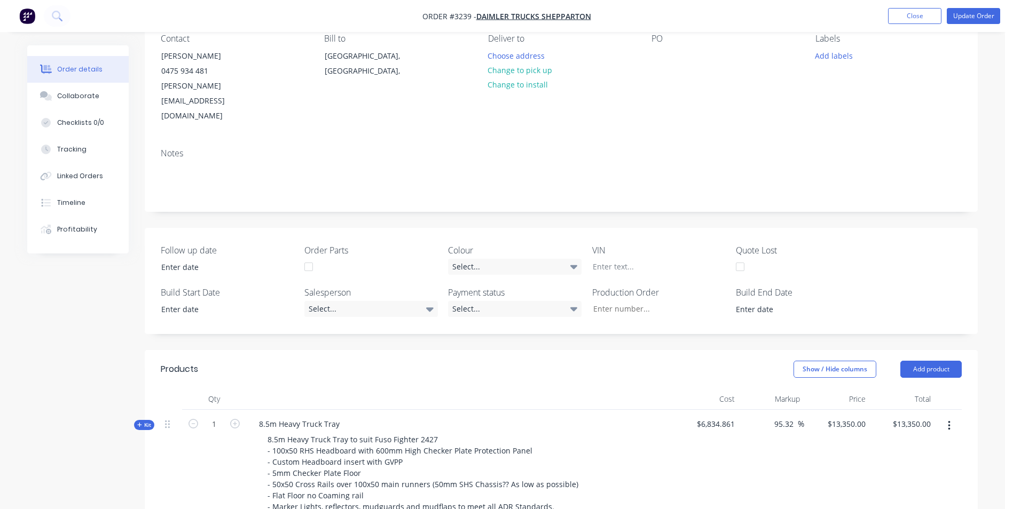
scroll to position [0, 0]
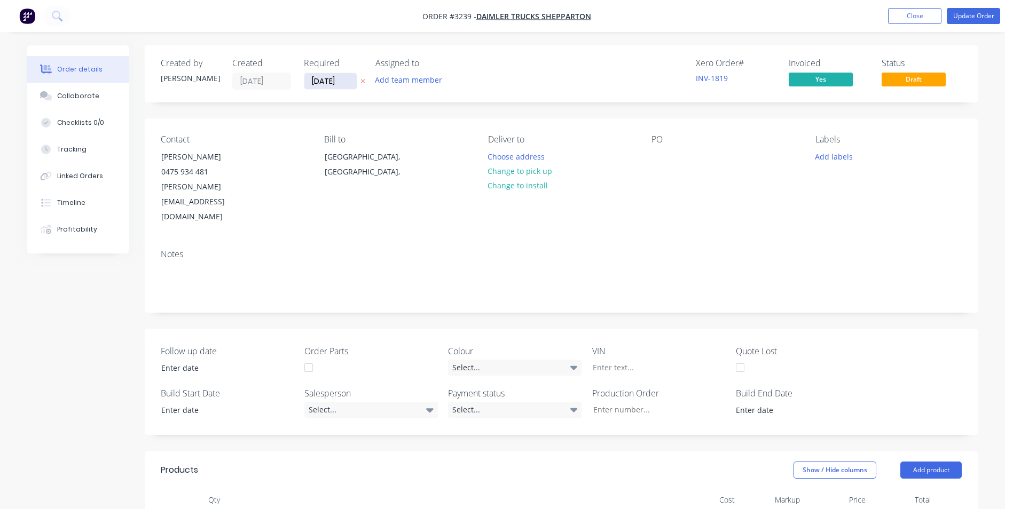
click at [344, 83] on input "[DATE]" at bounding box center [330, 81] width 52 height 16
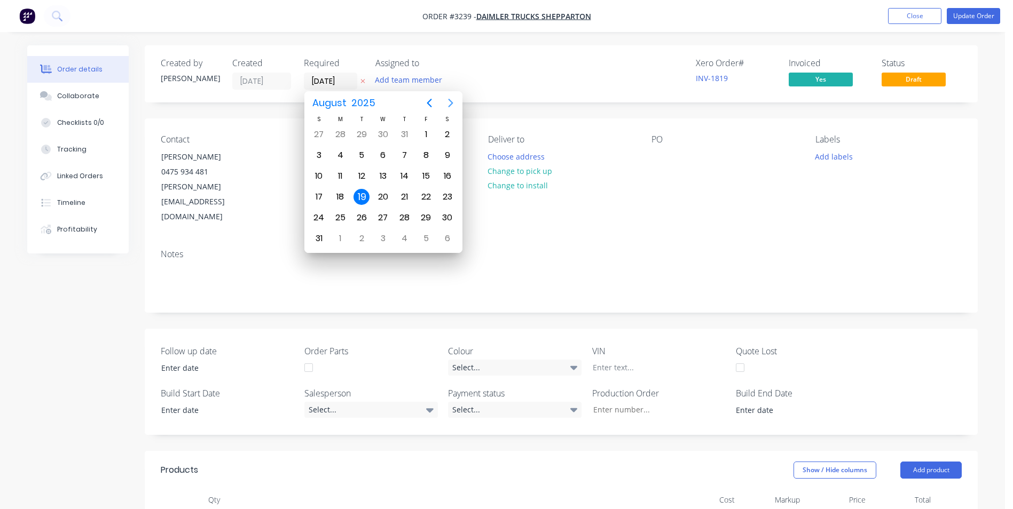
click at [448, 105] on icon "Next page" at bounding box center [450, 103] width 13 height 13
click at [363, 218] on div "30" at bounding box center [361, 218] width 16 height 16
type input "[DATE]"
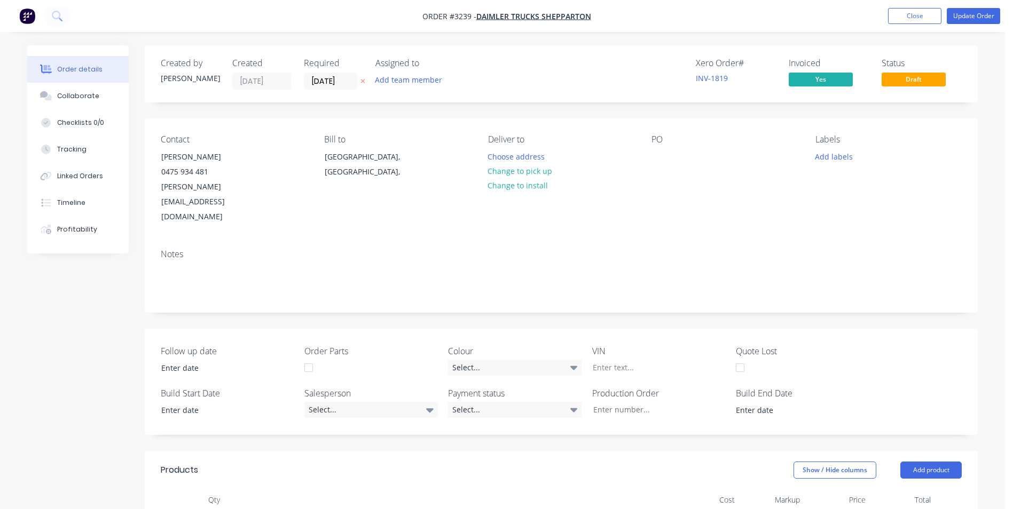
click at [907, 81] on span "Draft" at bounding box center [914, 79] width 64 height 13
click at [961, 19] on button "Update Order" at bounding box center [973, 16] width 53 height 16
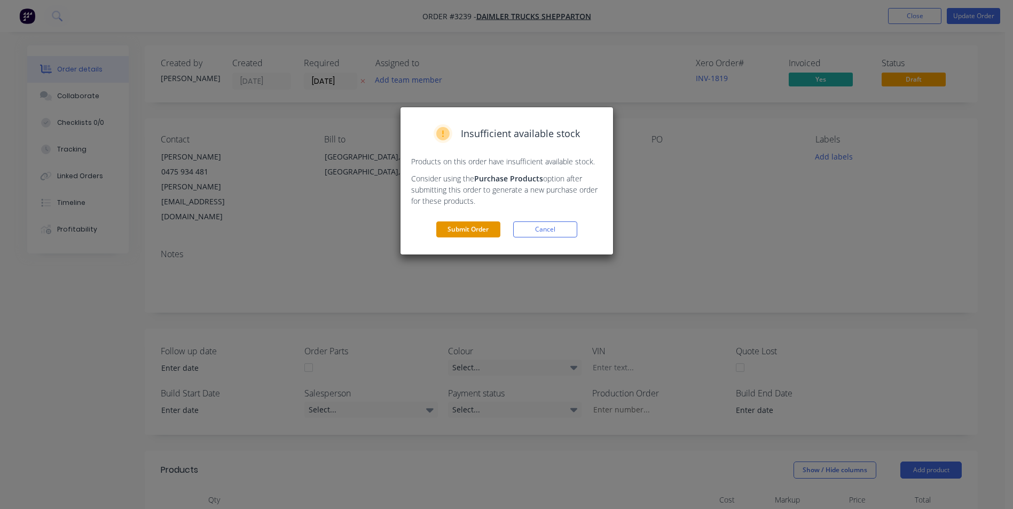
click at [480, 231] on button "Submit Order" at bounding box center [468, 230] width 64 height 16
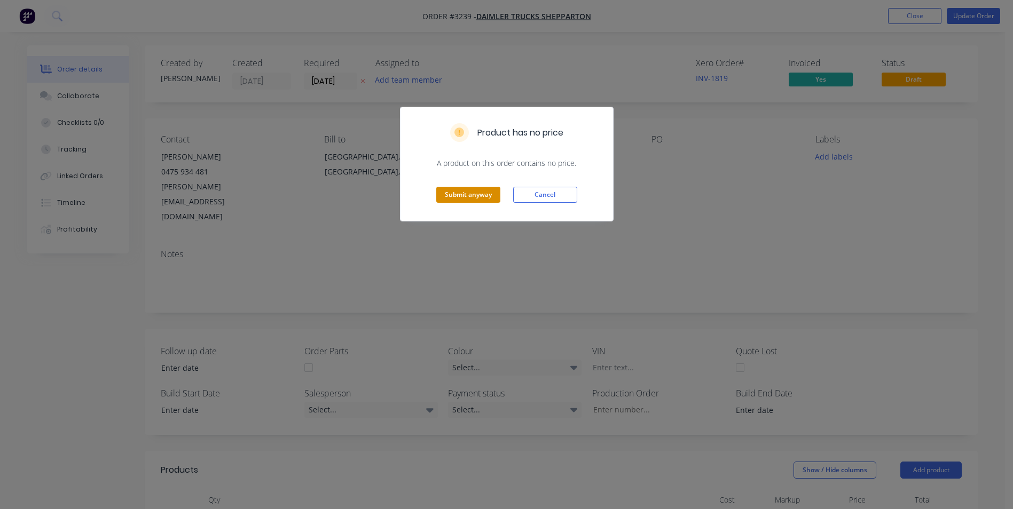
click at [472, 196] on button "Submit anyway" at bounding box center [468, 195] width 64 height 16
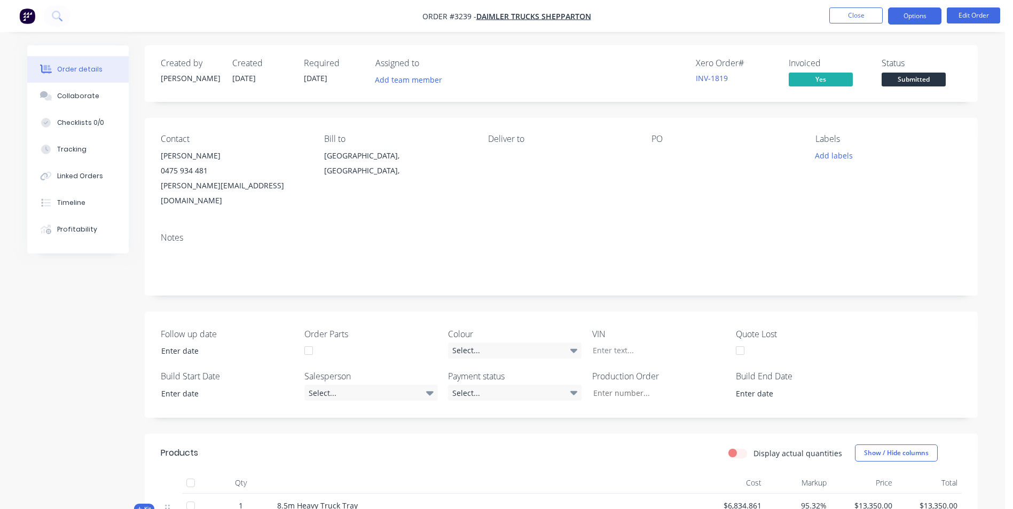
click at [926, 15] on button "Options" at bounding box center [914, 15] width 53 height 17
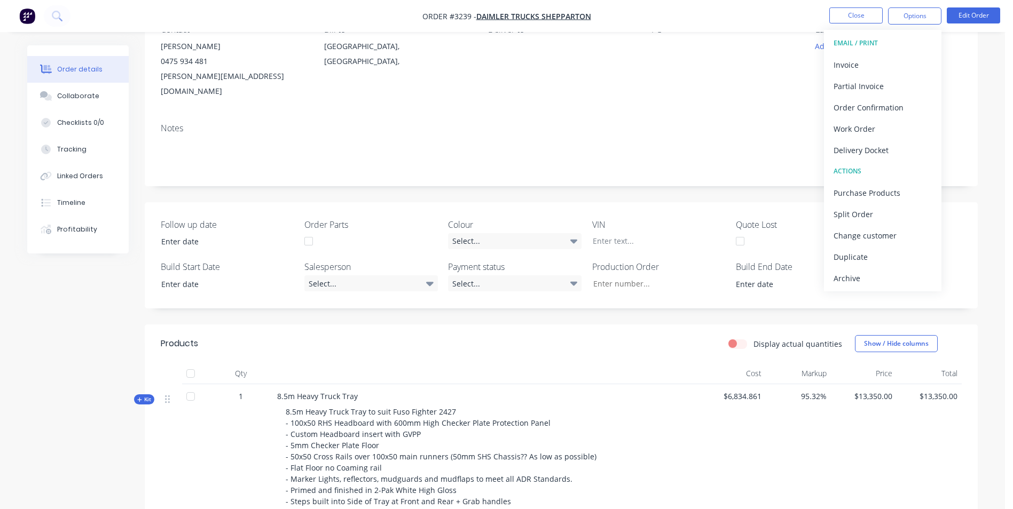
scroll to position [53, 0]
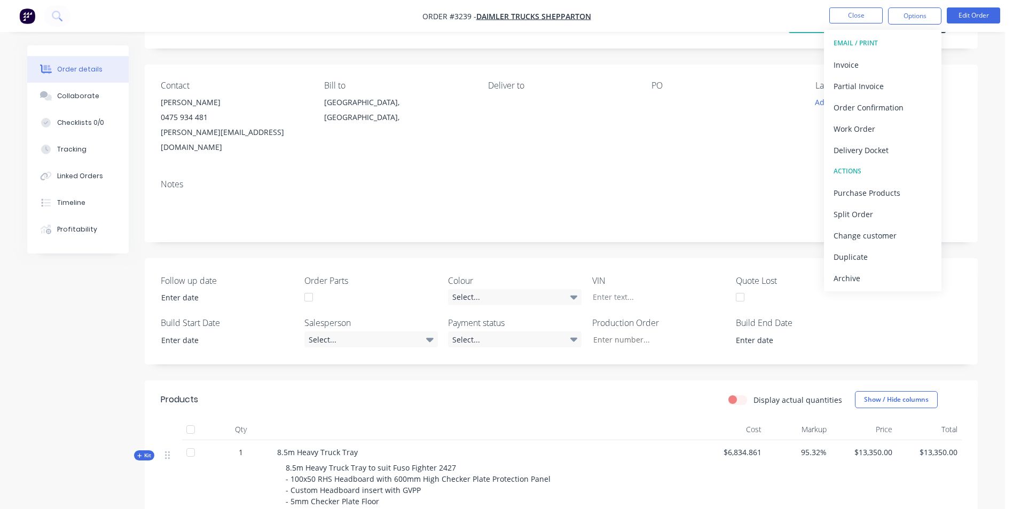
click at [740, 177] on div "Notes" at bounding box center [561, 207] width 833 height 72
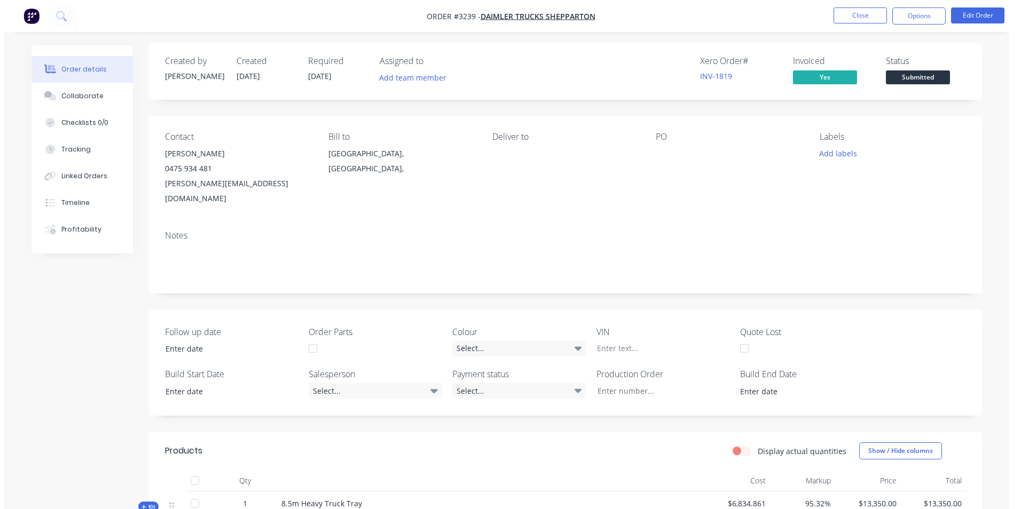
scroll to position [0, 0]
click at [52, 13] on icon at bounding box center [57, 16] width 10 height 10
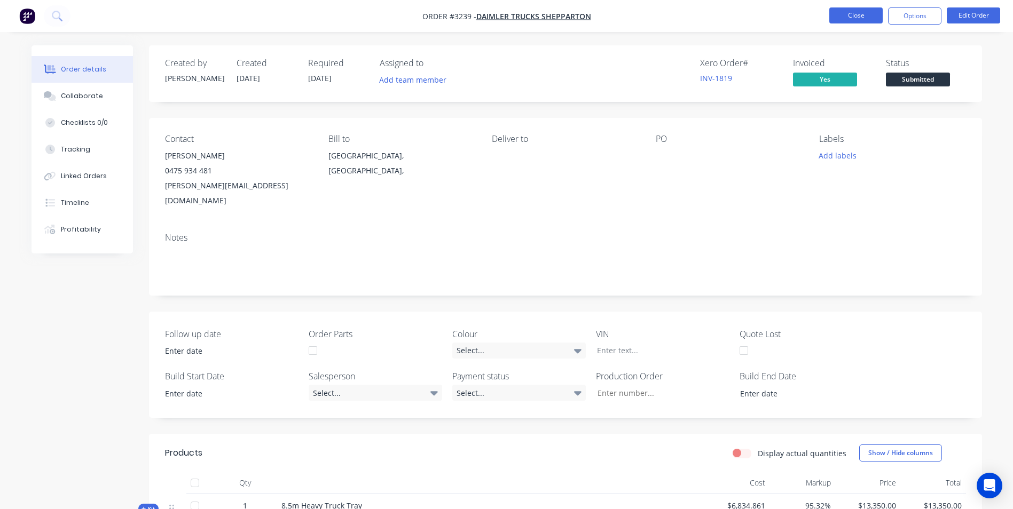
click at [862, 14] on button "Close" at bounding box center [855, 15] width 53 height 16
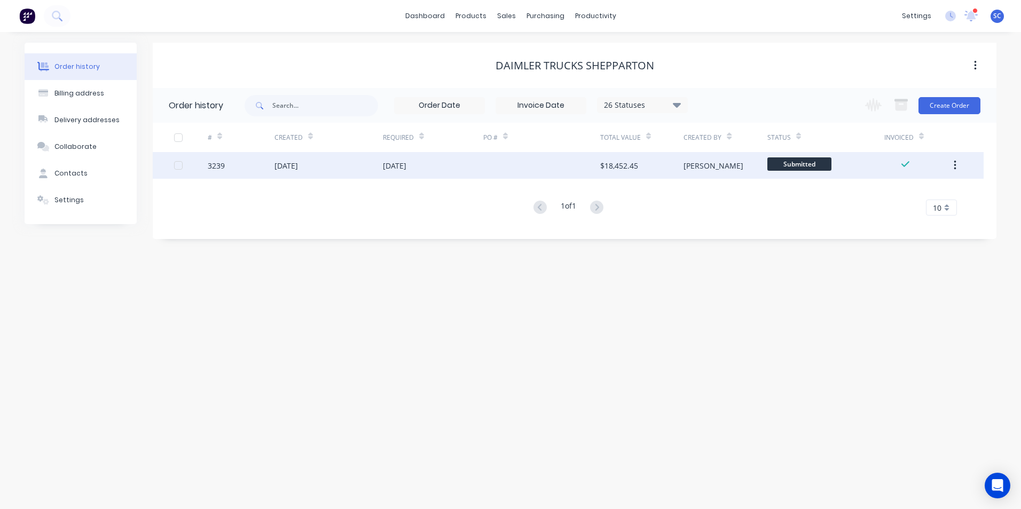
click at [955, 162] on icon "button" at bounding box center [955, 166] width 2 height 10
click at [905, 221] on div "Duplicate" at bounding box center [917, 214] width 82 height 15
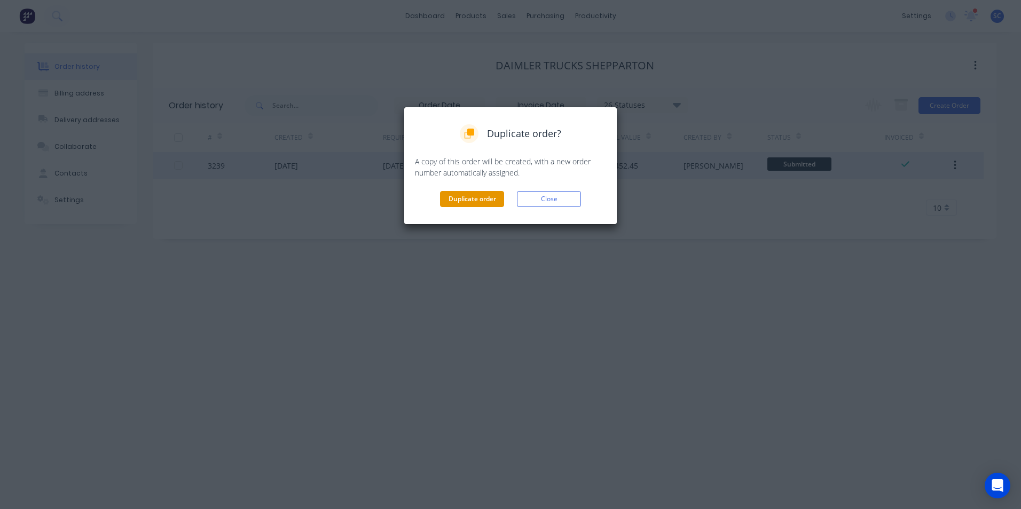
click at [474, 203] on button "Duplicate order" at bounding box center [472, 199] width 64 height 16
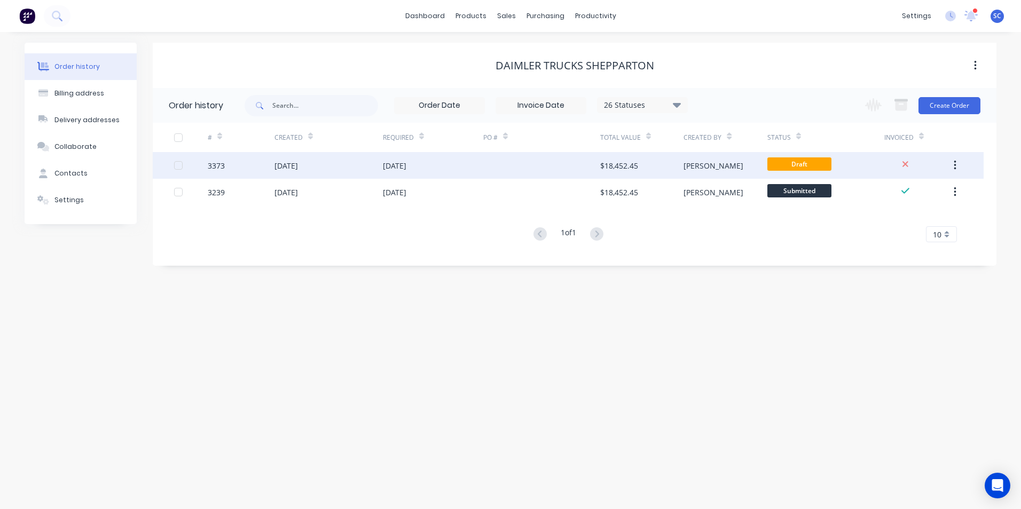
click at [955, 167] on icon "button" at bounding box center [955, 166] width 3 height 12
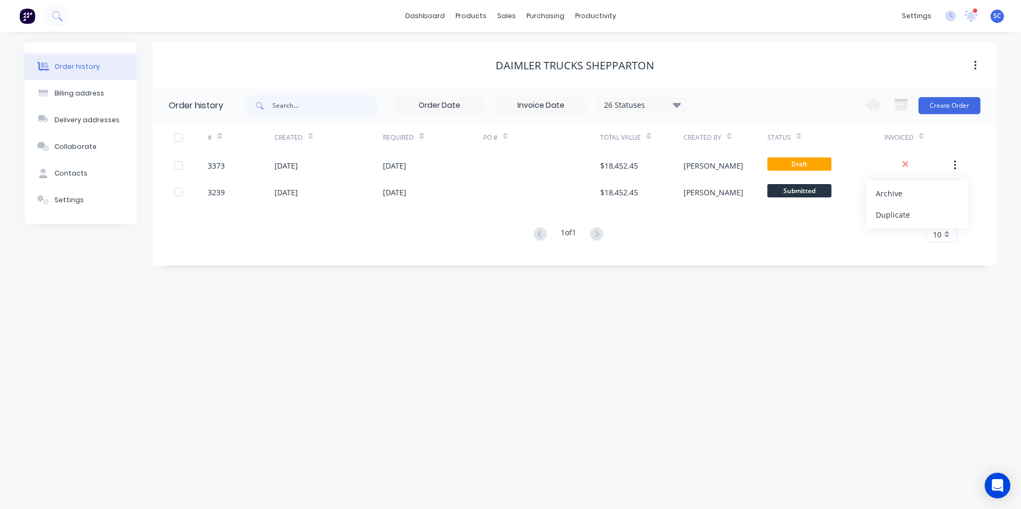
click at [820, 281] on div "Order history Billing address Delivery addresses Collaborate Contacts Settings …" at bounding box center [510, 270] width 1021 height 477
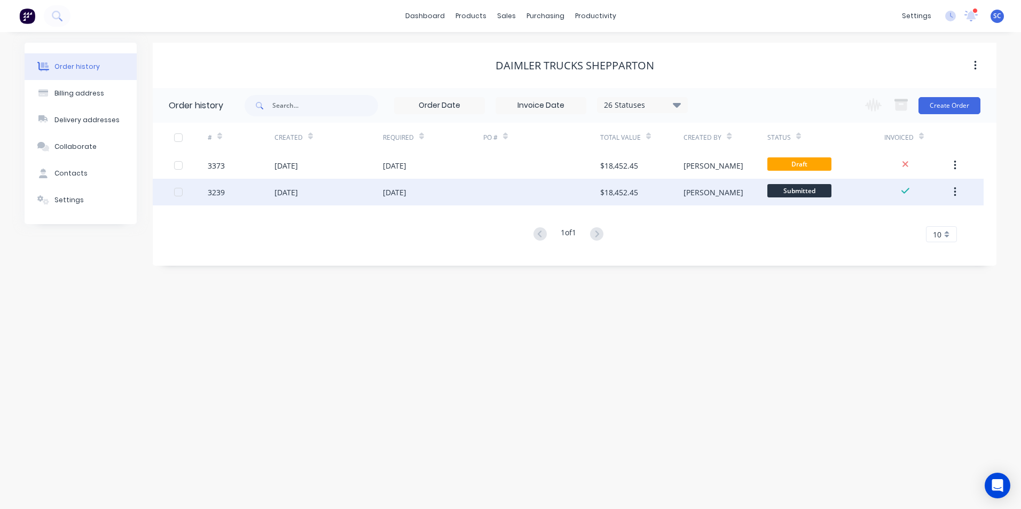
click at [953, 192] on button "button" at bounding box center [954, 192] width 25 height 19
click at [910, 219] on div "Archive" at bounding box center [917, 220] width 82 height 15
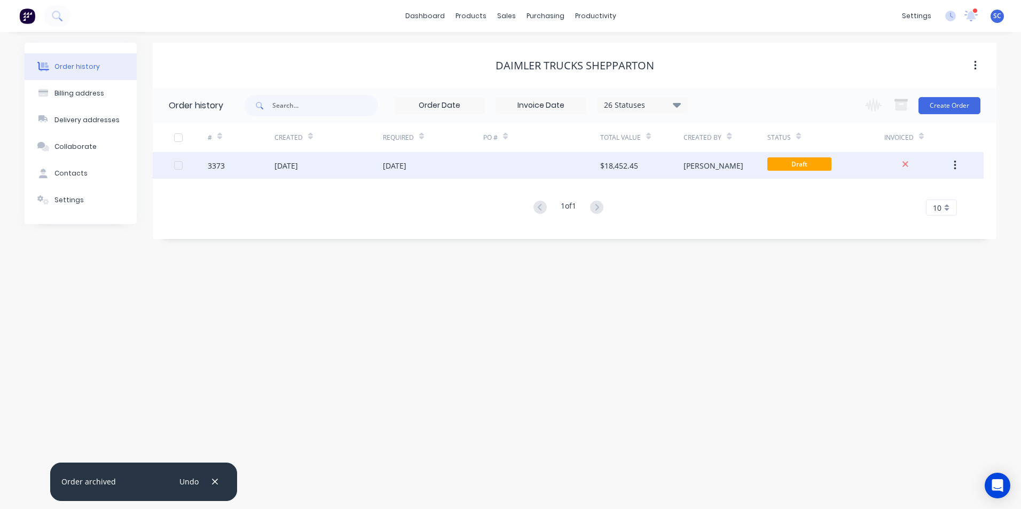
click at [543, 167] on div at bounding box center [541, 165] width 117 height 27
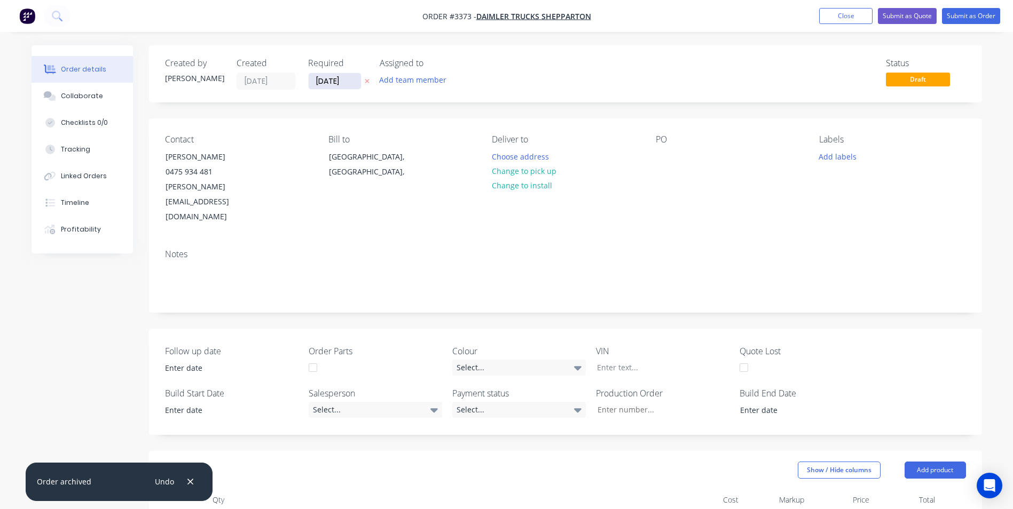
click at [337, 85] on input "[DATE]" at bounding box center [335, 81] width 52 height 16
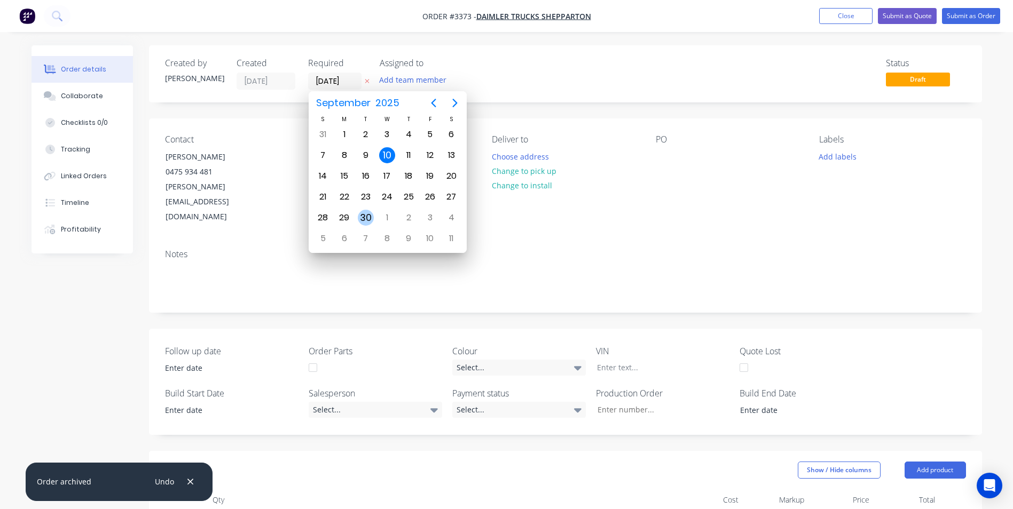
click at [365, 219] on div "30" at bounding box center [366, 218] width 16 height 16
type input "[DATE]"
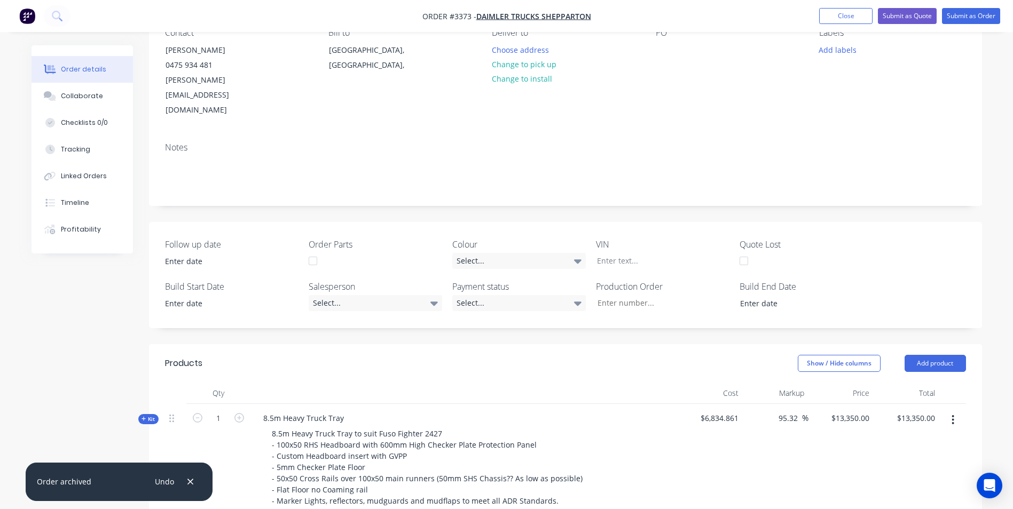
scroll to position [53, 0]
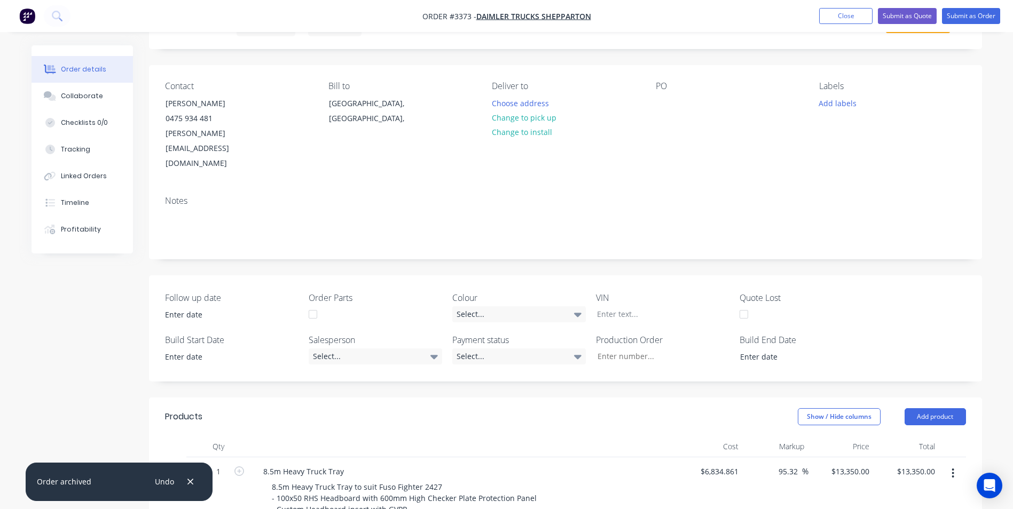
click at [694, 95] on div "PO" at bounding box center [729, 126] width 146 height 90
click at [667, 94] on div "PO" at bounding box center [729, 126] width 146 height 90
click at [665, 102] on div at bounding box center [664, 103] width 17 height 15
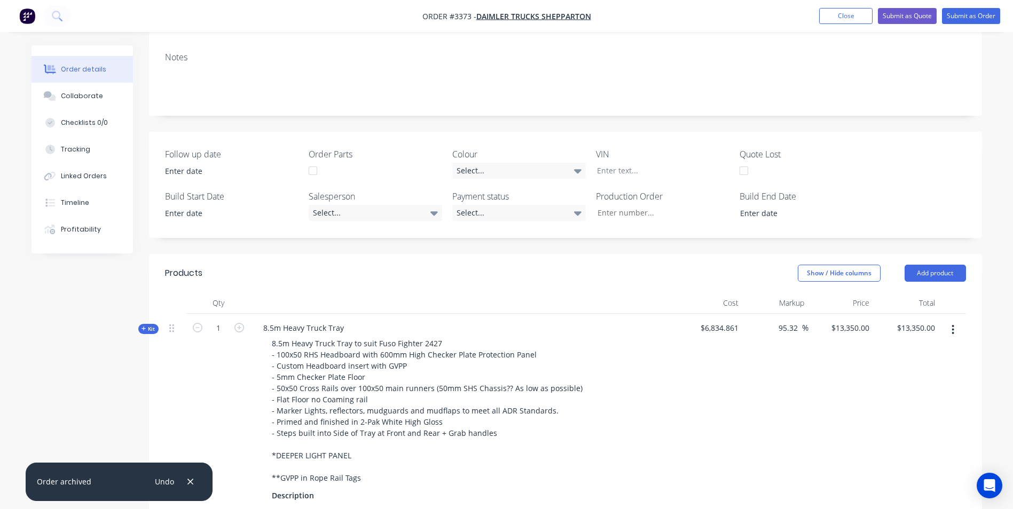
scroll to position [183, 0]
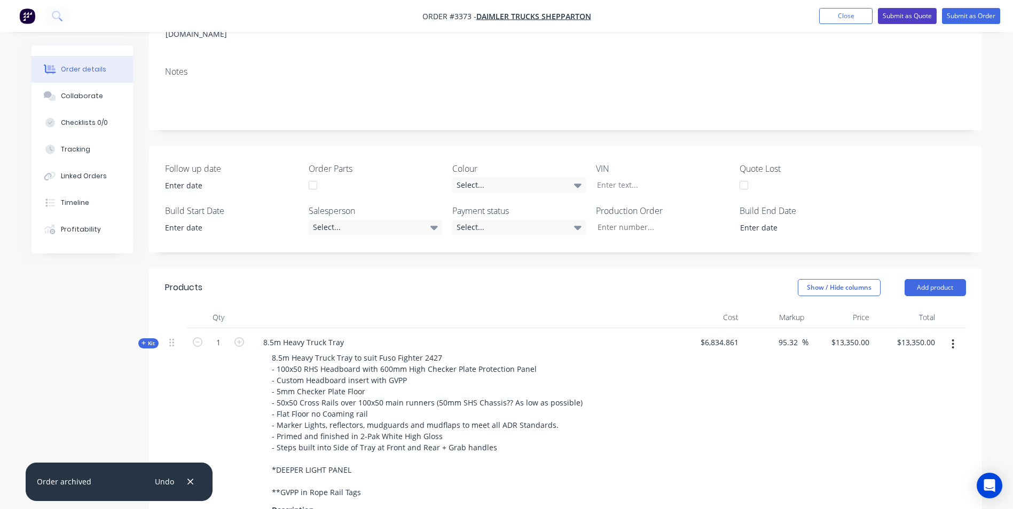
click at [898, 19] on button "Submit as Quote" at bounding box center [907, 16] width 59 height 16
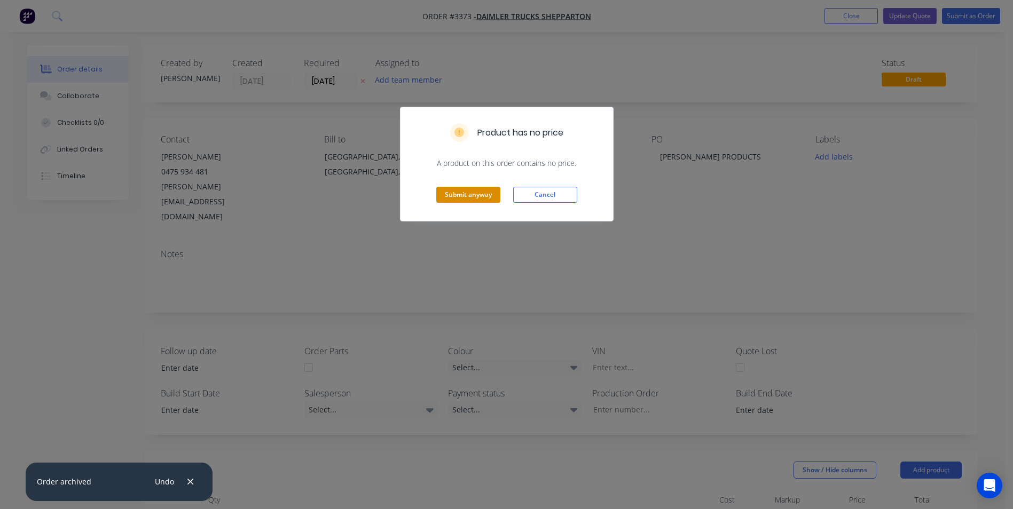
click at [460, 192] on button "Submit anyway" at bounding box center [468, 195] width 64 height 16
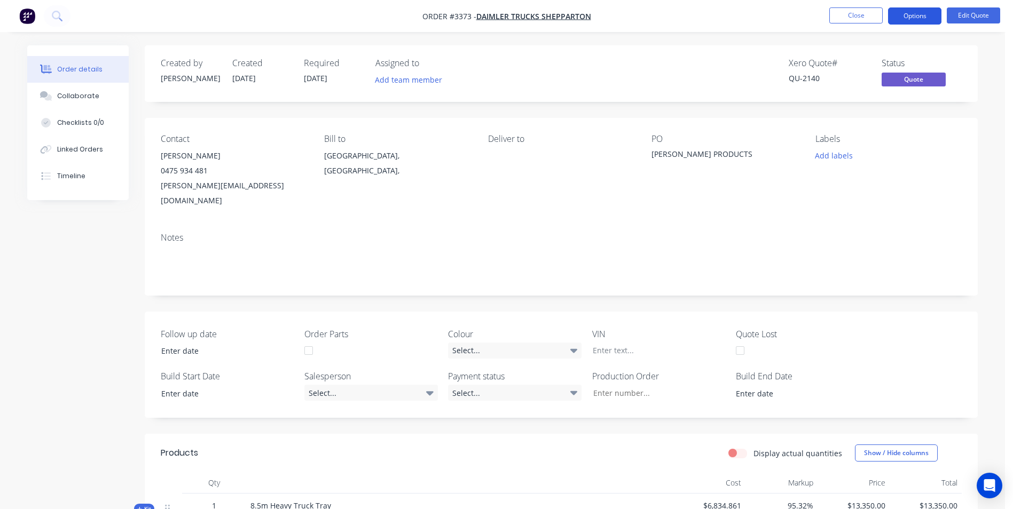
click at [921, 17] on button "Options" at bounding box center [914, 15] width 53 height 17
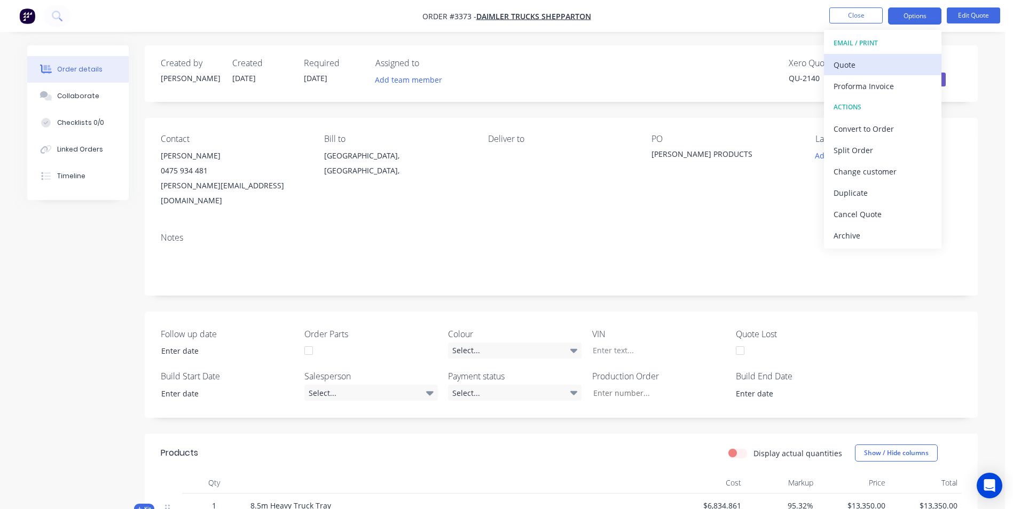
click at [850, 66] on div "Quote" at bounding box center [882, 64] width 98 height 15
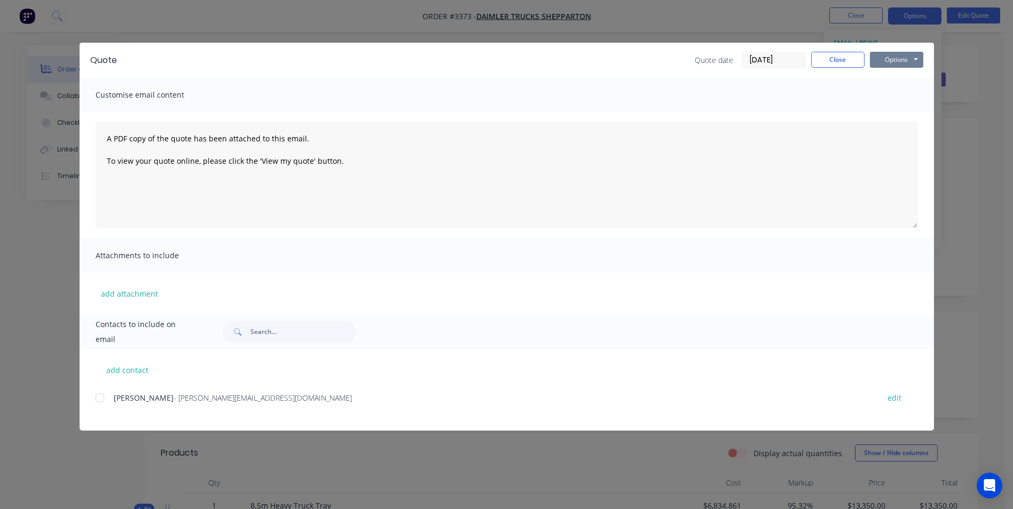
click at [892, 62] on button "Options" at bounding box center [896, 60] width 53 height 16
click at [893, 93] on button "Print" at bounding box center [904, 97] width 68 height 18
click at [835, 58] on button "Close" at bounding box center [837, 60] width 53 height 16
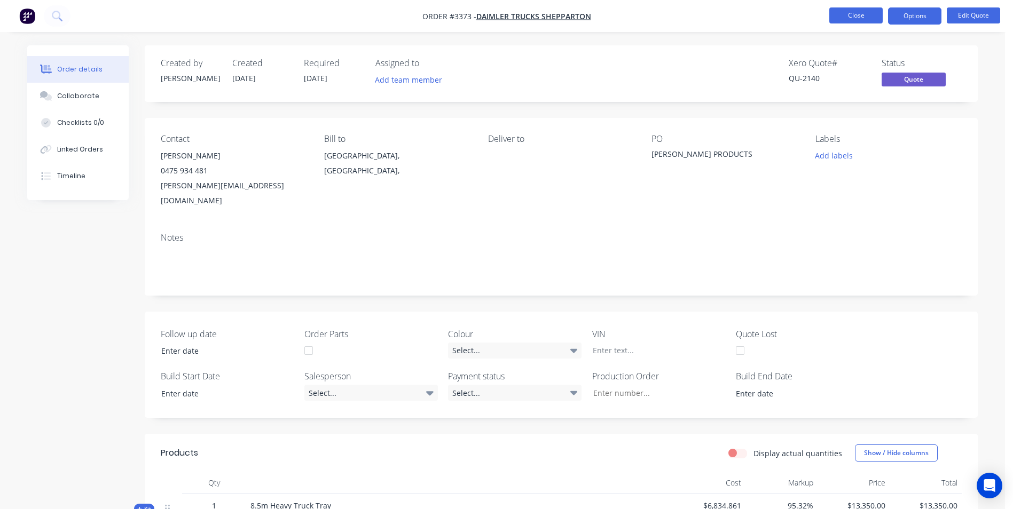
click at [847, 15] on button "Close" at bounding box center [855, 15] width 53 height 16
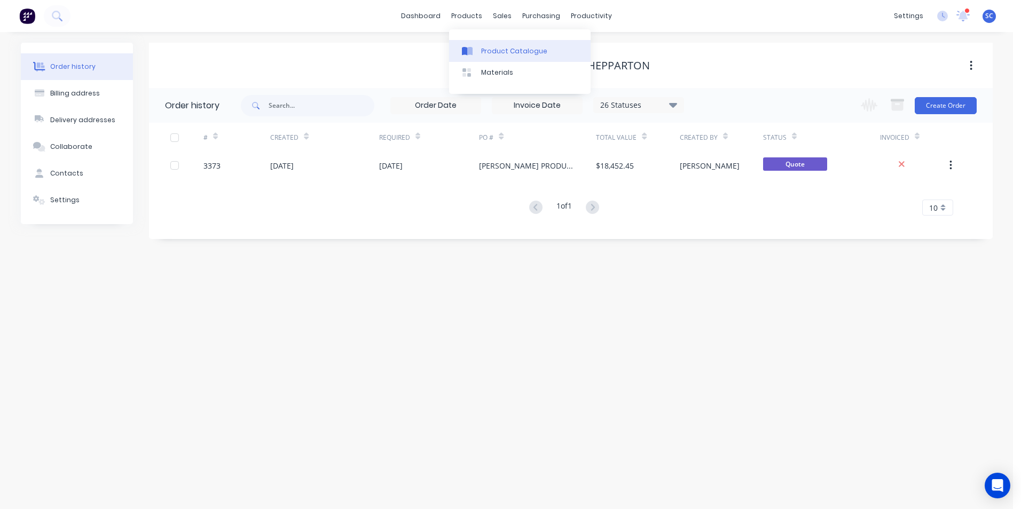
click at [481, 54] on div "Product Catalogue" at bounding box center [514, 51] width 66 height 10
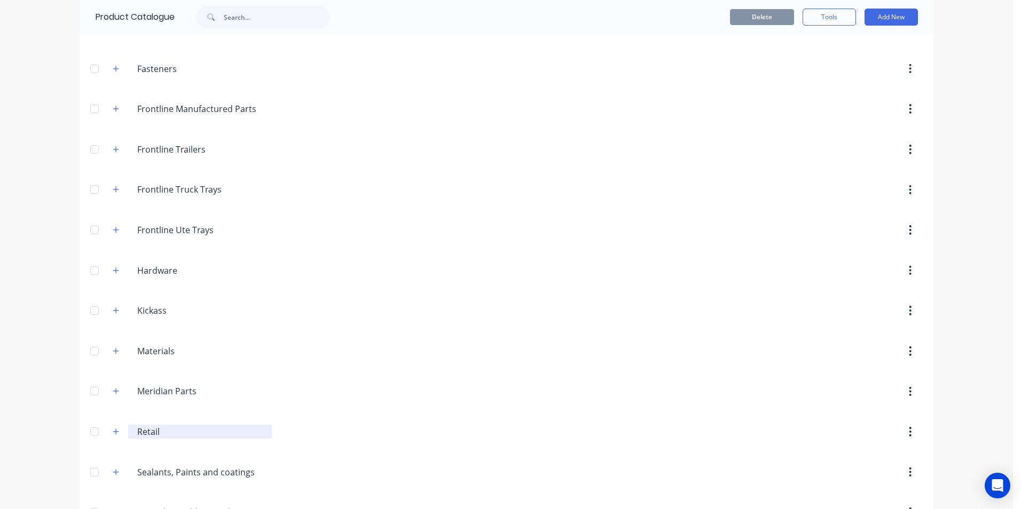
scroll to position [267, 0]
click at [113, 108] on icon "button" at bounding box center [116, 107] width 6 height 6
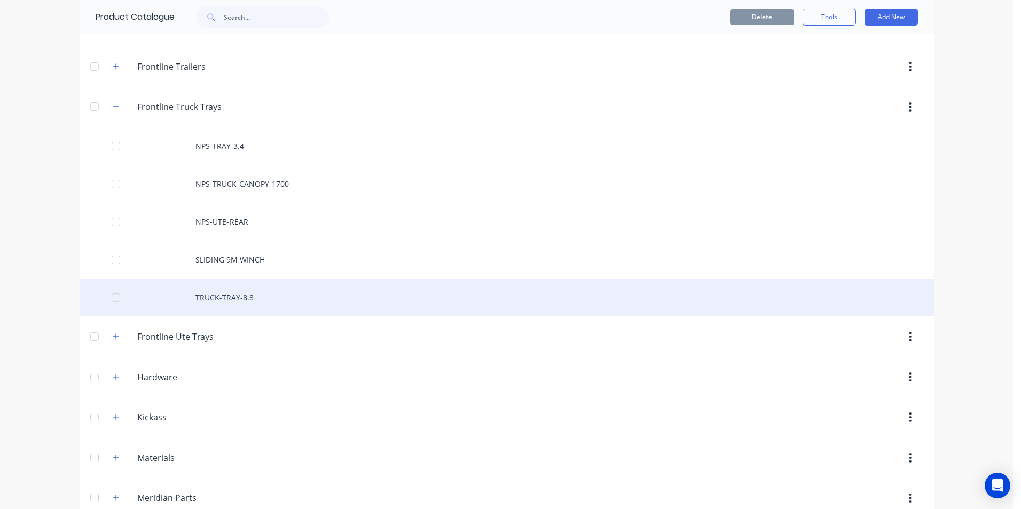
click at [233, 298] on div "TRUCK-TRAY-8.8" at bounding box center [507, 298] width 854 height 38
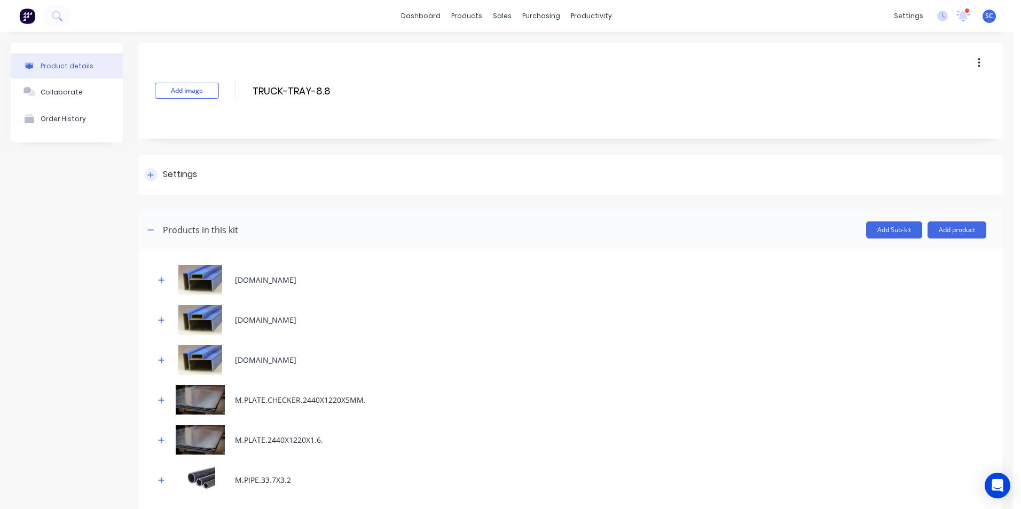
click at [201, 170] on div "Settings" at bounding box center [570, 175] width 863 height 40
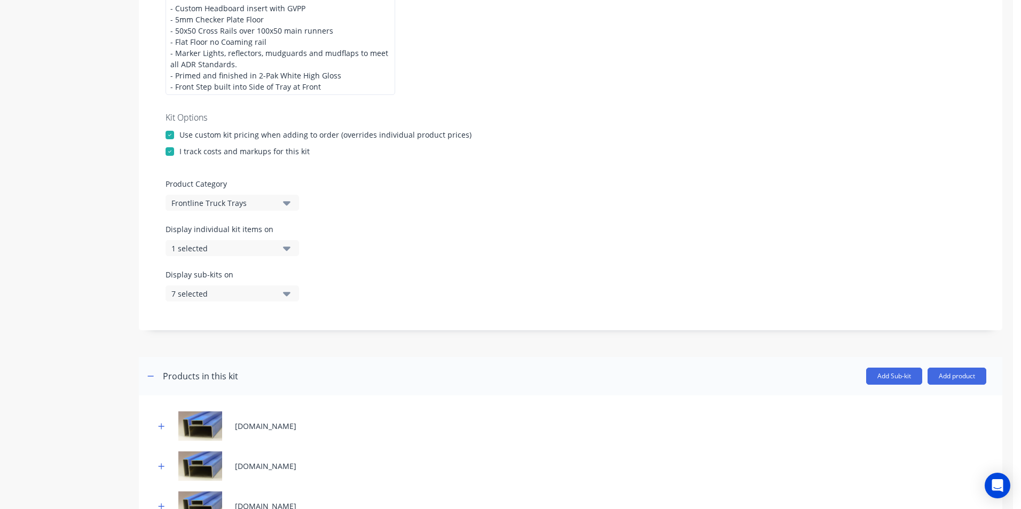
scroll to position [267, 0]
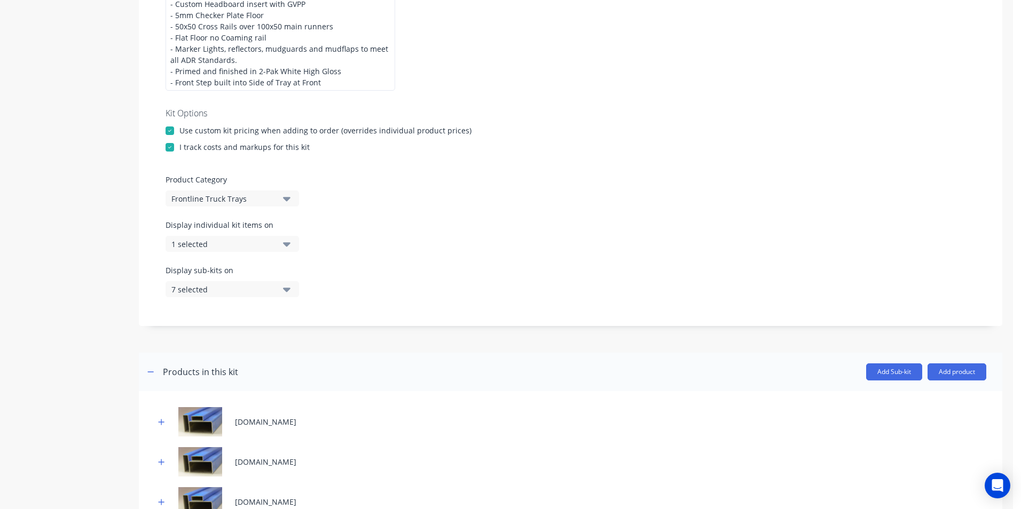
click at [210, 292] on div "7 selected" at bounding box center [223, 289] width 104 height 11
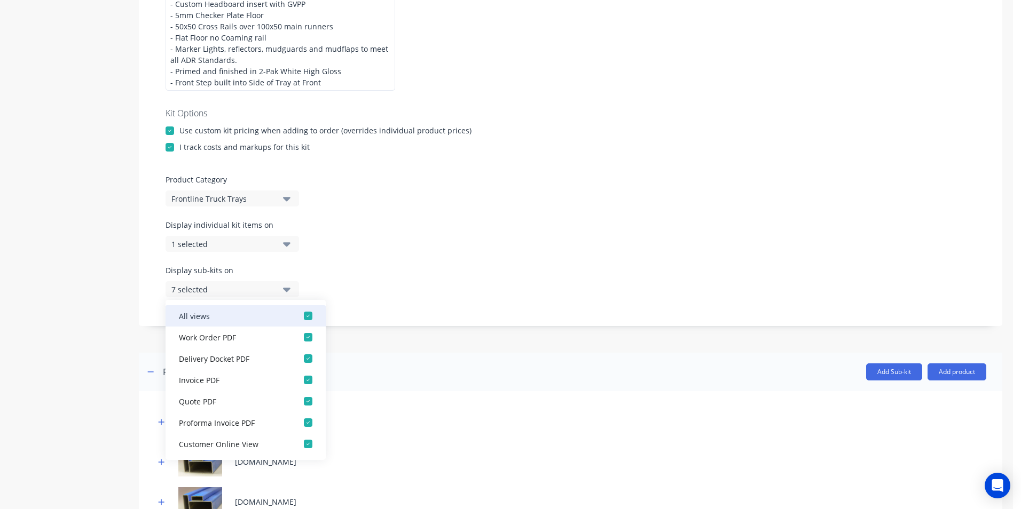
click at [222, 318] on div "All views" at bounding box center [232, 315] width 107 height 11
click at [221, 319] on div "All views" at bounding box center [232, 315] width 107 height 11
click at [261, 317] on div "All views" at bounding box center [232, 315] width 107 height 11
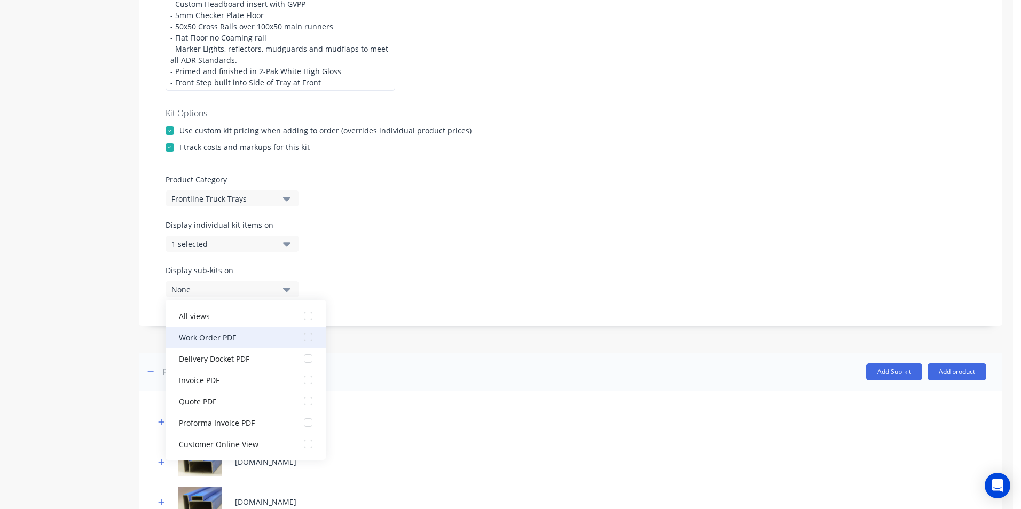
click at [256, 339] on div "Work Order PDF" at bounding box center [232, 337] width 107 height 11
click at [492, 306] on div "Display sub-kits on 1 selected" at bounding box center [571, 287] width 810 height 45
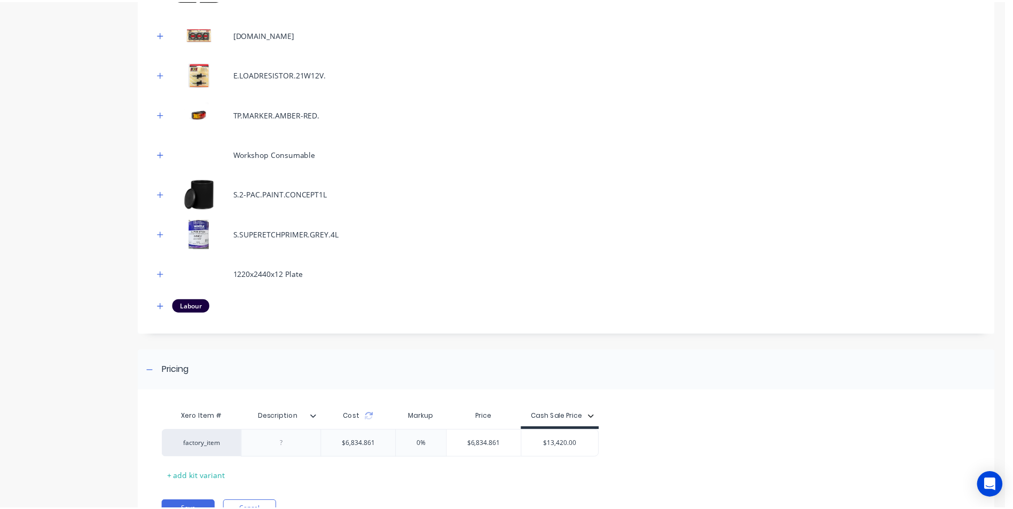
scroll to position [987, 0]
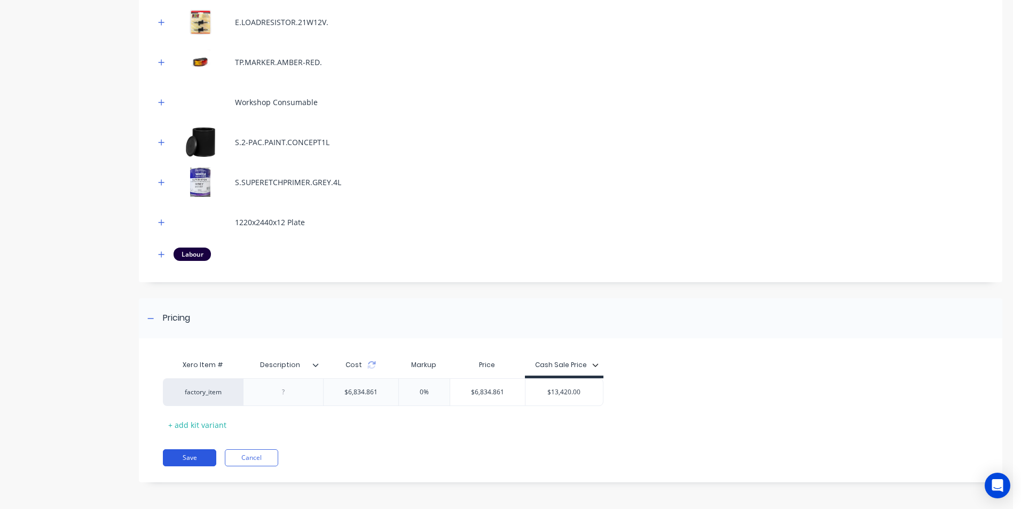
click at [199, 462] on button "Save" at bounding box center [189, 458] width 53 height 17
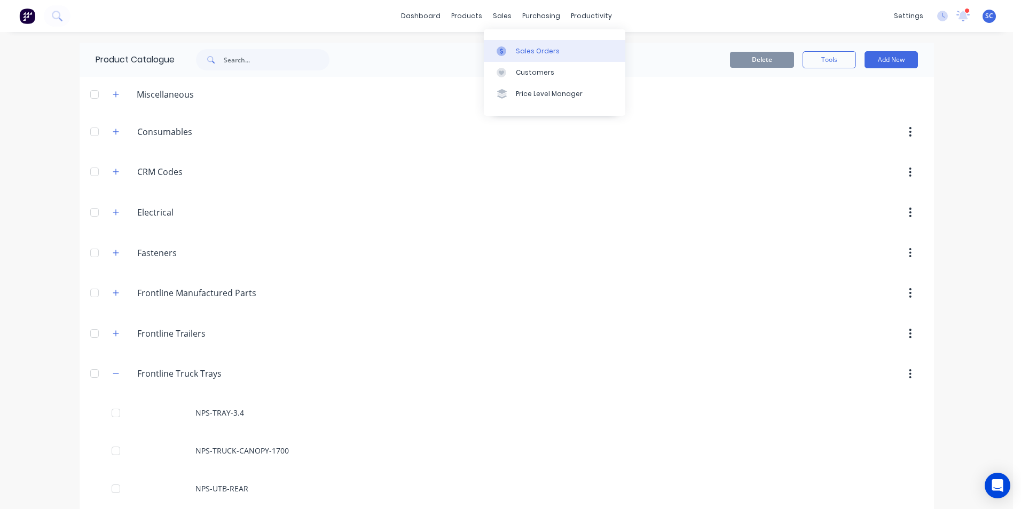
click at [534, 54] on div "Sales Orders" at bounding box center [538, 51] width 44 height 10
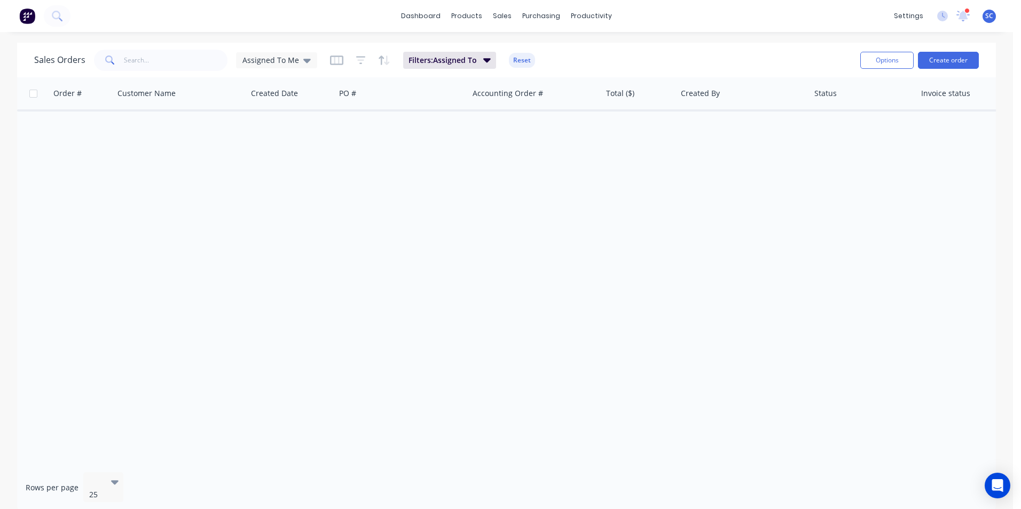
click at [277, 71] on div "Sales Orders Assigned To Me Filters: Assigned To Reset" at bounding box center [442, 60] width 817 height 26
click at [278, 64] on span "Assigned To Me" at bounding box center [270, 59] width 57 height 11
click at [270, 155] on button "None" at bounding box center [300, 151] width 122 height 12
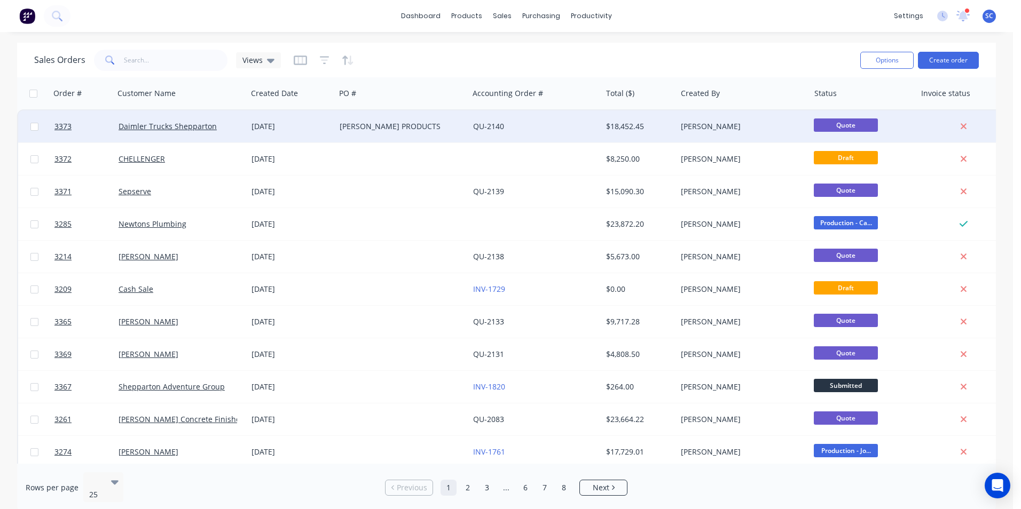
click at [281, 135] on div "[DATE]" at bounding box center [291, 127] width 88 height 32
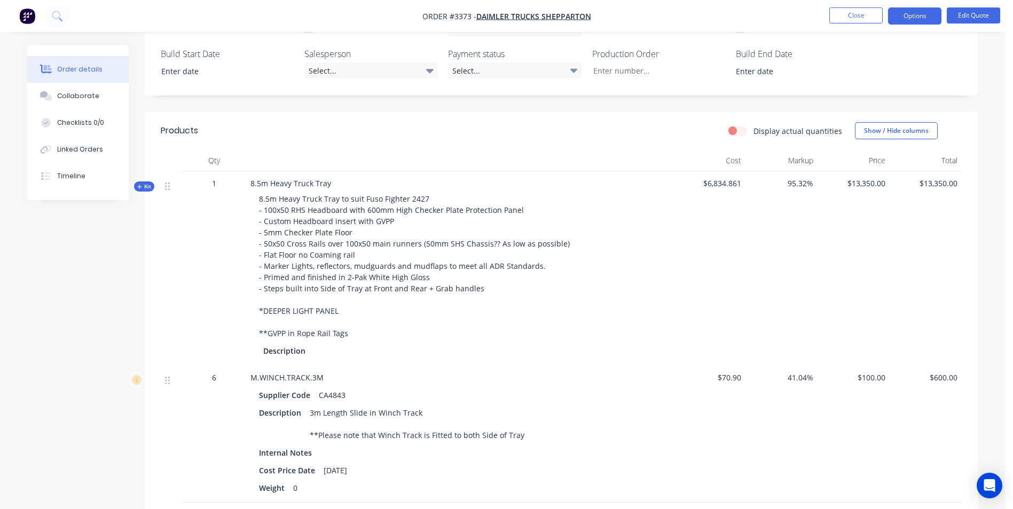
scroll to position [427, 0]
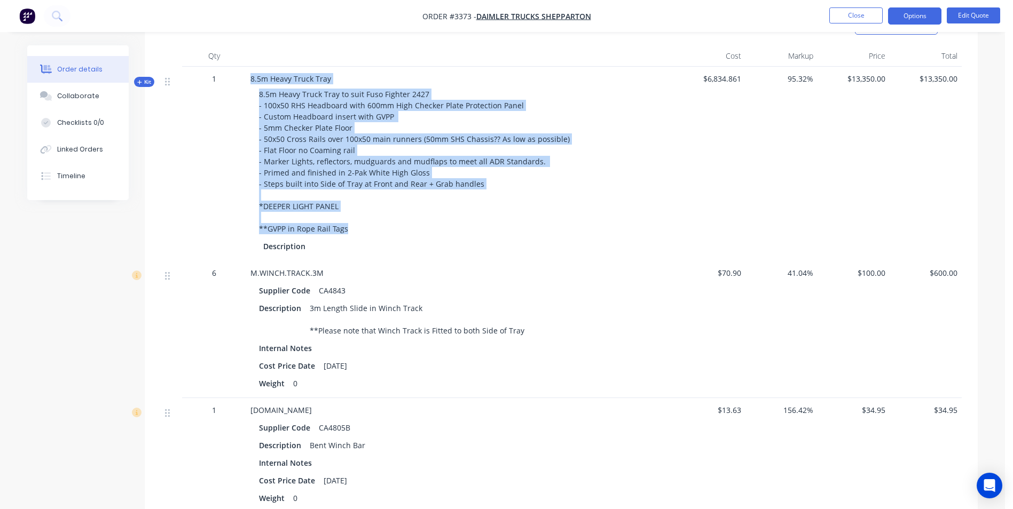
drag, startPoint x: 250, startPoint y: 65, endPoint x: 356, endPoint y: 219, distance: 186.8
click at [356, 219] on div "8.5m Heavy Truck Tray 8.5m Heavy Truck Tray to suit Fuso Fighter 2427 - 100x50 …" at bounding box center [459, 164] width 427 height 194
copy div "8.5m Heavy Truck Tray 8.5m Heavy Truck Tray to suit Fuso Fighter 2427 - 100x50 …"
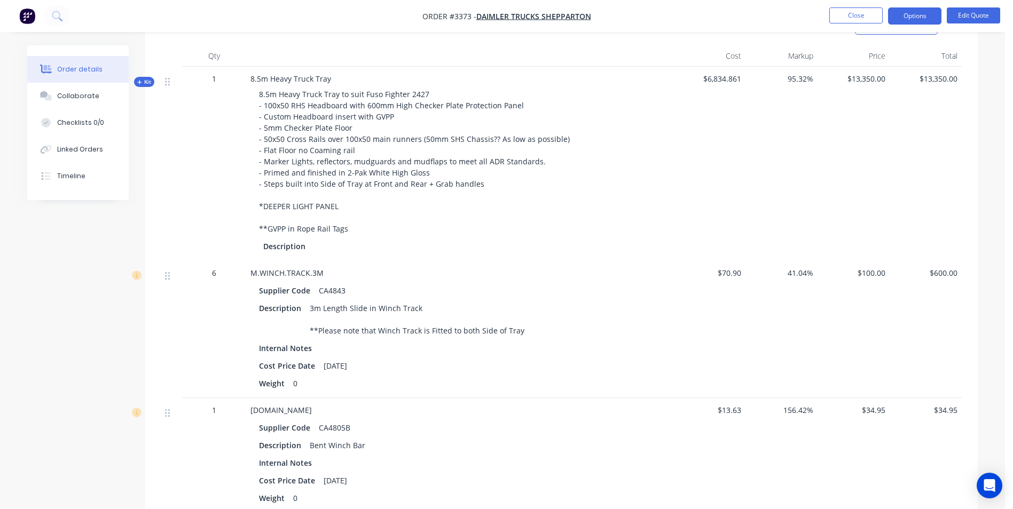
click at [883, 129] on div "$13,350.00" at bounding box center [853, 164] width 72 height 194
click at [914, 19] on button "Options" at bounding box center [914, 15] width 53 height 17
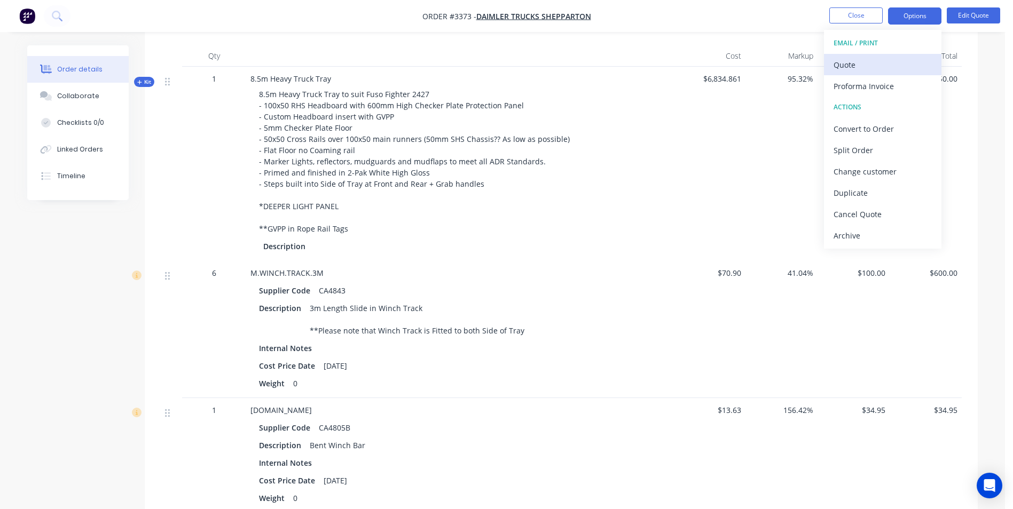
click at [851, 66] on div "Quote" at bounding box center [882, 64] width 98 height 15
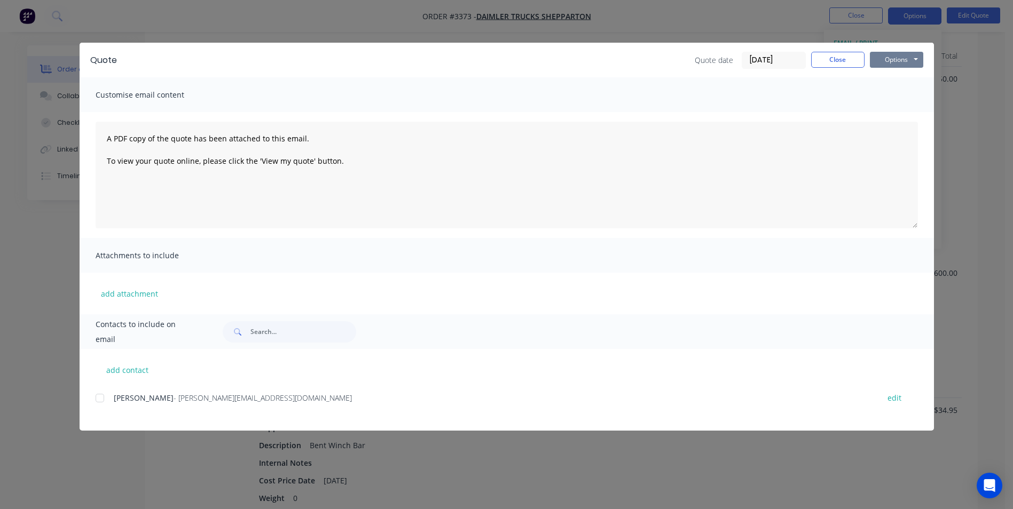
click at [898, 57] on button "Options" at bounding box center [896, 60] width 53 height 16
click at [896, 79] on button "Preview" at bounding box center [904, 79] width 68 height 18
click at [841, 61] on button "Close" at bounding box center [837, 60] width 53 height 16
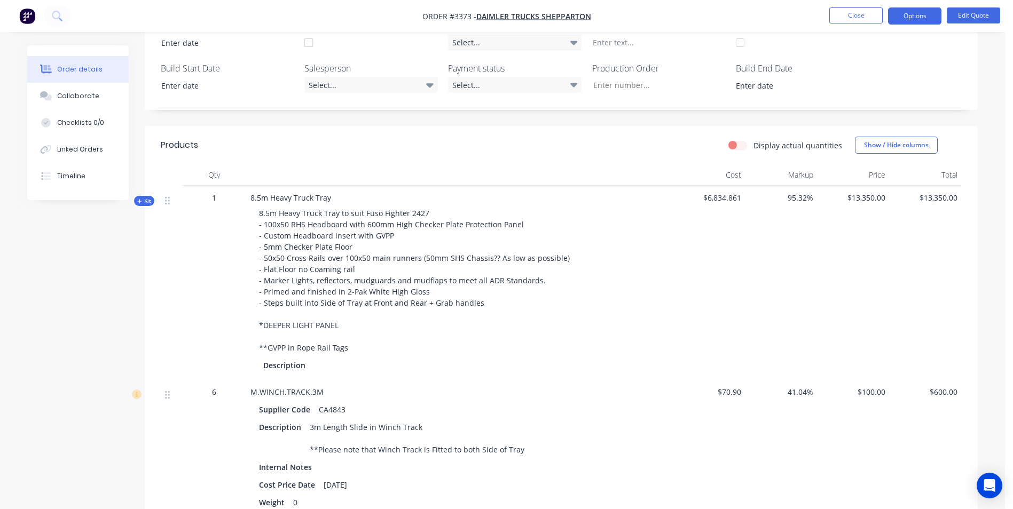
scroll to position [214, 0]
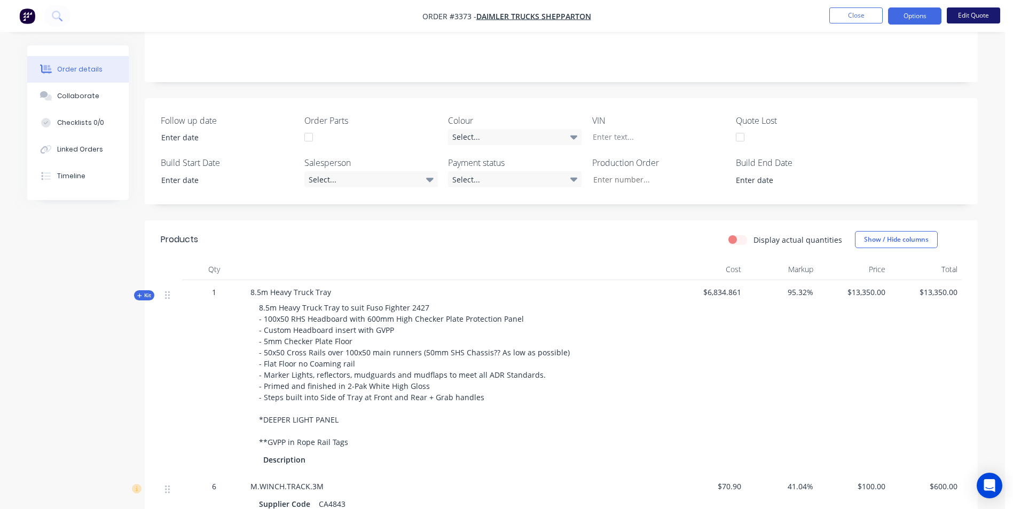
click at [998, 18] on button "Edit Quote" at bounding box center [973, 15] width 53 height 16
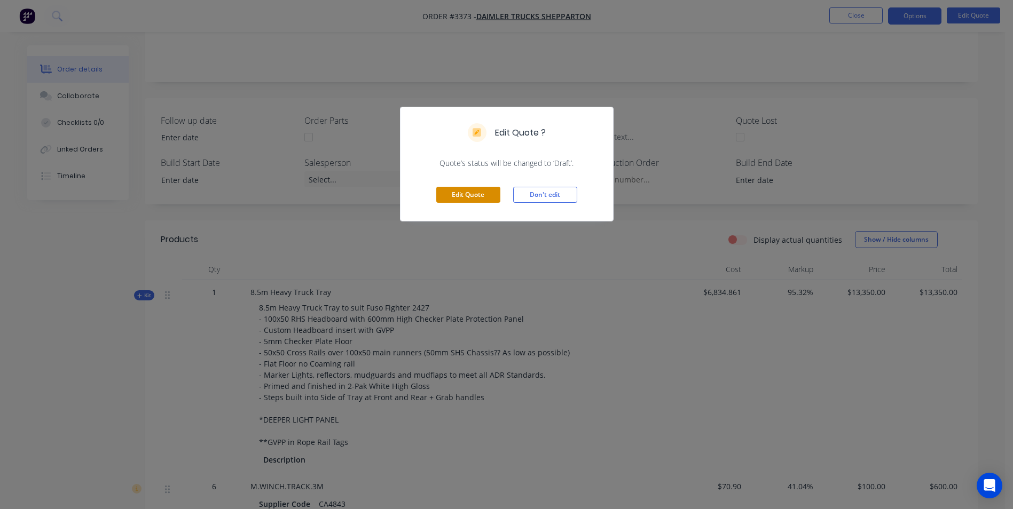
click at [480, 195] on button "Edit Quote" at bounding box center [468, 195] width 64 height 16
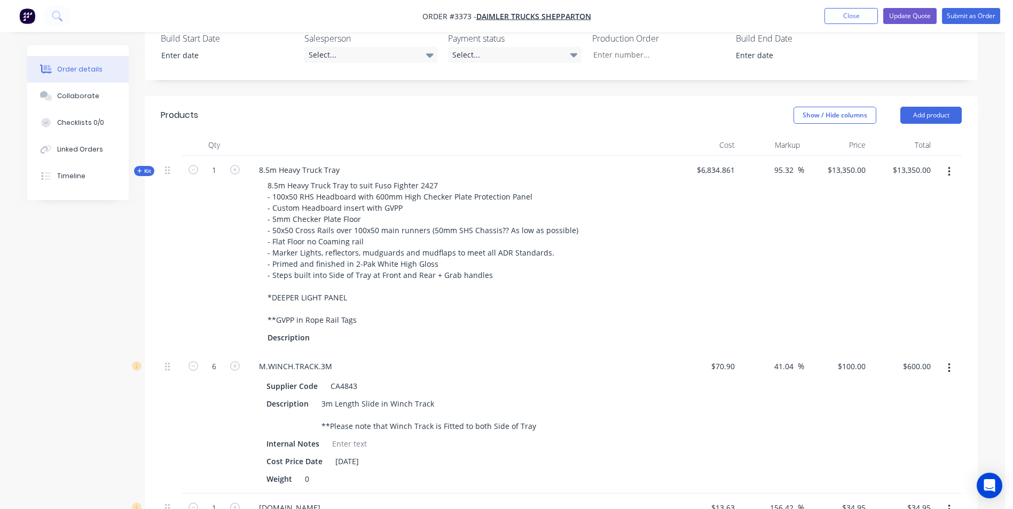
scroll to position [374, 0]
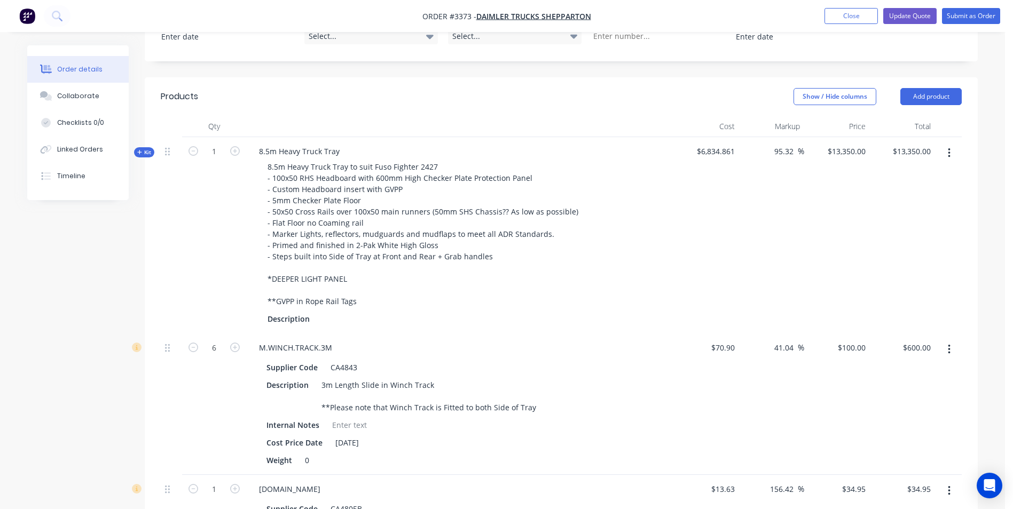
click at [948, 147] on icon "button" at bounding box center [949, 153] width 3 height 12
click at [895, 259] on div "Delete" at bounding box center [911, 266] width 82 height 15
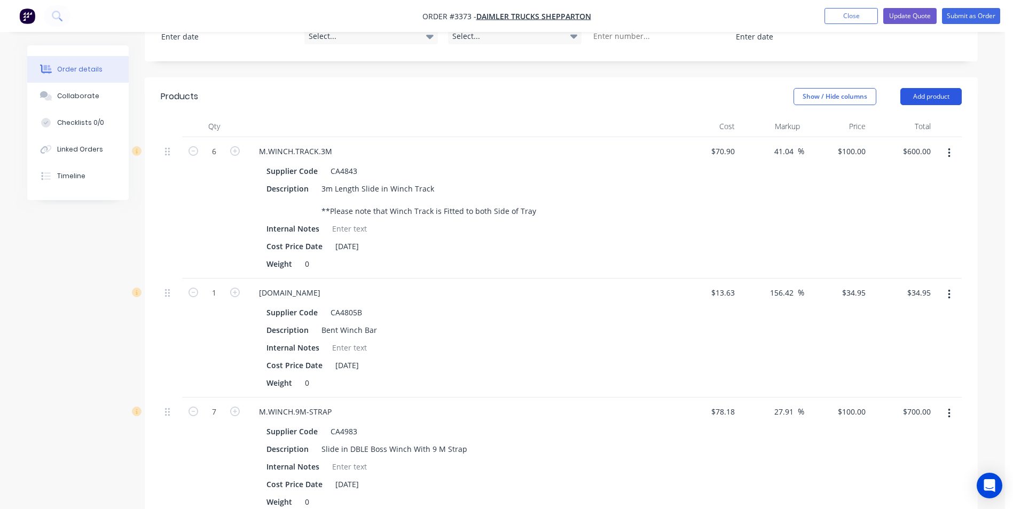
click at [919, 88] on button "Add product" at bounding box center [930, 96] width 61 height 17
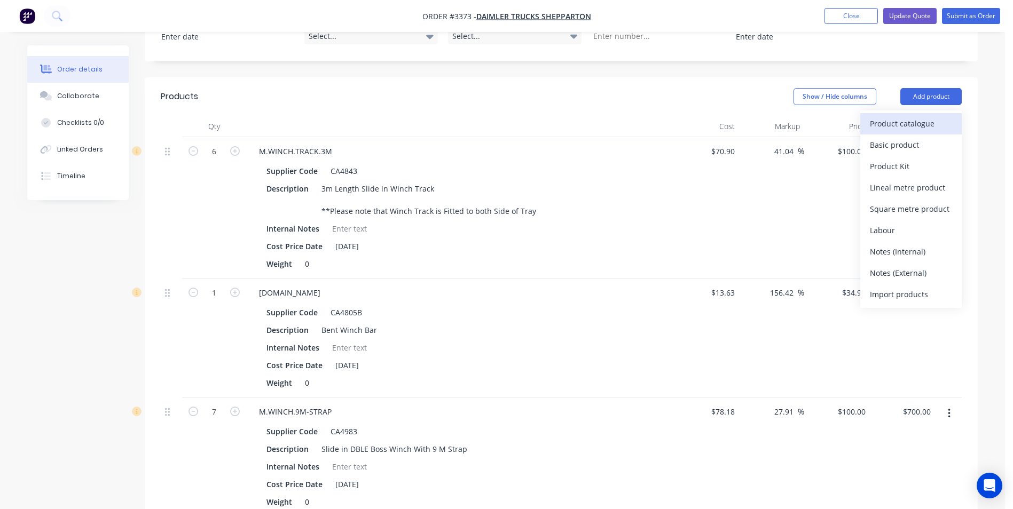
click at [896, 116] on div "Product catalogue" at bounding box center [911, 123] width 82 height 15
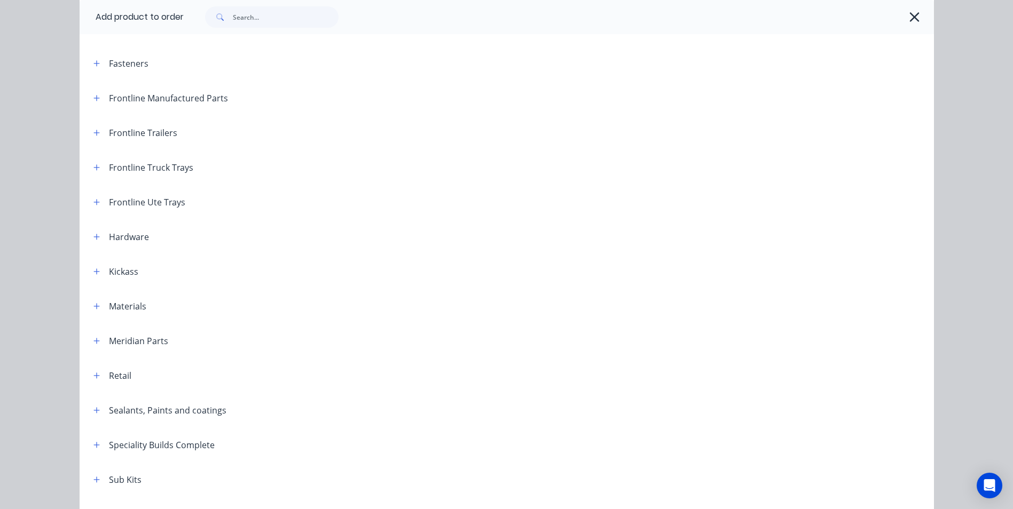
scroll to position [107, 0]
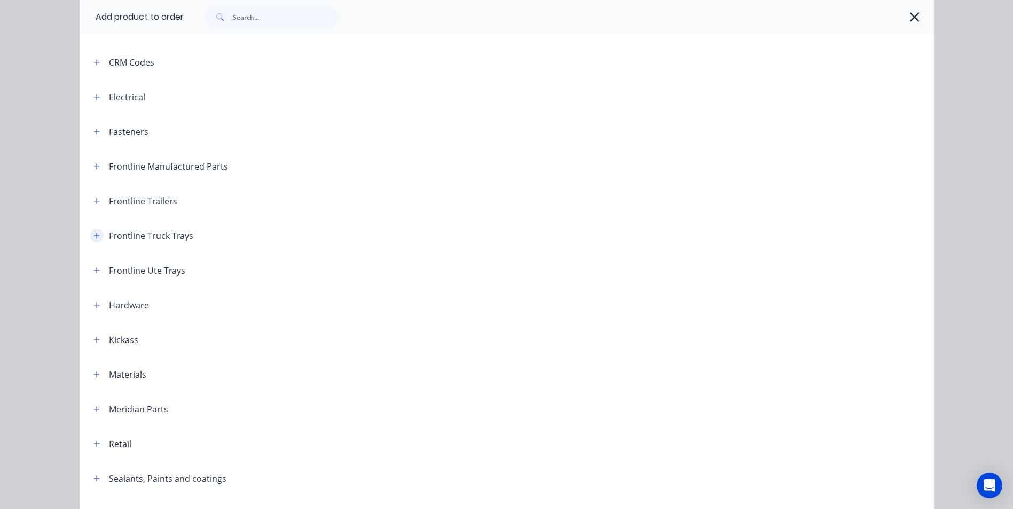
click at [93, 235] on icon "button" at bounding box center [96, 236] width 6 height 6
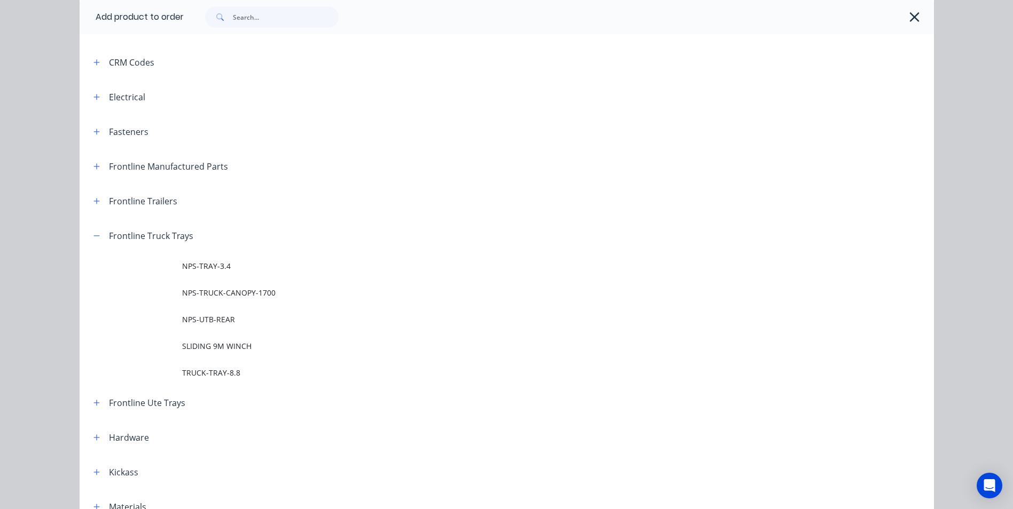
click at [190, 373] on span "TRUCK-TRAY-8.8" at bounding box center [482, 372] width 601 height 11
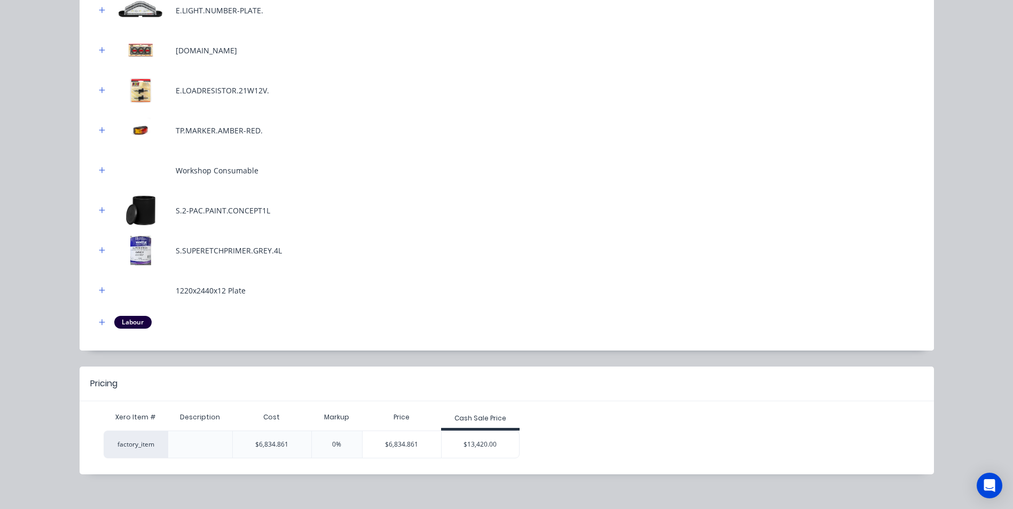
scroll to position [408, 0]
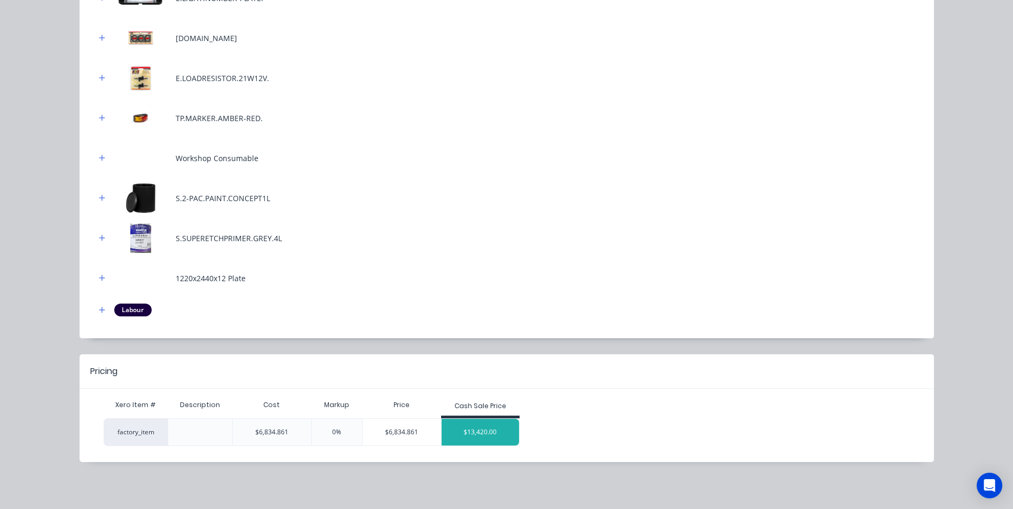
click at [465, 434] on div "$13,420.00" at bounding box center [481, 432] width 78 height 27
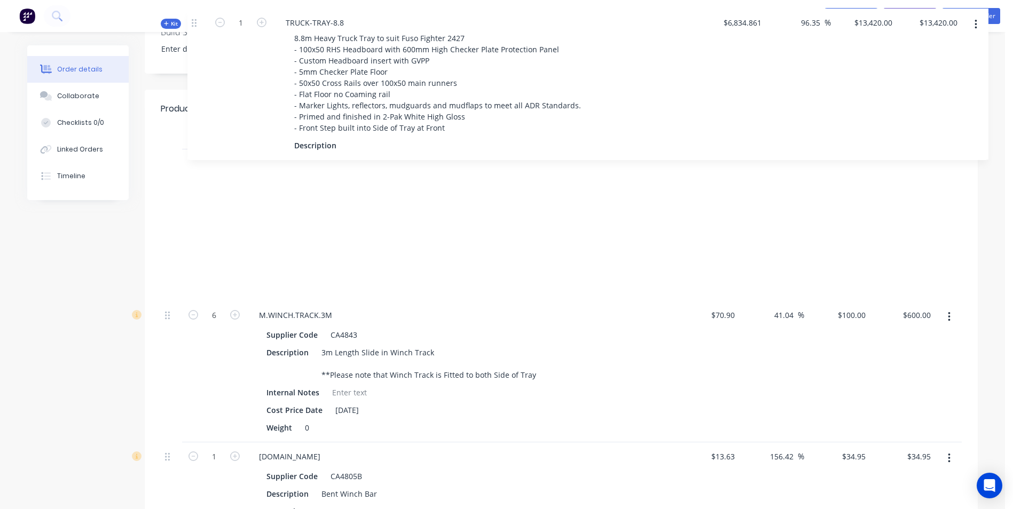
scroll to position [320, 0]
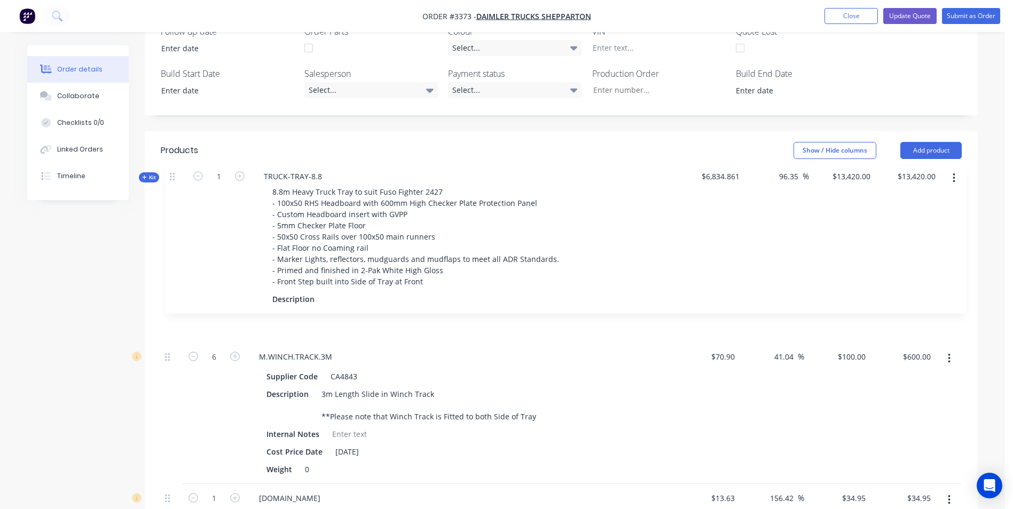
drag, startPoint x: 169, startPoint y: 256, endPoint x: 177, endPoint y: 175, distance: 82.1
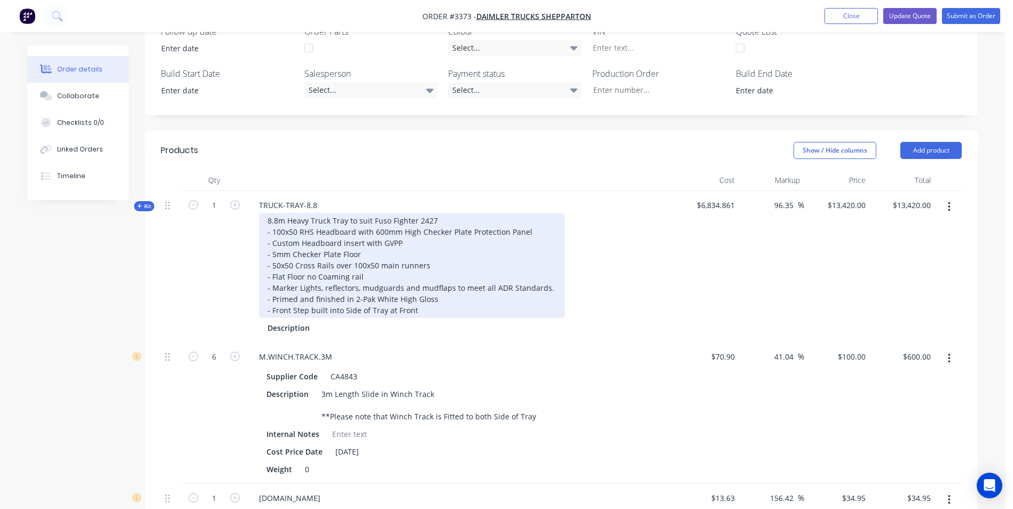
click at [278, 213] on div "8.8m Heavy Truck Tray to suit Fuso Fighter 2427 - 100x50 RHS Headboard with 600…" at bounding box center [412, 265] width 306 height 105
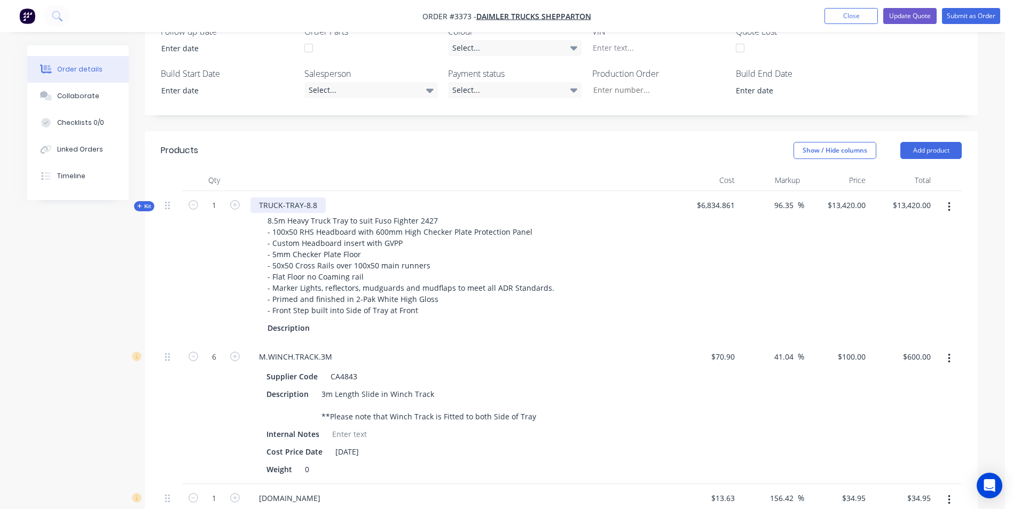
click at [316, 198] on div "TRUCK-TRAY-8.8" at bounding box center [287, 205] width 75 height 15
click at [833, 191] on div "$13,420.00 $13,420.00" at bounding box center [837, 267] width 66 height 152
type input "13350"
click at [740, 142] on div "Show / Hide columns Add product" at bounding box center [646, 150] width 631 height 17
type input "95.32"
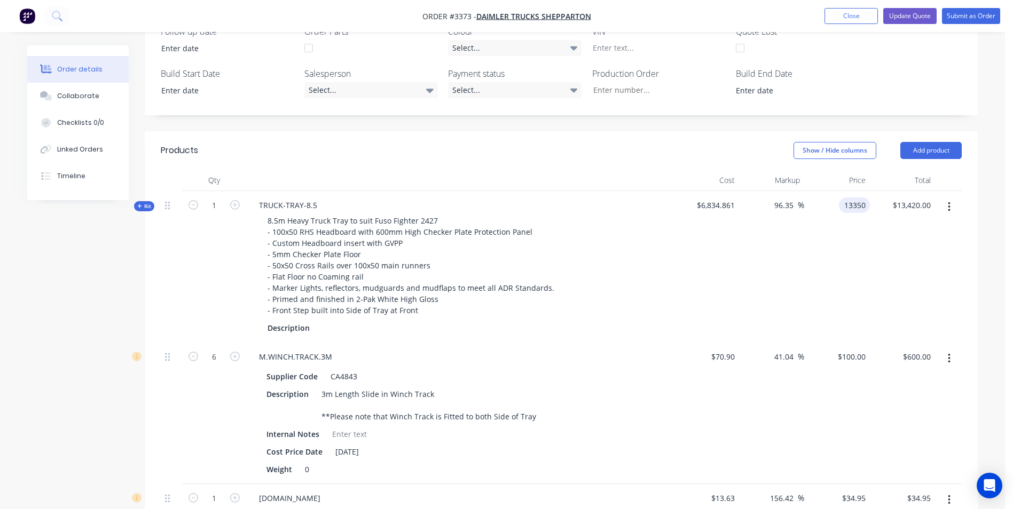
type input "$13,350.00"
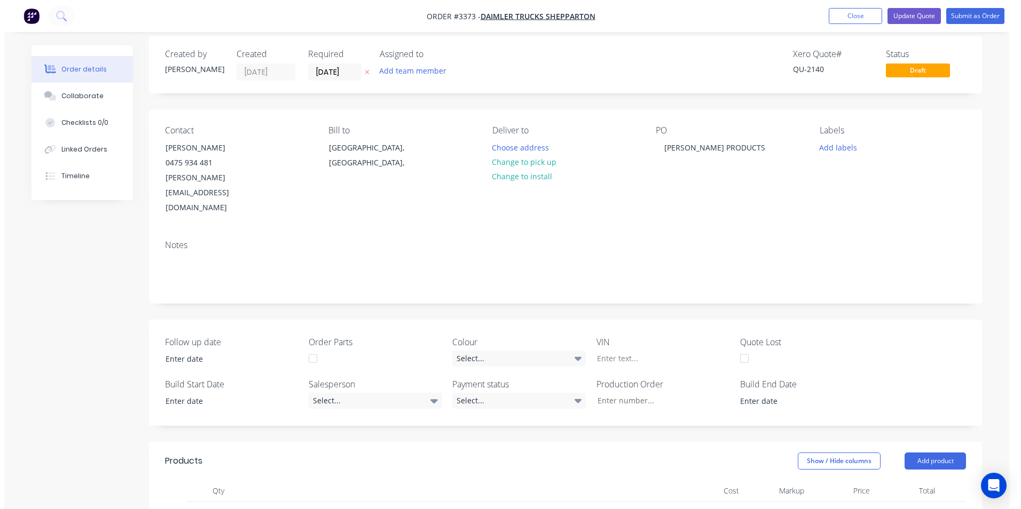
scroll to position [0, 0]
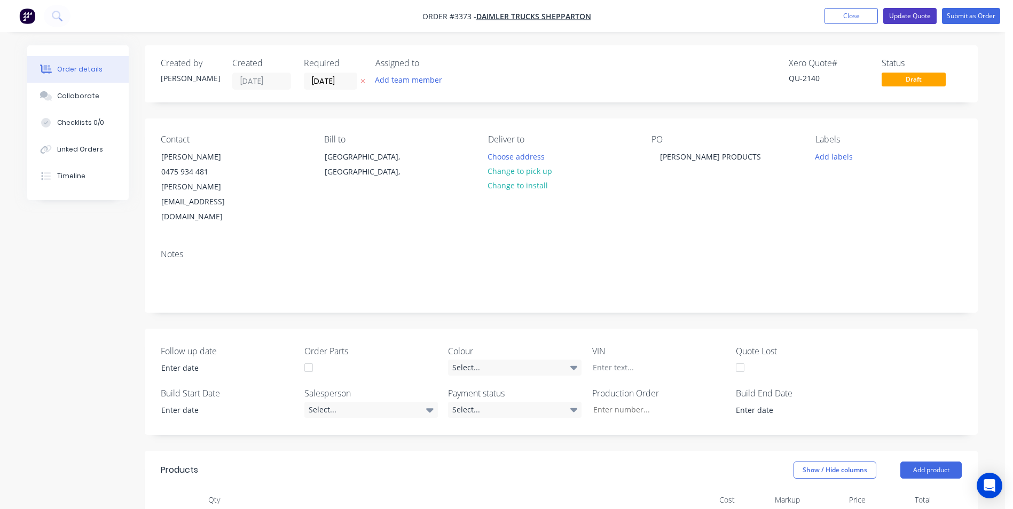
click at [906, 17] on button "Update Quote" at bounding box center [909, 16] width 53 height 16
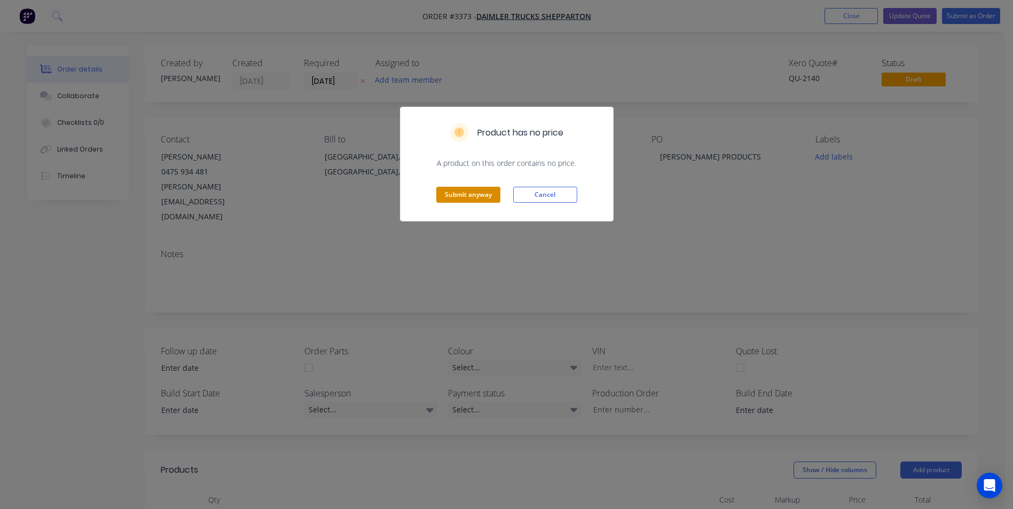
click at [466, 192] on button "Submit anyway" at bounding box center [468, 195] width 64 height 16
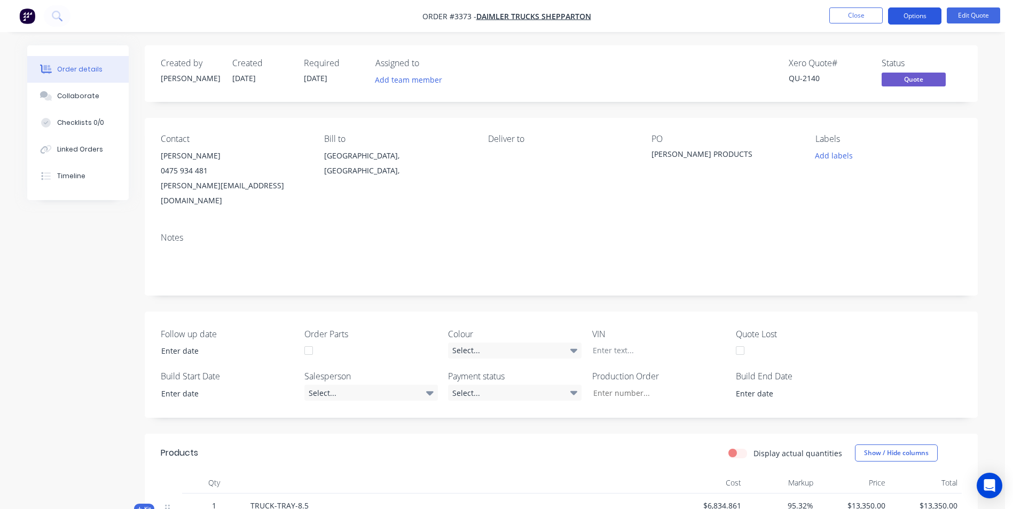
click at [919, 15] on button "Options" at bounding box center [914, 15] width 53 height 17
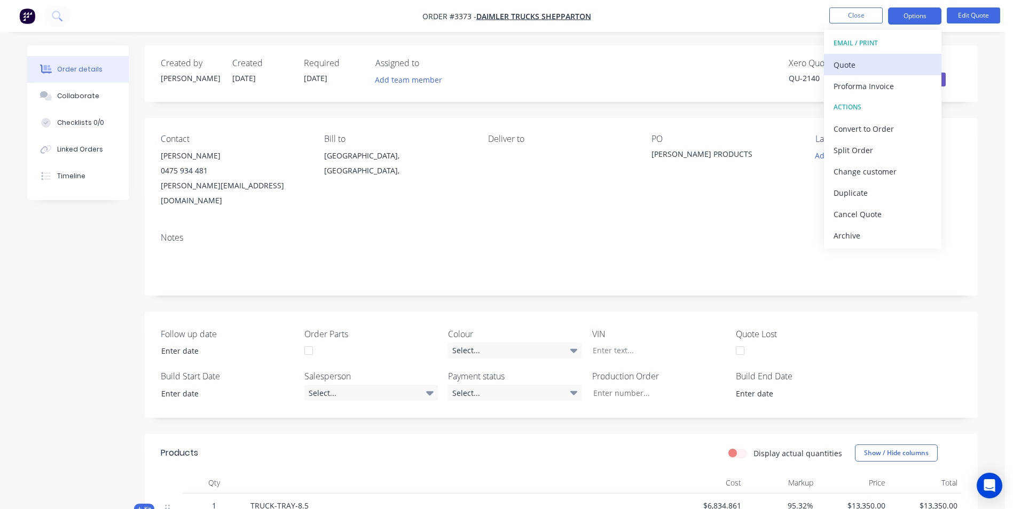
click at [848, 66] on div "Quote" at bounding box center [882, 64] width 98 height 15
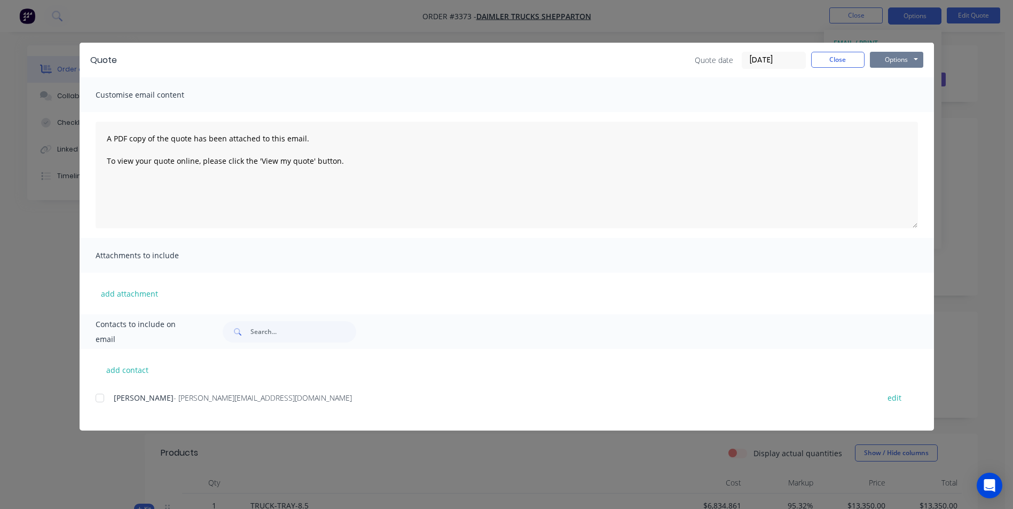
click at [890, 57] on button "Options" at bounding box center [896, 60] width 53 height 16
click at [900, 80] on button "Preview" at bounding box center [904, 79] width 68 height 18
click at [853, 61] on button "Close" at bounding box center [837, 60] width 53 height 16
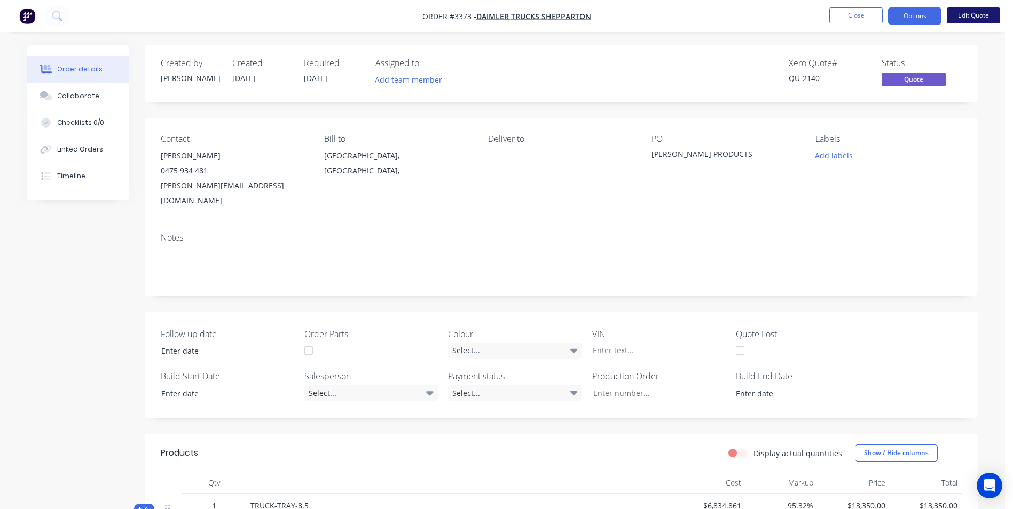
click at [971, 13] on button "Edit Quote" at bounding box center [973, 15] width 53 height 16
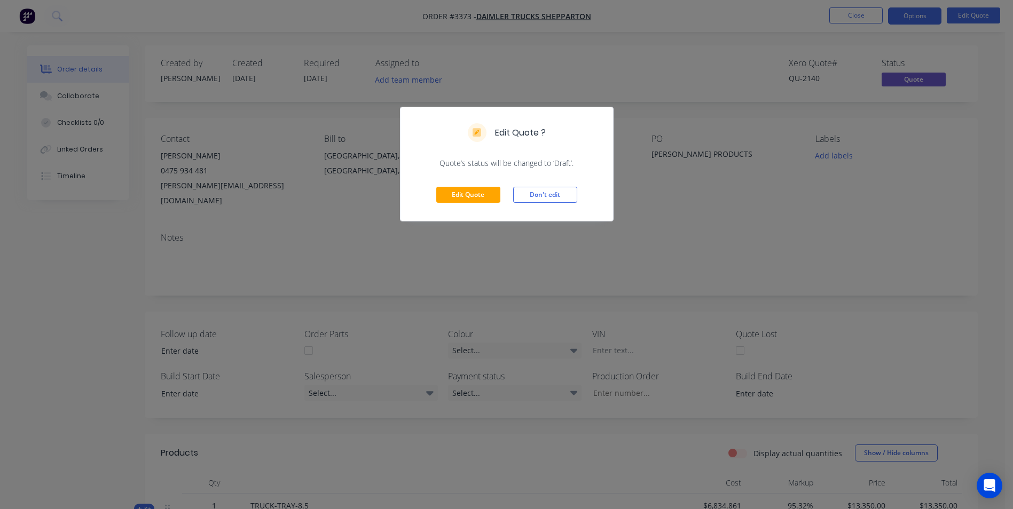
click at [603, 76] on div "Edit Quote ? Quote’s status will be changed to ‘Draft’. Edit Quote Don't edit" at bounding box center [506, 254] width 1013 height 509
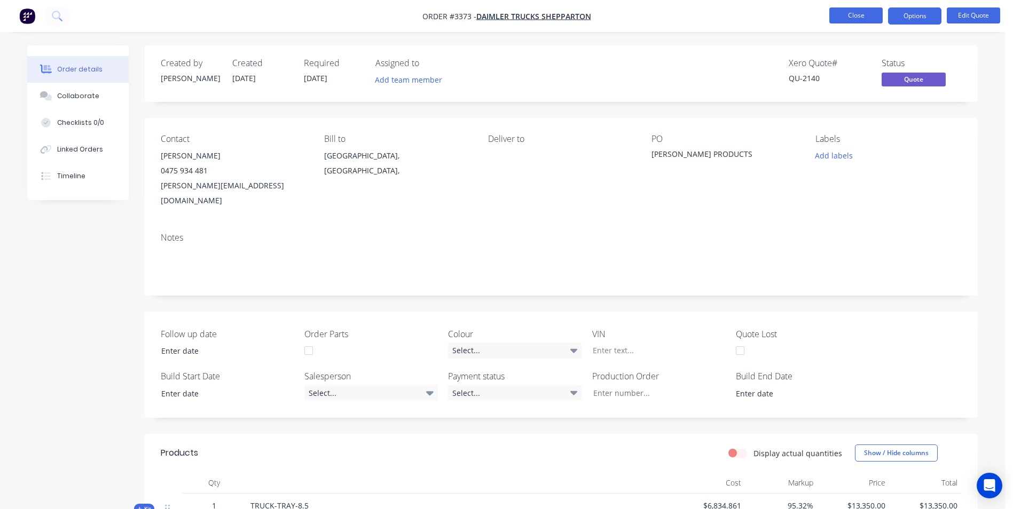
click at [849, 11] on button "Close" at bounding box center [855, 15] width 53 height 16
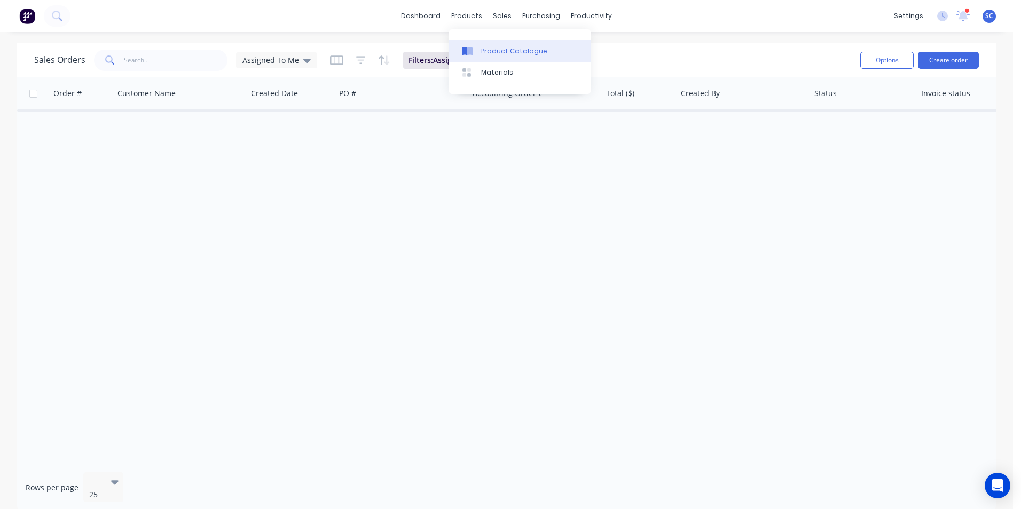
click at [476, 50] on div at bounding box center [470, 51] width 16 height 10
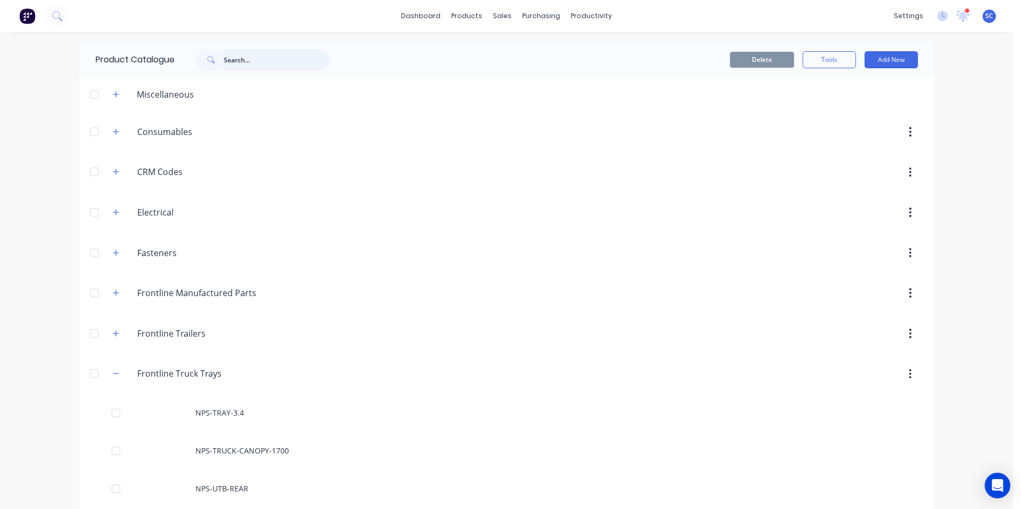
click at [241, 61] on input "text" at bounding box center [277, 59] width 106 height 21
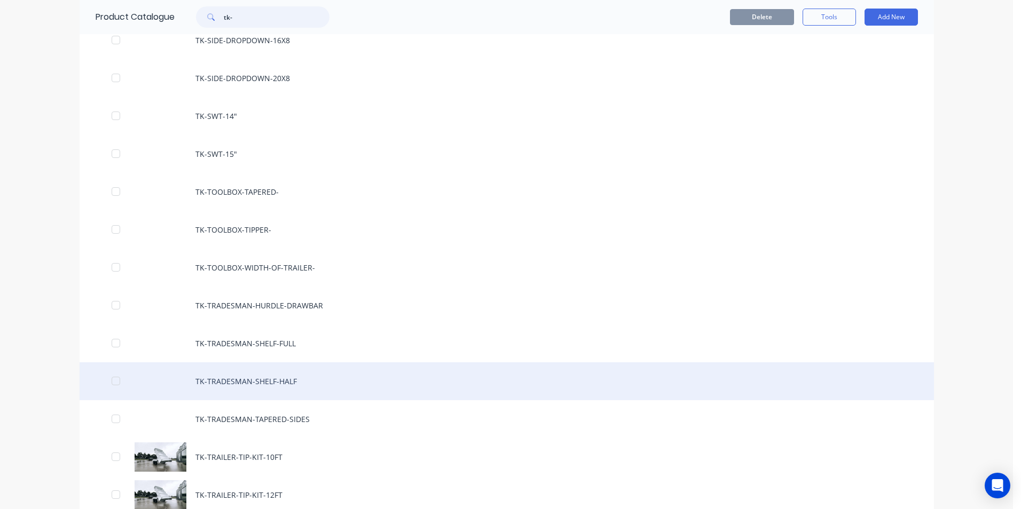
scroll to position [498, 0]
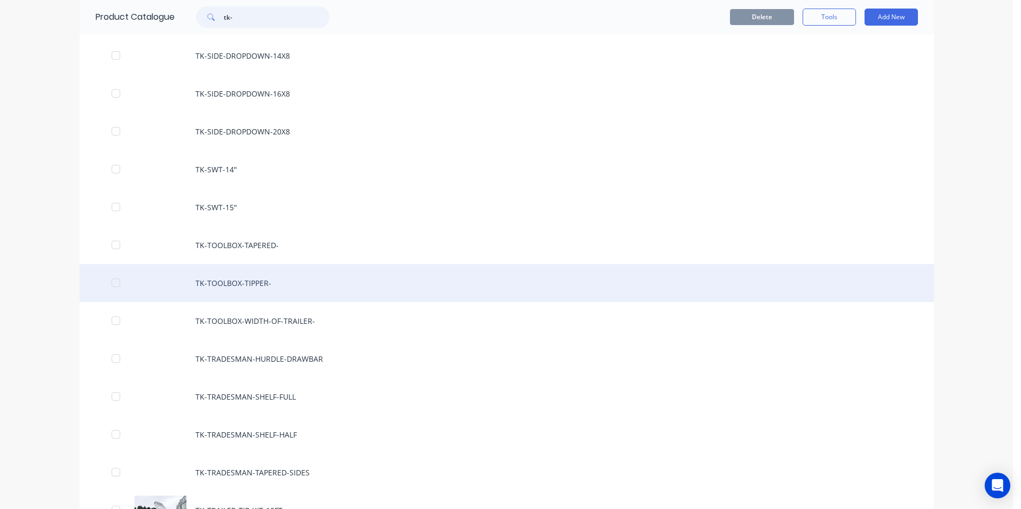
type input "tk-"
click at [237, 279] on div "TK-TOOLBOX-TIPPER-" at bounding box center [507, 283] width 854 height 38
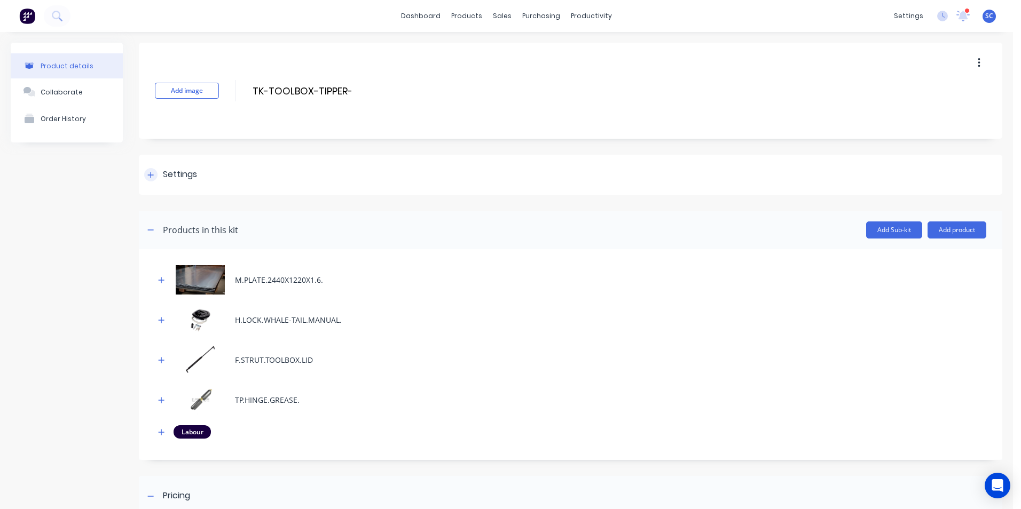
scroll to position [178, 0]
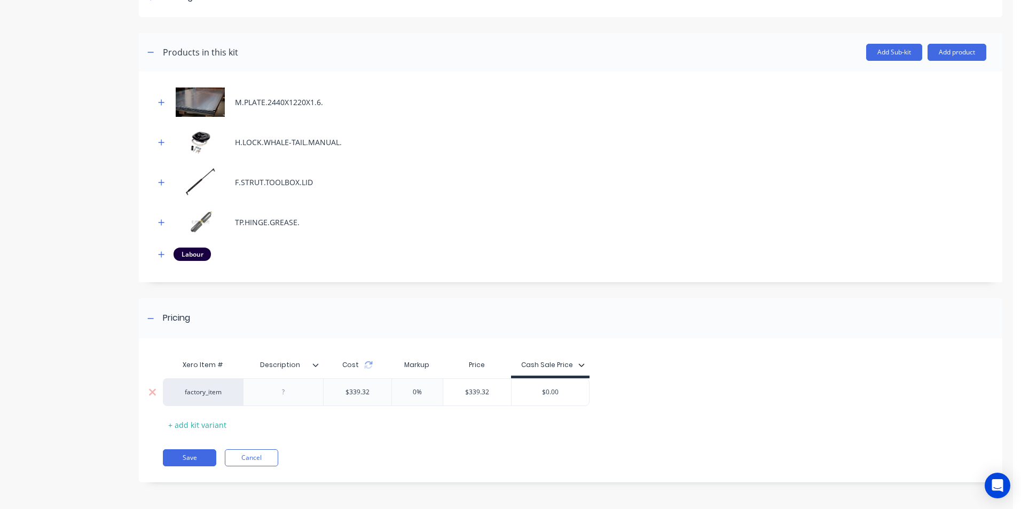
type input "$0.00"
click at [554, 388] on input "$0.00" at bounding box center [551, 393] width 78 height 10
click at [565, 387] on div "$0.00" at bounding box center [551, 392] width 78 height 27
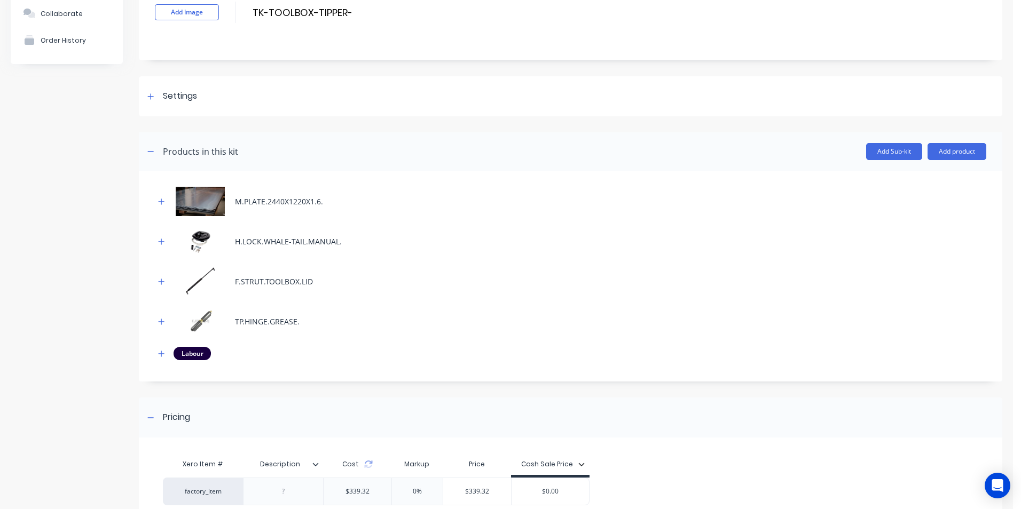
scroll to position [0, 0]
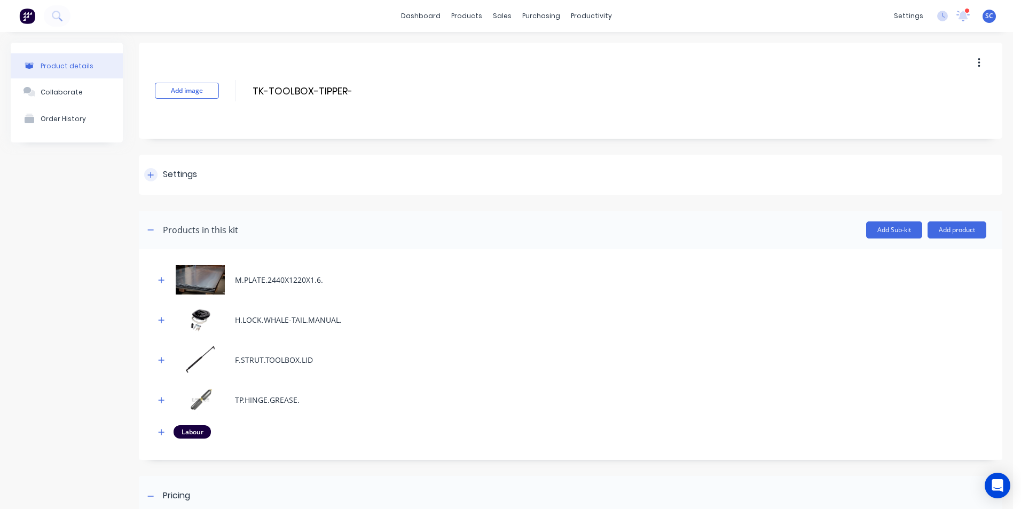
click at [233, 176] on div "Settings" at bounding box center [570, 175] width 863 height 40
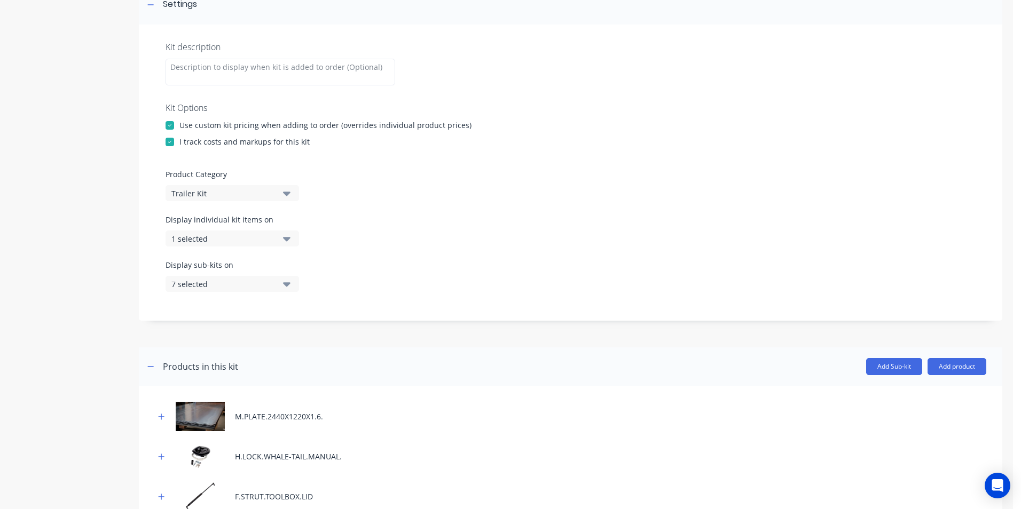
scroll to position [214, 0]
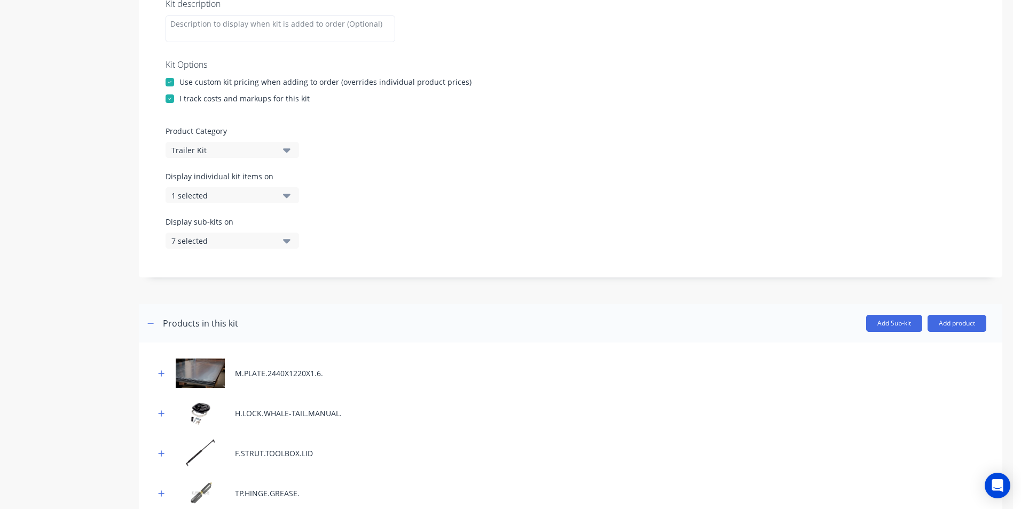
click at [244, 243] on div "7 selected" at bounding box center [223, 240] width 104 height 11
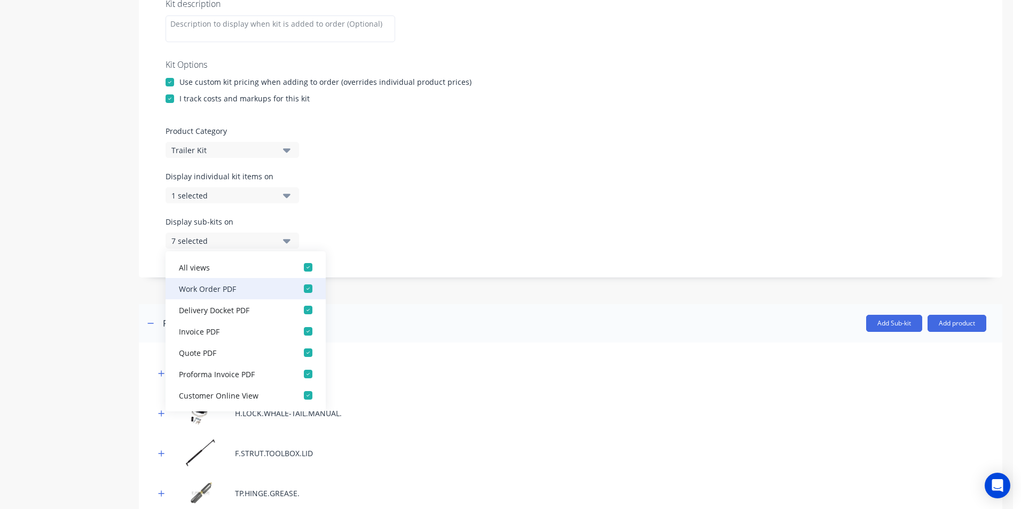
click at [241, 292] on div "Work Order PDF" at bounding box center [232, 288] width 107 height 11
click at [250, 271] on div "All views" at bounding box center [232, 267] width 107 height 11
click at [250, 268] on div "All views" at bounding box center [232, 267] width 107 height 11
click at [475, 235] on div "Display sub-kits on None" at bounding box center [571, 238] width 810 height 45
click at [297, 295] on div "button" at bounding box center [307, 288] width 21 height 21
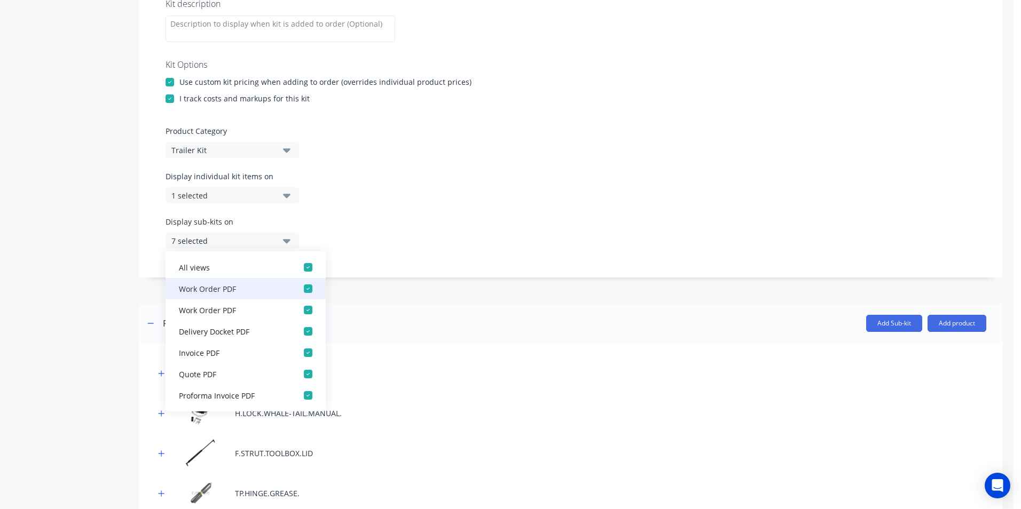
click at [297, 294] on div "button" at bounding box center [307, 288] width 21 height 21
click at [298, 268] on div "button" at bounding box center [307, 267] width 21 height 21
click at [406, 231] on div "Display sub-kits on None" at bounding box center [571, 238] width 810 height 45
click at [297, 286] on div "button" at bounding box center [307, 288] width 21 height 21
click at [299, 287] on div "button" at bounding box center [307, 288] width 21 height 21
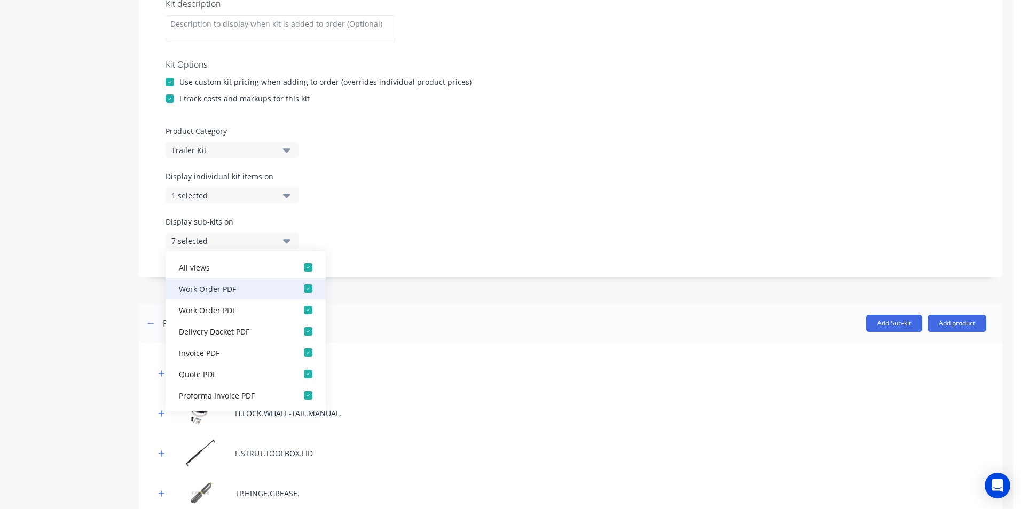
click at [299, 287] on div "button" at bounding box center [307, 288] width 21 height 21
click at [300, 270] on div "button" at bounding box center [307, 267] width 21 height 21
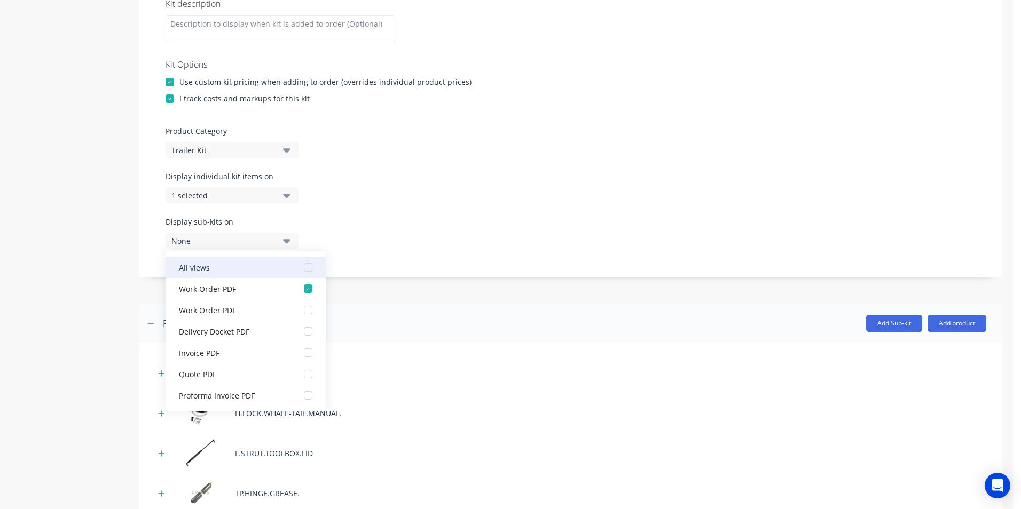
click at [300, 270] on div "button" at bounding box center [307, 267] width 21 height 21
click at [474, 259] on div "Display sub-kits on None" at bounding box center [571, 238] width 810 height 45
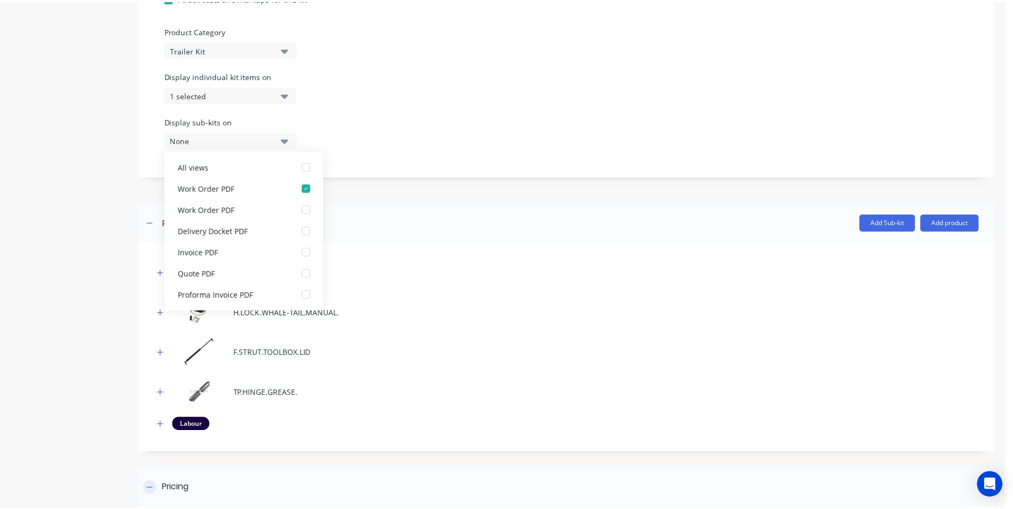
scroll to position [485, 0]
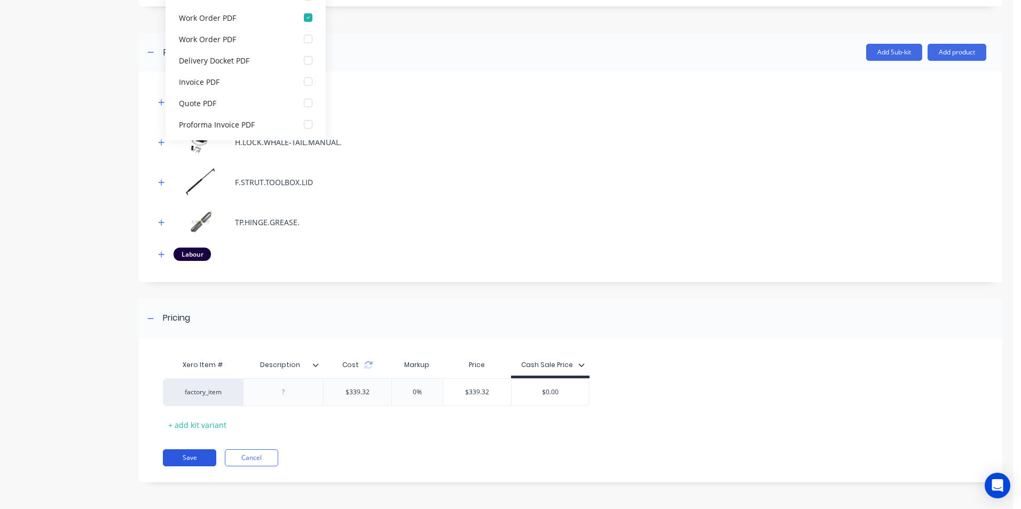
click at [190, 458] on button "Save" at bounding box center [189, 458] width 53 height 17
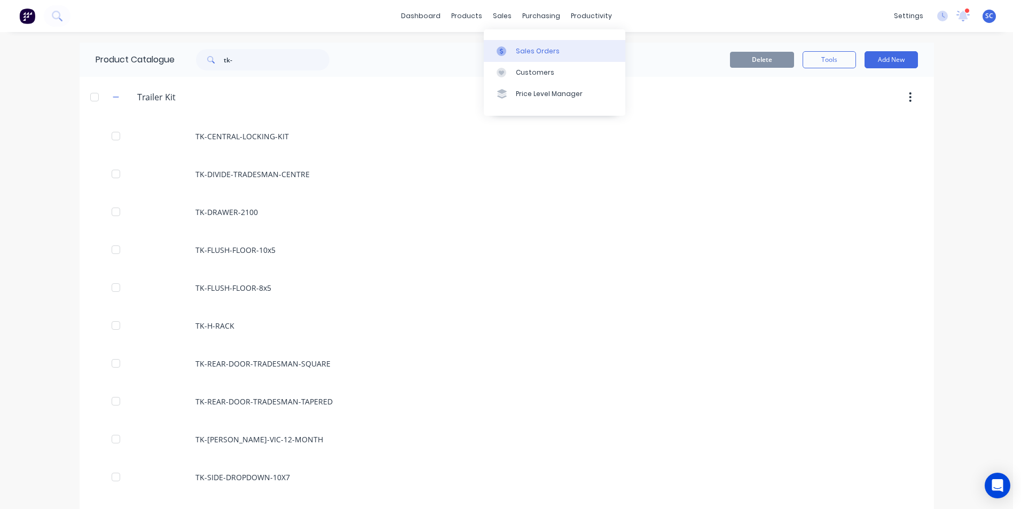
click at [513, 51] on link "Sales Orders" at bounding box center [554, 50] width 141 height 21
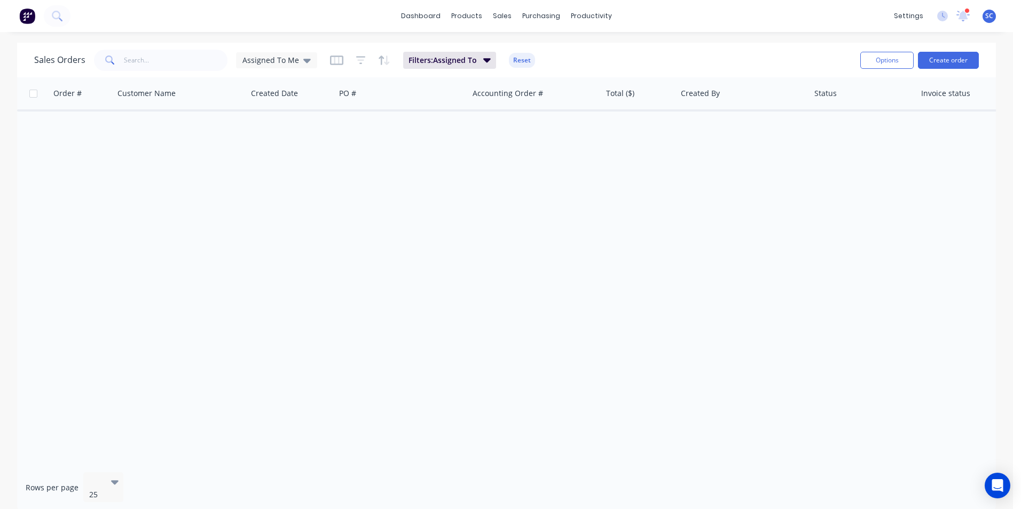
click at [292, 69] on div "Sales Orders Assigned To Me" at bounding box center [175, 60] width 283 height 21
click at [297, 61] on div "Assigned To Me" at bounding box center [276, 61] width 68 height 10
click at [262, 151] on button "None" at bounding box center [300, 151] width 122 height 12
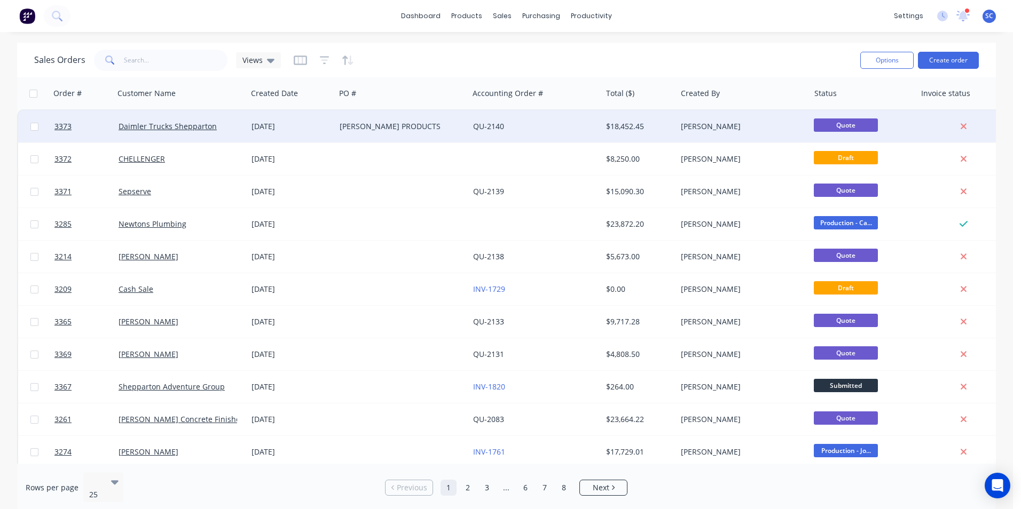
click at [259, 131] on div "[DATE]" at bounding box center [291, 126] width 80 height 11
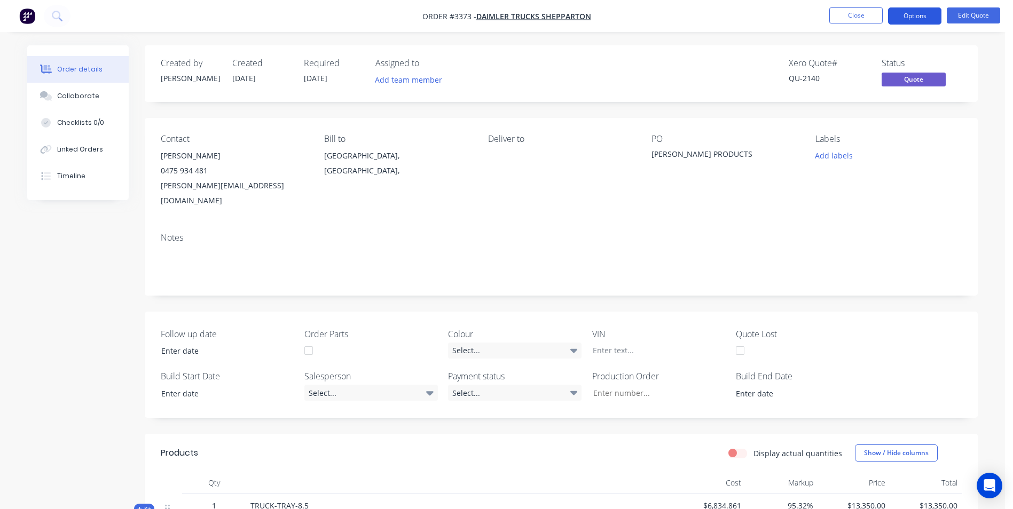
click at [918, 16] on button "Options" at bounding box center [914, 15] width 53 height 17
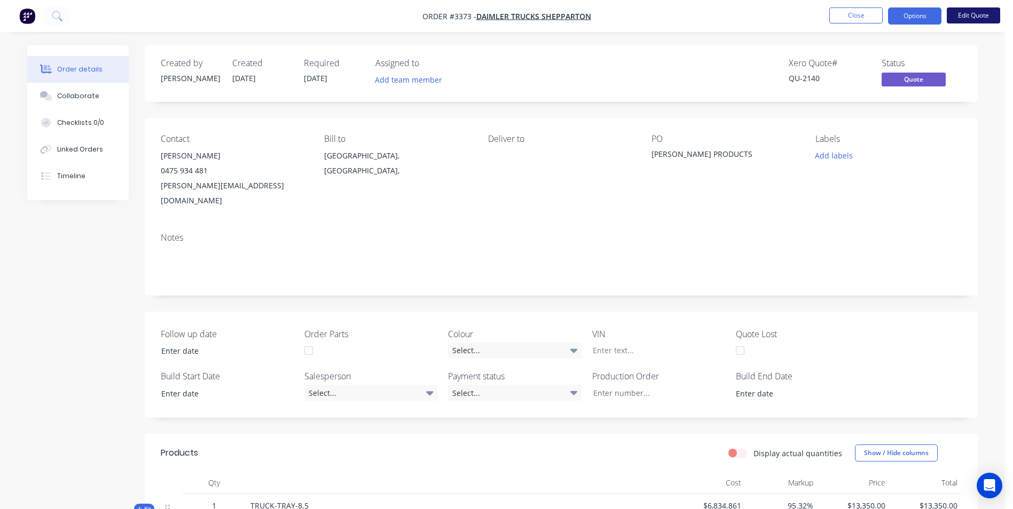
click at [963, 14] on button "Edit Quote" at bounding box center [973, 15] width 53 height 16
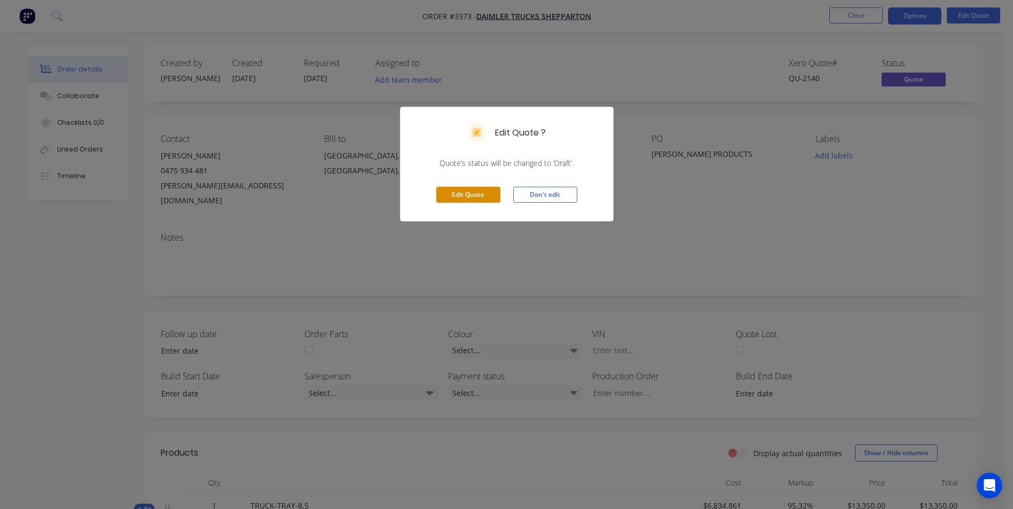
click at [486, 191] on button "Edit Quote" at bounding box center [468, 195] width 64 height 16
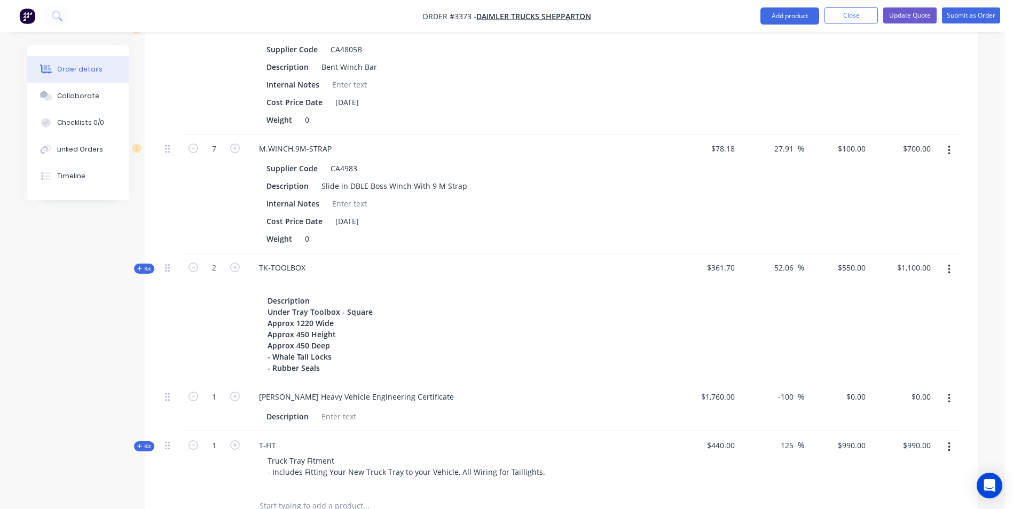
scroll to position [908, 0]
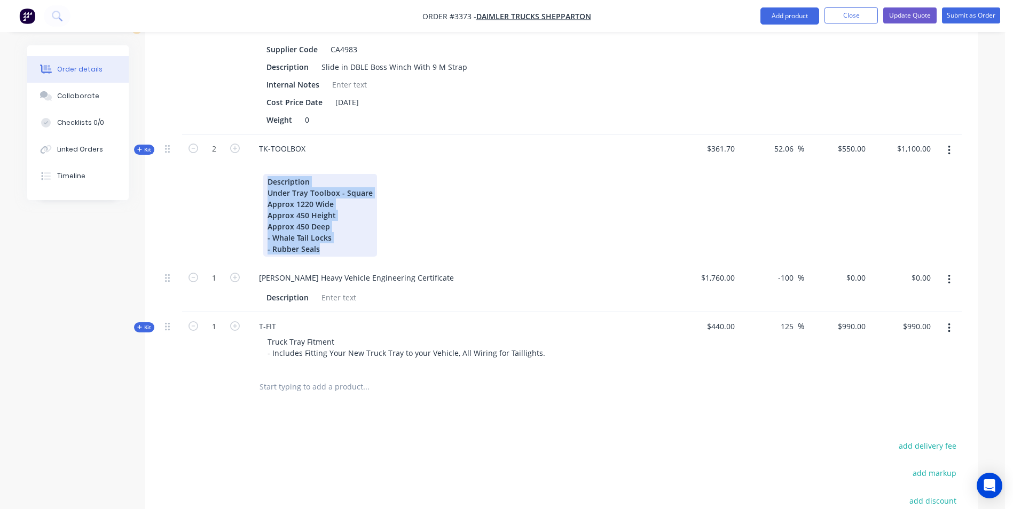
drag, startPoint x: 331, startPoint y: 223, endPoint x: 240, endPoint y: 150, distance: 117.0
click at [240, 150] on div "Kit 2 TK-TOOLBOX Description Under Tray Toolbox - Square Approx 1220 Wide Appro…" at bounding box center [561, 199] width 801 height 129
copy div "Description Under Tray Toolbox - Square Approx 1220 Wide Approx 450 Height Appr…"
click at [948, 145] on icon "button" at bounding box center [949, 151] width 3 height 12
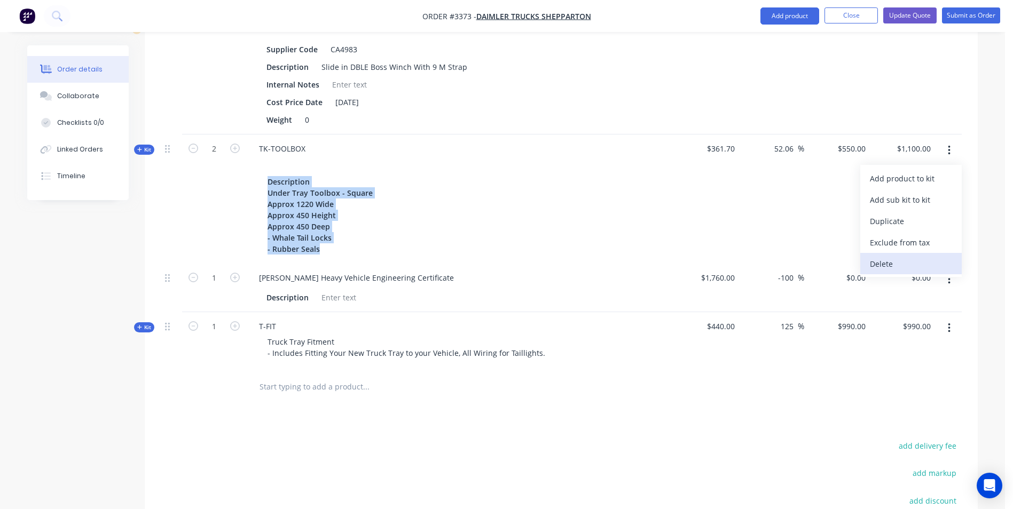
click at [886, 256] on div "Delete" at bounding box center [911, 263] width 82 height 15
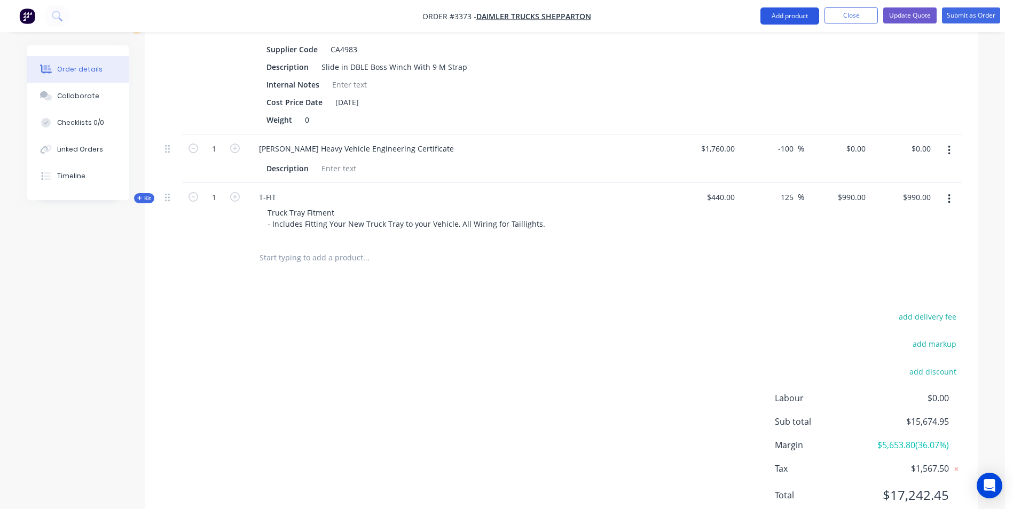
click at [783, 14] on button "Add product" at bounding box center [789, 15] width 59 height 17
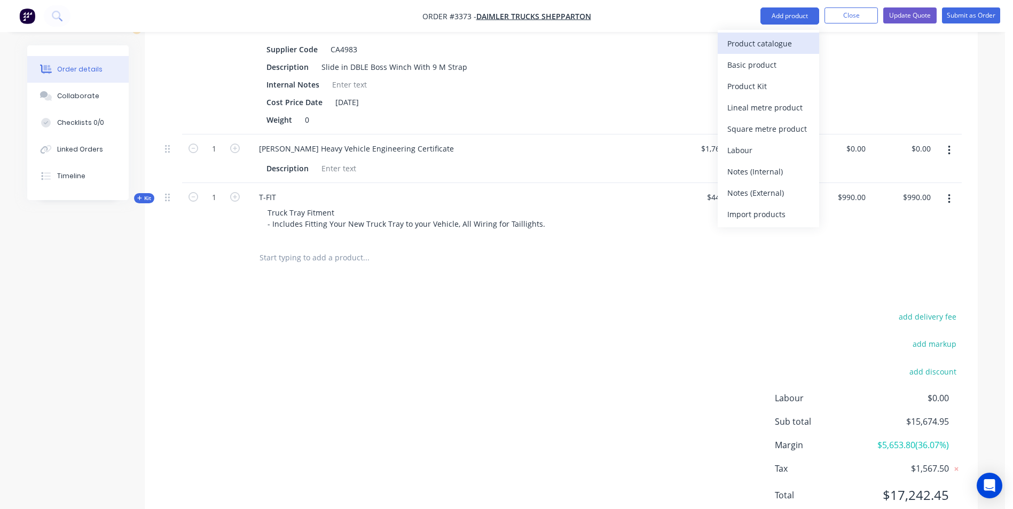
click at [758, 48] on div "Product catalogue" at bounding box center [768, 43] width 82 height 15
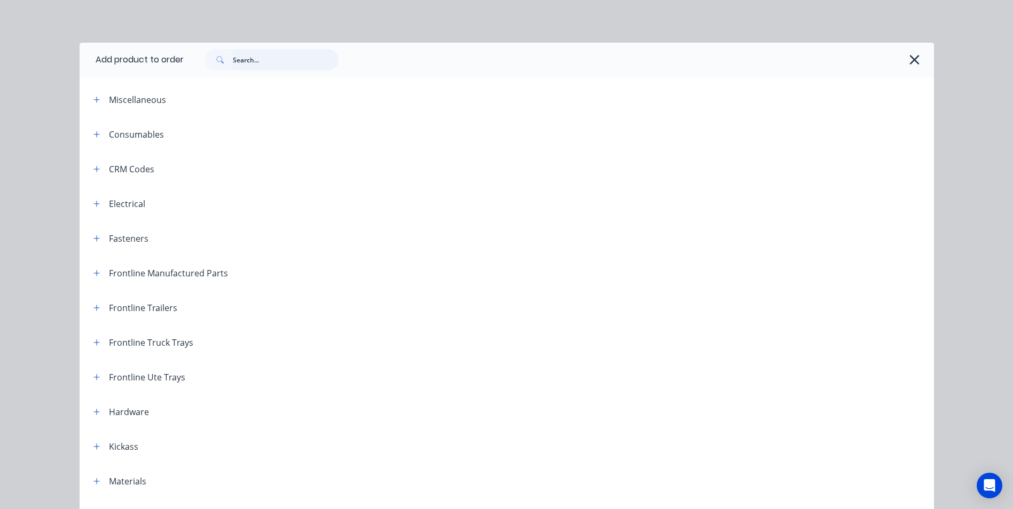
click at [268, 54] on input "text" at bounding box center [286, 59] width 106 height 21
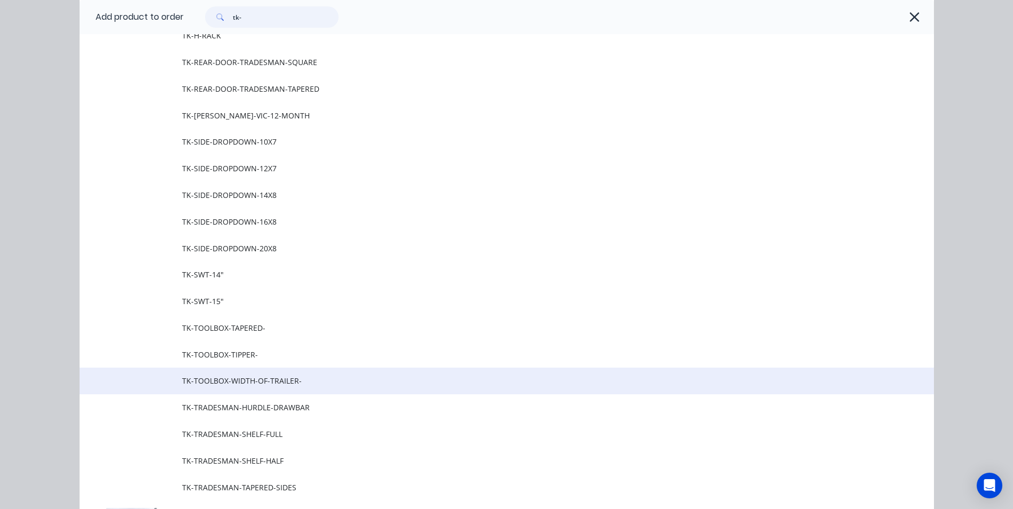
scroll to position [267, 0]
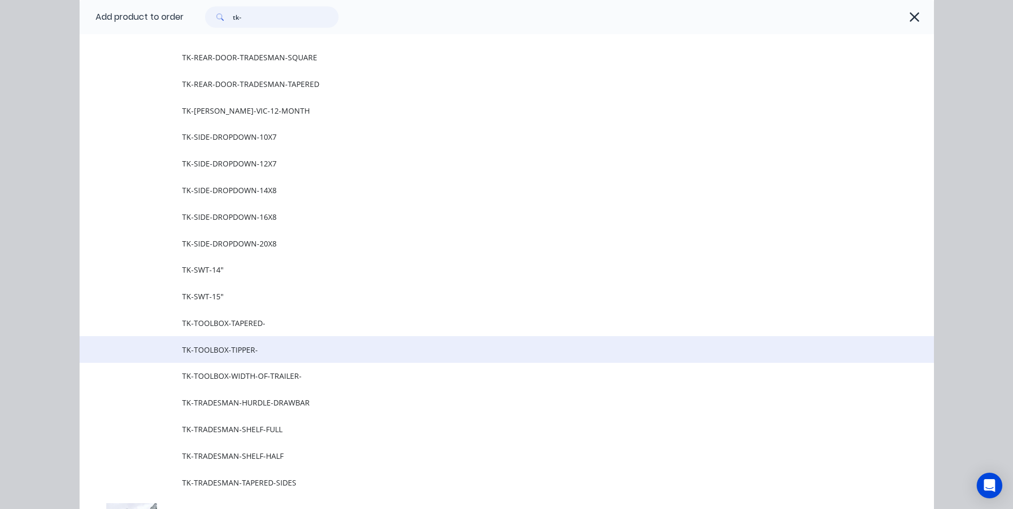
type input "tk-"
click at [235, 348] on span "TK-TOOLBOX-TIPPER-" at bounding box center [482, 349] width 601 height 11
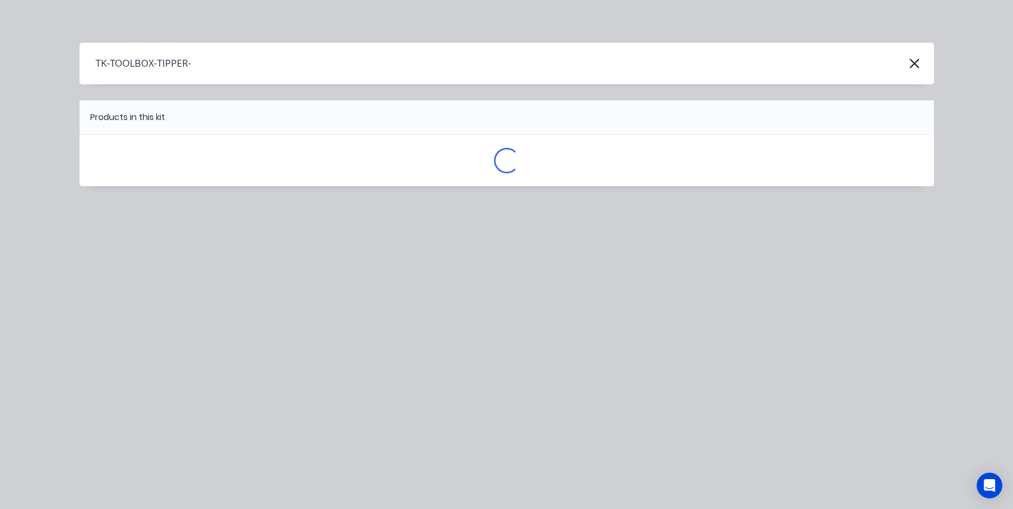
scroll to position [0, 0]
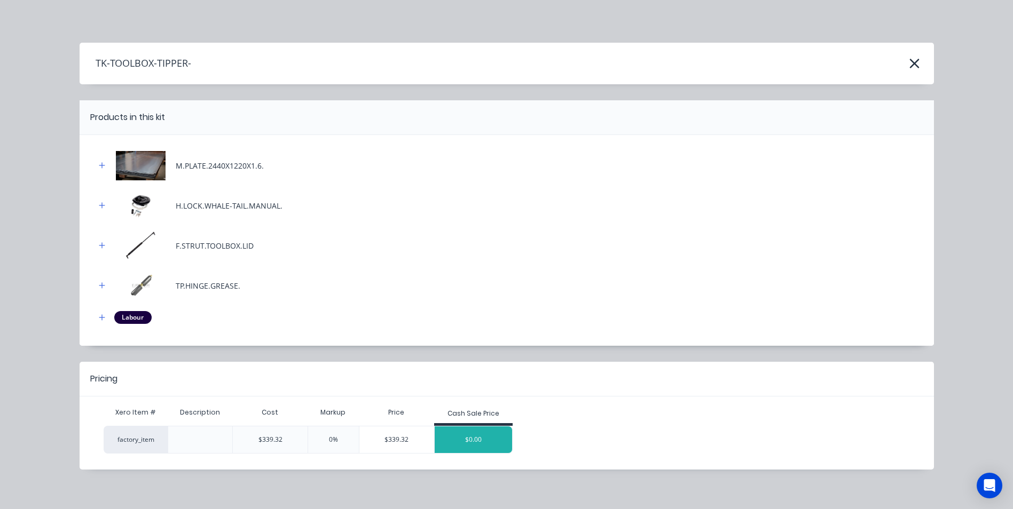
click at [463, 442] on div "$0.00" at bounding box center [474, 440] width 78 height 27
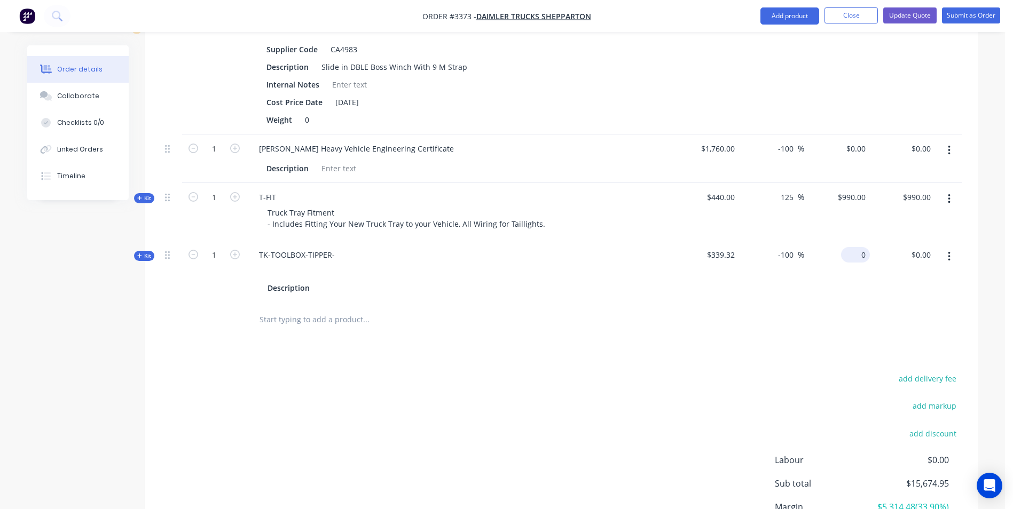
click at [858, 247] on input "0" at bounding box center [857, 254] width 25 height 15
click at [719, 249] on span "$339.32" at bounding box center [706, 254] width 57 height 11
click at [714, 249] on span "$339.32" at bounding box center [706, 254] width 57 height 11
click at [723, 241] on div "$339.32" at bounding box center [706, 272] width 66 height 62
drag, startPoint x: 714, startPoint y: 216, endPoint x: 716, endPoint y: 223, distance: 6.6
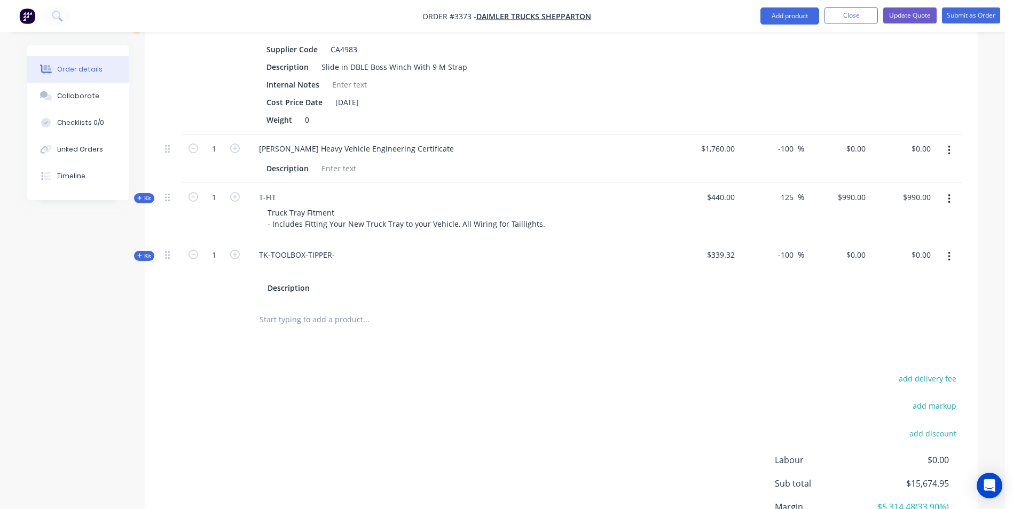
click at [714, 241] on div "$339.32" at bounding box center [706, 272] width 66 height 62
click at [727, 249] on span "$339.32" at bounding box center [706, 254] width 57 height 11
click at [140, 253] on icon at bounding box center [139, 255] width 5 height 5
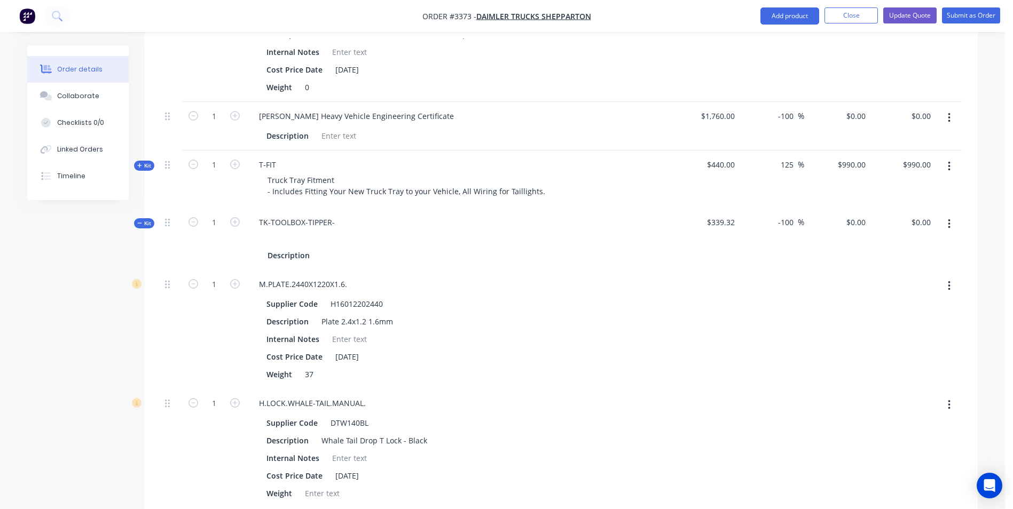
scroll to position [854, 0]
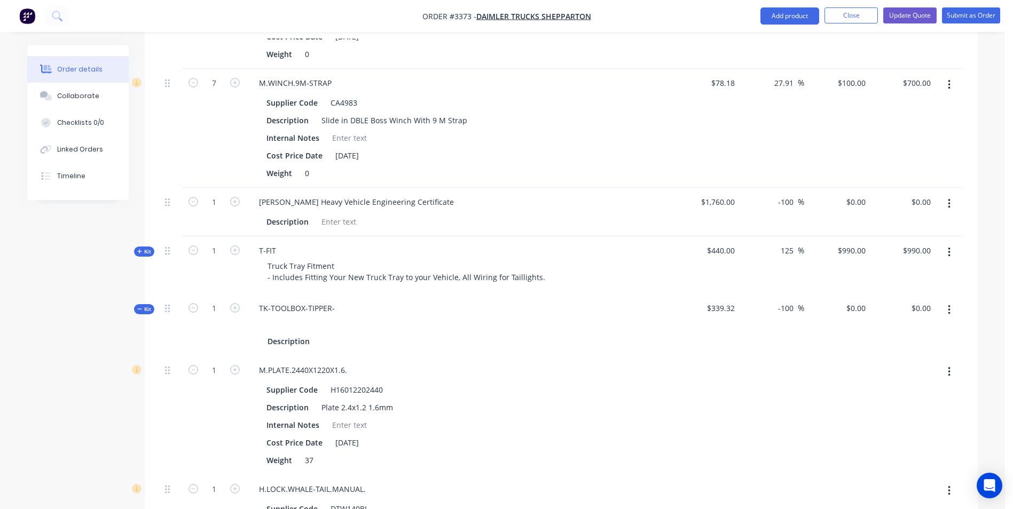
drag, startPoint x: 146, startPoint y: 277, endPoint x: 155, endPoint y: 279, distance: 9.8
click at [143, 305] on span "Kit" at bounding box center [144, 309] width 14 height 8
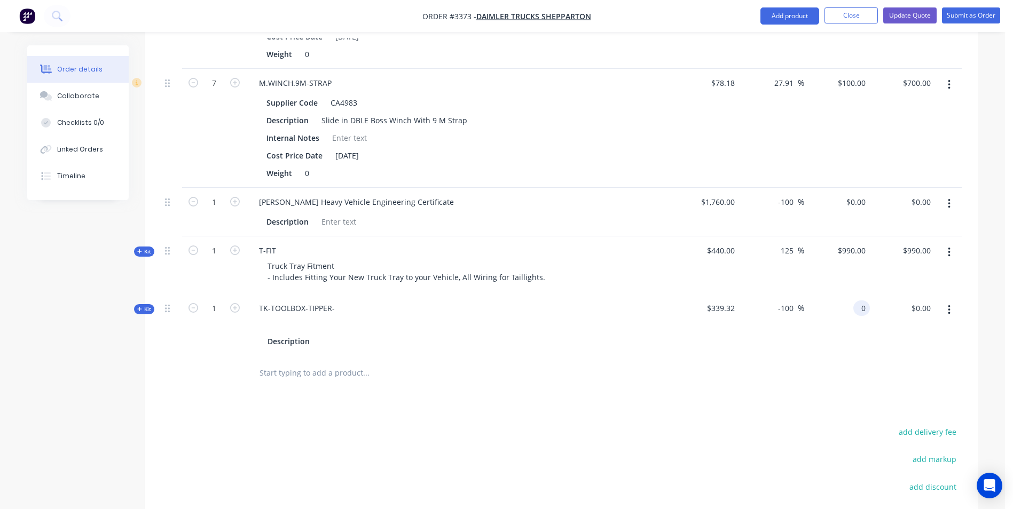
click at [844, 294] on div "0 0" at bounding box center [837, 325] width 66 height 62
type input "$0.00"
click at [289, 301] on div "TK-TOOLBOX-TIPPER-" at bounding box center [296, 308] width 93 height 15
drag, startPoint x: 334, startPoint y: 279, endPoint x: 233, endPoint y: 277, distance: 101.5
click at [233, 294] on div "Kit 1 TK-TOOLBOX-TIPPER- Description $339.32 -100 -100 % $0.00 $0.00 $0.00 $0.00" at bounding box center [561, 325] width 801 height 62
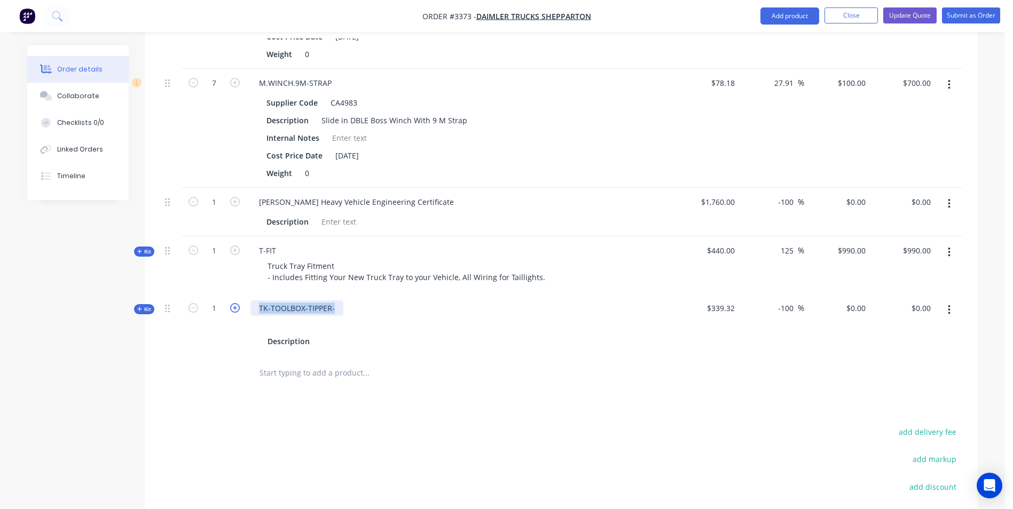
paste div
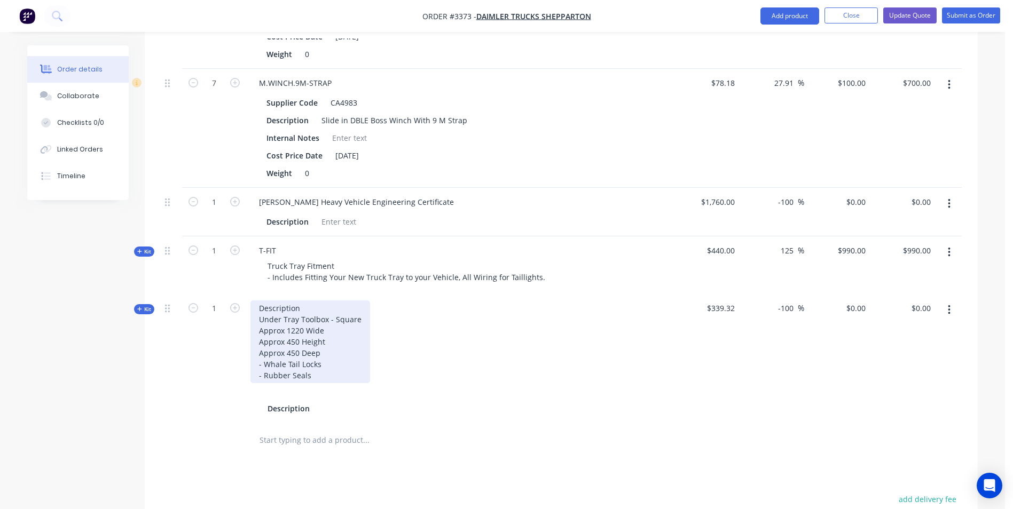
click at [258, 301] on div "Description Under Tray Toolbox - Square Approx 1220 Wide Approx 450 Height Appr…" at bounding box center [310, 342] width 120 height 83
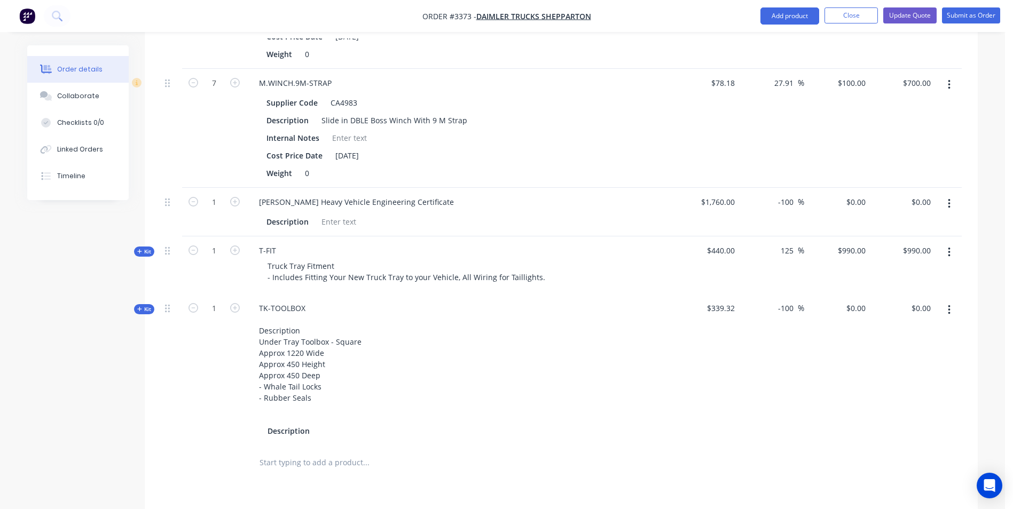
click at [415, 406] on div at bounding box center [459, 413] width 419 height 15
click at [850, 294] on div "0 0" at bounding box center [837, 370] width 66 height 152
type input "550"
type input "62.09"
type input "$550.00"
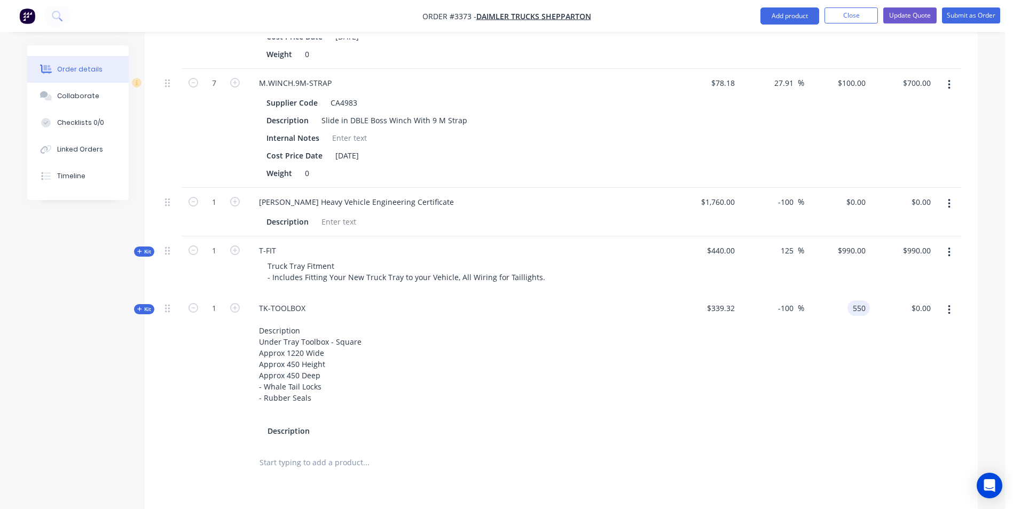
type input "$550.00"
click at [796, 322] on div "62.09 -100 %" at bounding box center [772, 370] width 66 height 152
click at [234, 303] on icon "button" at bounding box center [235, 308] width 10 height 10
type input "2"
type input "$1,100.00"
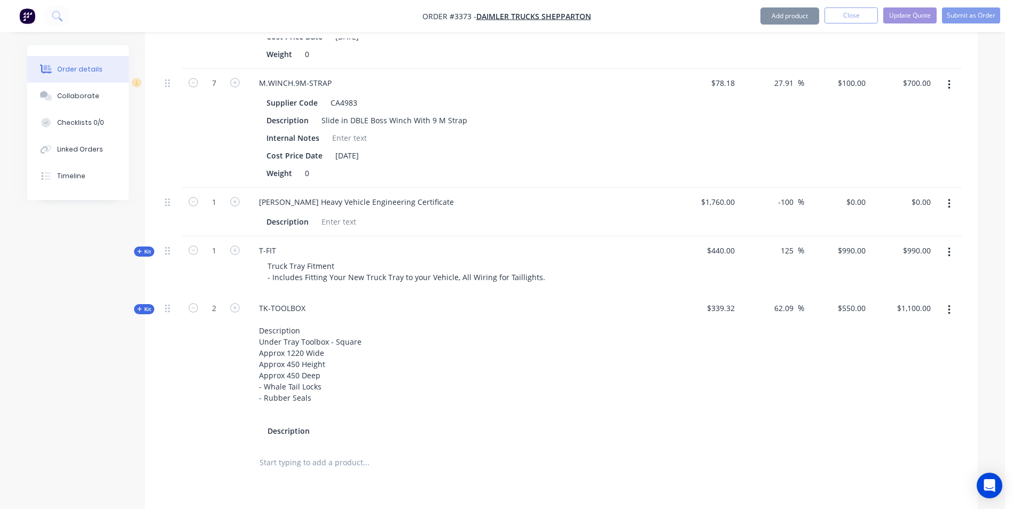
drag, startPoint x: 543, startPoint y: 350, endPoint x: 553, endPoint y: 352, distance: 9.8
click at [544, 350] on div "TK-TOOLBOX Description Under Tray Toolbox - Square Approx 1220 Wide Approx 450 …" at bounding box center [459, 370] width 427 height 152
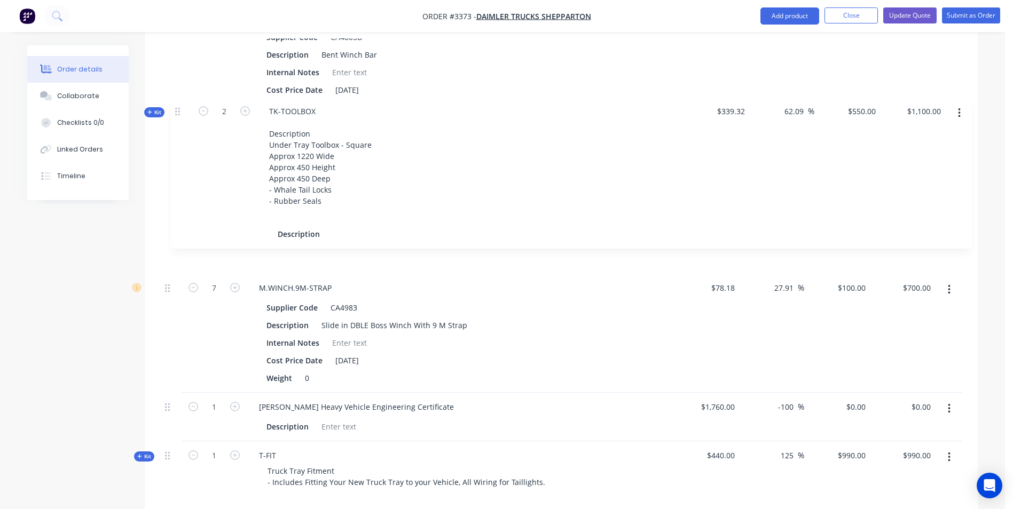
drag, startPoint x: 168, startPoint y: 334, endPoint x: 177, endPoint y: 104, distance: 230.3
click at [177, 104] on div "Kit 1 TRUCK-TRAY-8.5 8.5m Heavy Truck Tray to suit Fuso Fighter 2427 - 100x50 R…" at bounding box center [561, 104] width 801 height 789
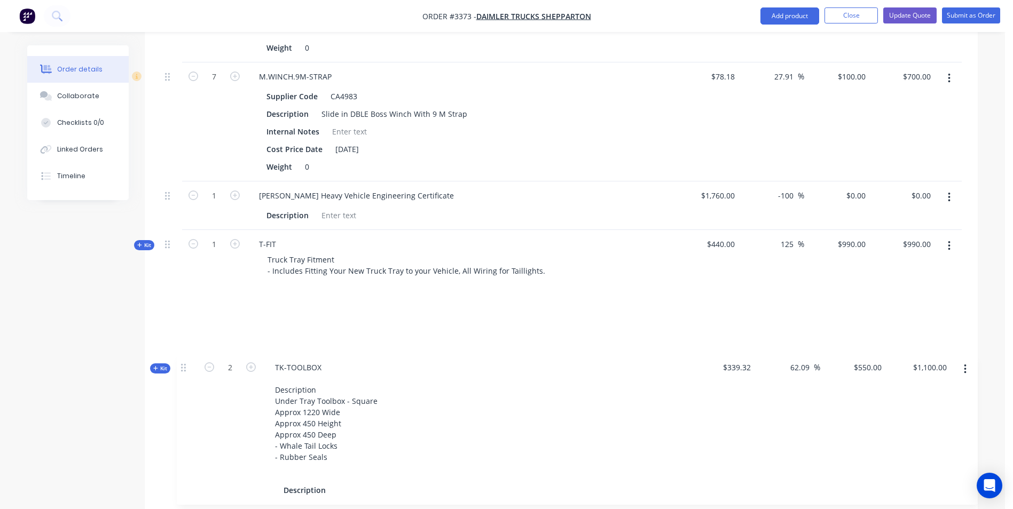
scroll to position [876, 0]
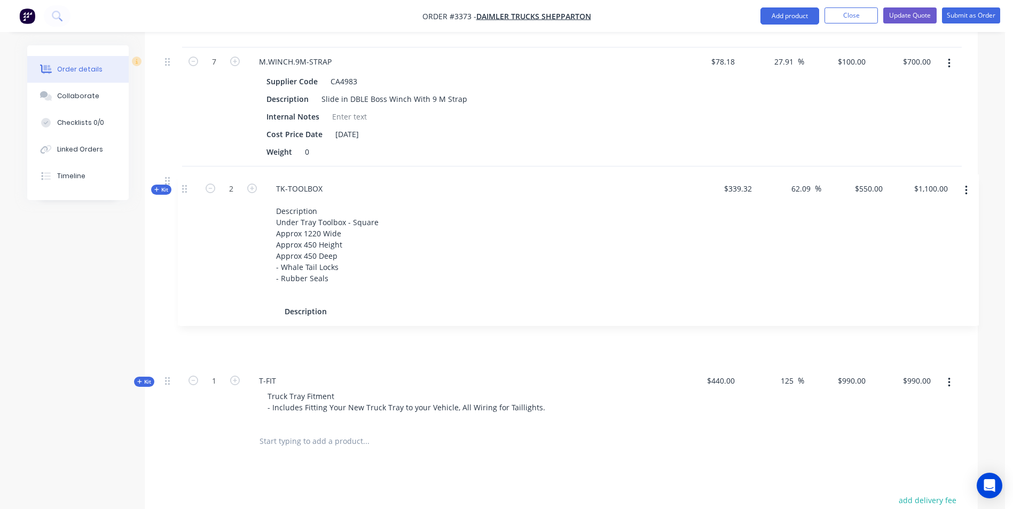
drag, startPoint x: 167, startPoint y: 107, endPoint x: 183, endPoint y: 205, distance: 99.0
click at [183, 209] on div "Kit 1 TRUCK-TRAY-8.5 8.5m Heavy Truck Tray to suit Fuso Fighter 2427 - 100x50 R…" at bounding box center [561, 29] width 801 height 789
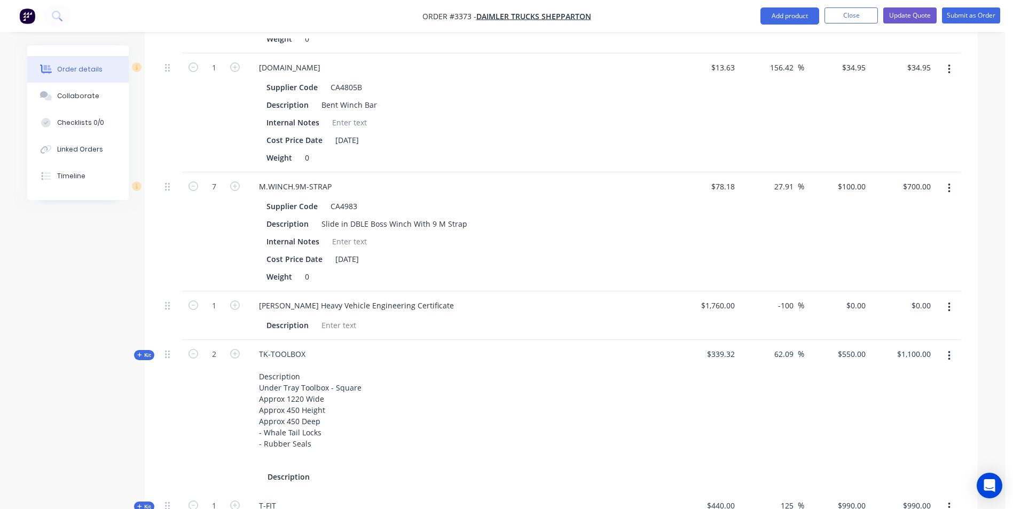
scroll to position [769, 0]
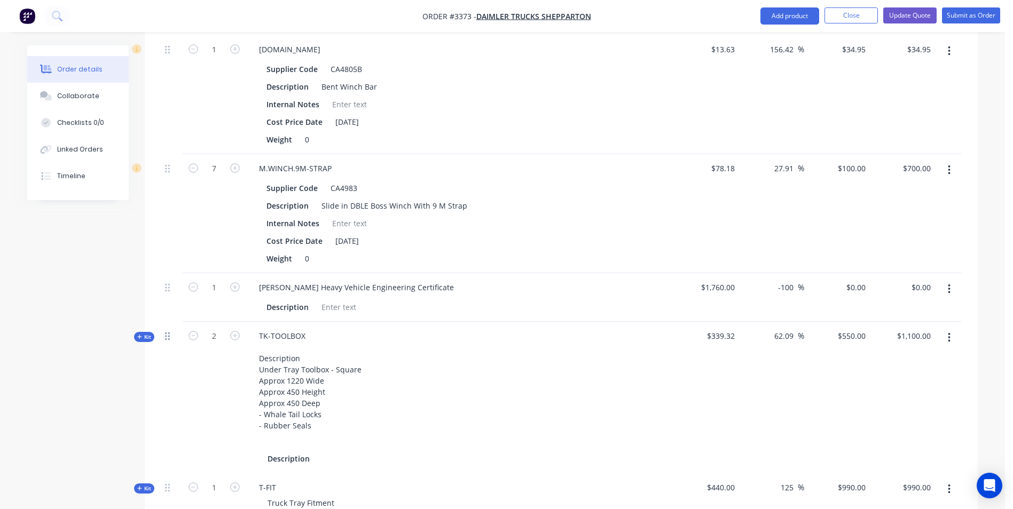
click at [172, 322] on div at bounding box center [171, 398] width 21 height 152
click at [169, 333] on icon at bounding box center [167, 337] width 5 height 8
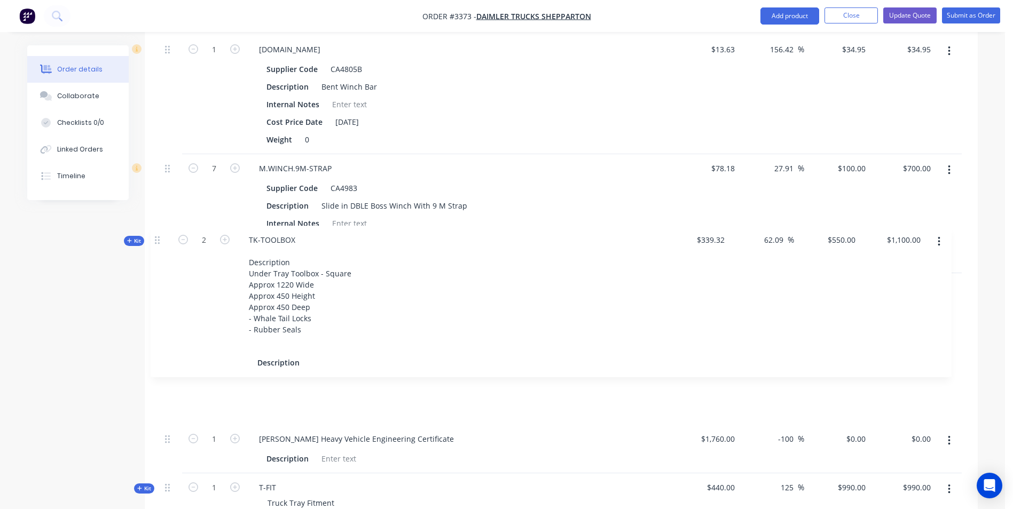
drag, startPoint x: 169, startPoint y: 310, endPoint x: 159, endPoint y: 241, distance: 69.6
click at [159, 241] on div "Qty Cost Markup Price Total Kit 1 TRUCK-TRAY-8.5 8.5m Heavy Truck Tray to suit …" at bounding box center [561, 143] width 833 height 845
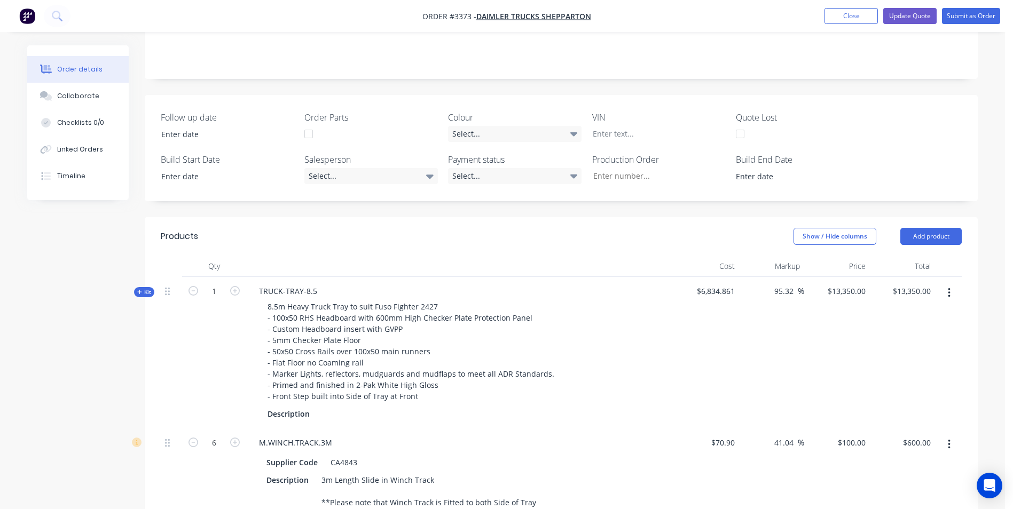
scroll to position [160, 0]
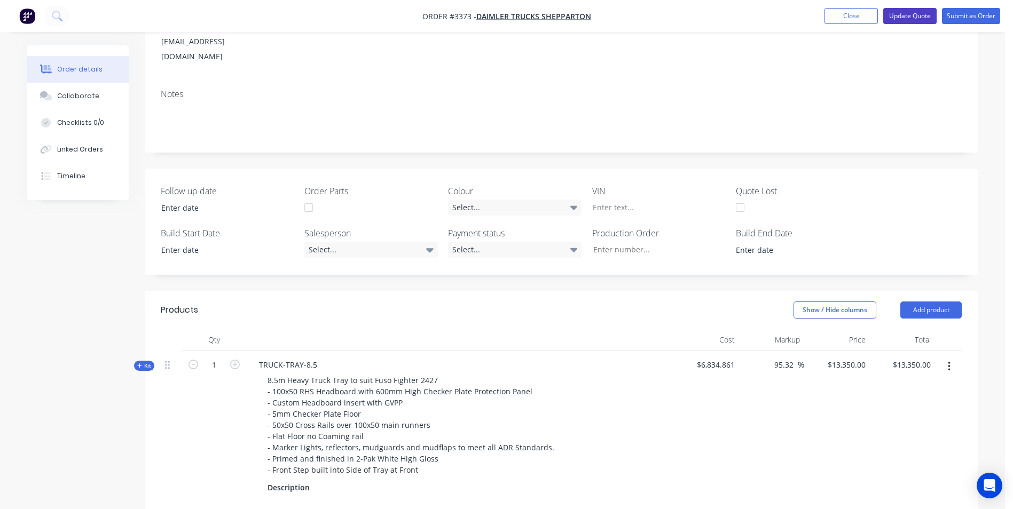
click at [922, 14] on button "Update Quote" at bounding box center [909, 16] width 53 height 16
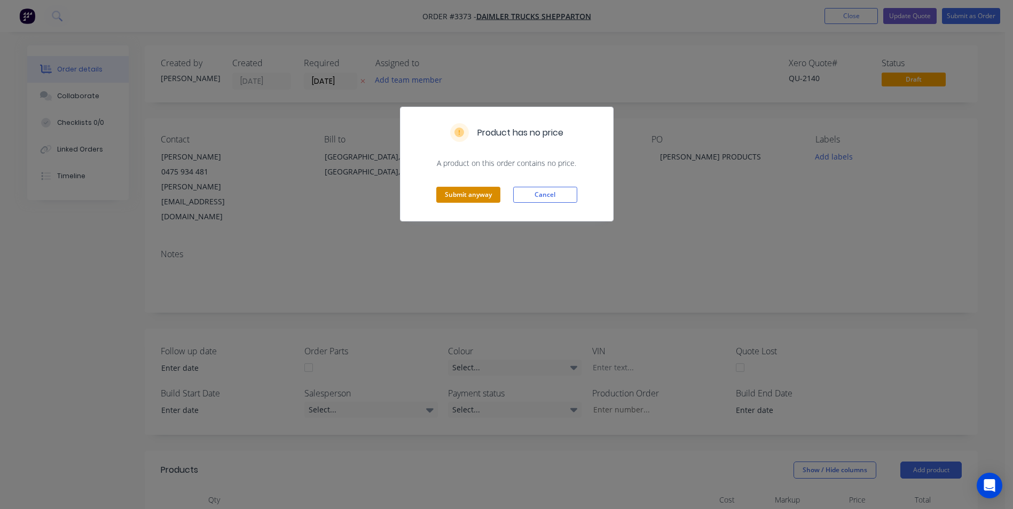
click at [469, 195] on button "Submit anyway" at bounding box center [468, 195] width 64 height 16
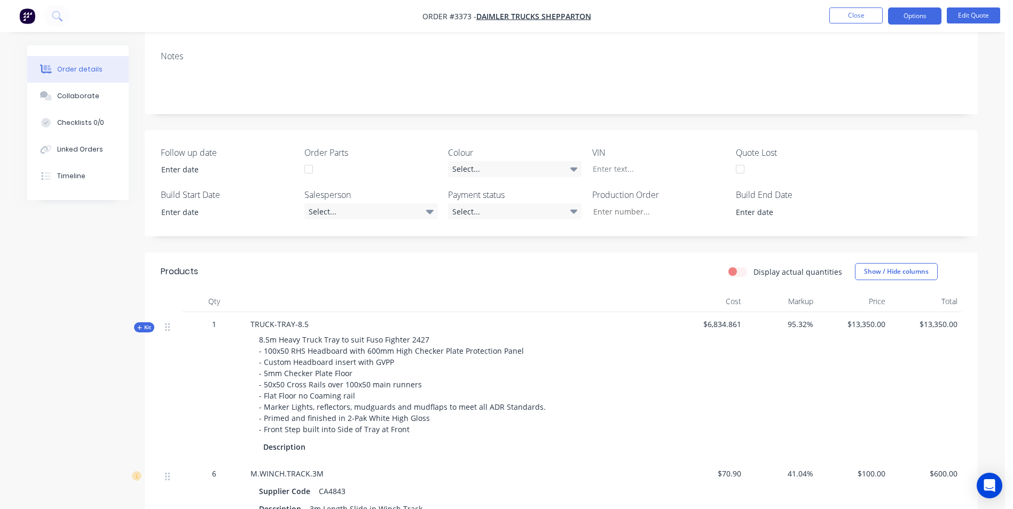
scroll to position [113, 0]
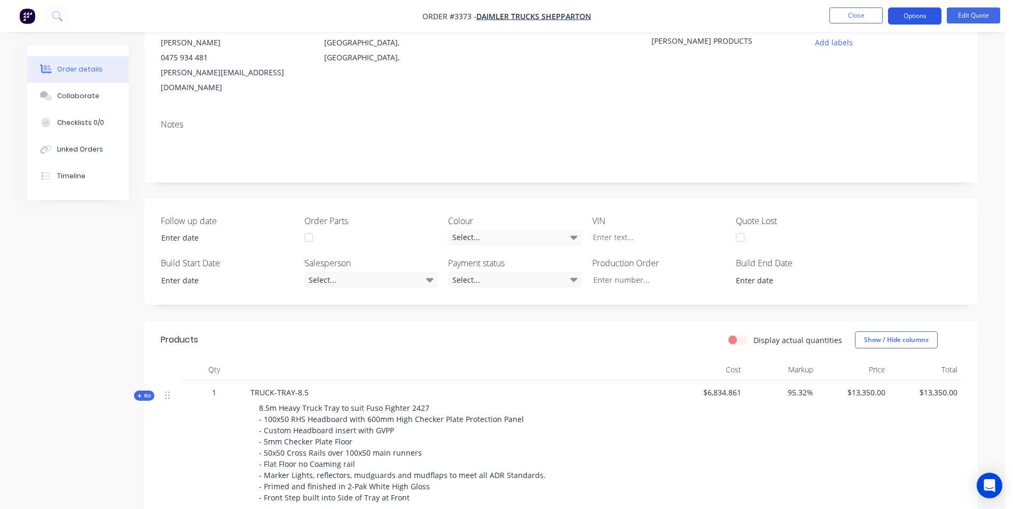
click at [918, 15] on button "Options" at bounding box center [914, 15] width 53 height 17
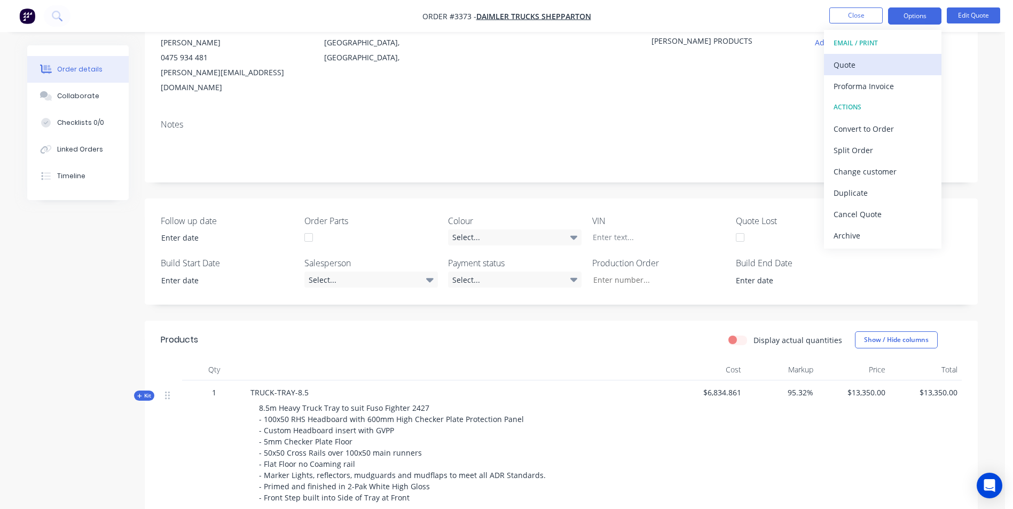
click at [862, 66] on div "Quote" at bounding box center [882, 64] width 98 height 15
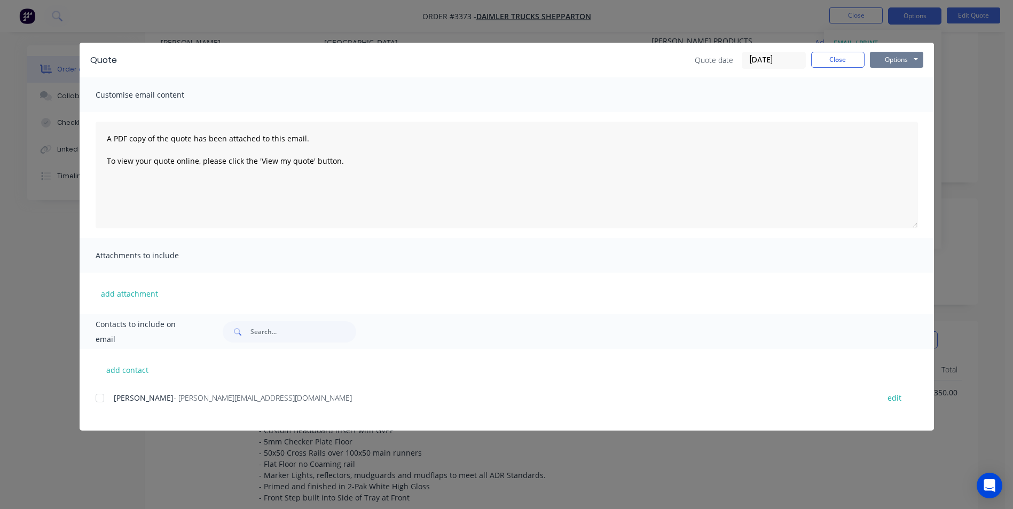
click at [888, 58] on button "Options" at bounding box center [896, 60] width 53 height 16
click at [899, 78] on button "Preview" at bounding box center [904, 79] width 68 height 18
click at [841, 64] on button "Close" at bounding box center [837, 60] width 53 height 16
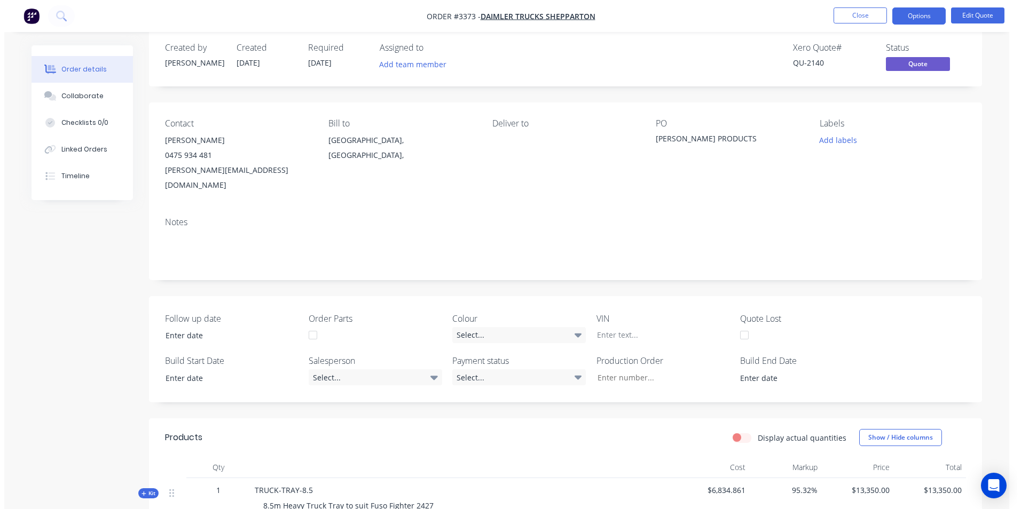
scroll to position [0, 0]
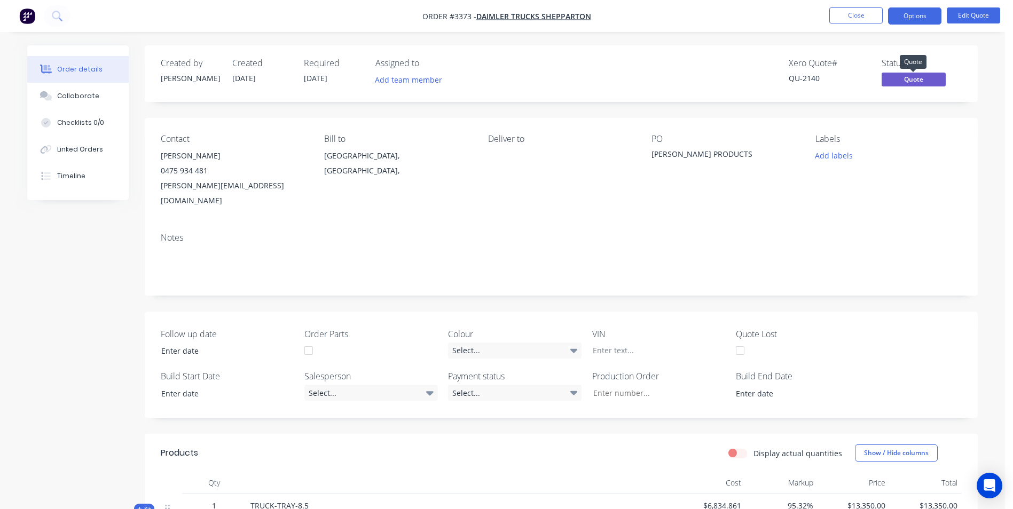
click at [903, 81] on span "Quote" at bounding box center [914, 79] width 64 height 13
click at [909, 16] on button "Options" at bounding box center [914, 15] width 53 height 17
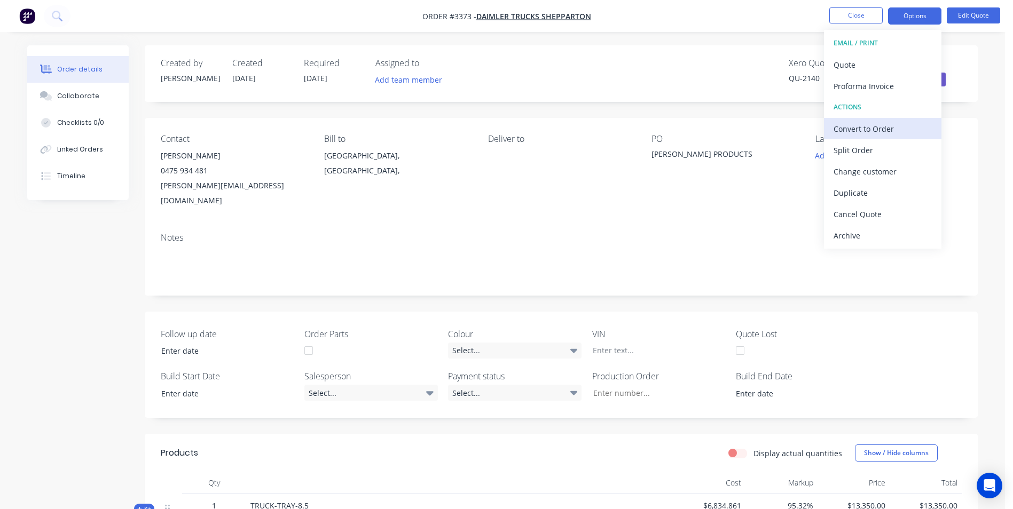
click at [880, 128] on div "Convert to Order" at bounding box center [882, 128] width 98 height 15
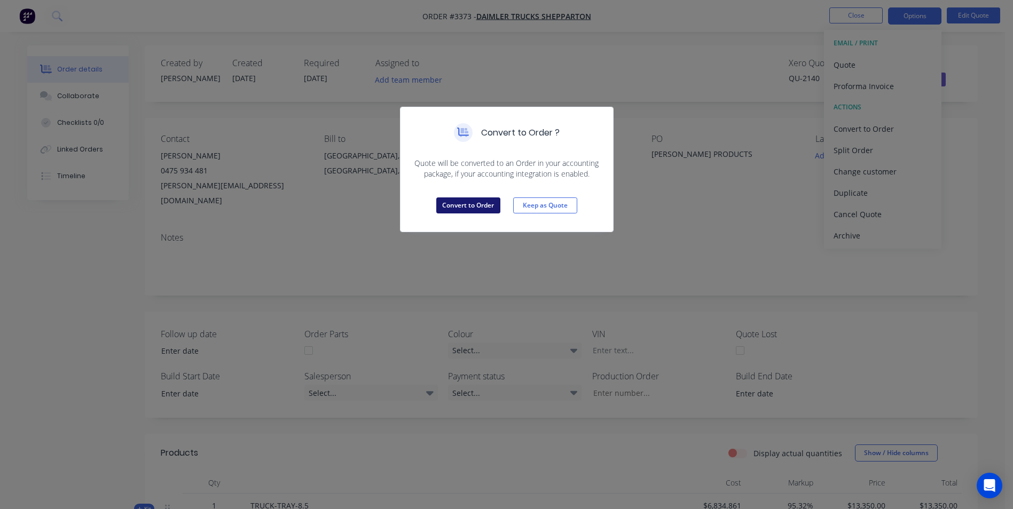
click at [475, 202] on button "Convert to Order" at bounding box center [468, 206] width 64 height 16
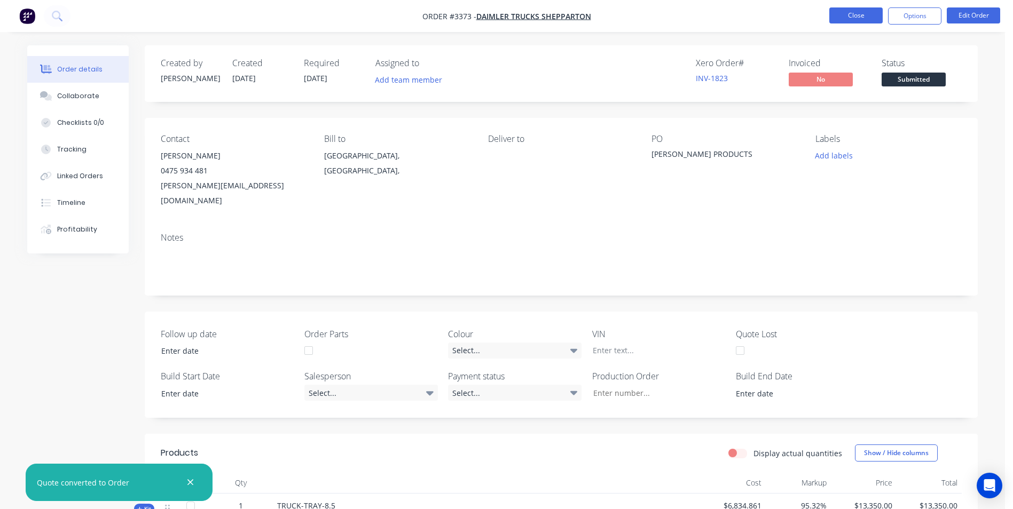
click at [860, 13] on button "Close" at bounding box center [855, 15] width 53 height 16
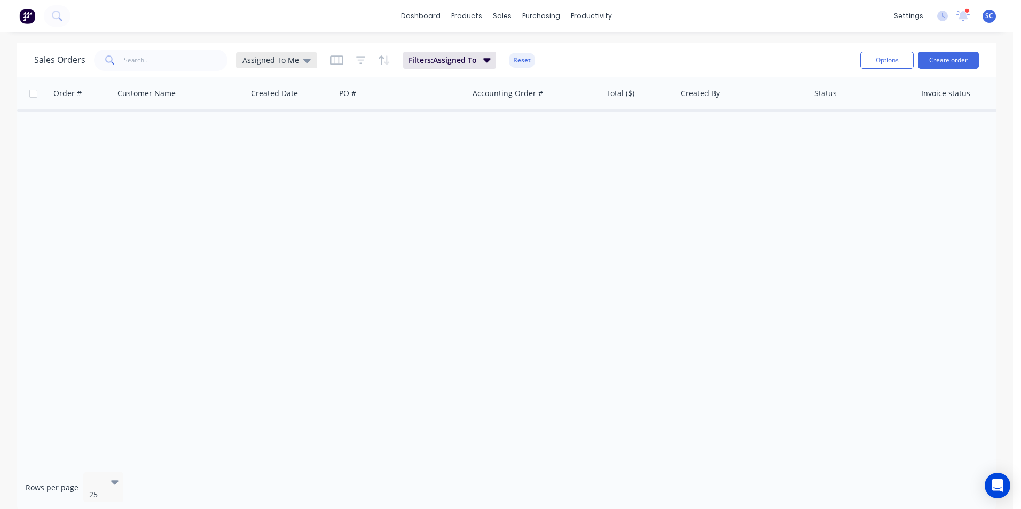
click at [286, 56] on span "Assigned To Me" at bounding box center [270, 59] width 57 height 11
click at [276, 150] on button "None" at bounding box center [300, 151] width 122 height 12
